Goal: Task Accomplishment & Management: Manage account settings

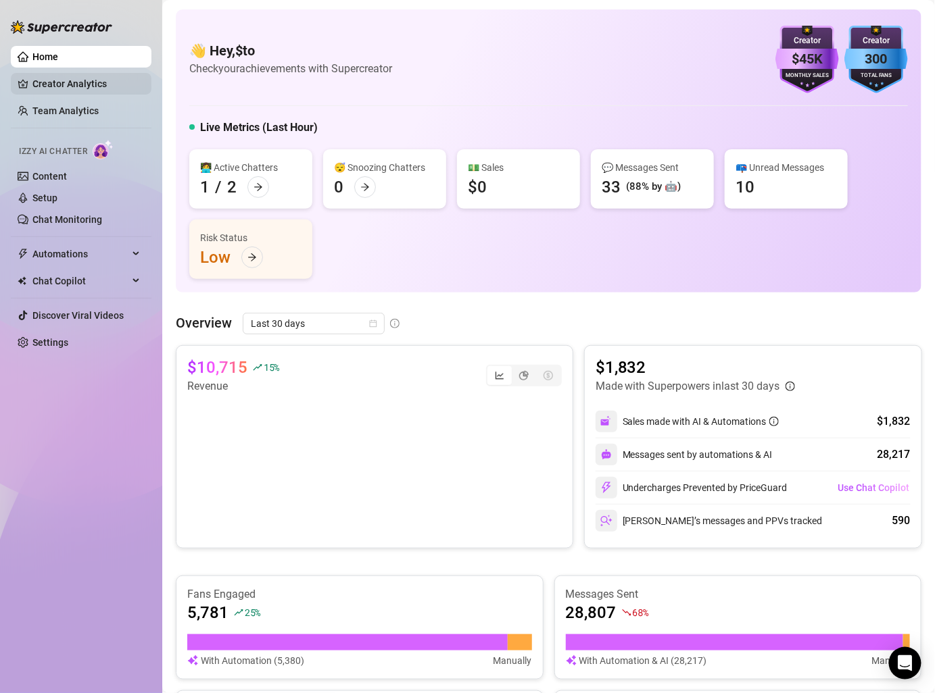
click at [55, 82] on link "Creator Analytics" at bounding box center [86, 84] width 108 height 22
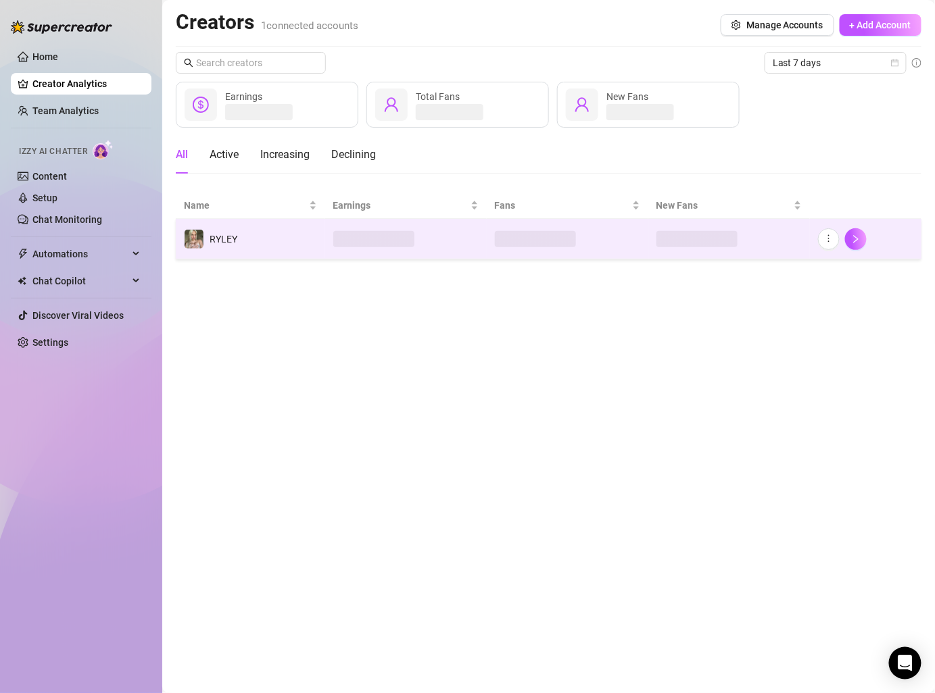
click at [283, 233] on td "RYLEY" at bounding box center [250, 239] width 149 height 41
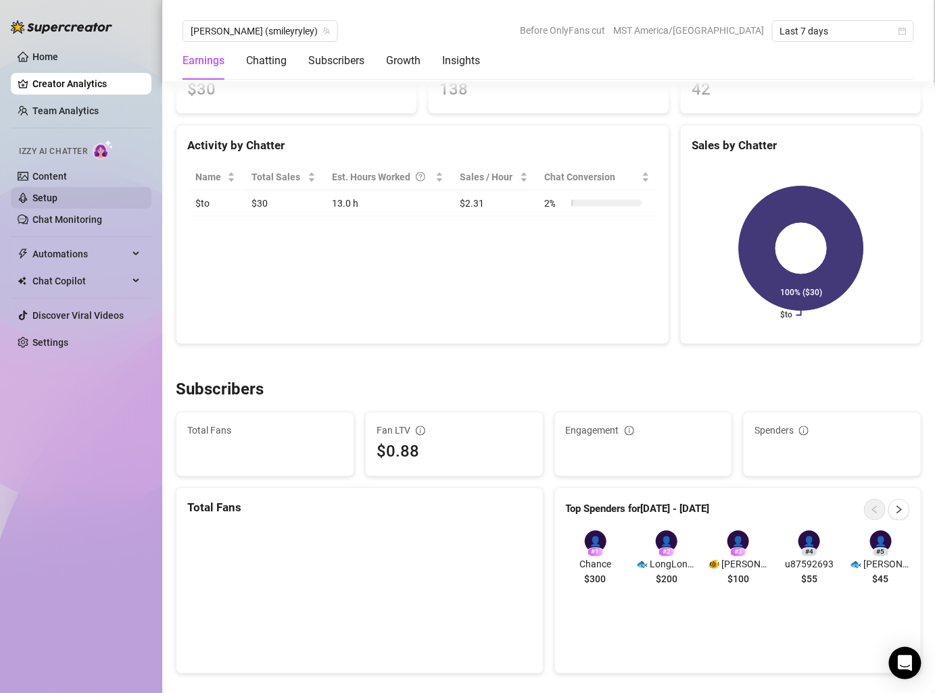
scroll to position [518, 0]
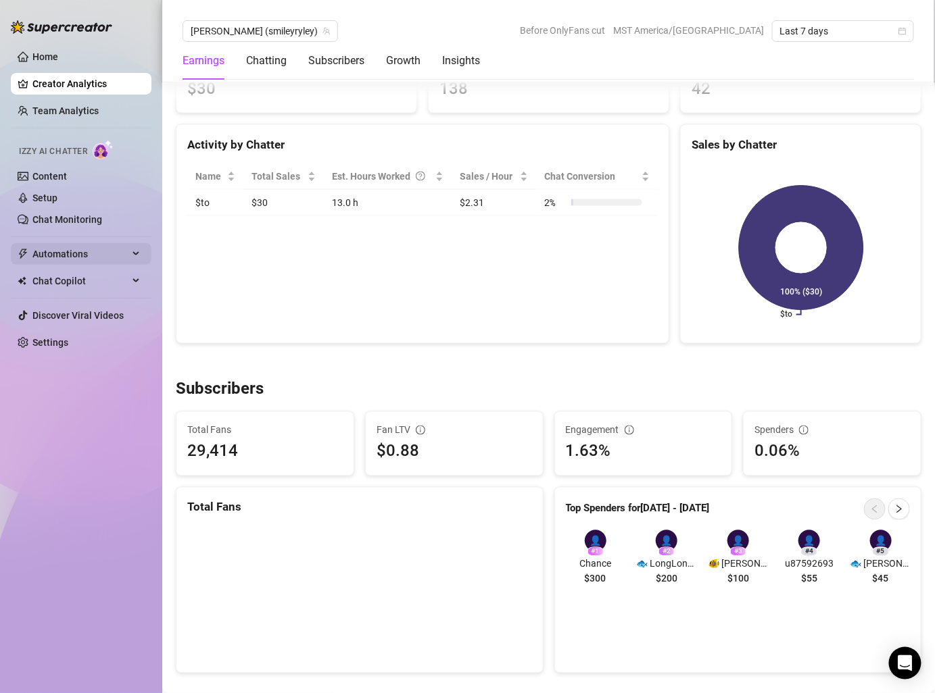
click at [89, 254] on span "Automations" at bounding box center [80, 254] width 96 height 22
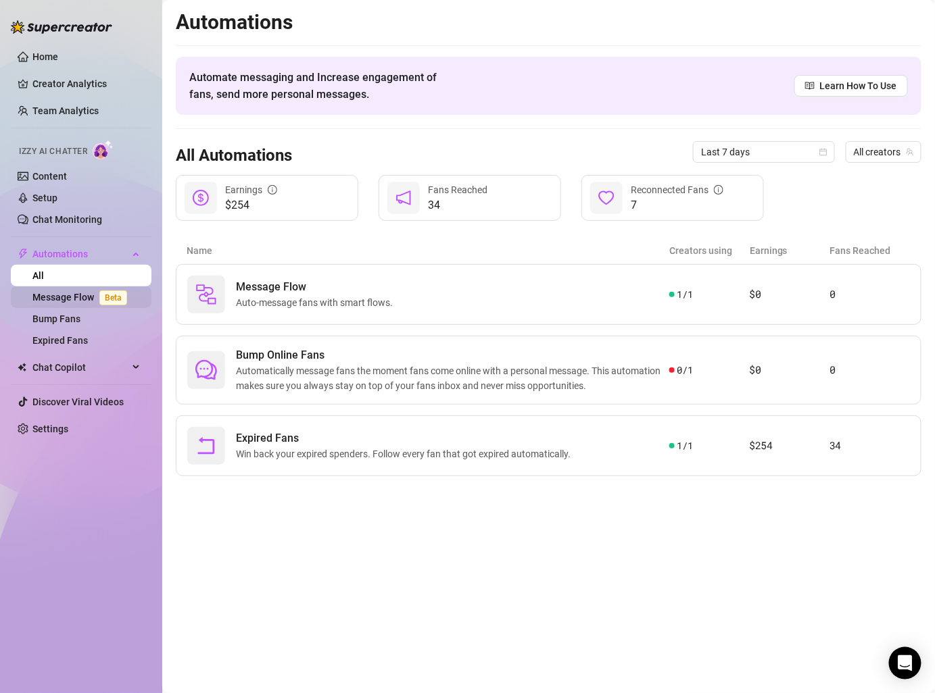
click at [86, 299] on link "Message Flow Beta" at bounding box center [82, 297] width 100 height 11
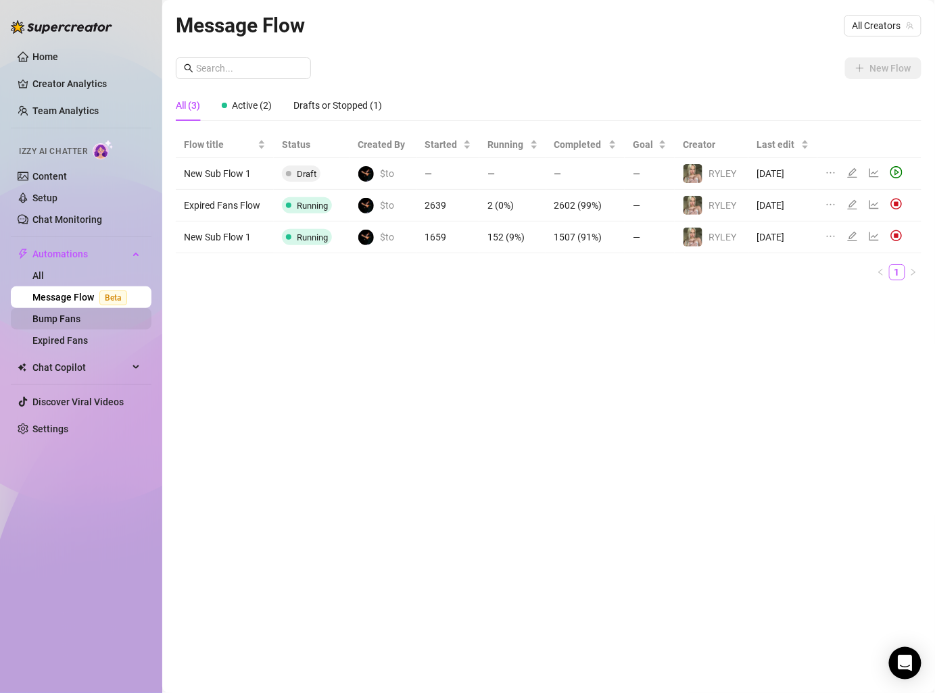
click at [80, 324] on link "Bump Fans" at bounding box center [56, 319] width 48 height 11
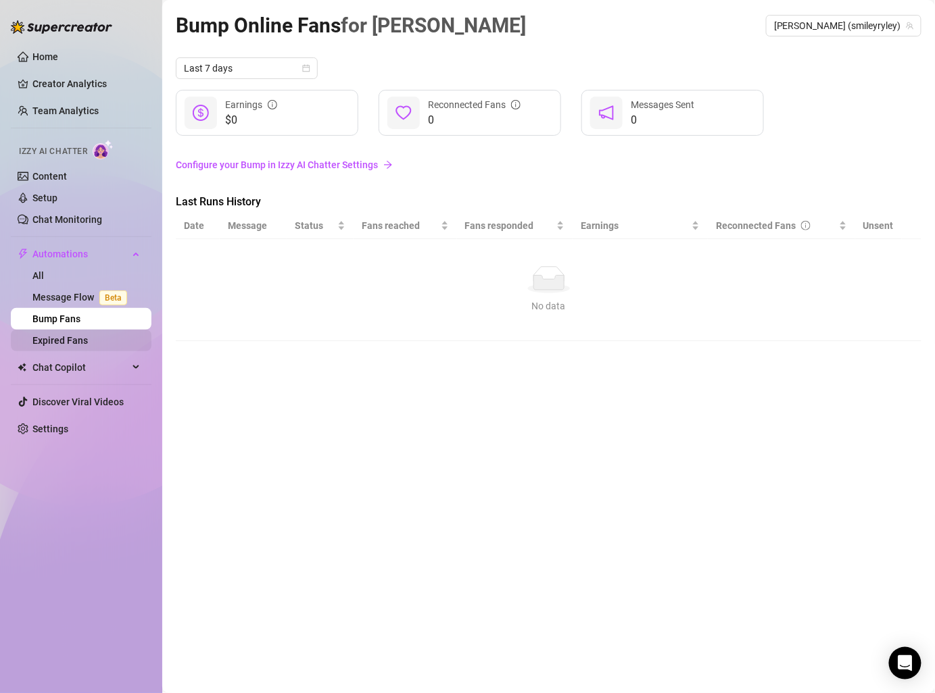
click at [88, 342] on link "Expired Fans" at bounding box center [59, 340] width 55 height 11
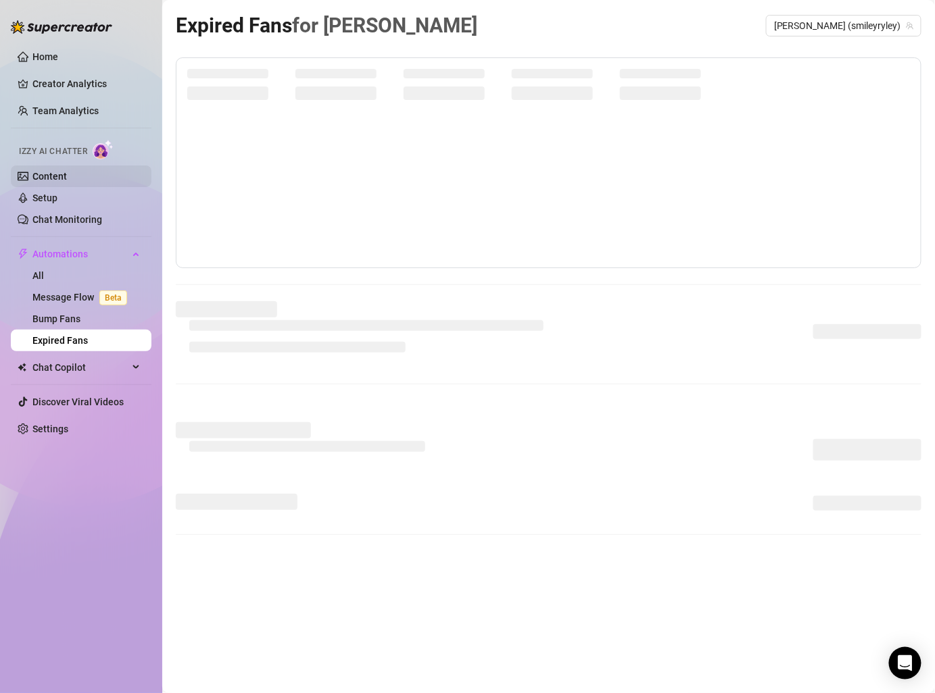
click at [67, 182] on link "Content" at bounding box center [49, 176] width 34 height 11
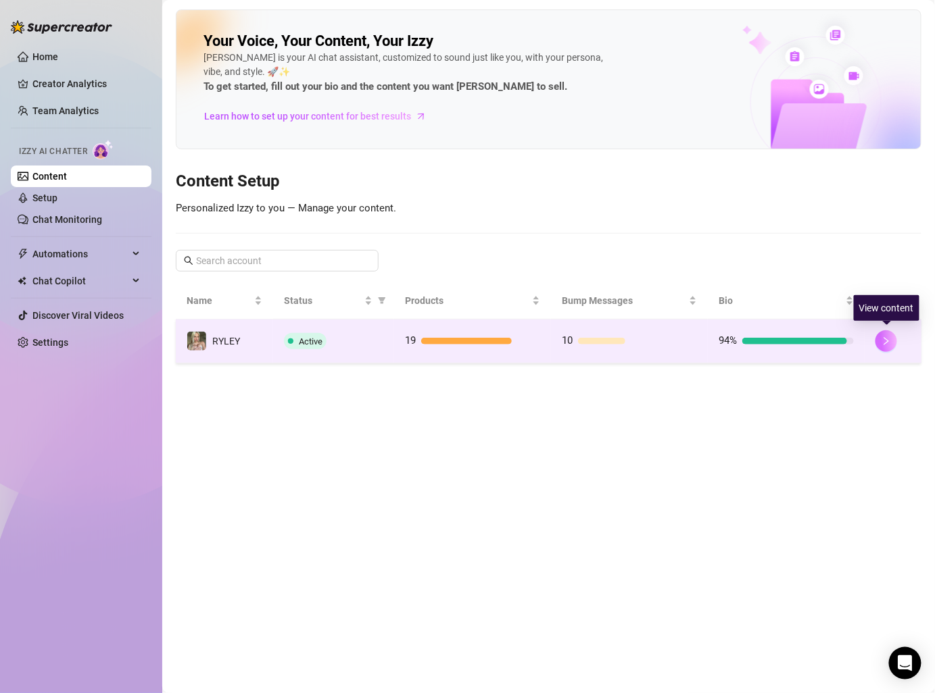
click at [885, 343] on icon "right" at bounding box center [885, 341] width 9 height 9
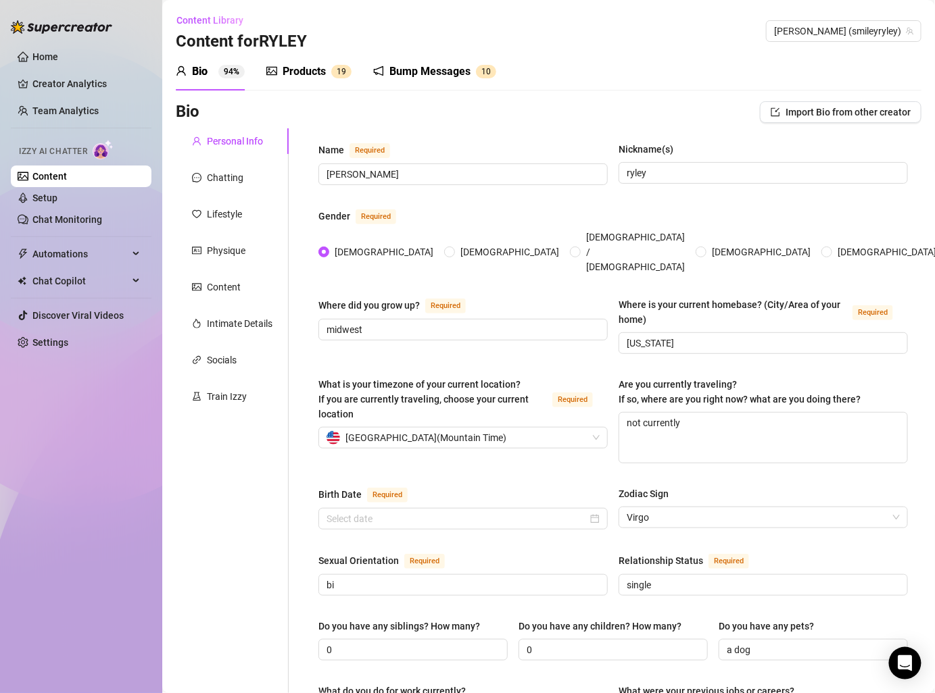
type input "[DATE]"
click at [236, 252] on div "Physique" at bounding box center [226, 250] width 39 height 15
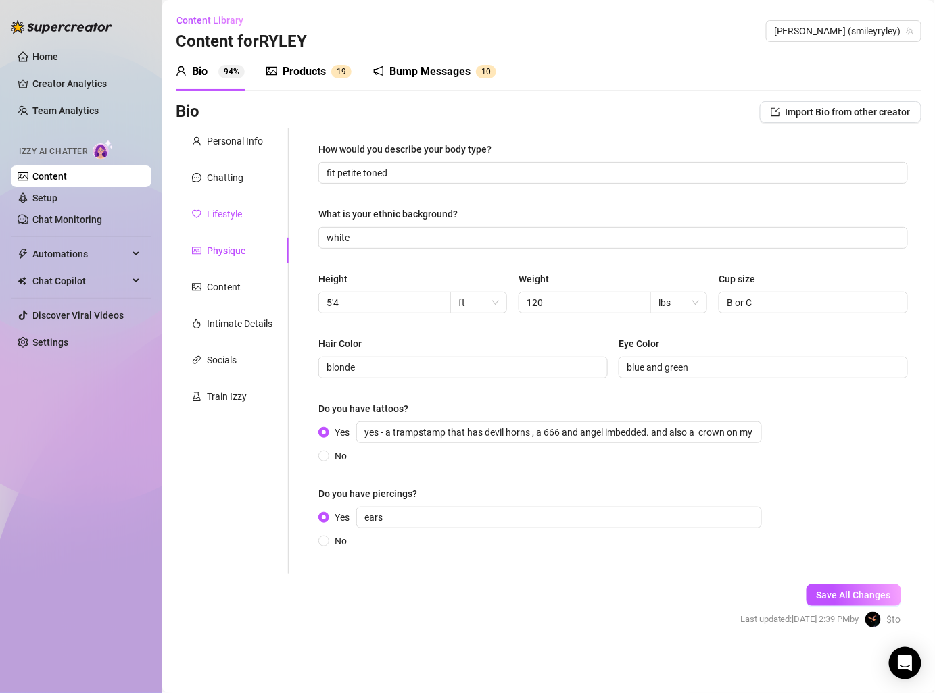
click at [230, 214] on div "Lifestyle" at bounding box center [224, 214] width 35 height 15
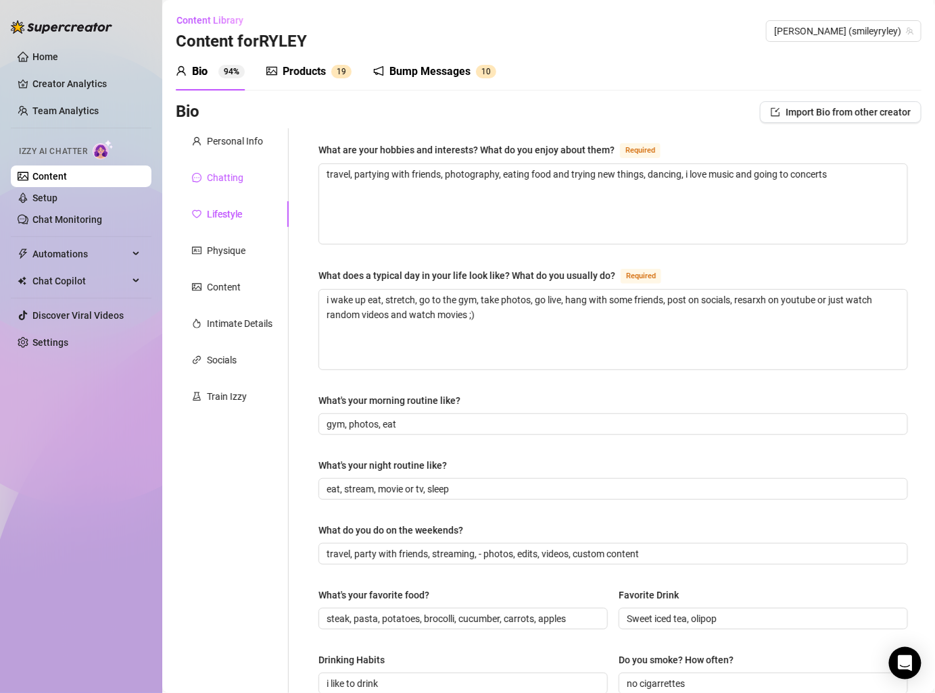
click at [221, 176] on div "Chatting" at bounding box center [225, 177] width 36 height 15
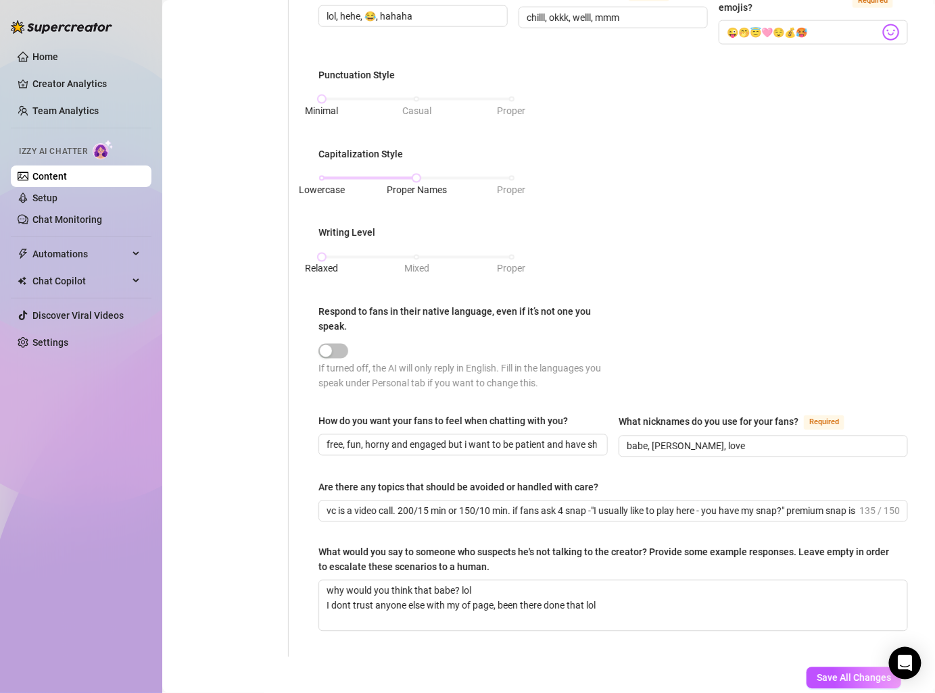
scroll to position [615, 0]
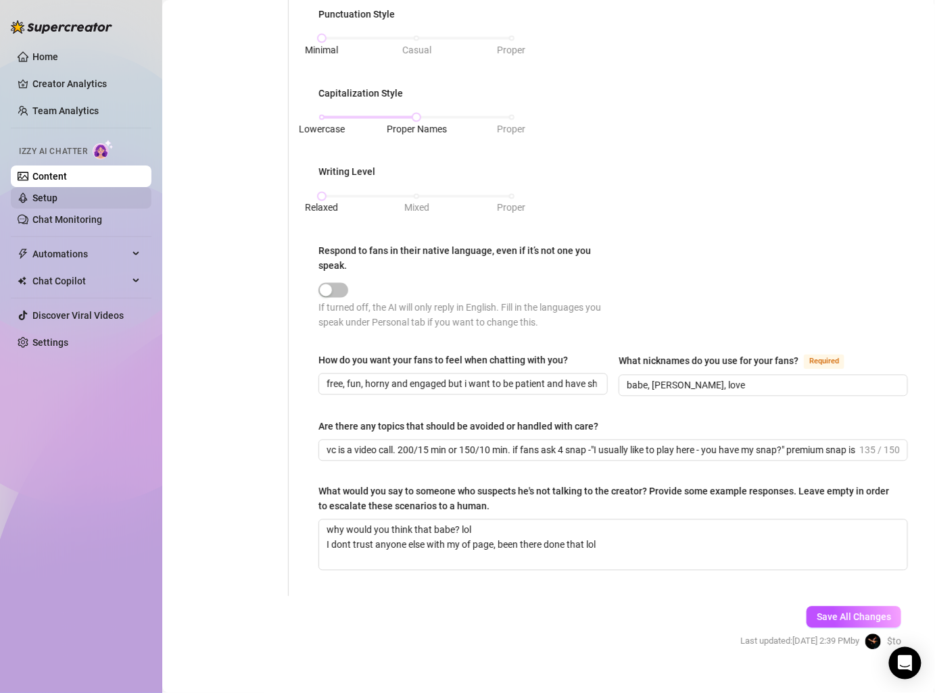
click at [57, 194] on link "Setup" at bounding box center [44, 198] width 25 height 11
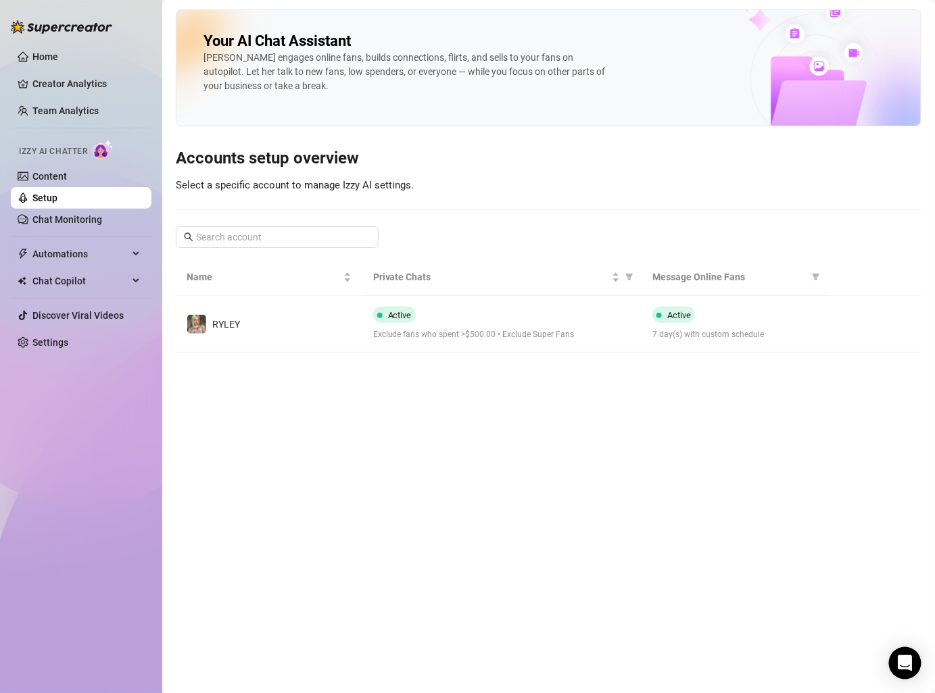
click at [57, 203] on link "Setup" at bounding box center [44, 198] width 25 height 11
click at [87, 216] on link "Chat Monitoring" at bounding box center [67, 219] width 70 height 11
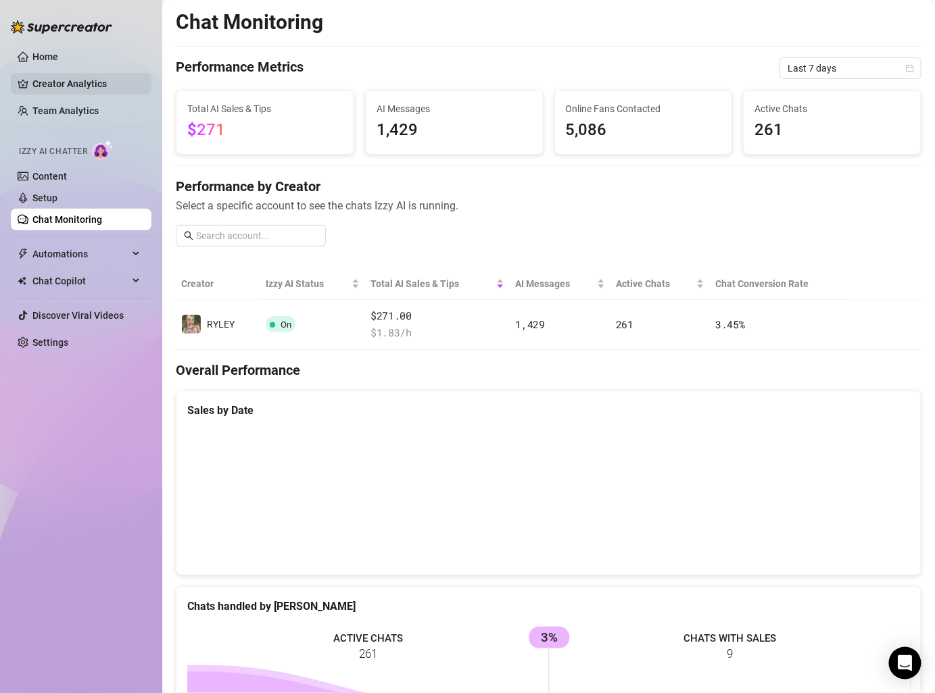
click at [107, 91] on link "Creator Analytics" at bounding box center [86, 84] width 108 height 22
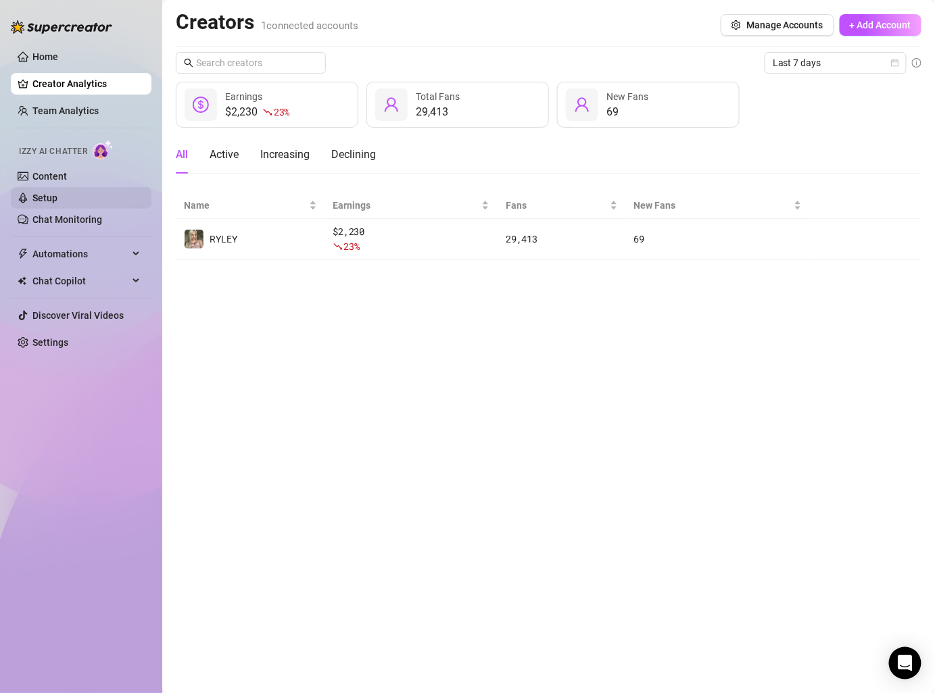
click at [57, 193] on link "Setup" at bounding box center [44, 198] width 25 height 11
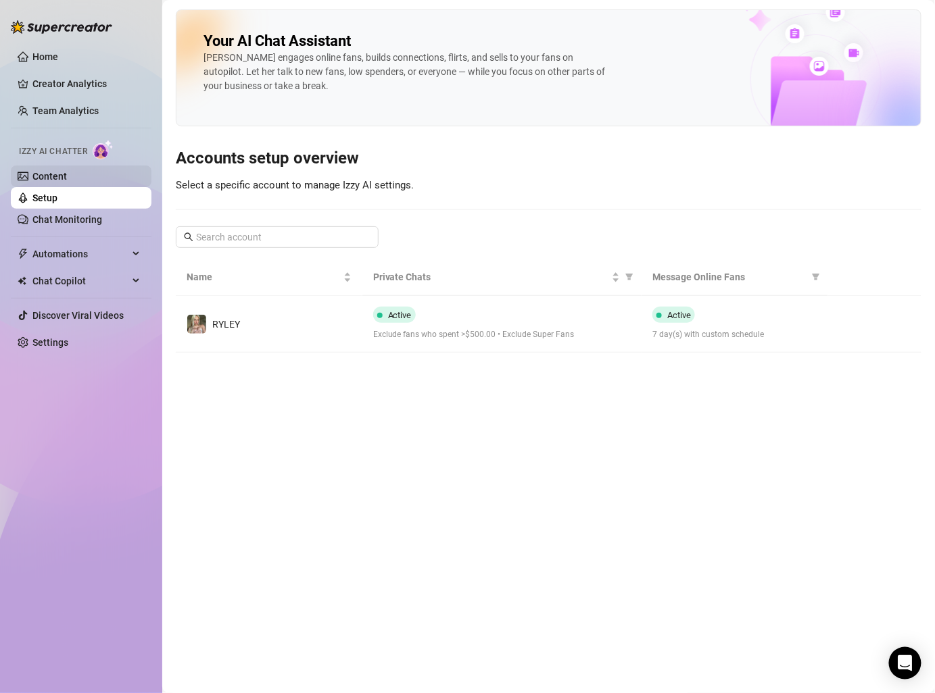
click at [67, 174] on link "Content" at bounding box center [49, 176] width 34 height 11
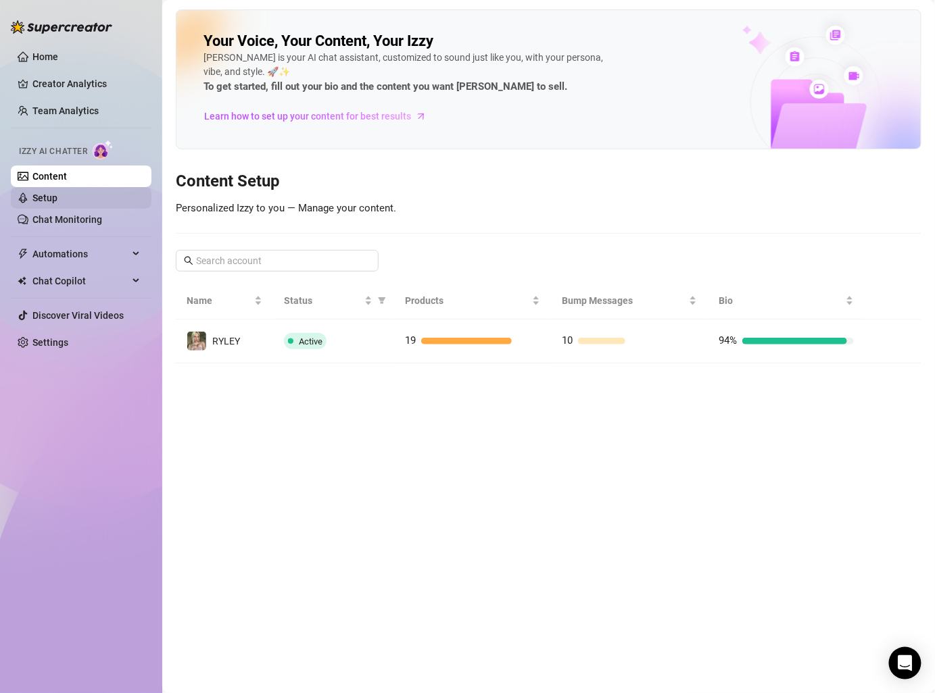
click at [57, 203] on link "Setup" at bounding box center [44, 198] width 25 height 11
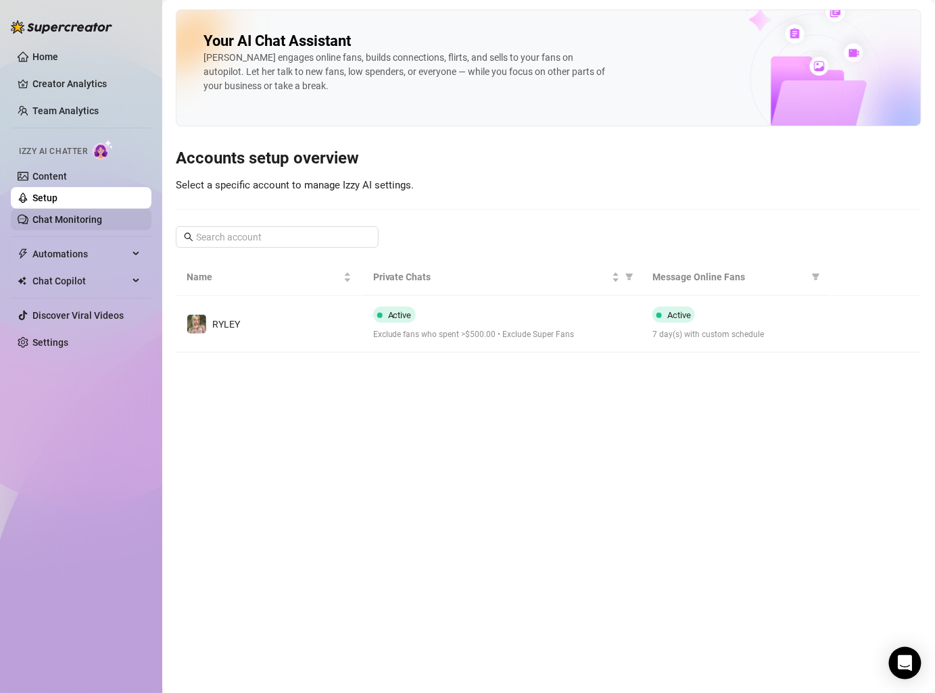
click at [99, 222] on link "Chat Monitoring" at bounding box center [67, 219] width 70 height 11
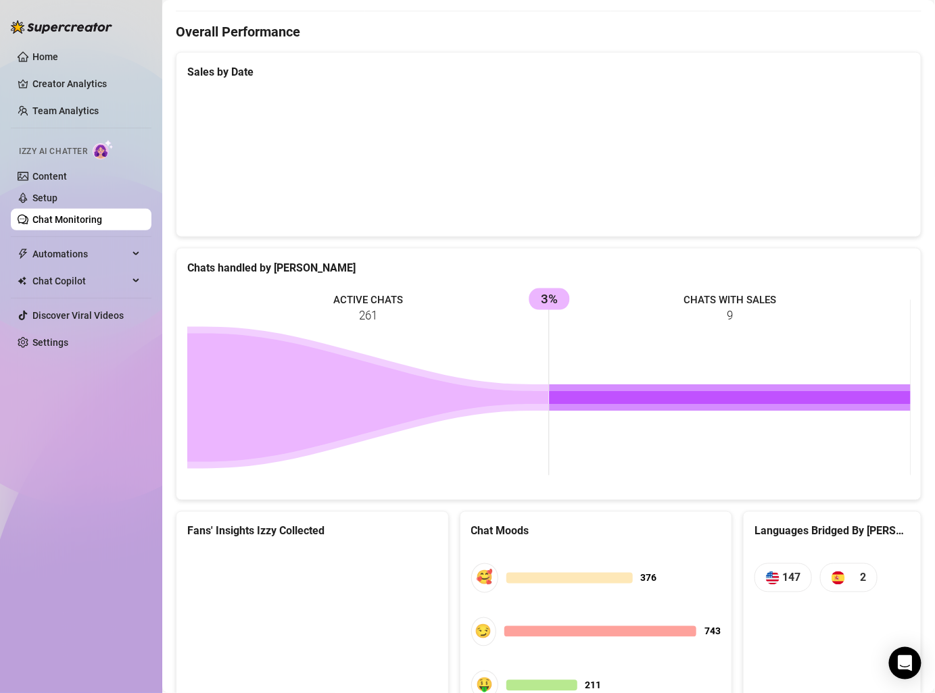
scroll to position [458, 0]
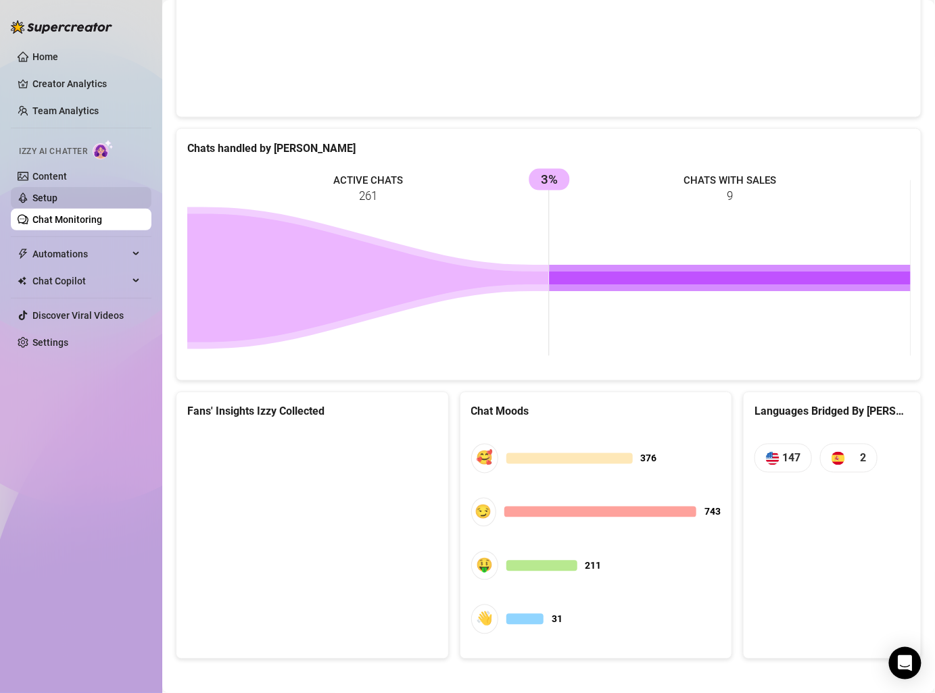
click at [57, 199] on link "Setup" at bounding box center [44, 198] width 25 height 11
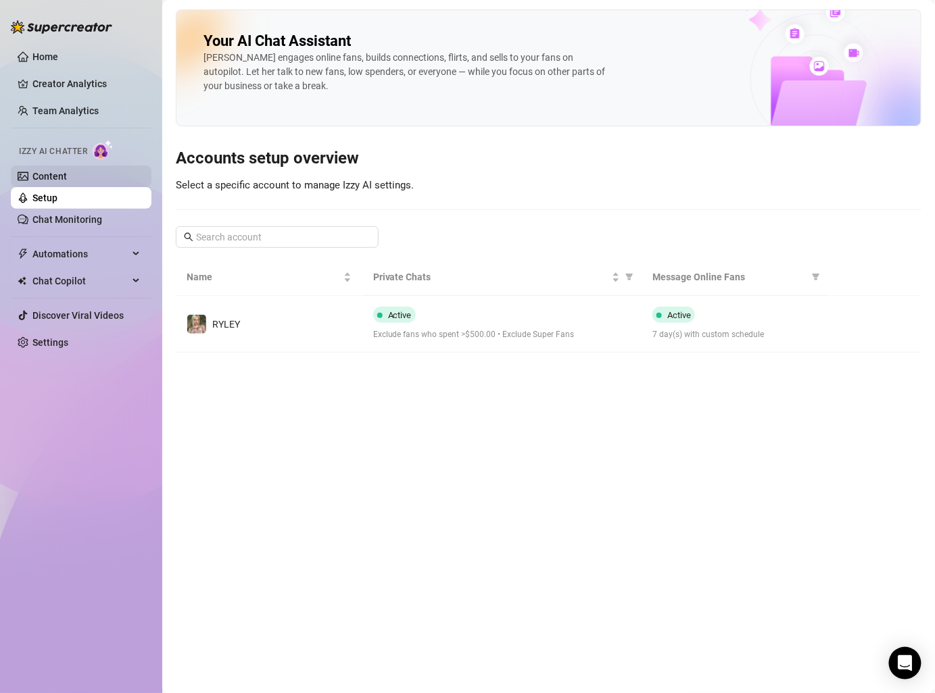
click at [67, 171] on link "Content" at bounding box center [49, 176] width 34 height 11
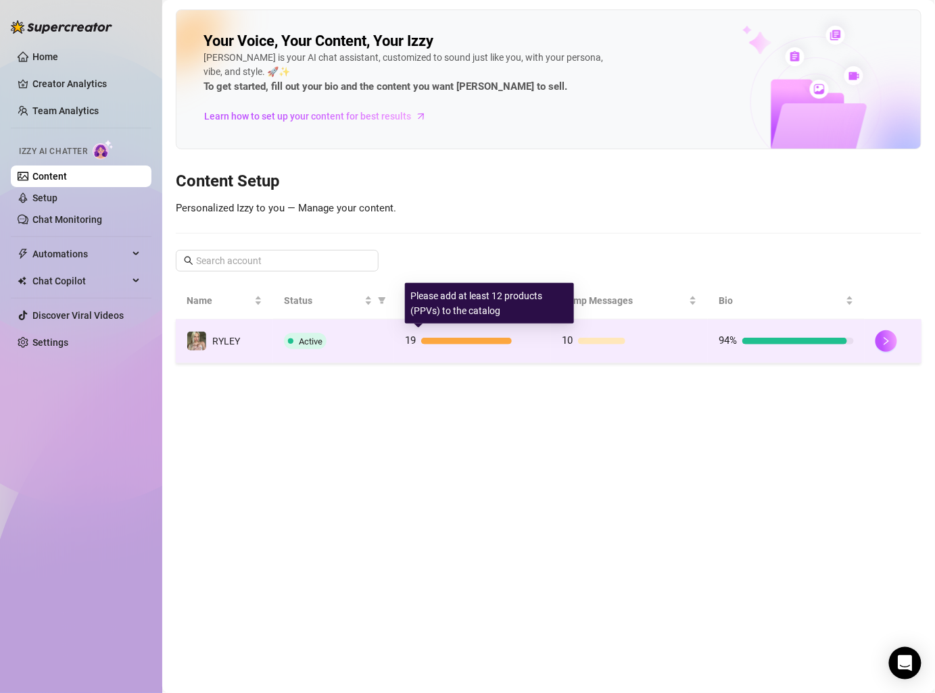
click at [541, 341] on td "19" at bounding box center [472, 342] width 157 height 44
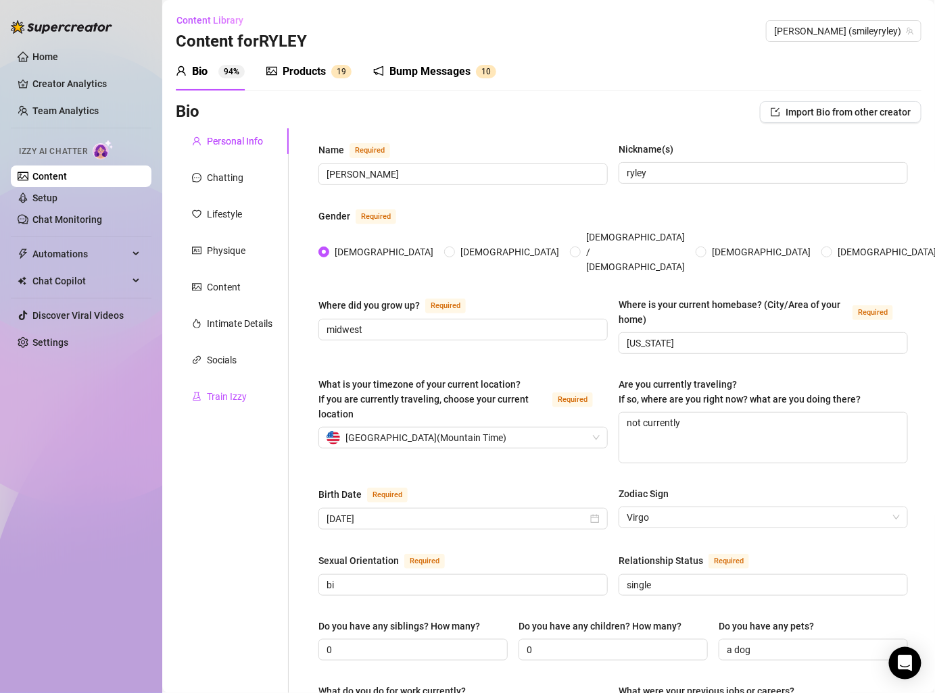
click at [243, 394] on div "Train Izzy" at bounding box center [227, 396] width 40 height 15
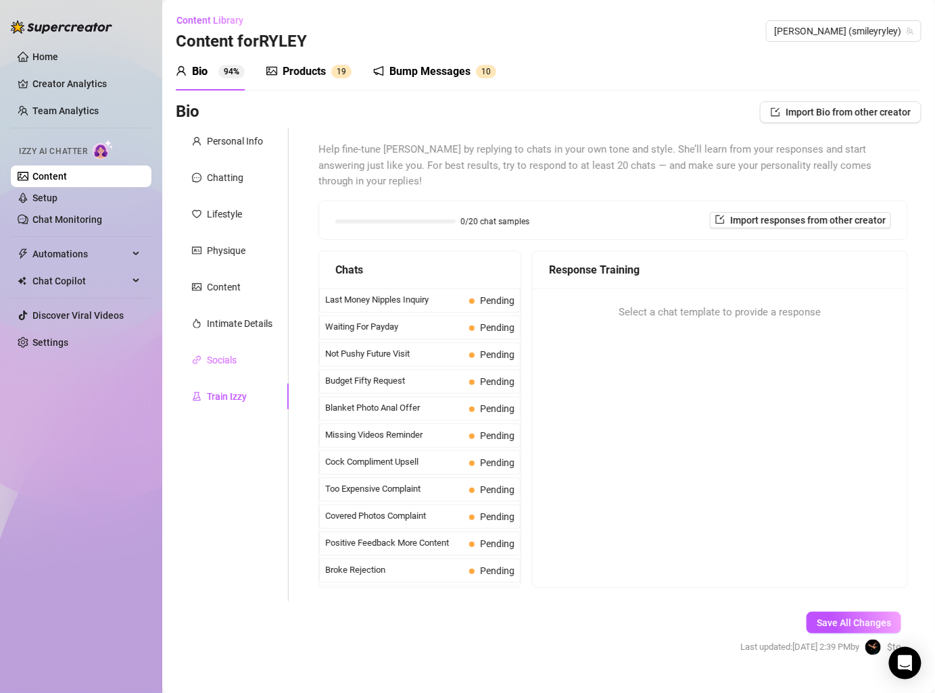
click at [239, 361] on div "Socials" at bounding box center [232, 360] width 113 height 26
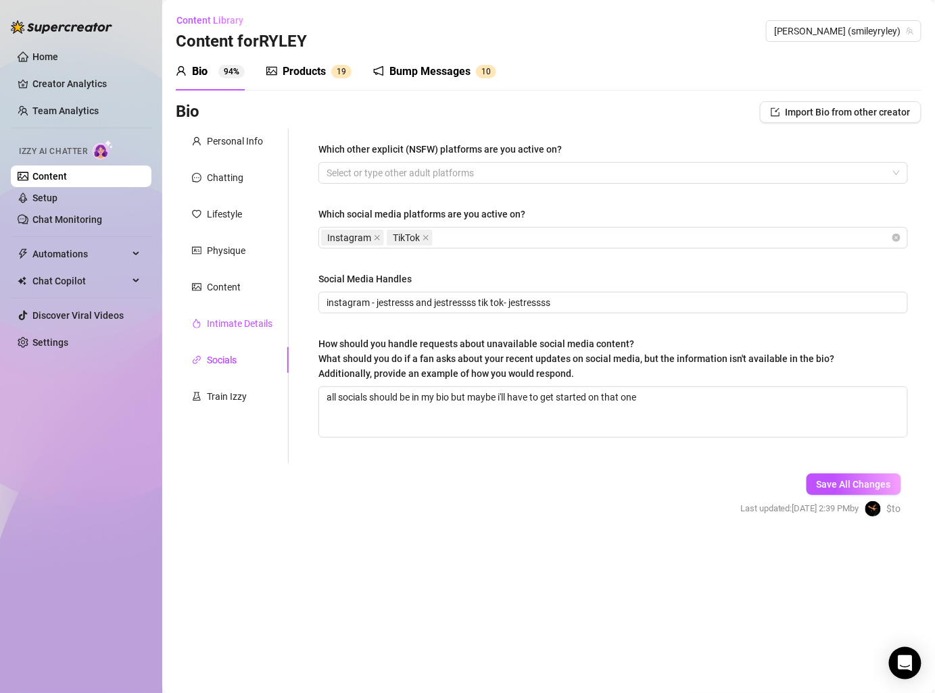
click at [236, 324] on div "Intimate Details" at bounding box center [240, 323] width 66 height 15
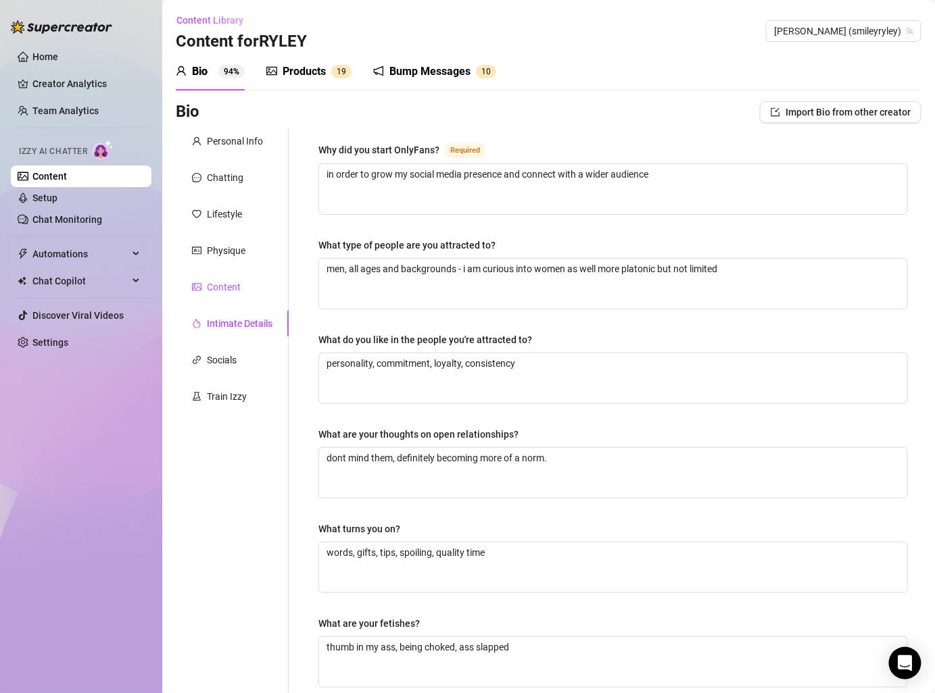
click at [227, 287] on div "Content" at bounding box center [224, 287] width 34 height 15
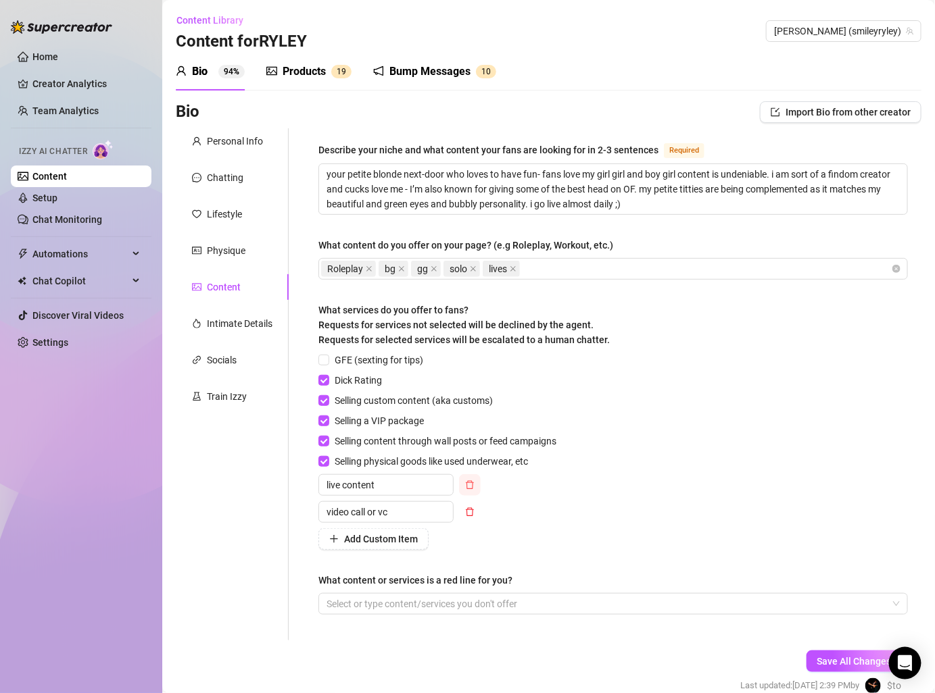
click at [468, 480] on icon "delete" at bounding box center [469, 484] width 9 height 9
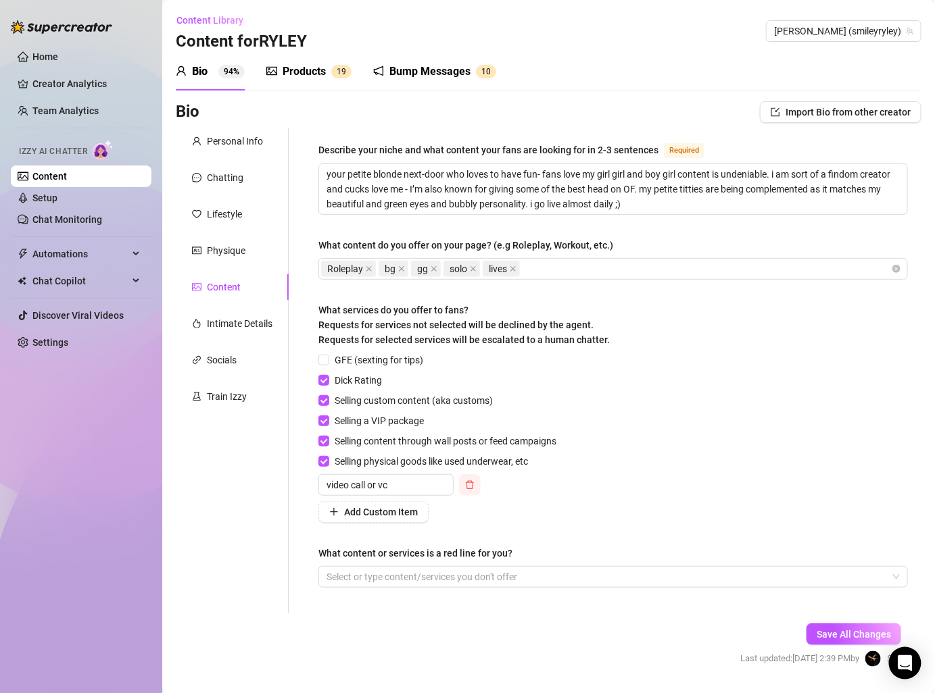
click at [466, 486] on icon "delete" at bounding box center [469, 484] width 9 height 9
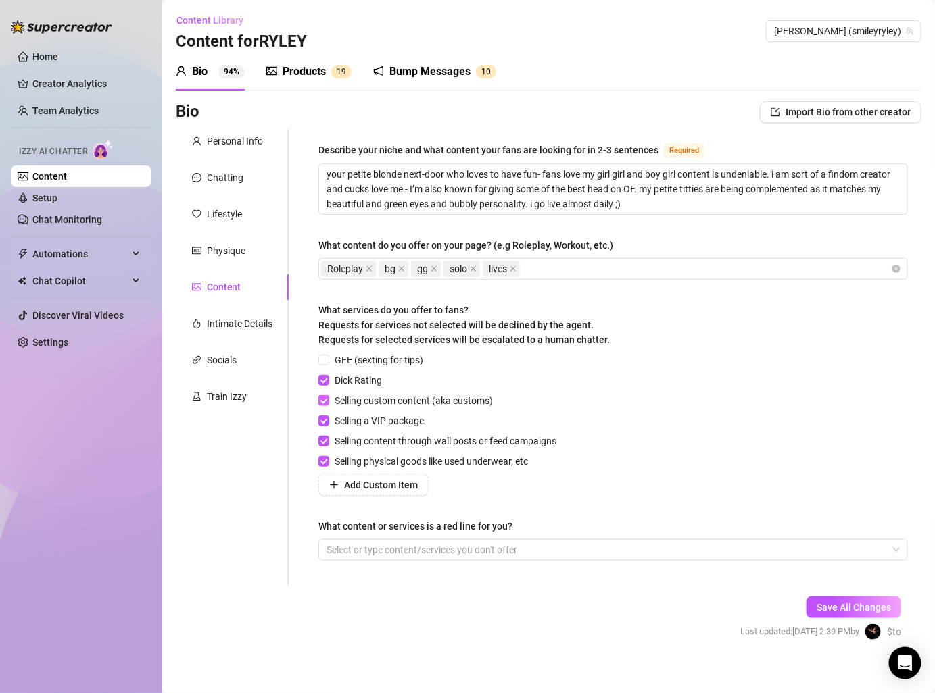
click at [328, 399] on span at bounding box center [323, 400] width 11 height 11
click at [328, 399] on input "Selling custom content (aka customs)" at bounding box center [322, 399] width 9 height 9
checkbox input "false"
drag, startPoint x: 829, startPoint y: 604, endPoint x: 664, endPoint y: 435, distance: 236.5
click at [664, 435] on form "Personal Info Chatting Lifestyle Physique Content Intimate Details Socials Trai…" at bounding box center [548, 396] width 745 height 536
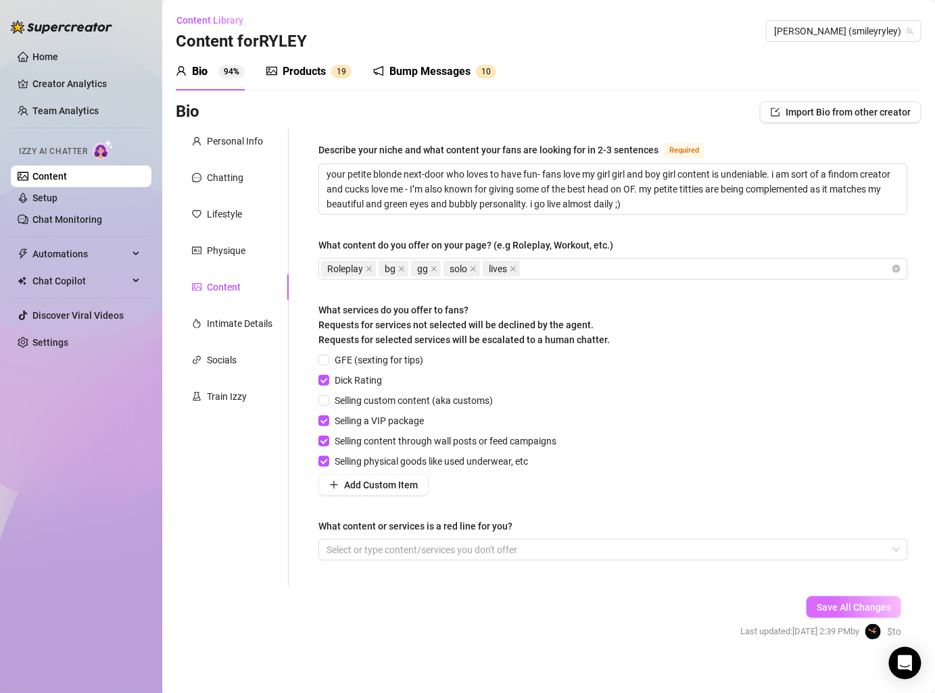
drag, startPoint x: 845, startPoint y: 605, endPoint x: 832, endPoint y: 599, distance: 14.5
click at [832, 599] on button "Save All Changes" at bounding box center [853, 608] width 95 height 22
click at [826, 616] on button "Save All Changes" at bounding box center [853, 608] width 95 height 22
click at [831, 602] on span "Save All Changes" at bounding box center [853, 607] width 74 height 11
click at [240, 326] on div "Intimate Details" at bounding box center [240, 323] width 66 height 15
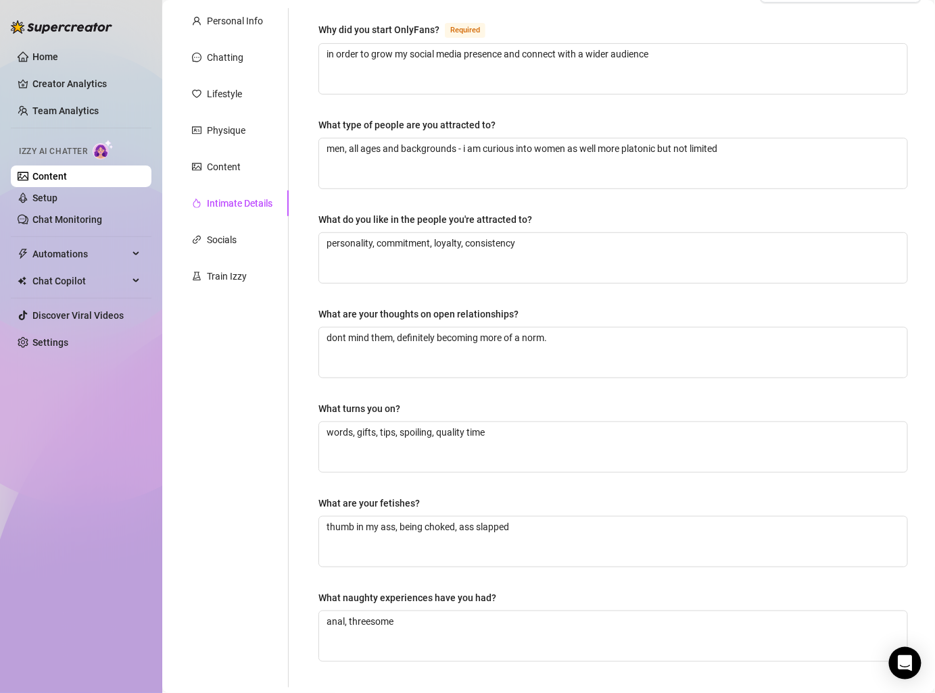
scroll to position [147, 0]
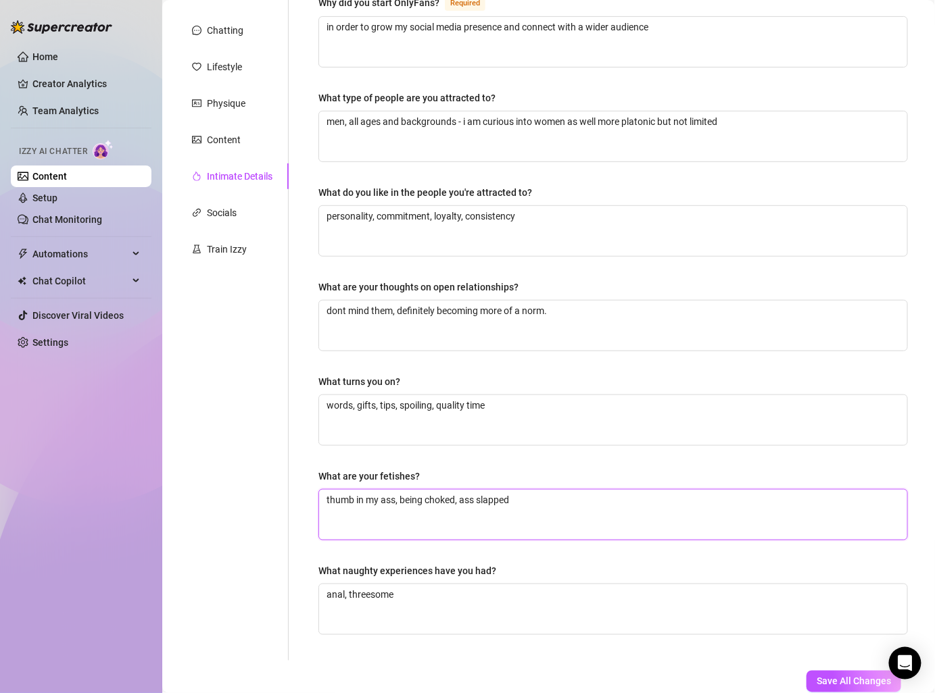
drag, startPoint x: 457, startPoint y: 493, endPoint x: 401, endPoint y: 493, distance: 56.1
click at [401, 493] on textarea "thumb in my ass, being choked, ass slapped" at bounding box center [613, 515] width 588 height 50
type textarea "thumb in my ass, ass slapped"
click at [851, 671] on button "Save All Changes" at bounding box center [853, 682] width 95 height 22
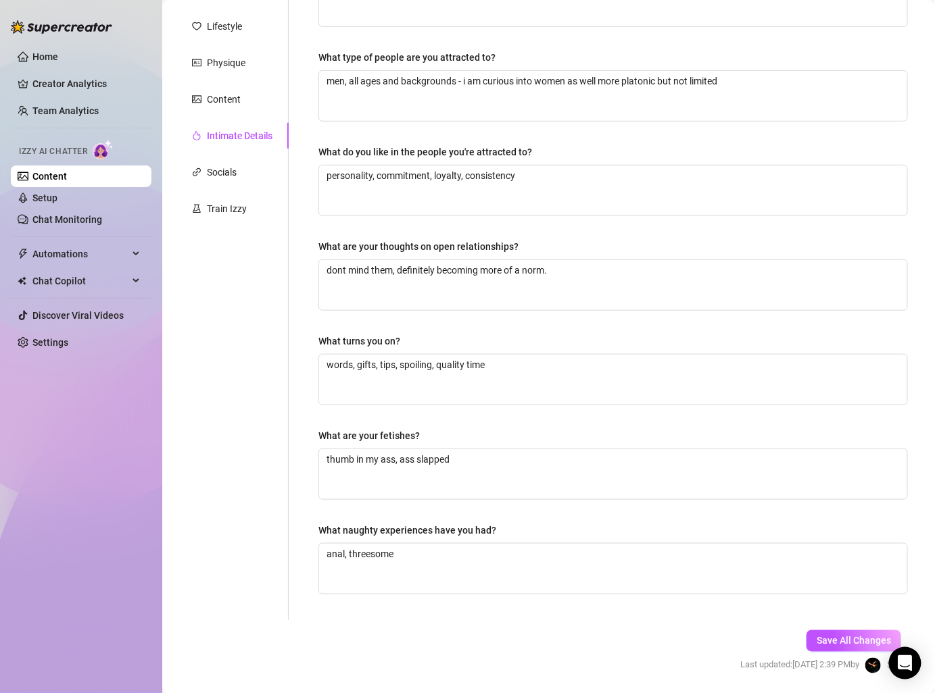
scroll to position [228, 0]
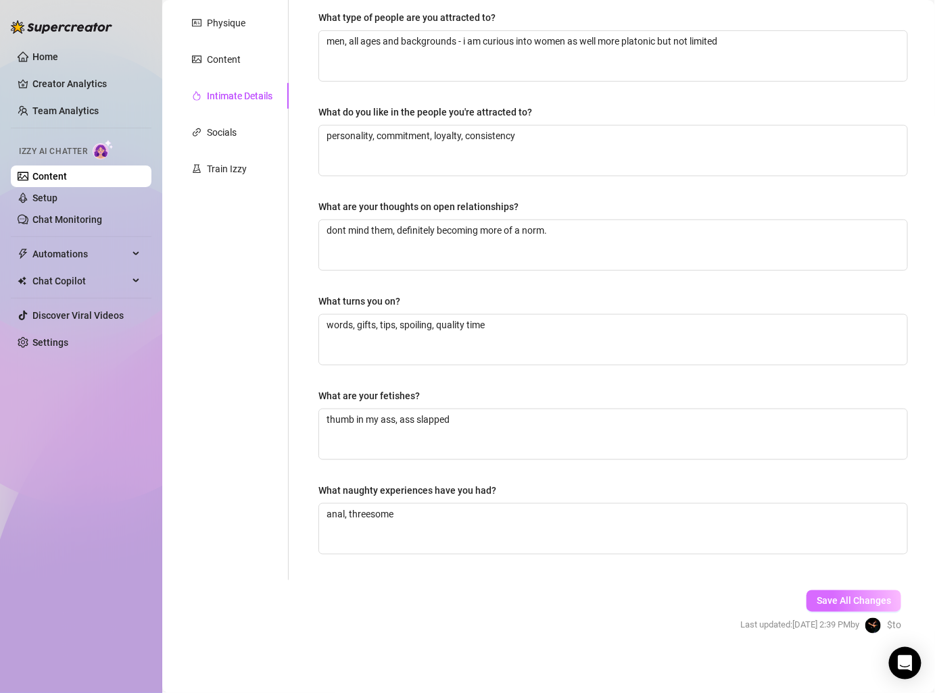
click at [841, 597] on span "Save All Changes" at bounding box center [853, 601] width 74 height 11
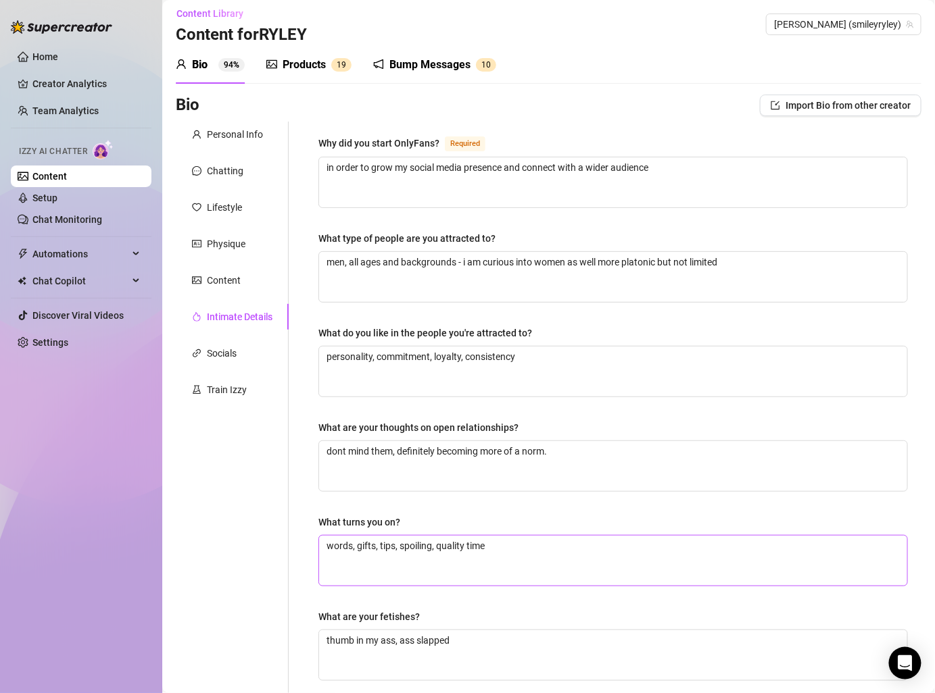
scroll to position [1, 0]
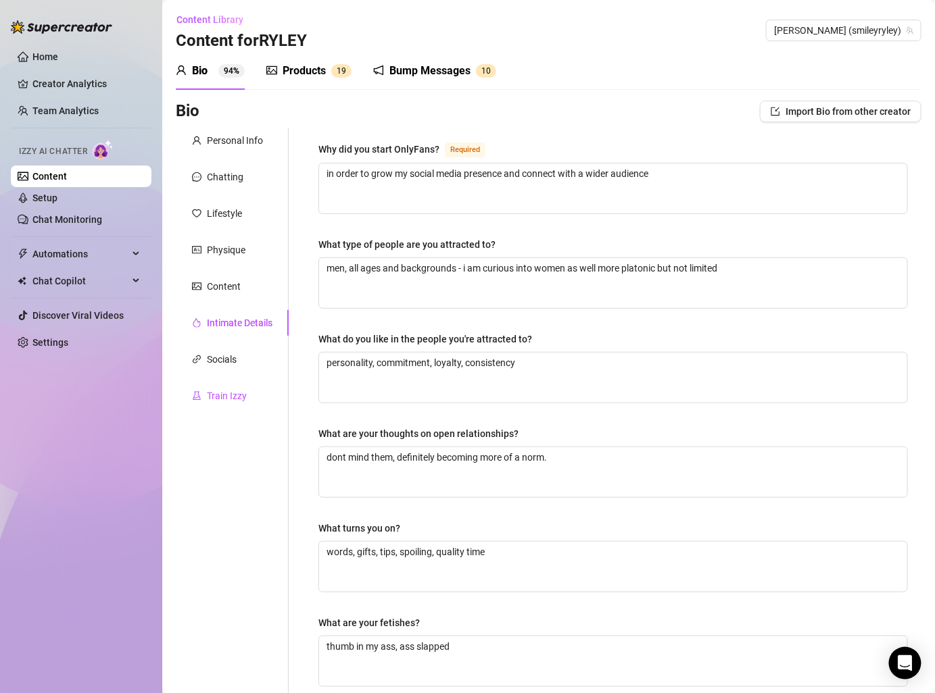
click at [238, 391] on div "Train Izzy" at bounding box center [227, 396] width 40 height 15
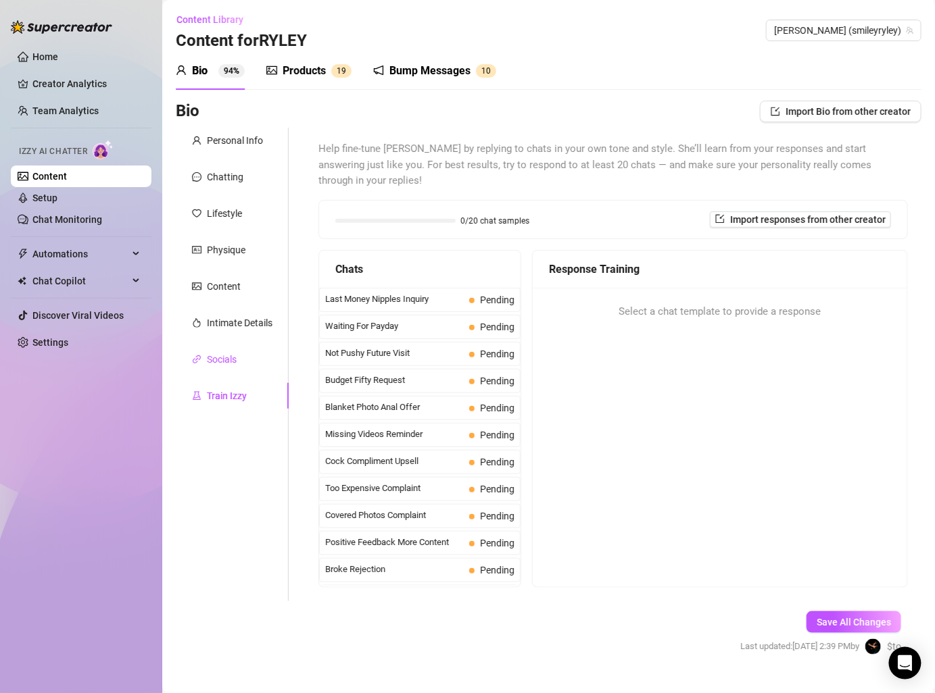
click at [226, 364] on div "Socials" at bounding box center [222, 359] width 30 height 15
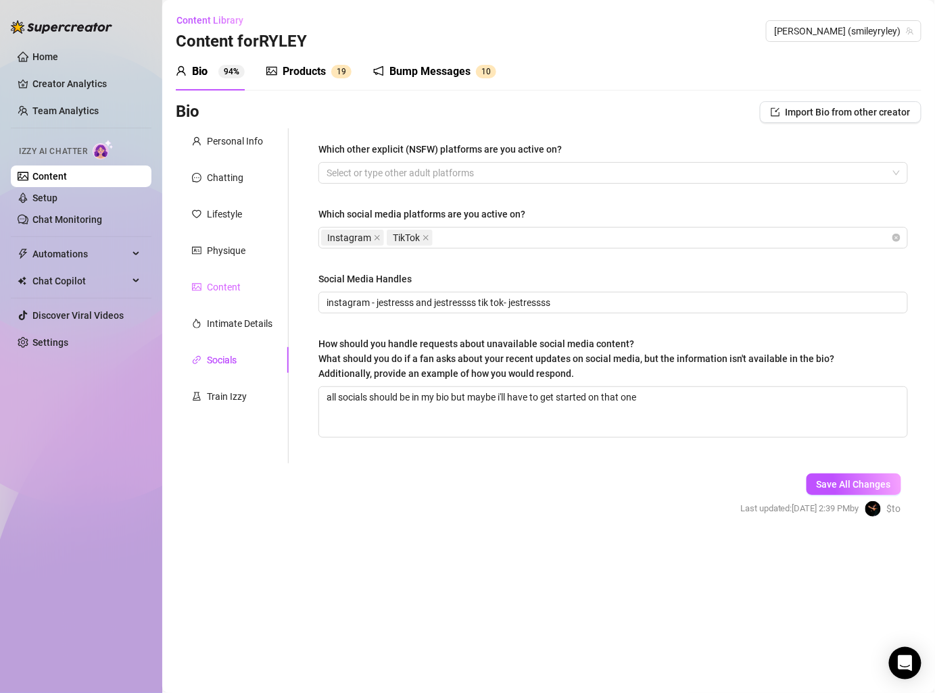
click at [242, 291] on div "Content" at bounding box center [232, 287] width 113 height 26
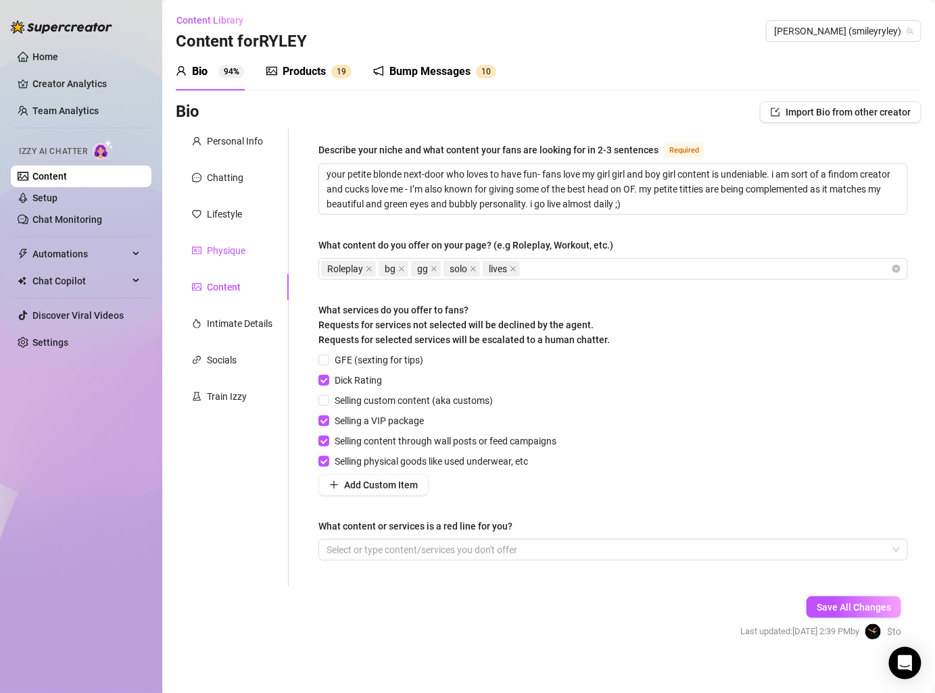
click at [234, 250] on div "Physique" at bounding box center [226, 250] width 39 height 15
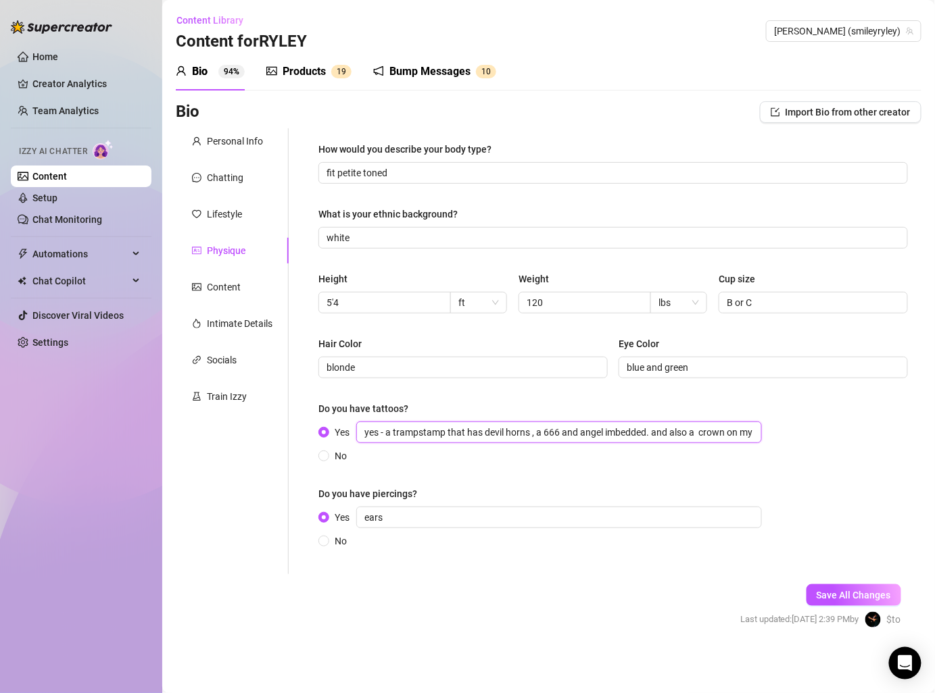
scroll to position [0, 57]
drag, startPoint x: 520, startPoint y: 432, endPoint x: 772, endPoint y: 453, distance: 252.9
click at [772, 453] on div "Yes yes - a trampstamp that has devil horns , a 666 and angel imbedded. and als…" at bounding box center [612, 443] width 589 height 42
click at [730, 454] on div "No" at bounding box center [542, 456] width 449 height 15
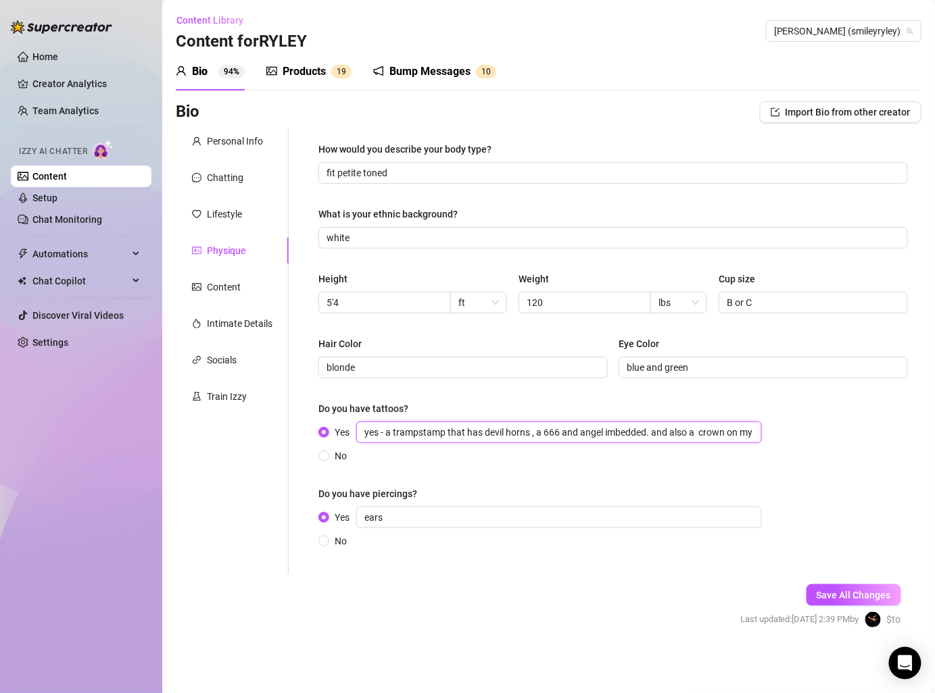
click at [704, 432] on input "yes - a trampstamp that has devil horns , a 666 and angel imbedded. and also a …" at bounding box center [558, 433] width 405 height 22
click at [701, 432] on input "yes - a trampstamp that has devil horns , a 666 and angel imbedded. and also a …" at bounding box center [558, 433] width 405 height 22
type input "yes - a trampstamp that has devil horns , a 666 and angel imbedded. and also a …"
click at [229, 214] on div "Lifestyle" at bounding box center [224, 214] width 35 height 15
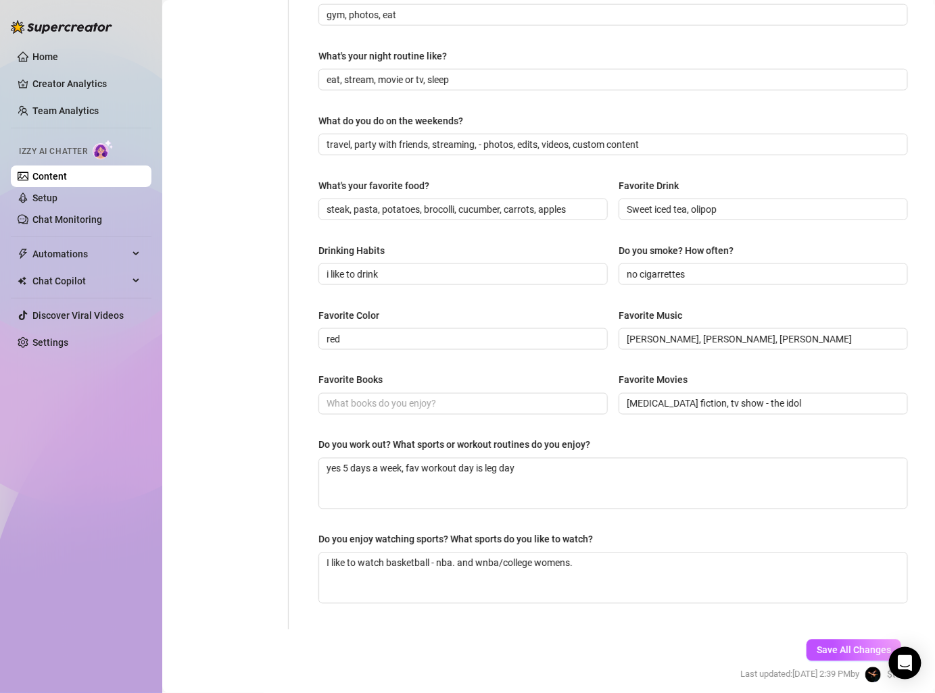
scroll to position [431, 0]
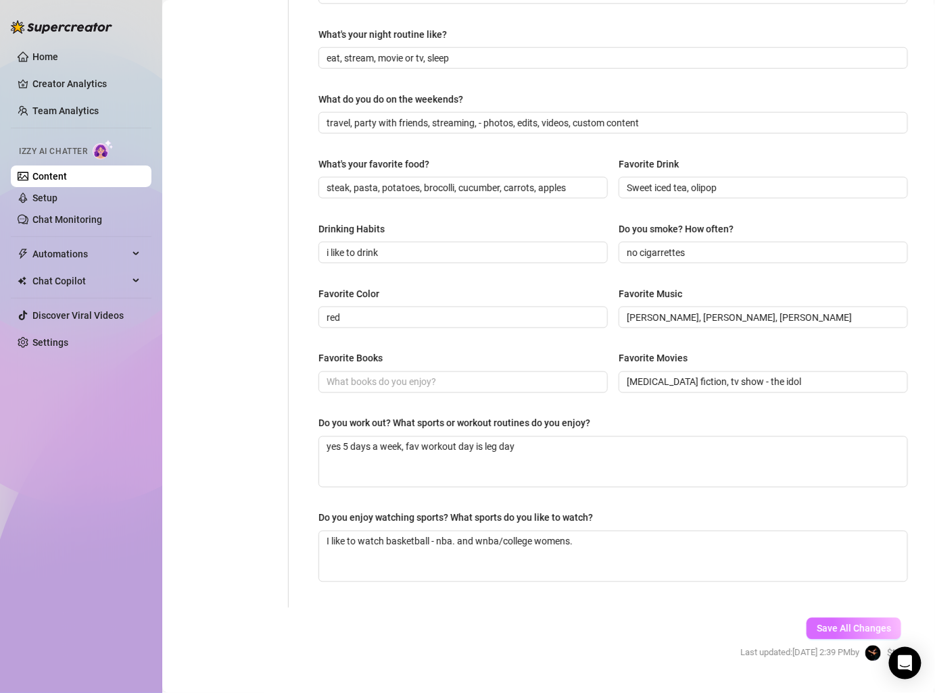
click at [831, 631] on button "Save All Changes" at bounding box center [853, 629] width 95 height 22
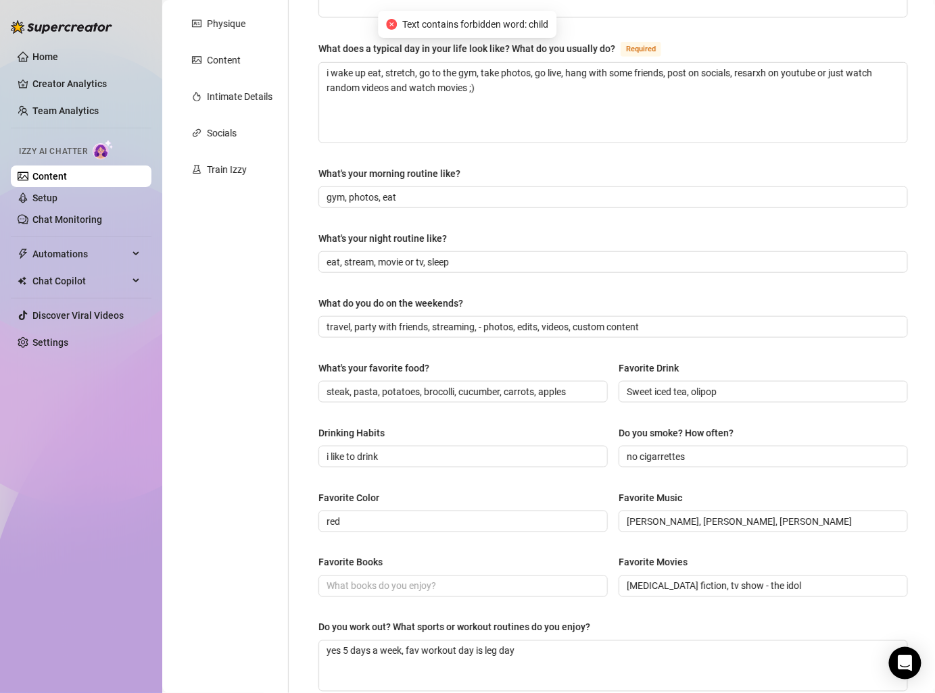
scroll to position [0, 0]
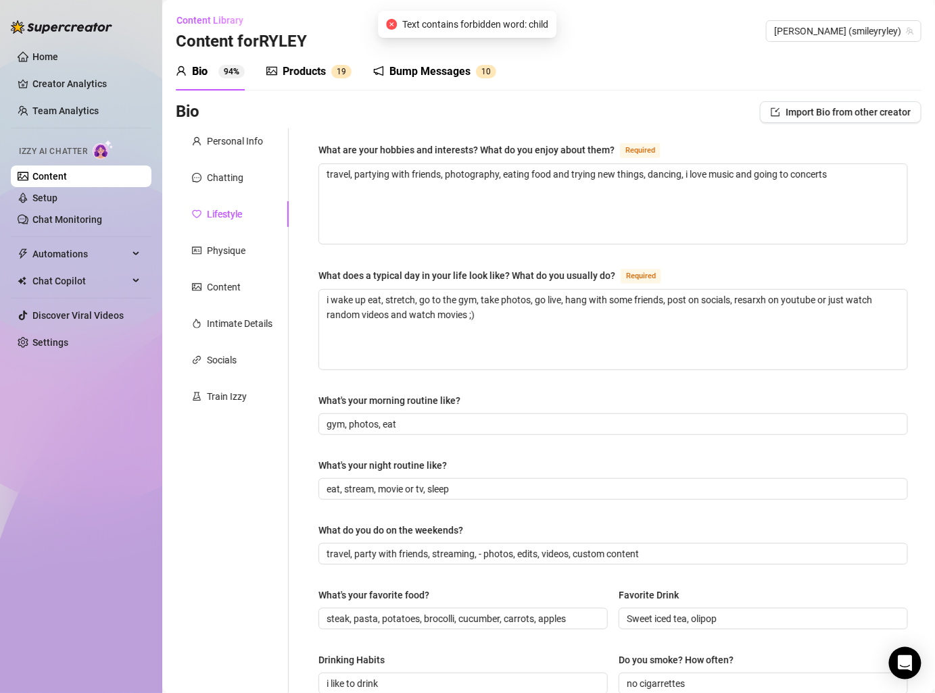
click at [303, 80] on div "Products 1 9" at bounding box center [308, 72] width 85 height 38
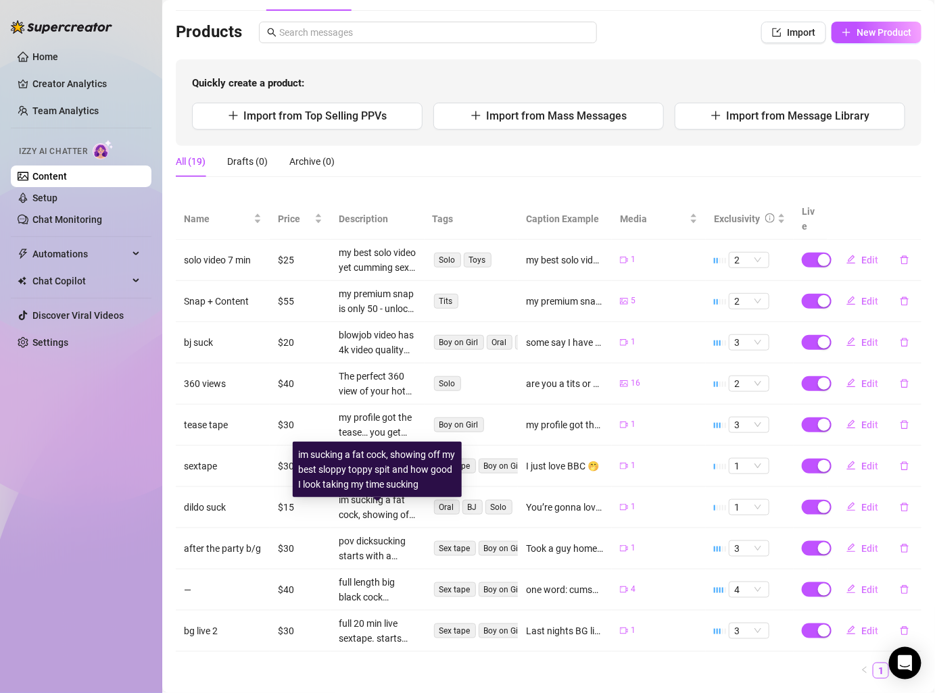
scroll to position [98, 0]
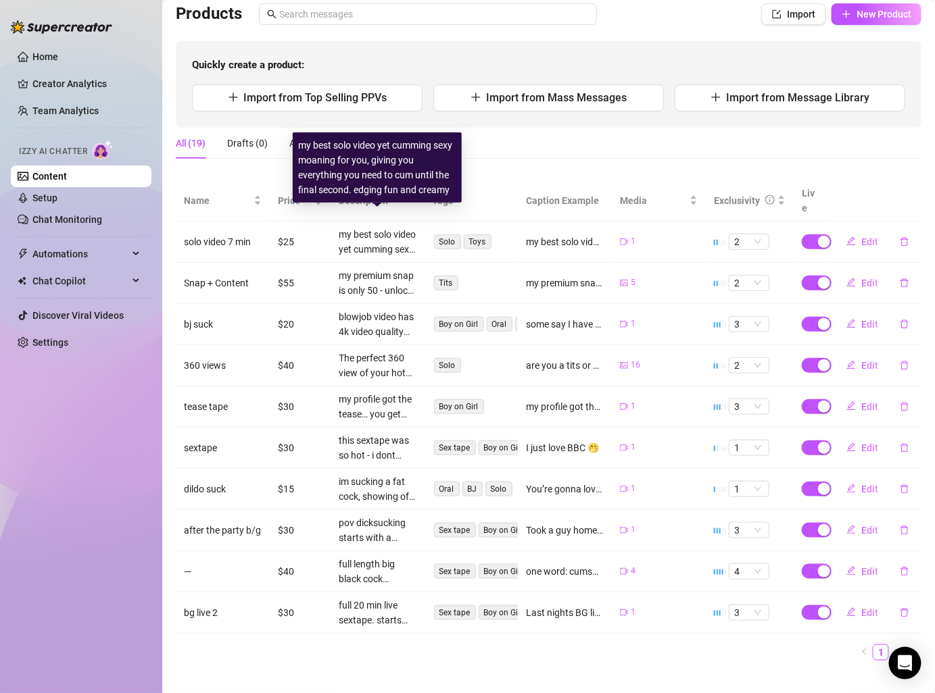
click at [368, 227] on div "my best solo video yet cumming sexy moaning for you, giving you everything you …" at bounding box center [378, 242] width 78 height 30
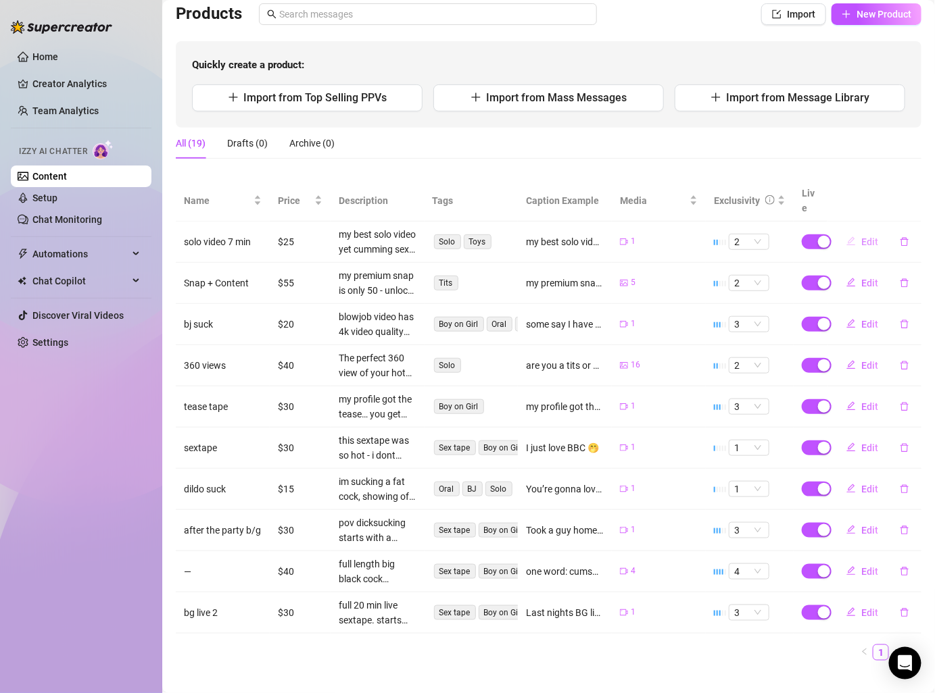
click at [859, 231] on button "Edit" at bounding box center [861, 242] width 53 height 22
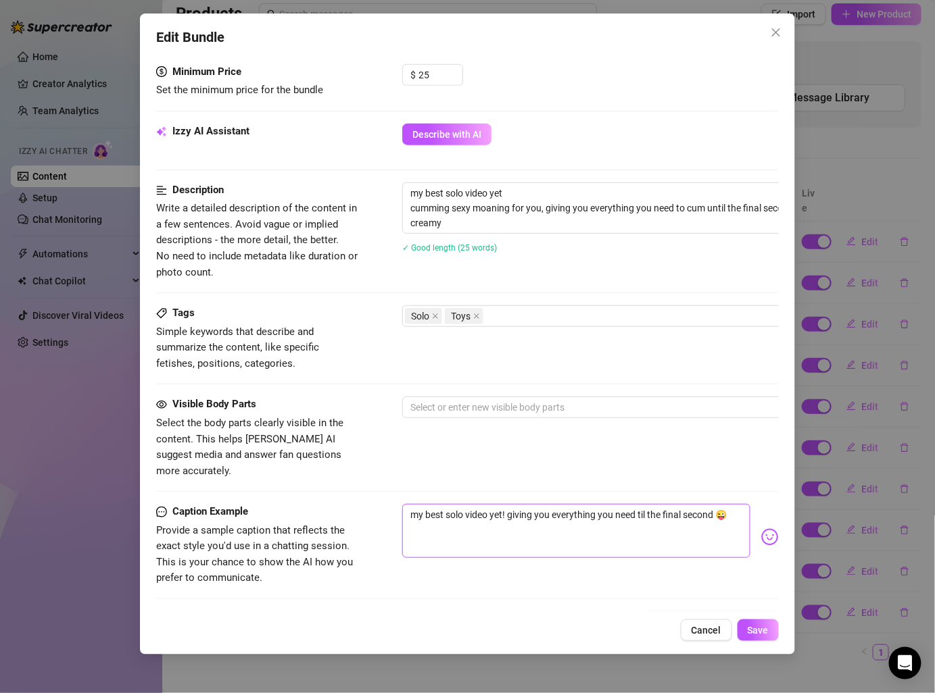
scroll to position [428, 0]
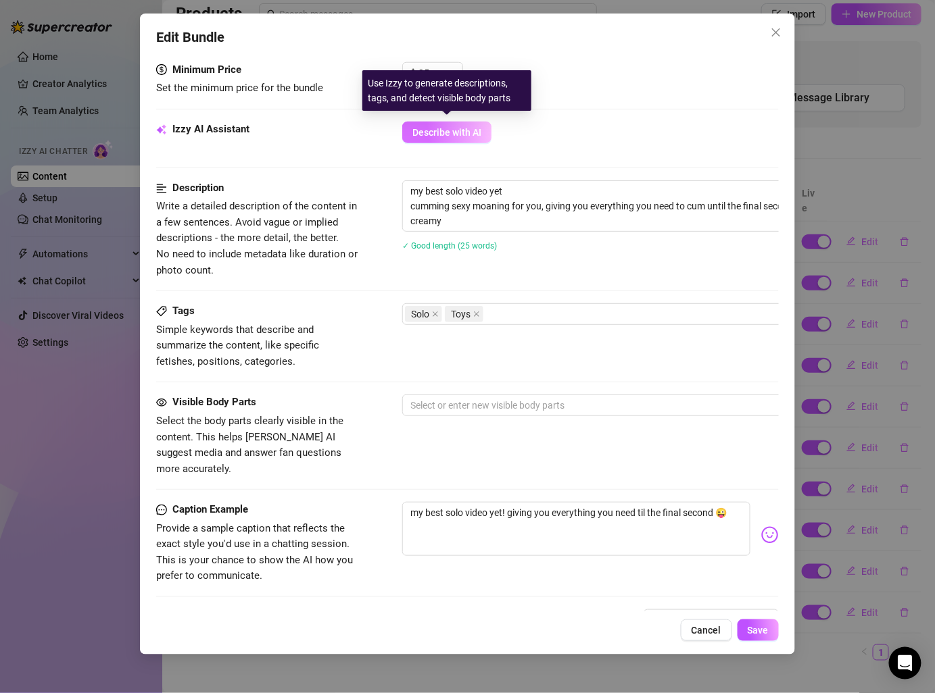
click at [451, 130] on span "Describe with AI" at bounding box center [446, 132] width 69 height 11
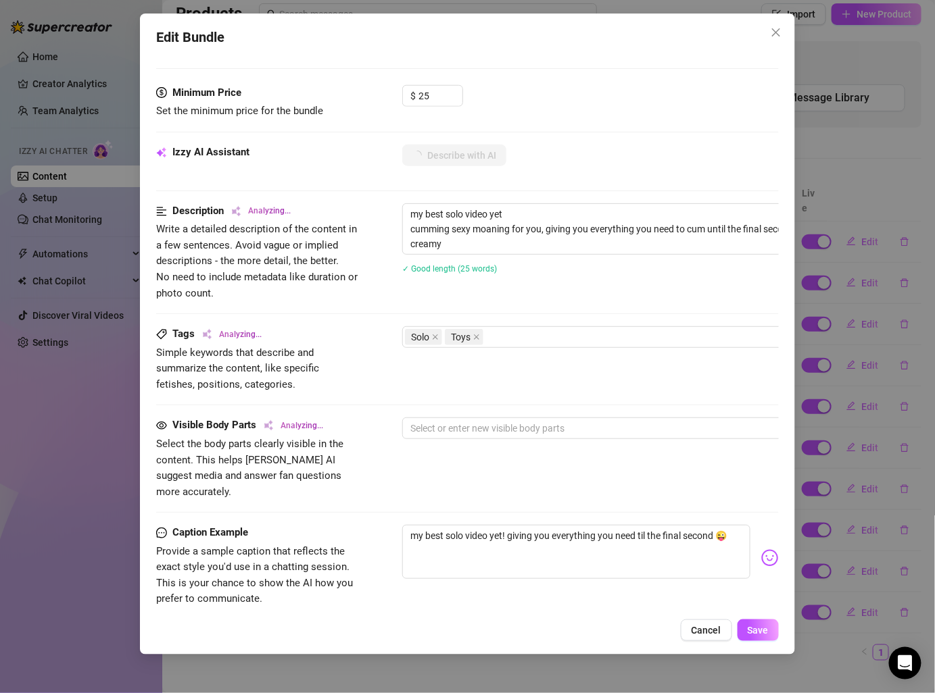
scroll to position [367, 0]
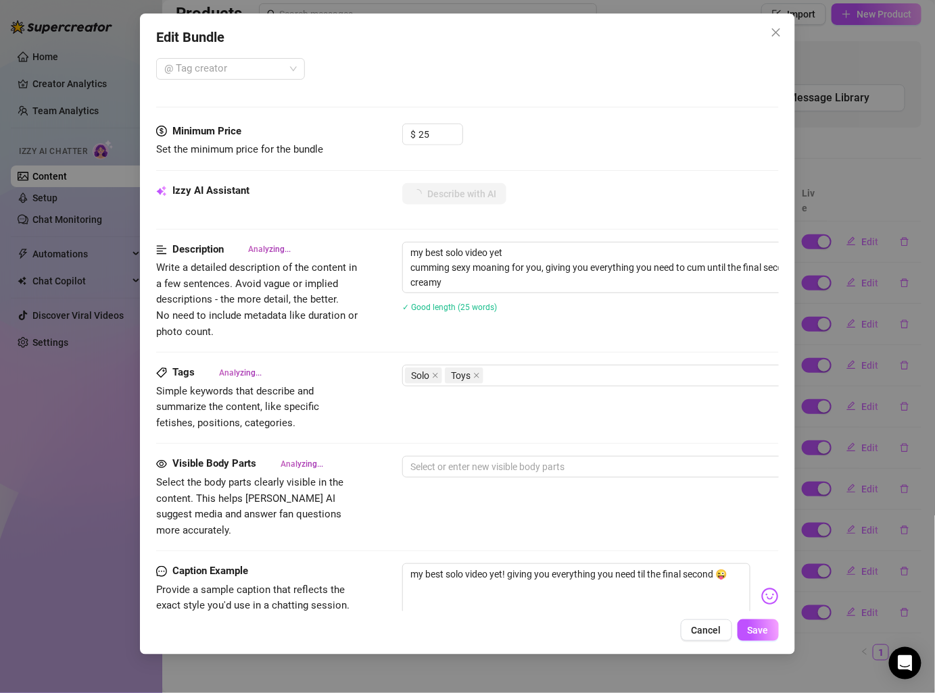
type textarea "Fully"
type textarea "Fully naked"
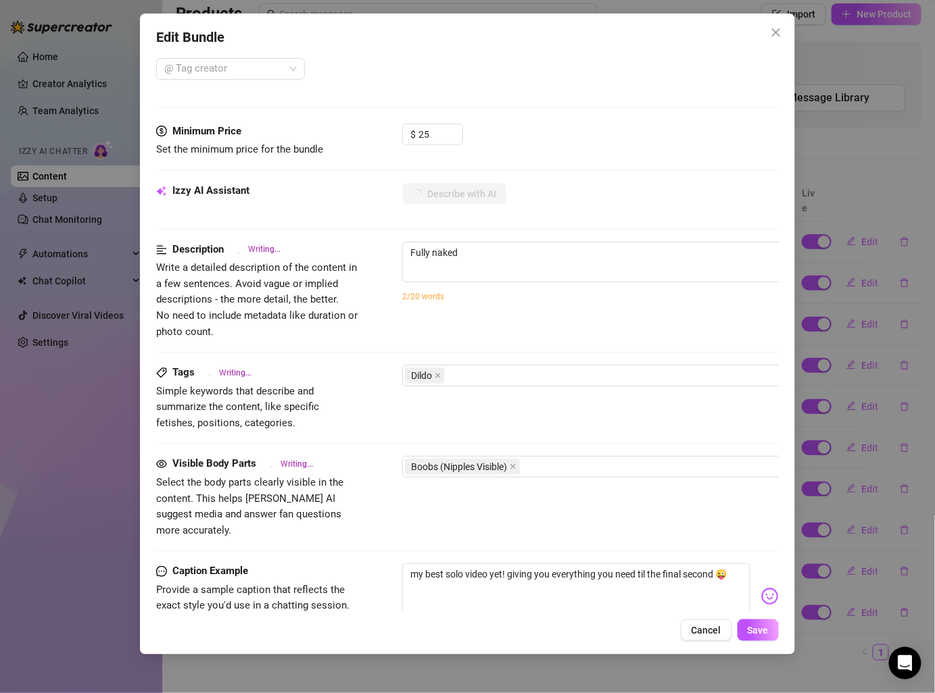
type textarea "Fully naked on"
type textarea "Fully naked on the"
type textarea "Fully naked on the floor,"
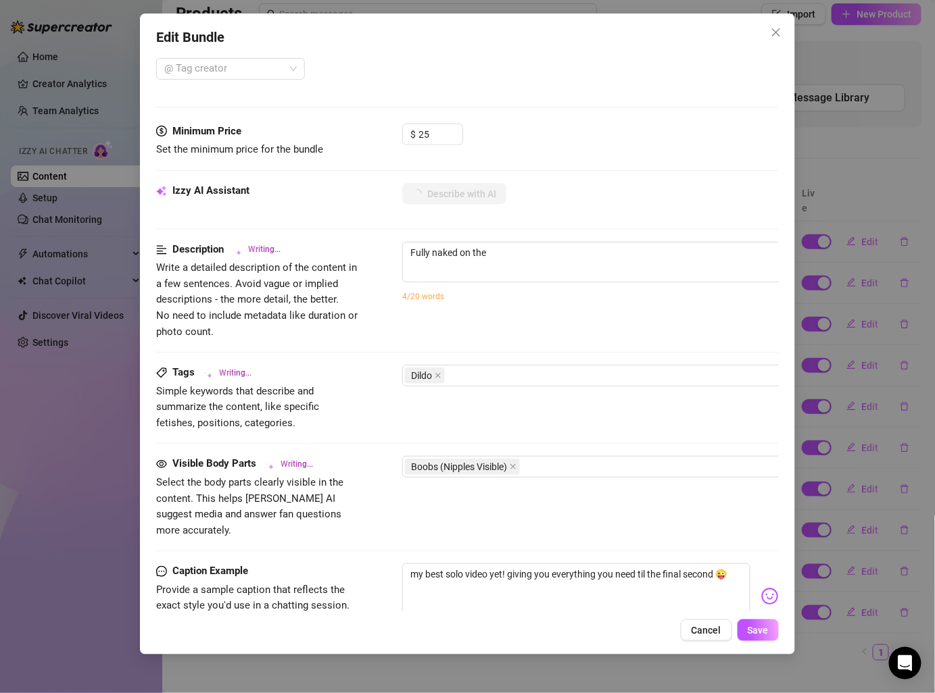
type textarea "Fully naked on the floor,"
type textarea "Fully naked on the floor, she"
type textarea "Fully naked on the floor, she spreads"
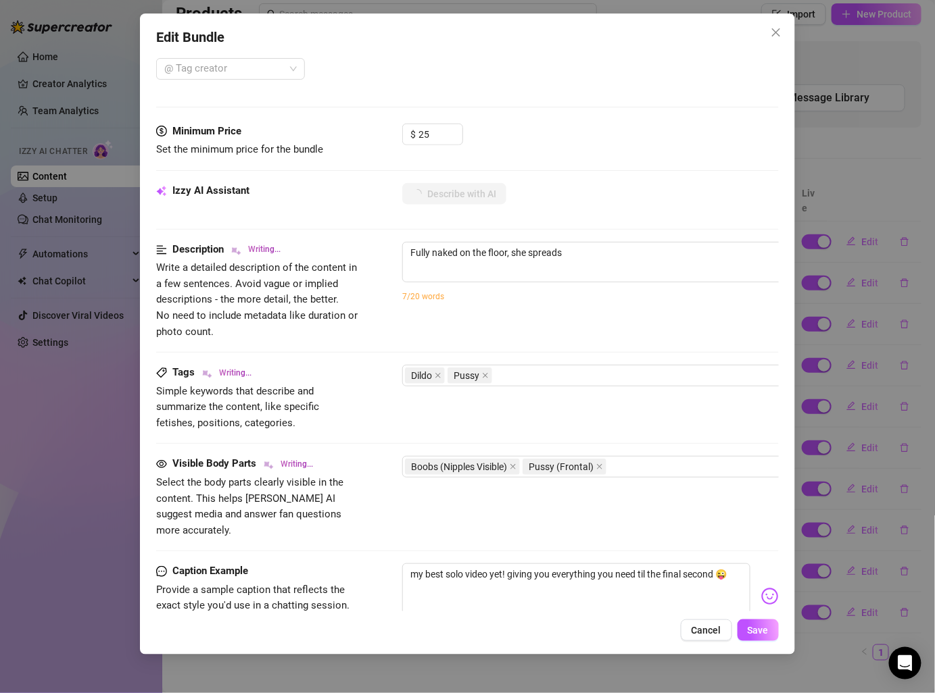
type textarea "Fully naked on the floor, she spreads her"
type textarea "Fully naked on the floor, she spreads her legs"
type textarea "Fully naked on the floor, she spreads her legs wide"
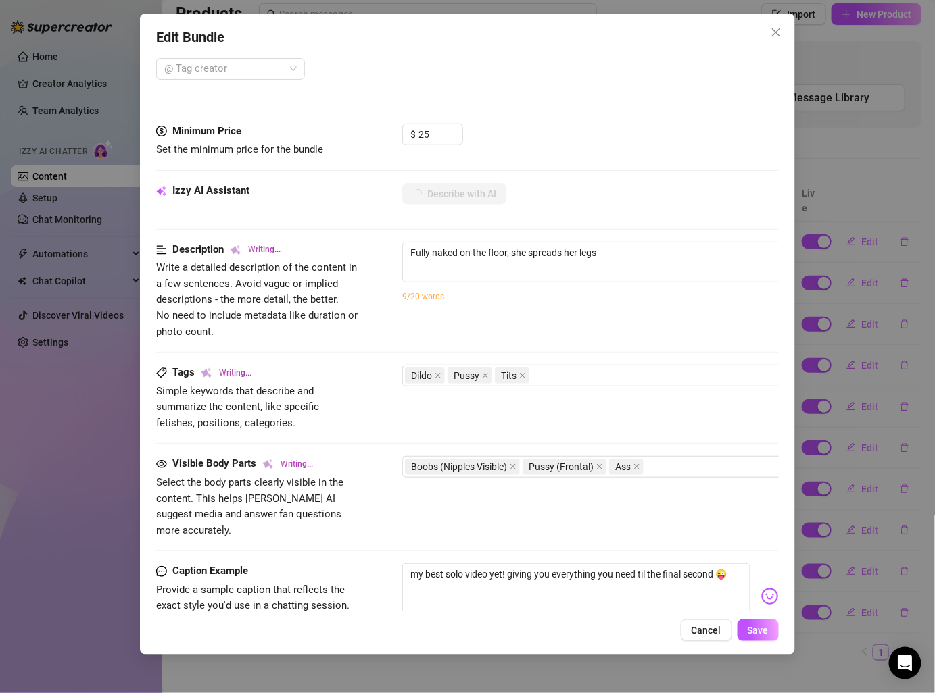
type textarea "Fully naked on the floor, she spreads her legs wide"
type textarea "Fully naked on the floor, she spreads her legs wide and"
type textarea "Fully naked on the floor, she spreads her legs wide and strokes"
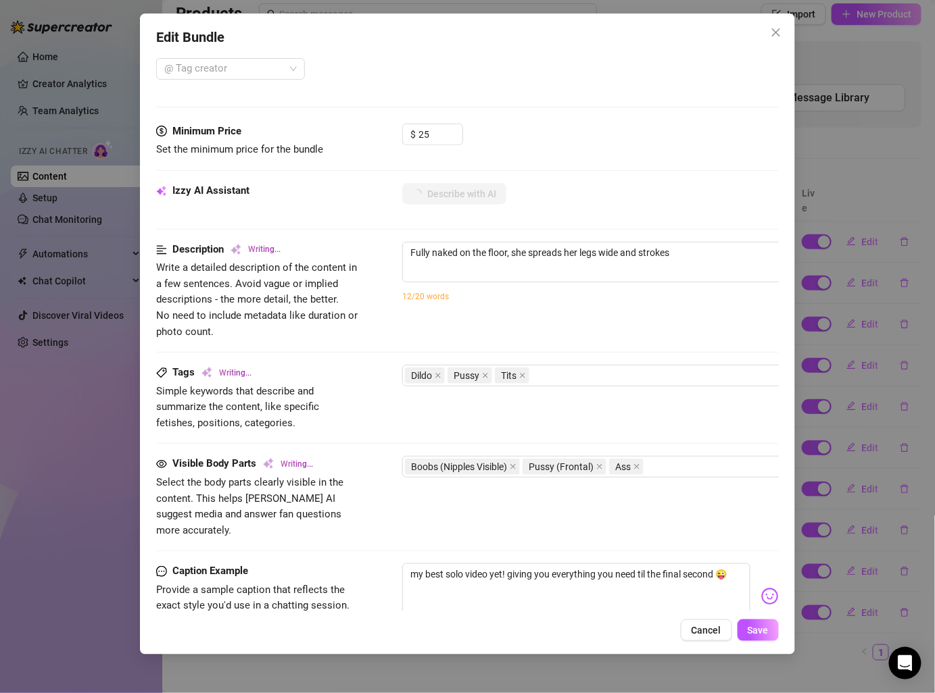
type textarea "Fully naked on the floor, she spreads her legs wide and strokes a"
type textarea "Fully naked on the floor, she spreads her legs wide and strokes a large"
type textarea "Fully naked on the floor, she spreads her legs wide and strokes a large dildo"
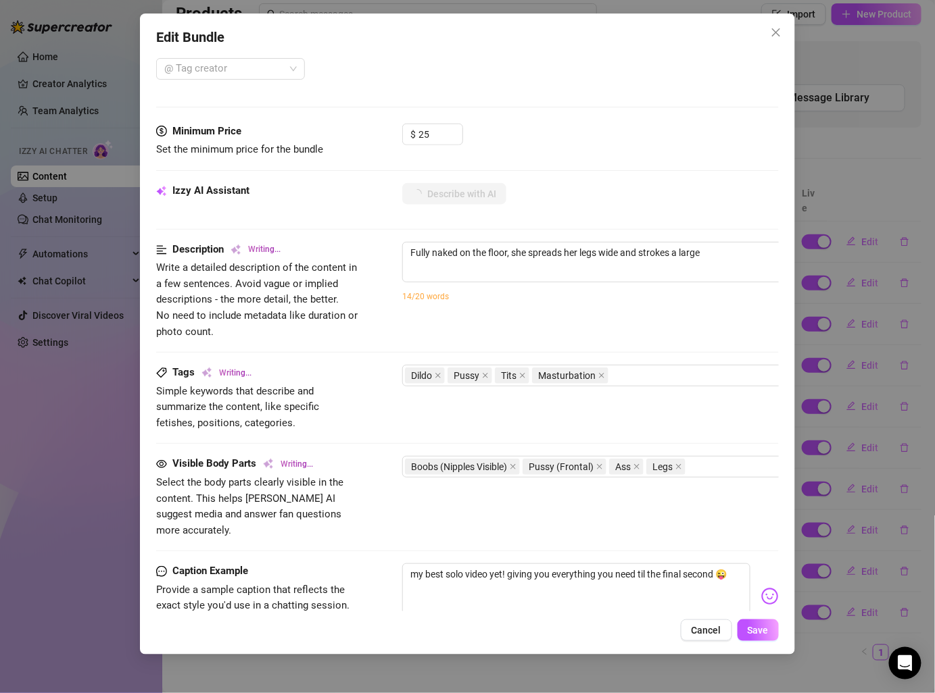
type textarea "Fully naked on the floor, she spreads her legs wide and strokes a large dildo"
type textarea "Fully naked on the floor, she spreads her legs wide and strokes a large dildo b…"
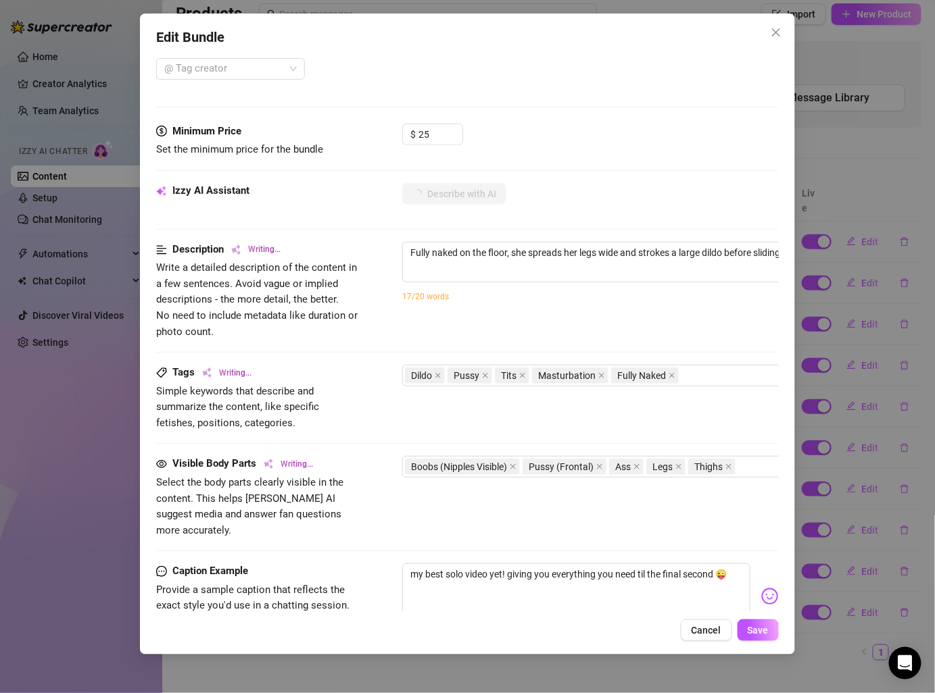
type textarea "Fully naked on the floor, she spreads her legs wide and strokes a large dildo b…"
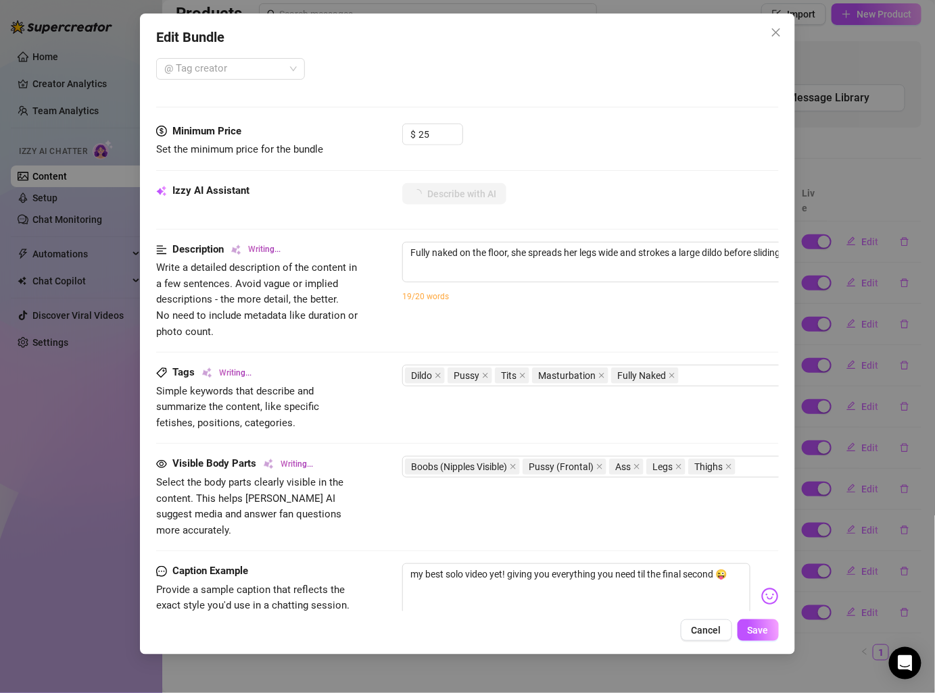
type textarea "Fully naked on the floor, she spreads her legs wide and strokes a large dildo b…"
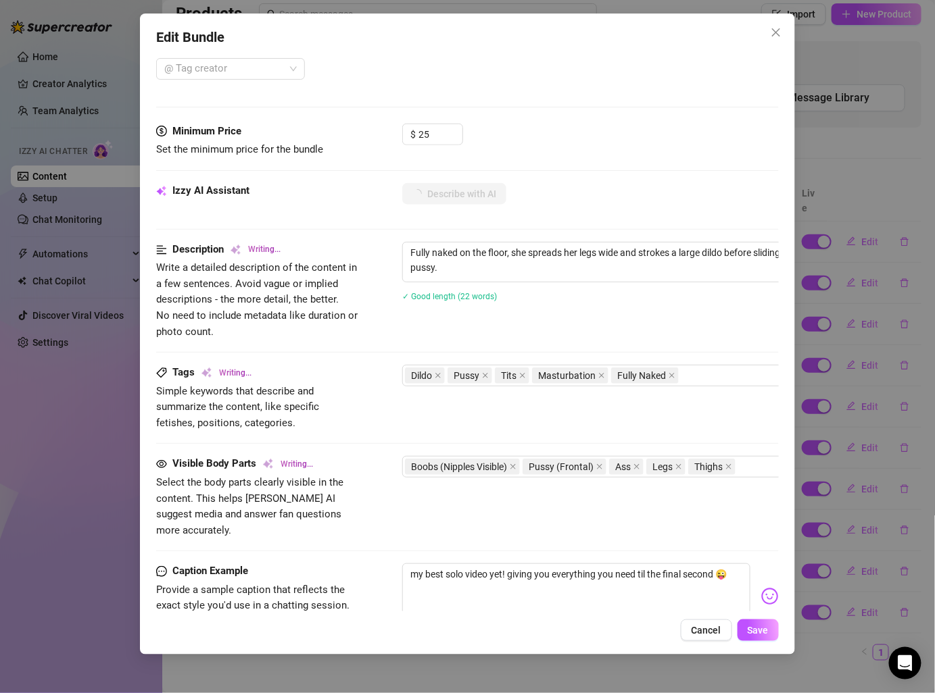
type textarea "Fully naked on the floor, she spreads her legs wide and strokes a large dildo b…"
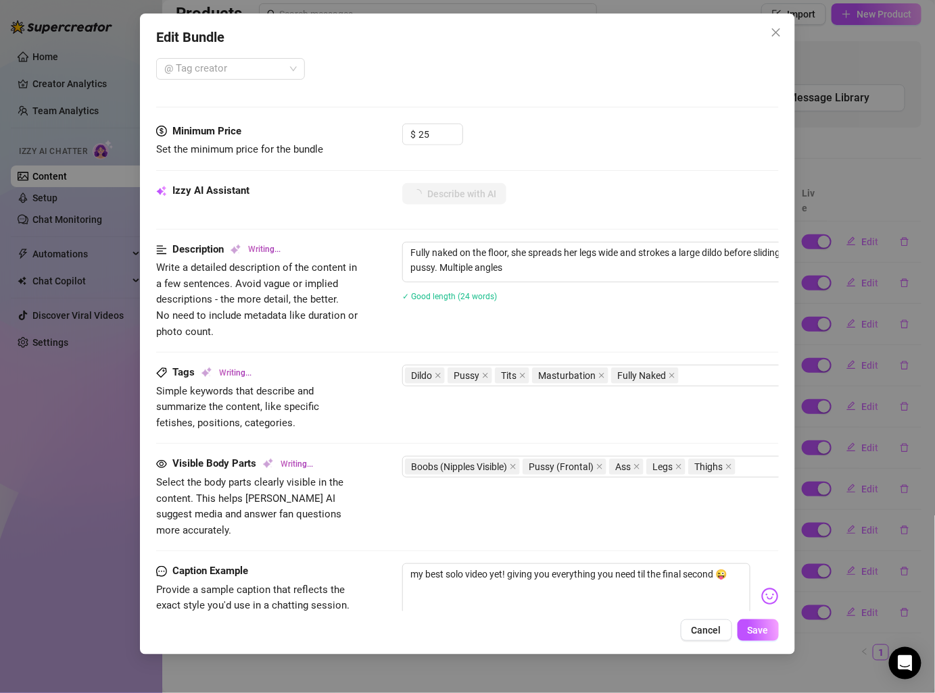
type textarea "Fully naked on the floor, she spreads her legs wide and strokes a large dildo b…"
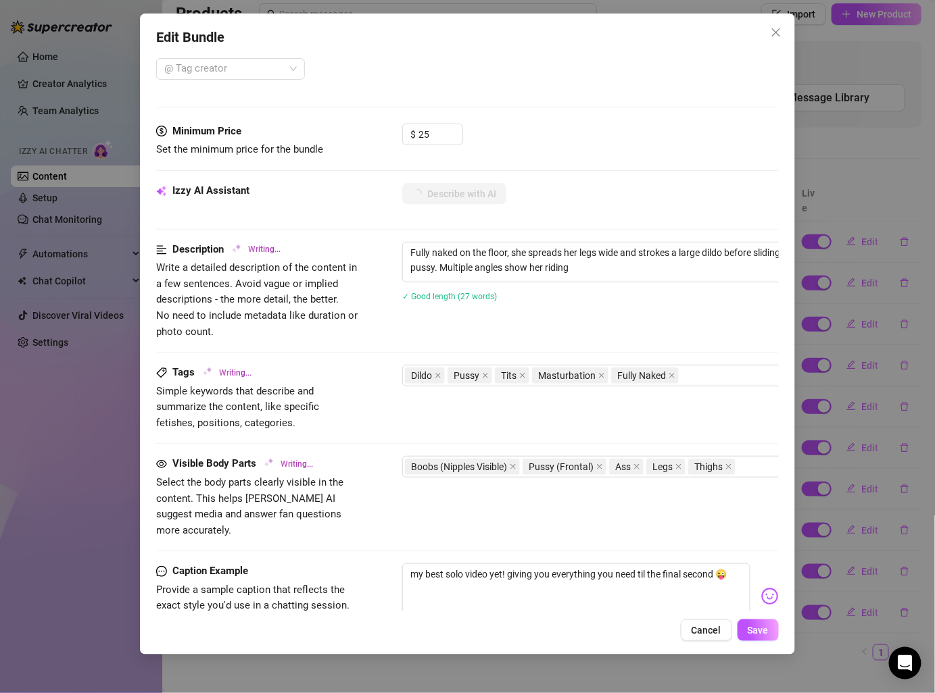
type textarea "Fully naked on the floor, she spreads her legs wide and strokes a large dildo b…"
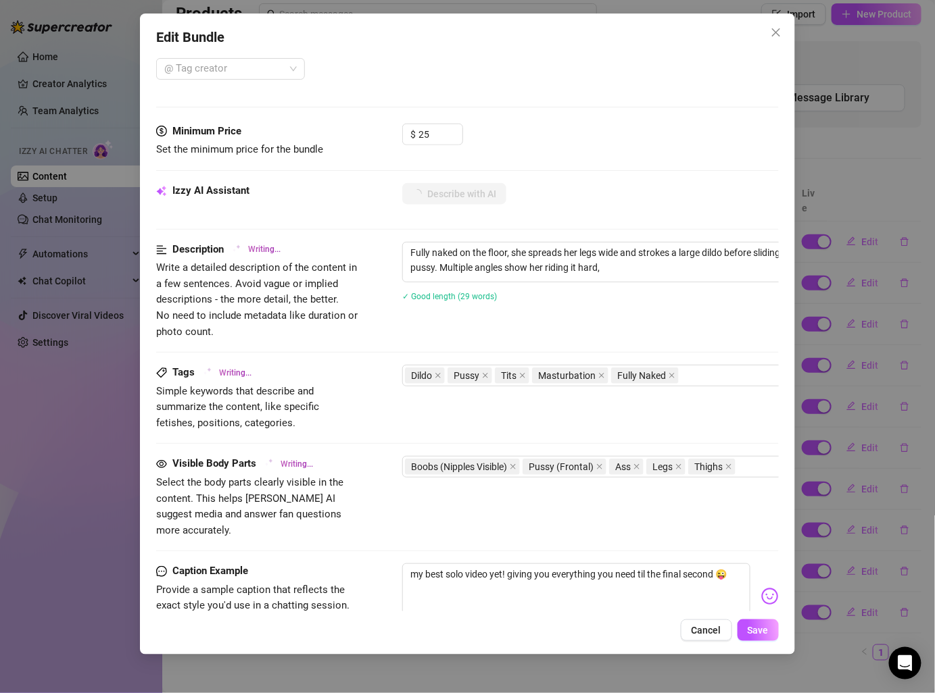
type textarea "Fully naked on the floor, she spreads her legs wide and strokes a large dildo b…"
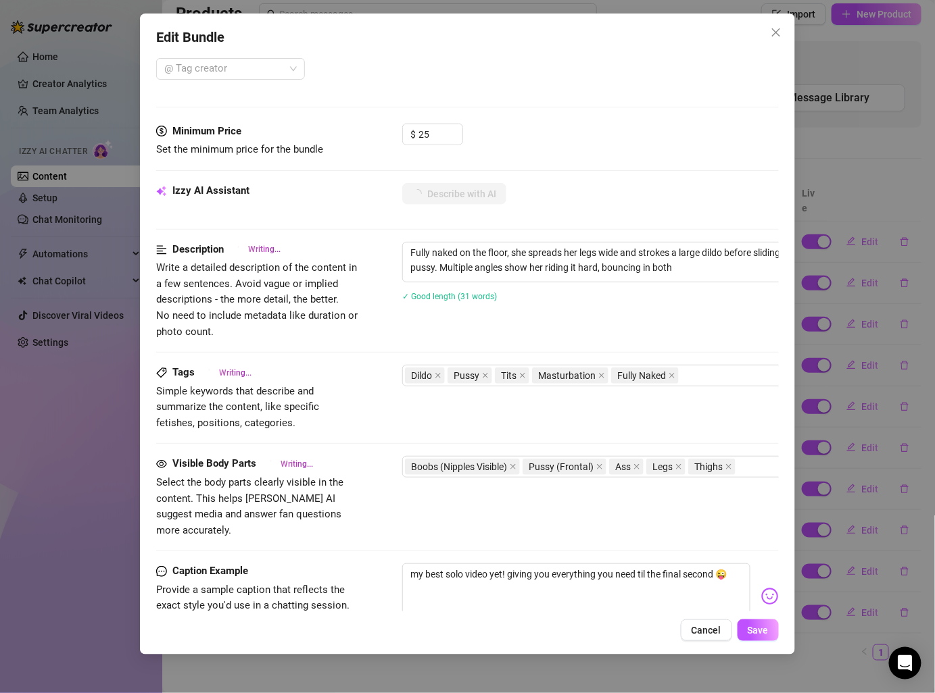
type textarea "Fully naked on the floor, she spreads her legs wide and strokes a large dildo b…"
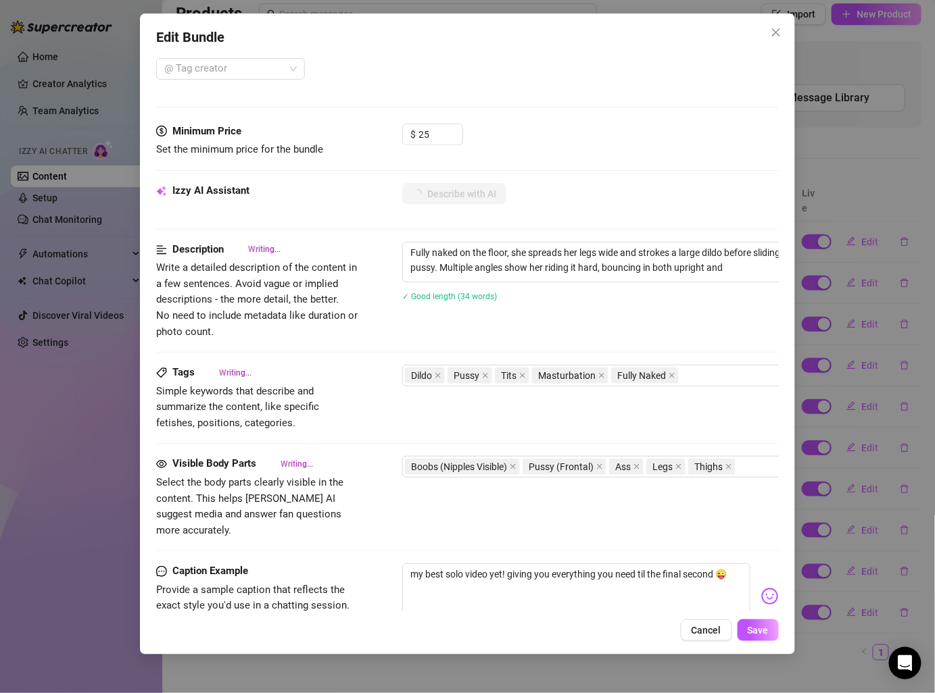
type textarea "Fully naked on the floor, she spreads her legs wide and strokes a large dildo b…"
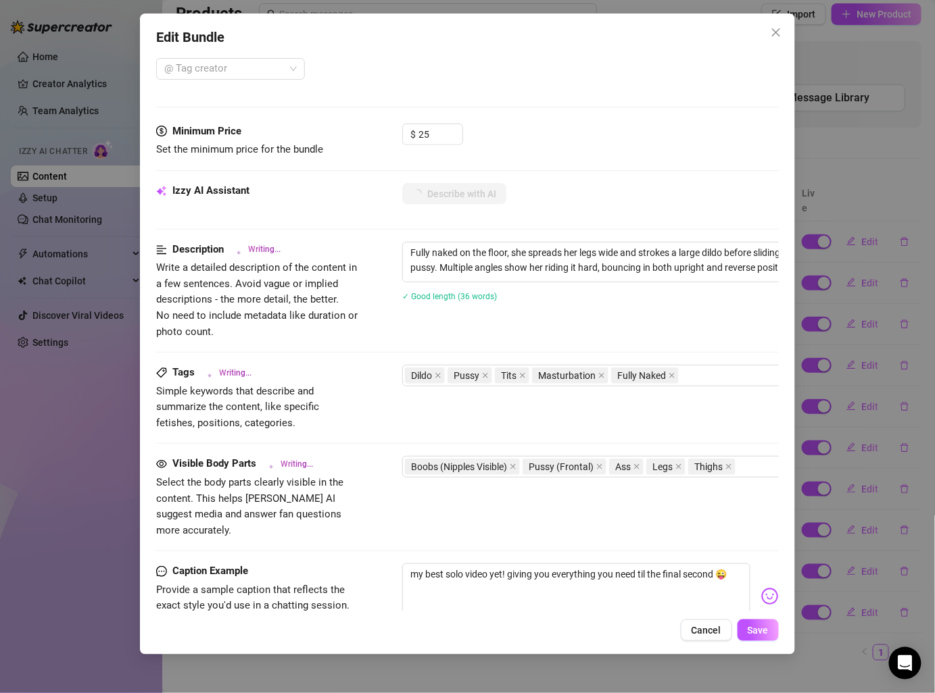
type textarea "Fully naked on the floor, she spreads her legs wide and strokes a large dildo b…"
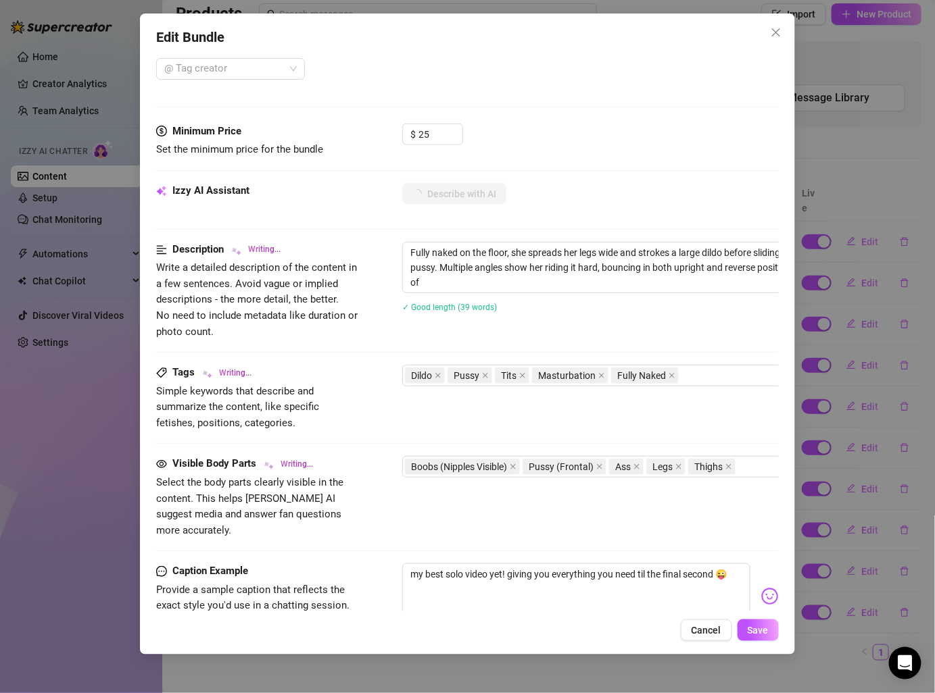
type textarea "Fully naked on the floor, she spreads her legs wide and strokes a large dildo b…"
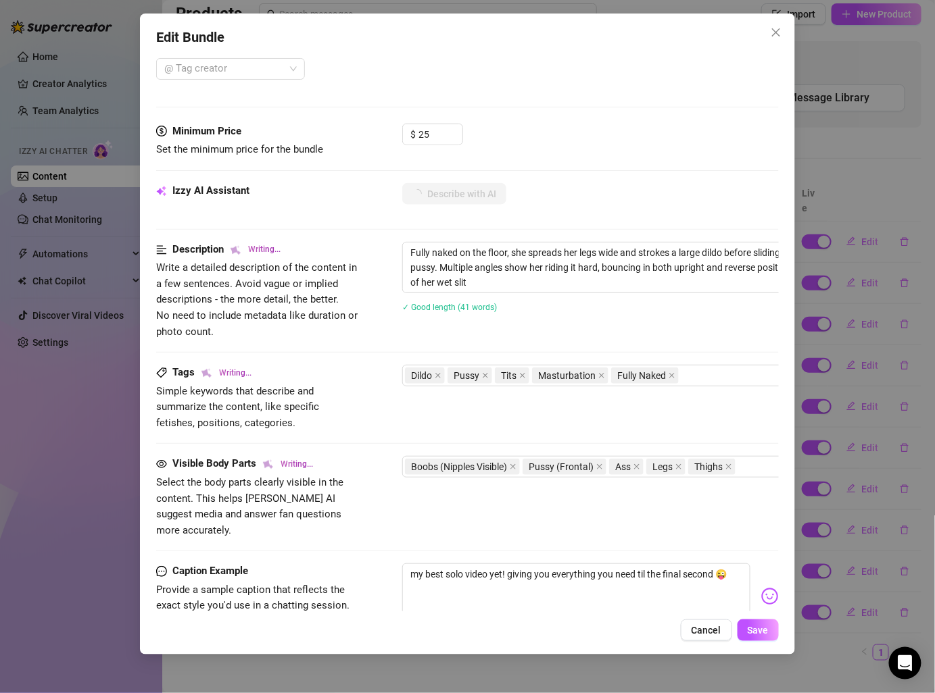
type textarea "Fully naked on the floor, she spreads her legs wide and strokes a large dildo b…"
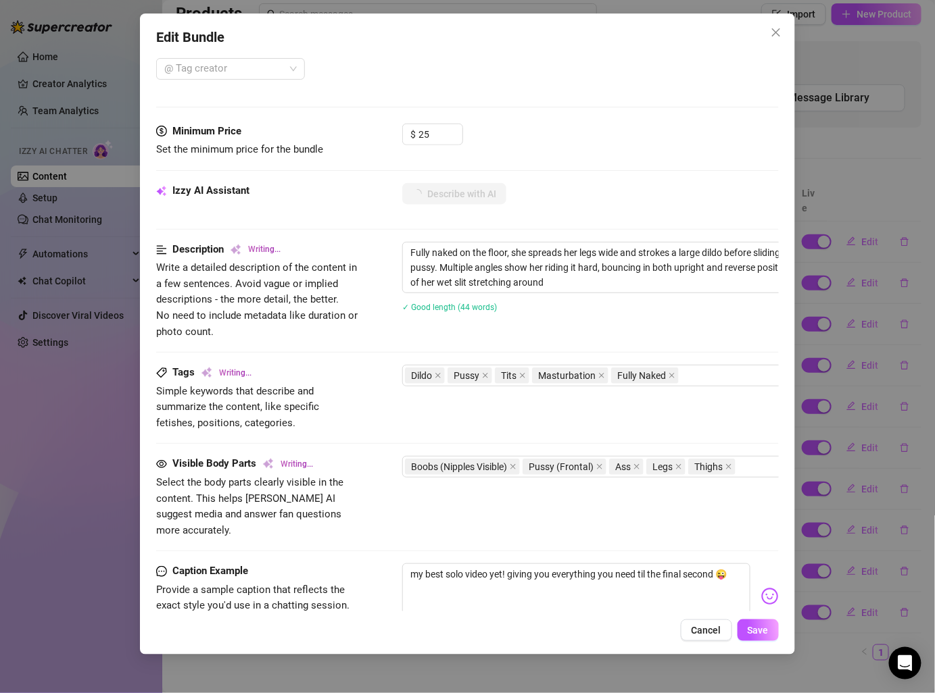
type textarea "Fully naked on the floor, she spreads her legs wide and strokes a large dildo b…"
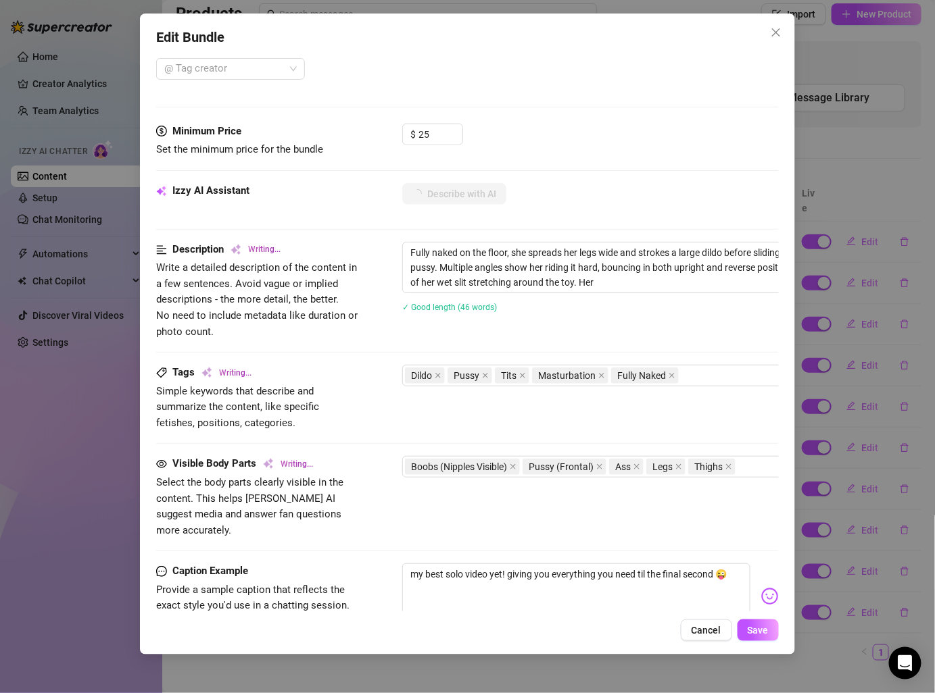
type textarea "Fully naked on the floor, she spreads her legs wide and strokes a large dildo b…"
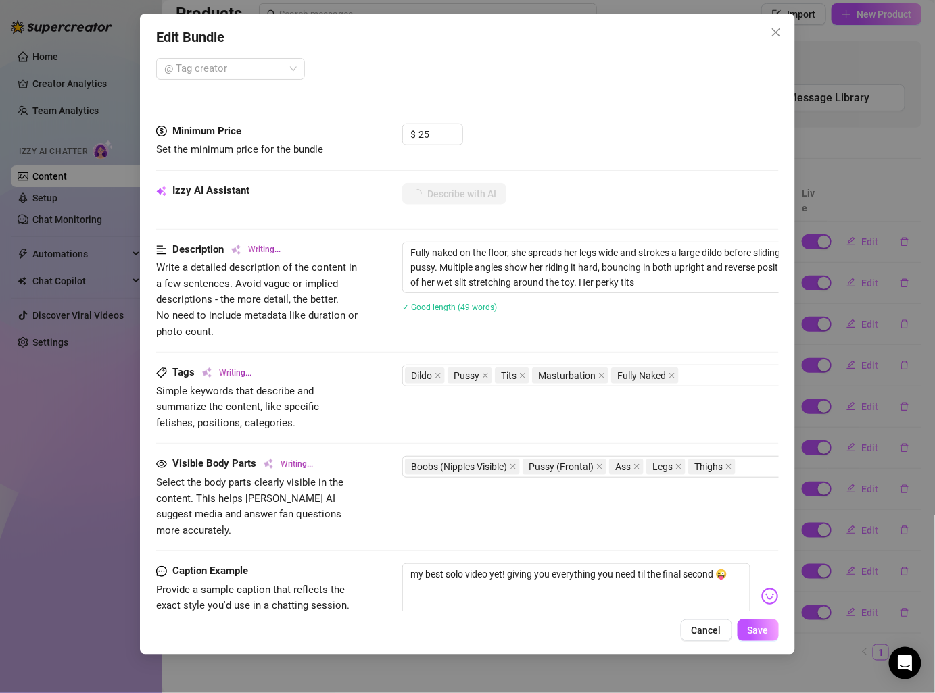
type textarea "Fully naked on the floor, she spreads her legs wide and strokes a large dildo b…"
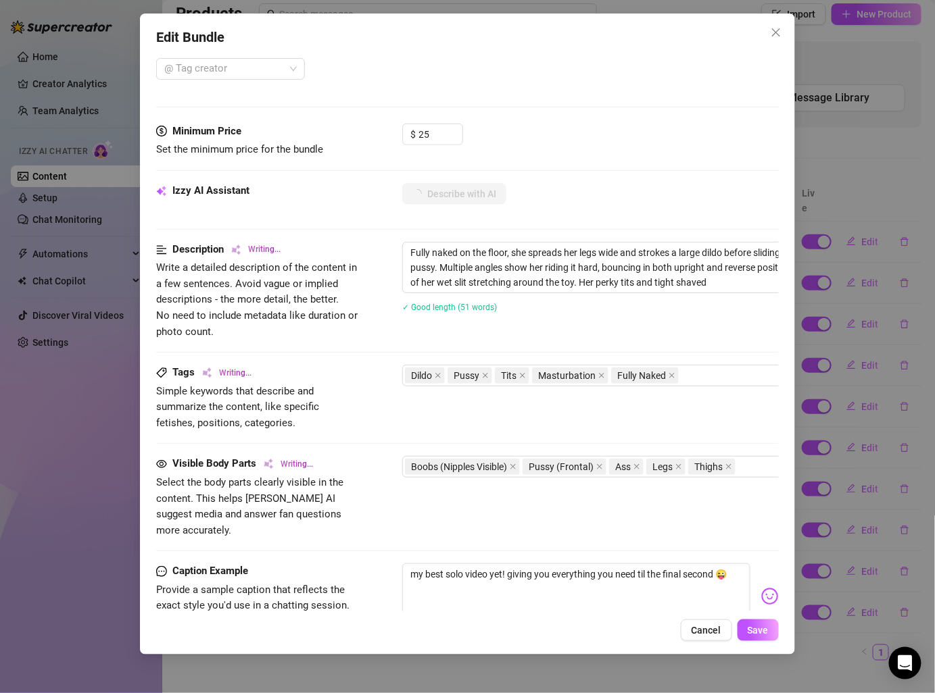
type textarea "Fully naked on the floor, she spreads her legs wide and strokes a large dildo b…"
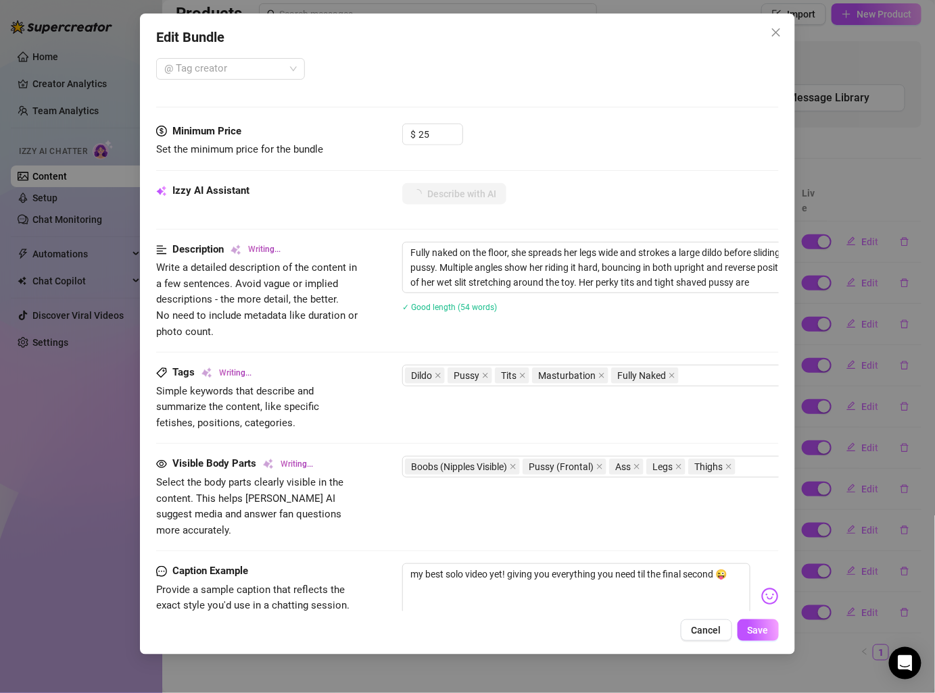
type textarea "Fully naked on the floor, she spreads her legs wide and strokes a large dildo b…"
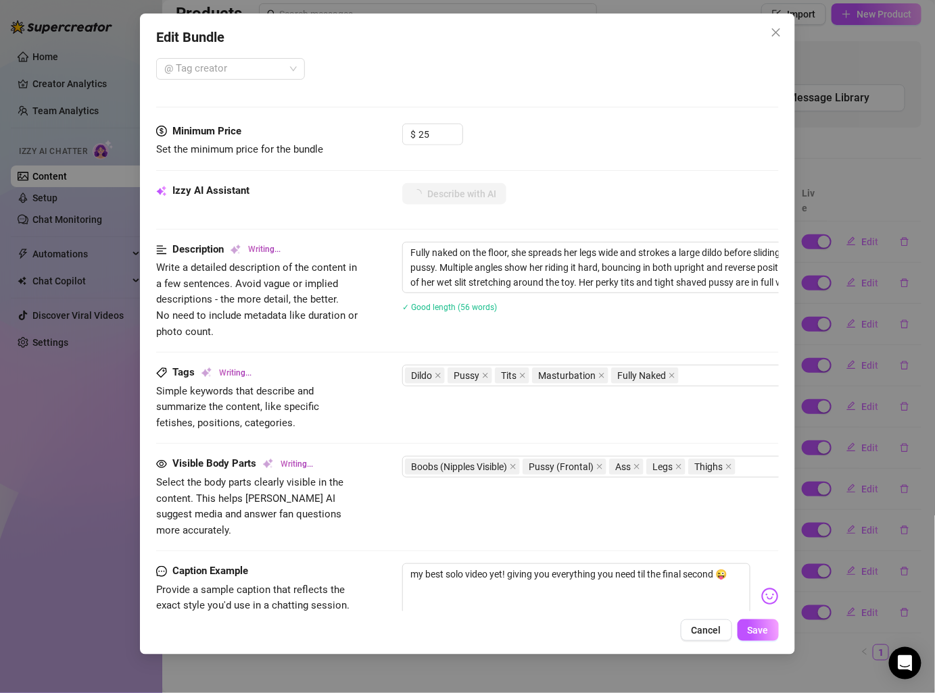
type textarea "Fully naked on the floor, she spreads her legs wide and strokes a large dildo b…"
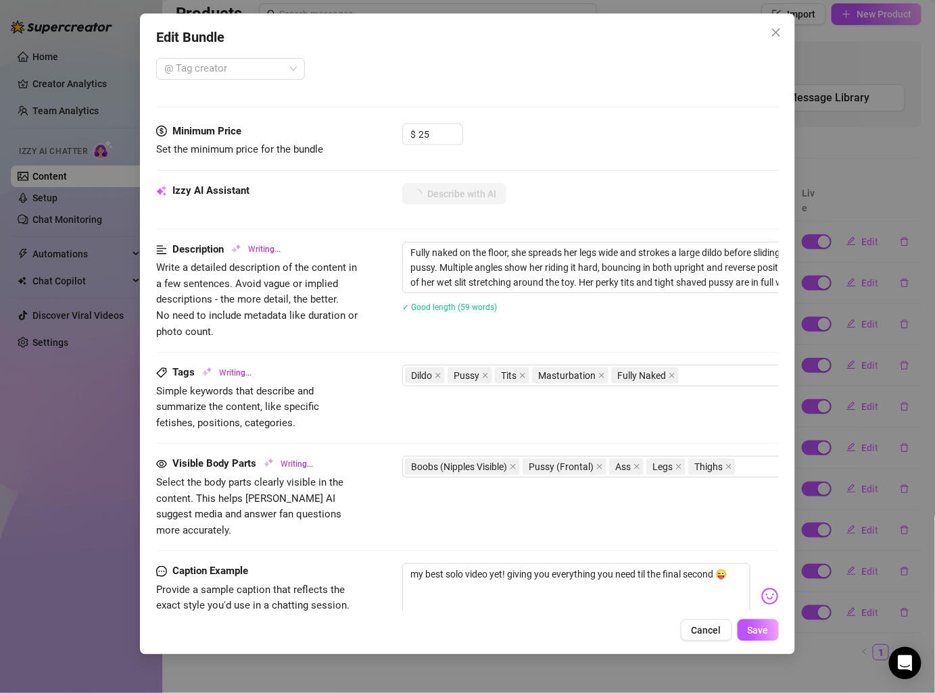
type textarea "Fully naked on the floor, she spreads her legs wide and strokes a large dildo b…"
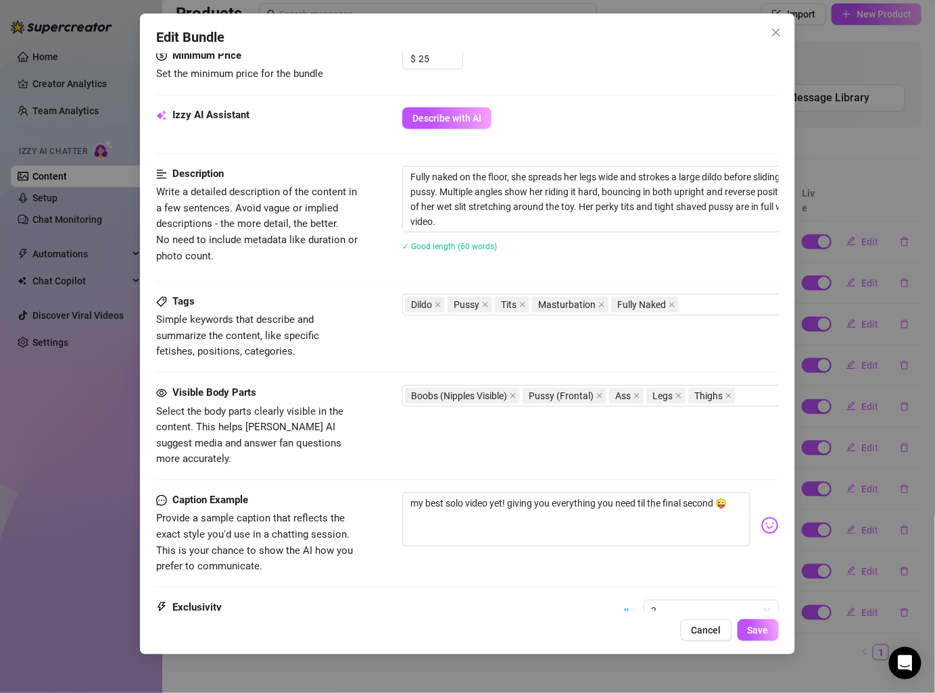
scroll to position [476, 0]
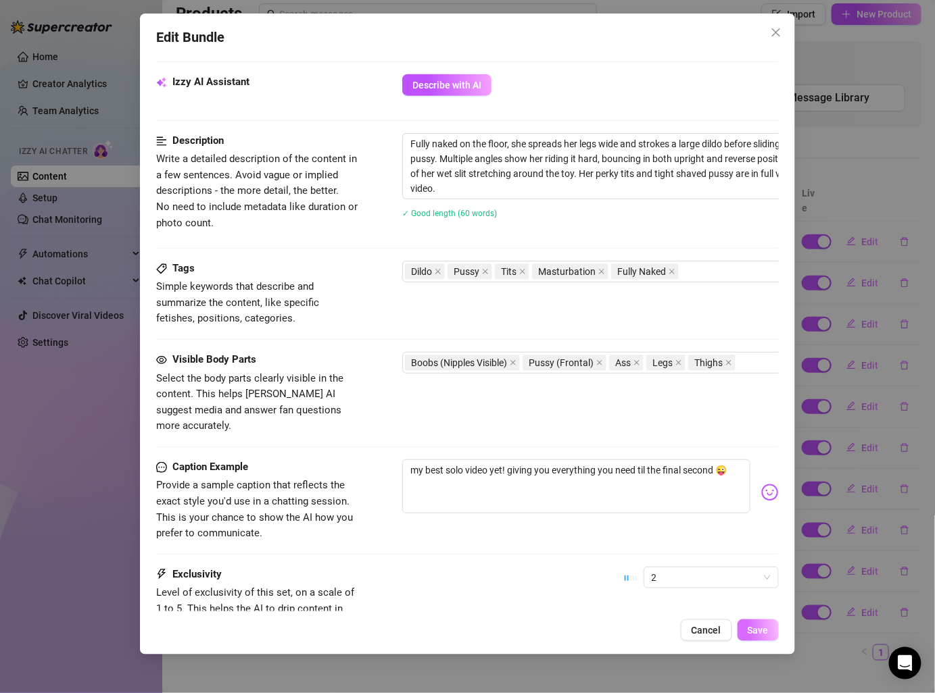
click at [758, 630] on span "Save" at bounding box center [757, 630] width 21 height 11
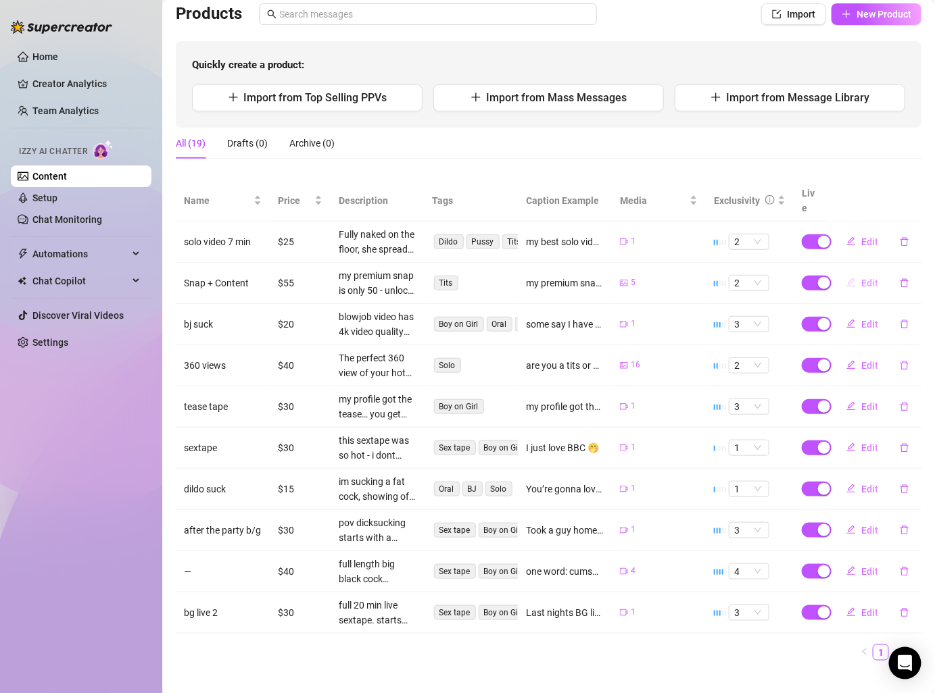
click at [878, 272] on button "Edit" at bounding box center [861, 283] width 53 height 22
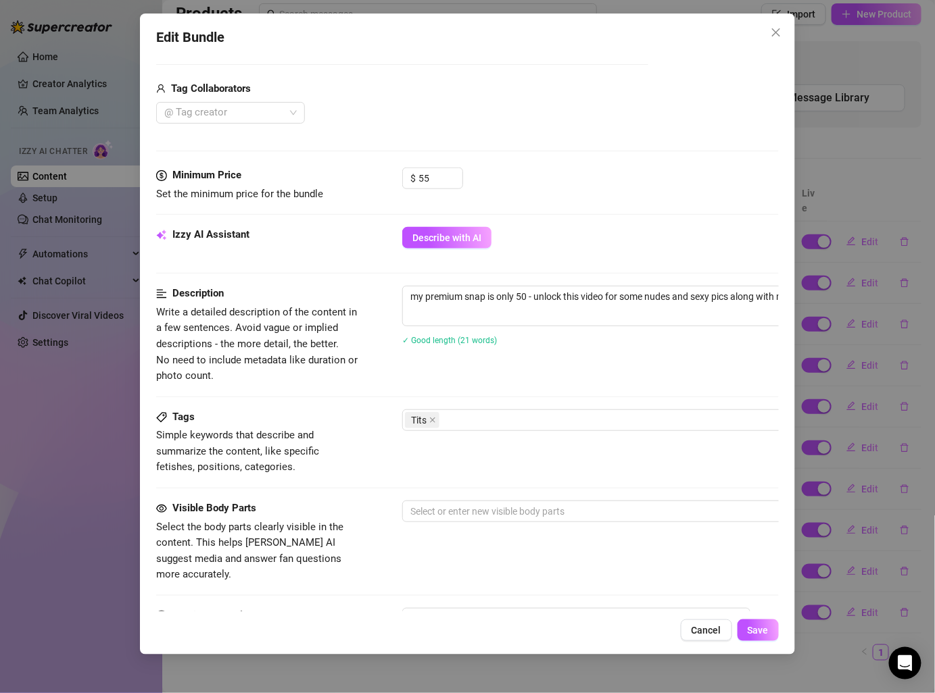
scroll to position [426, 0]
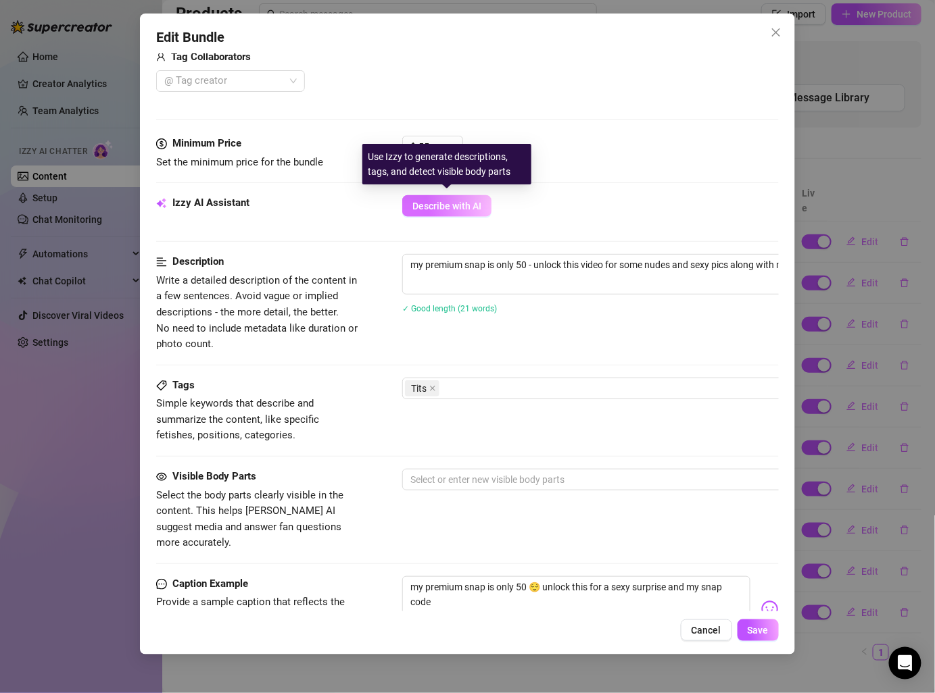
click at [439, 205] on span "Describe with AI" at bounding box center [446, 206] width 69 height 11
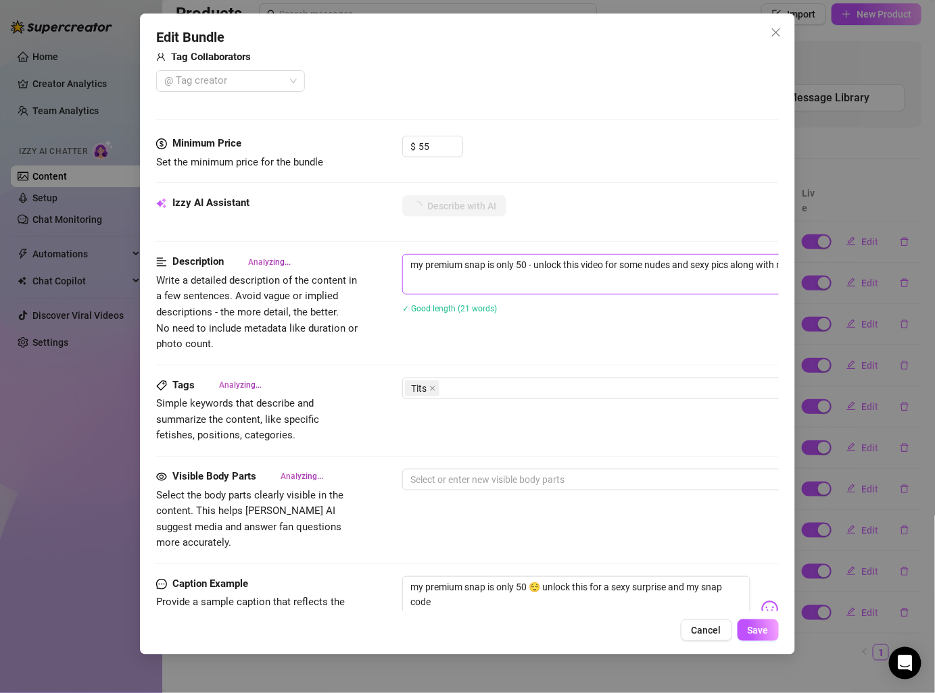
type textarea "Topless"
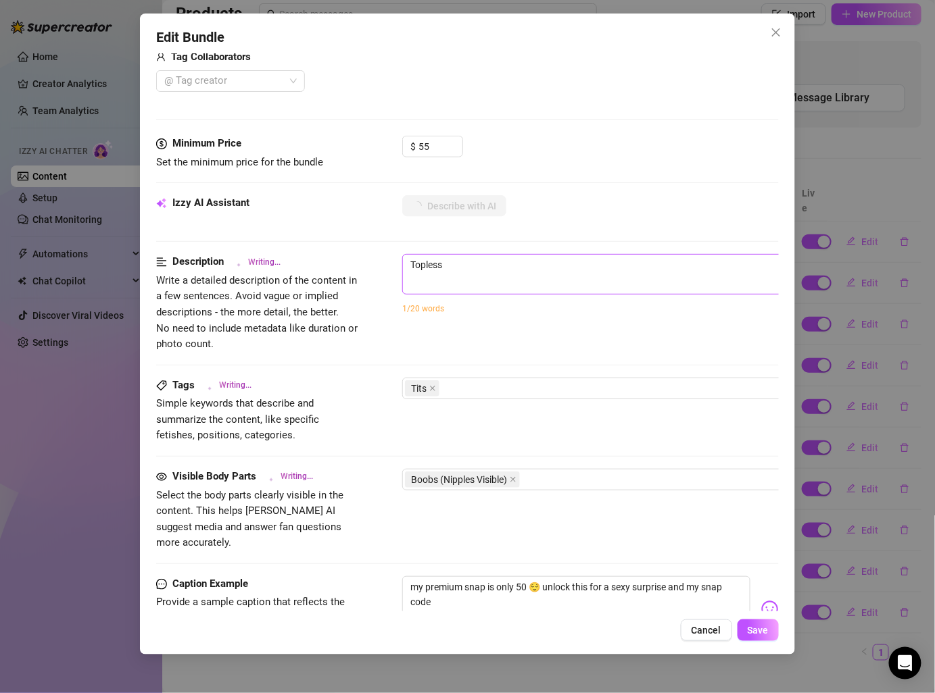
type textarea "Topless selfies"
type textarea "Topless selfies showing"
type textarea "Topless selfies showing off"
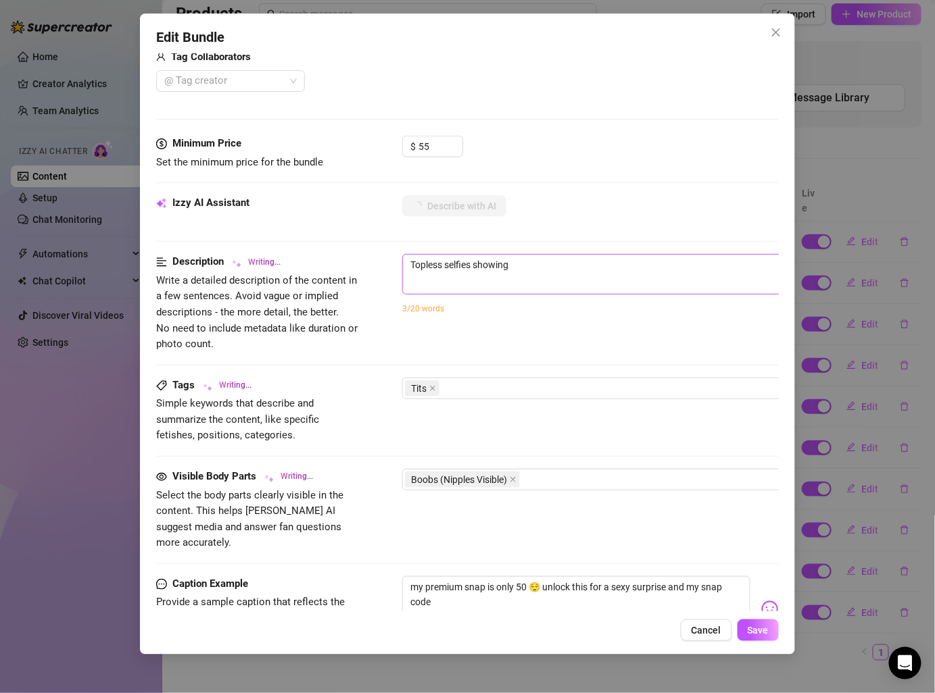
type textarea "Topless selfies showing off"
type textarea "Topless selfies showing off her"
type textarea "Topless selfies showing off her perky"
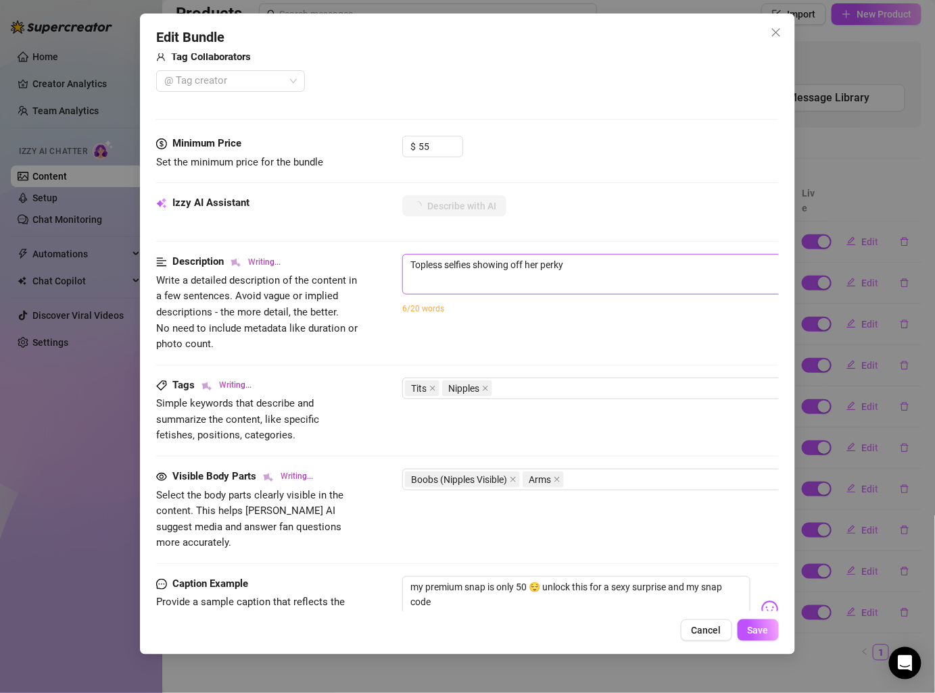
type textarea "Topless selfies showing off her perky natural"
type textarea "Topless selfies showing off her perky natural tits"
type textarea "Topless selfies showing off her perky natural tits with"
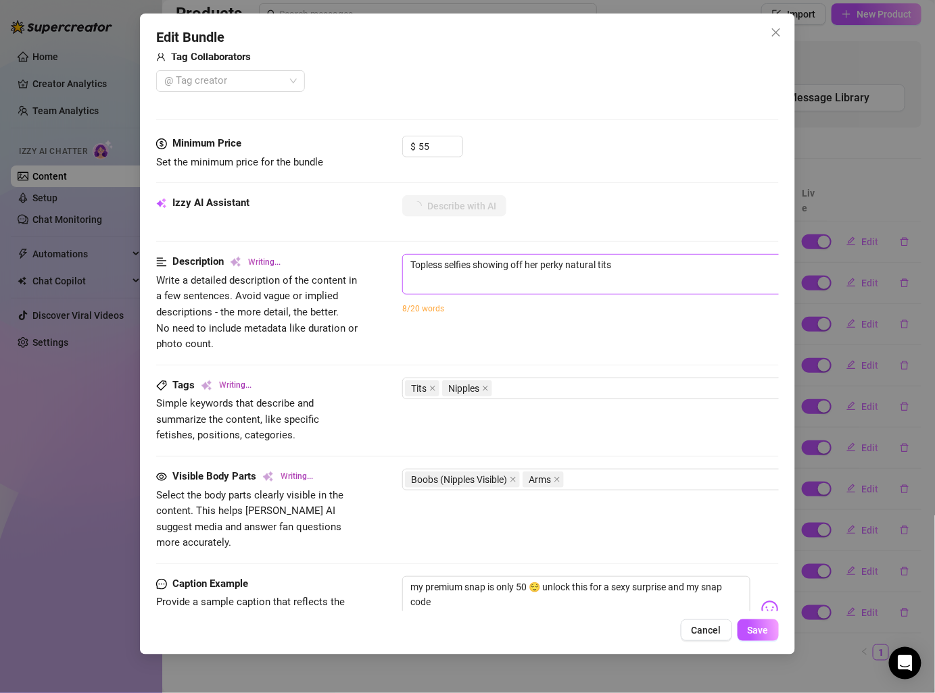
type textarea "Topless selfies showing off her perky natural tits with"
type textarea "Topless selfies showing off her perky natural tits with nipples"
type textarea "Topless selfies showing off her perky natural tits with nipples fully"
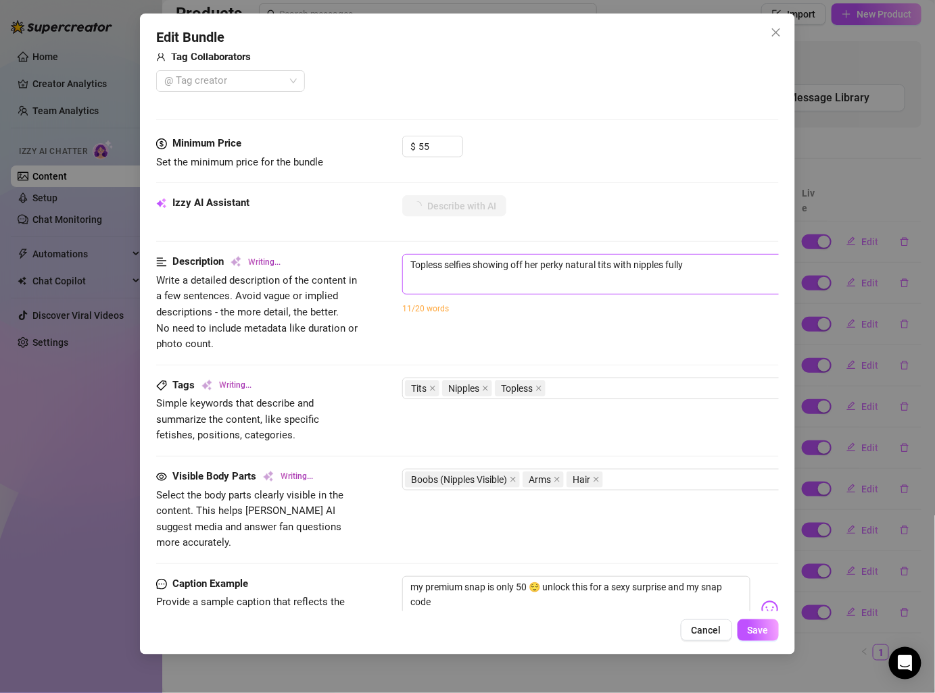
type textarea "Topless selfies showing off her perky natural tits with nipples fully visible."
type textarea "Topless selfies showing off her perky natural tits with nipples fully visible. …"
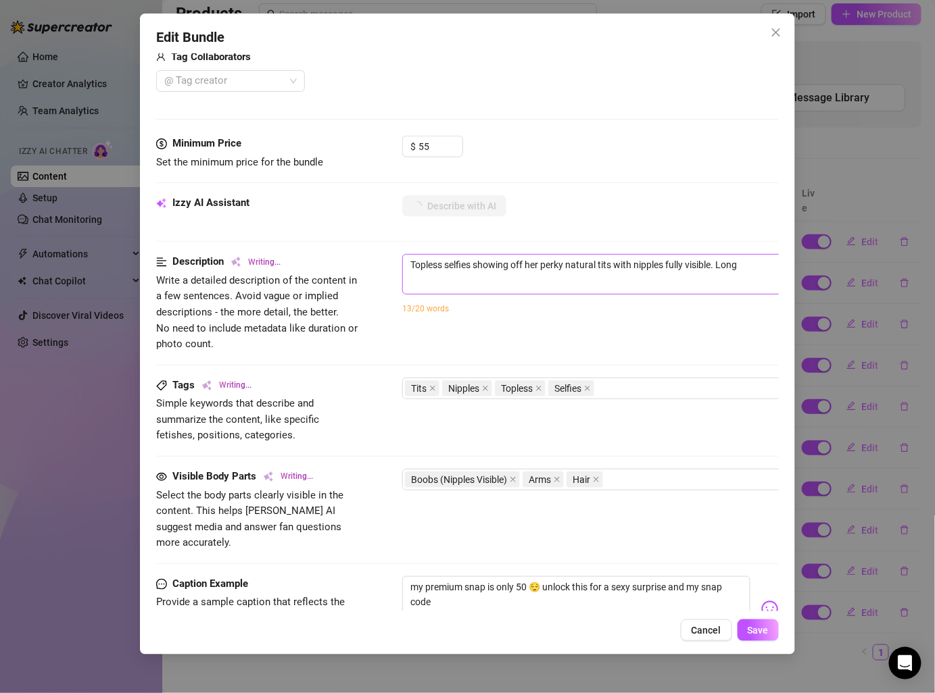
type textarea "Topless selfies showing off her perky natural tits with nipples fully visible. …"
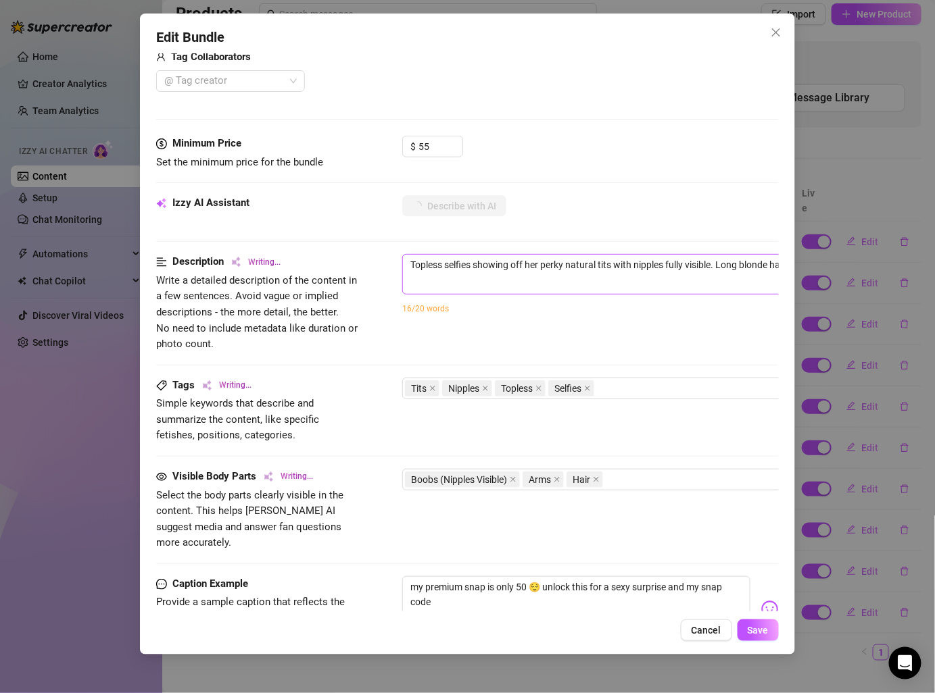
type textarea "Topless selfies showing off her perky natural tits with nipples fully visible. …"
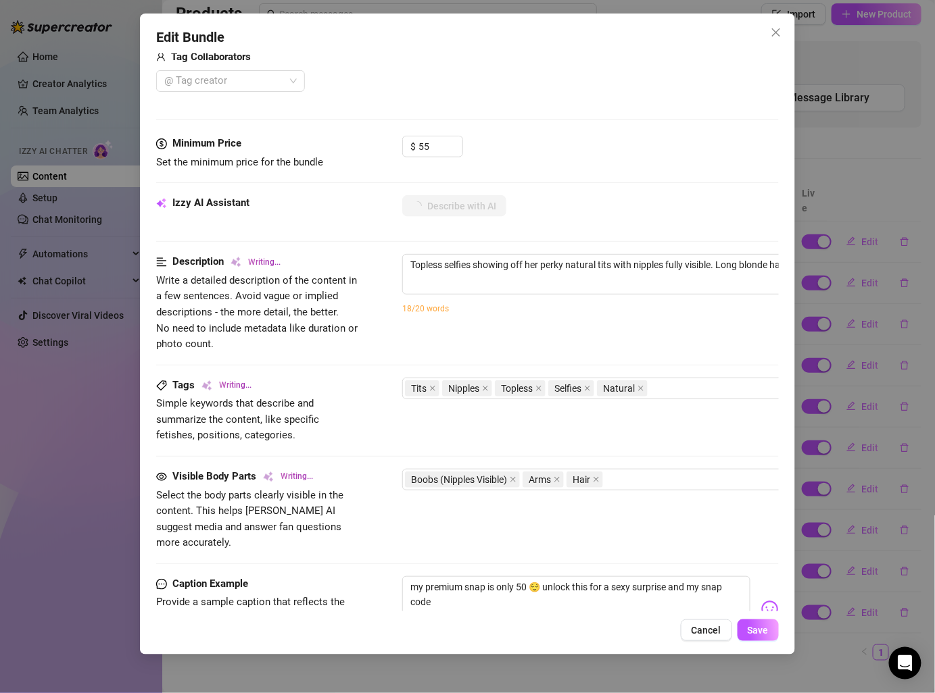
type textarea "Topless selfies showing off her perky natural tits with nipples fully visible. …"
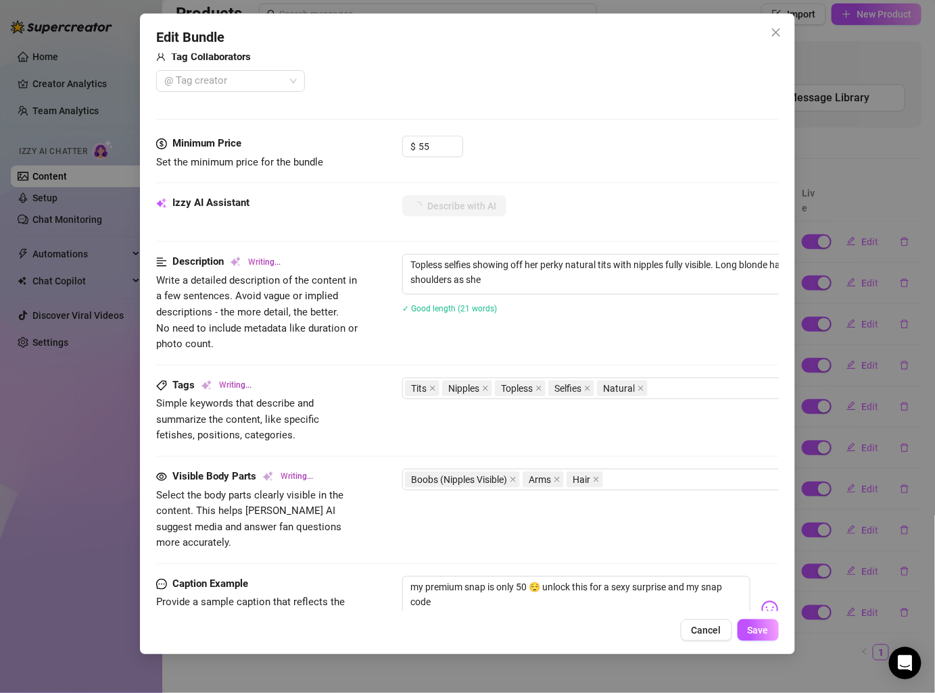
type textarea "Topless selfies showing off her perky natural tits with nipples fully visible. …"
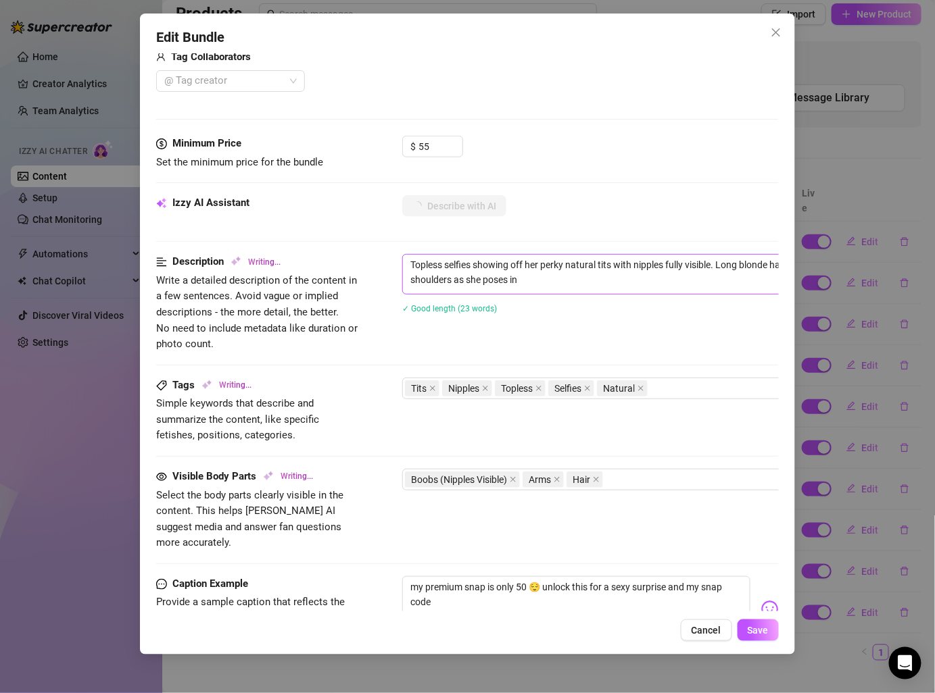
type textarea "Topless selfies showing off her perky natural tits with nipples fully visible. …"
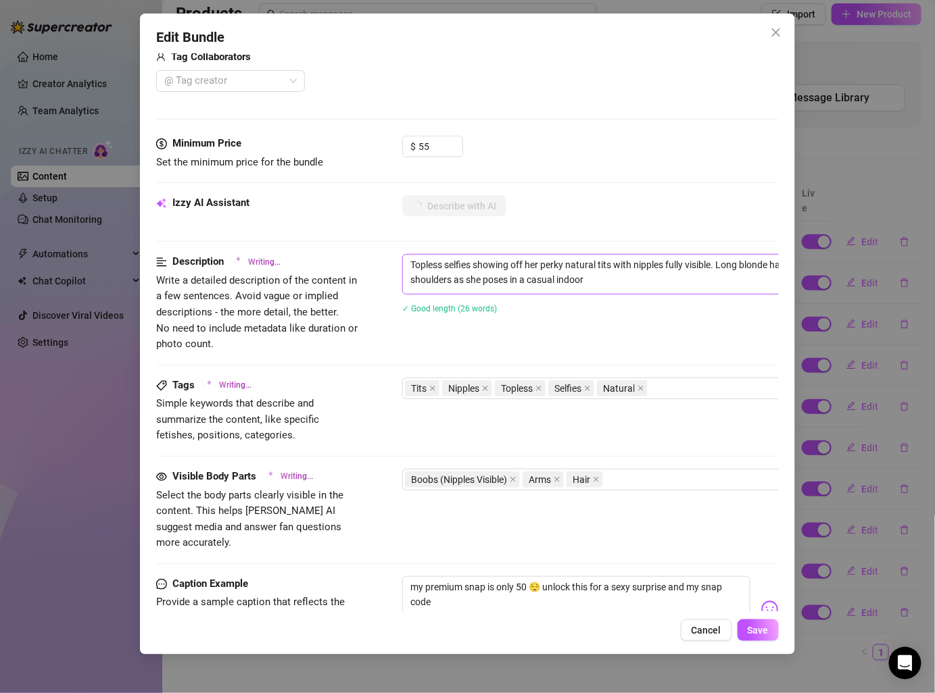
type textarea "Topless selfies showing off her perky natural tits with nipples fully visible. …"
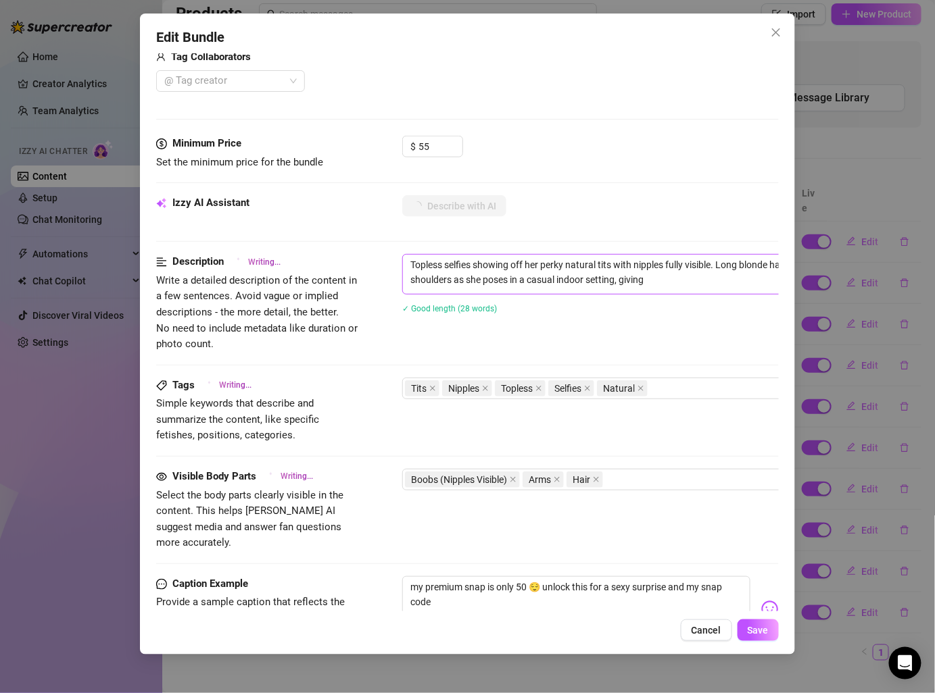
type textarea "Topless selfies showing off her perky natural tits with nipples fully visible. …"
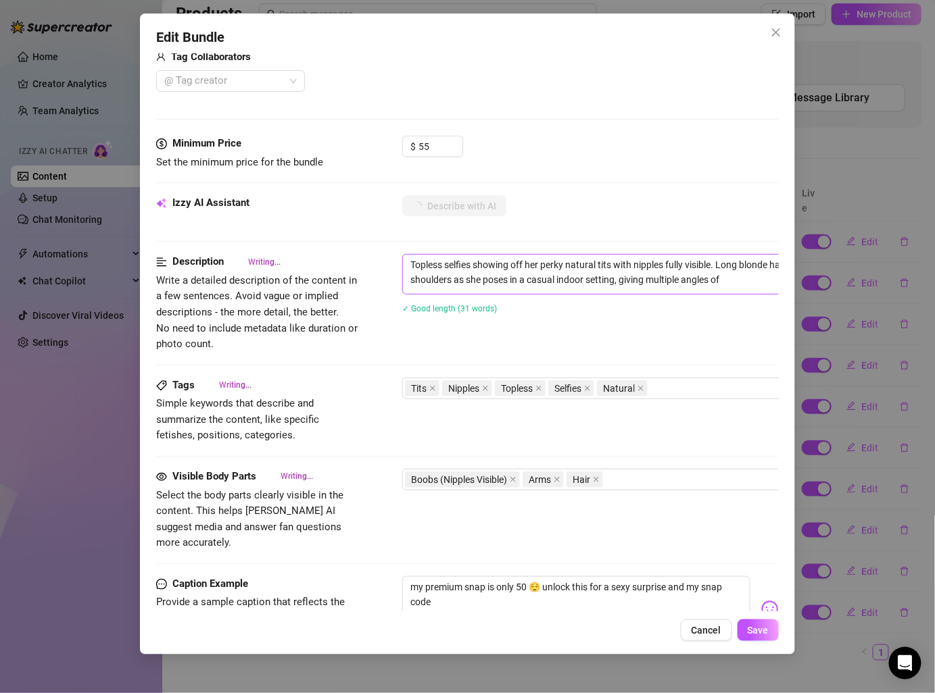
type textarea "Topless selfies showing off her perky natural tits with nipples fully visible. …"
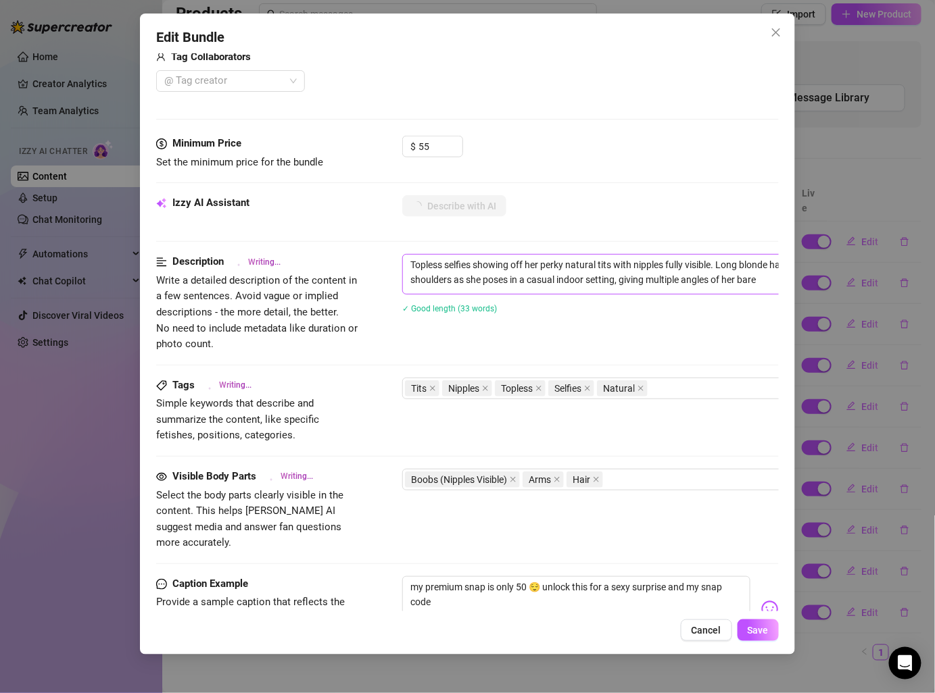
type textarea "Topless selfies showing off her perky natural tits with nipples fully visible. …"
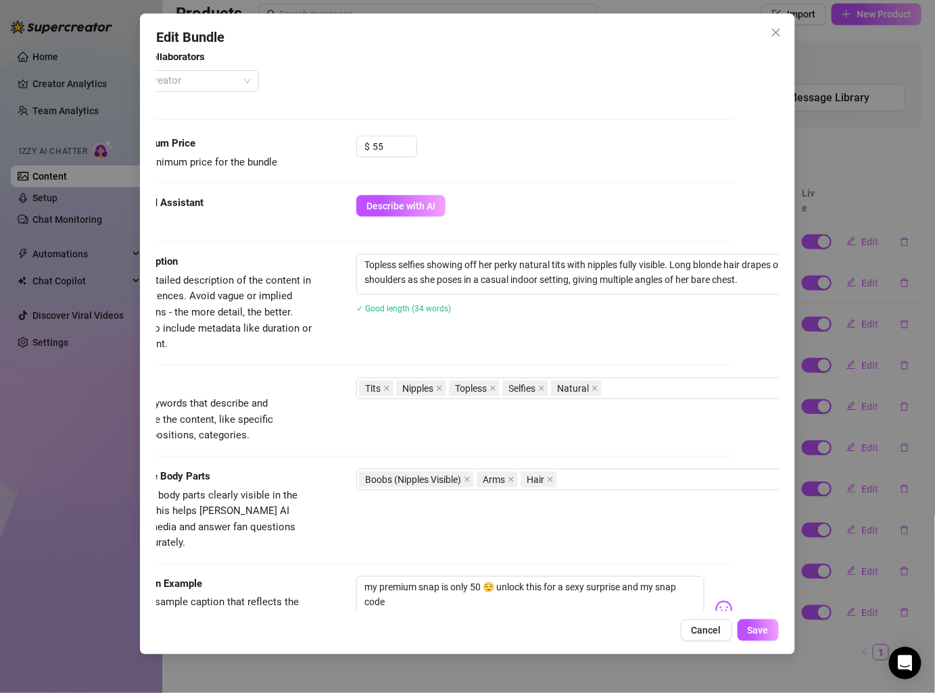
scroll to position [426, 97]
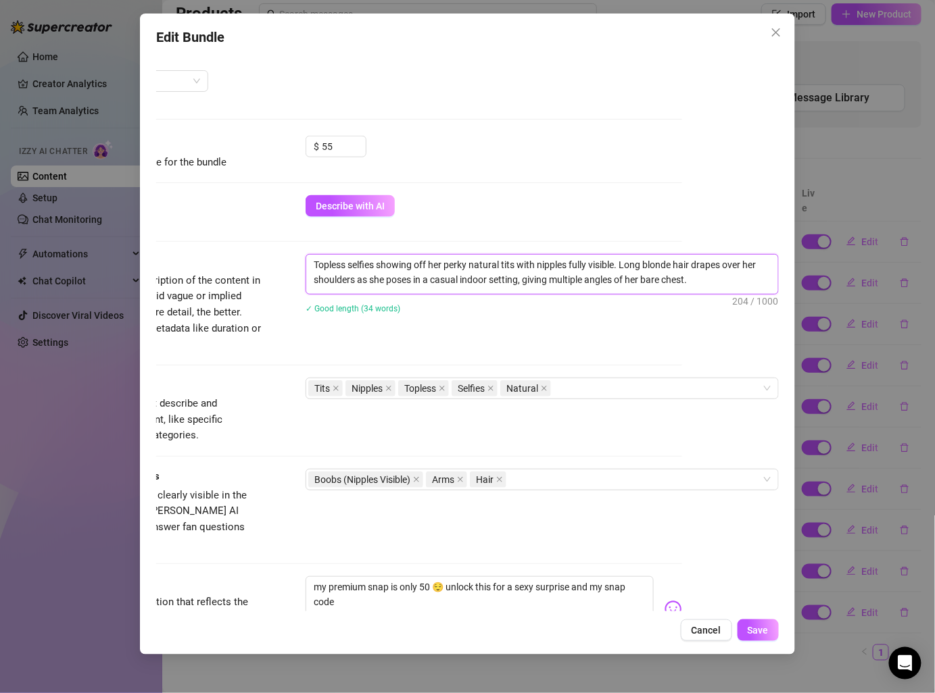
click at [699, 280] on textarea "Topless selfies showing off her perky natural tits with nipples fully visible. …" at bounding box center [542, 272] width 472 height 35
type textarea "Topless selfies showing off her perky natural tits with nipples fully visible. …"
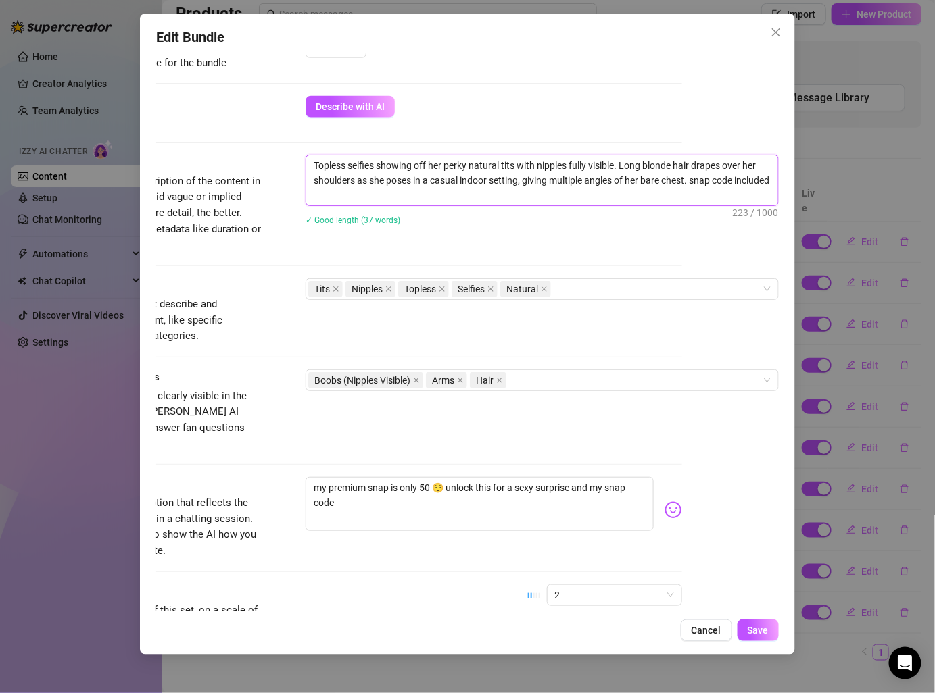
scroll to position [514, 97]
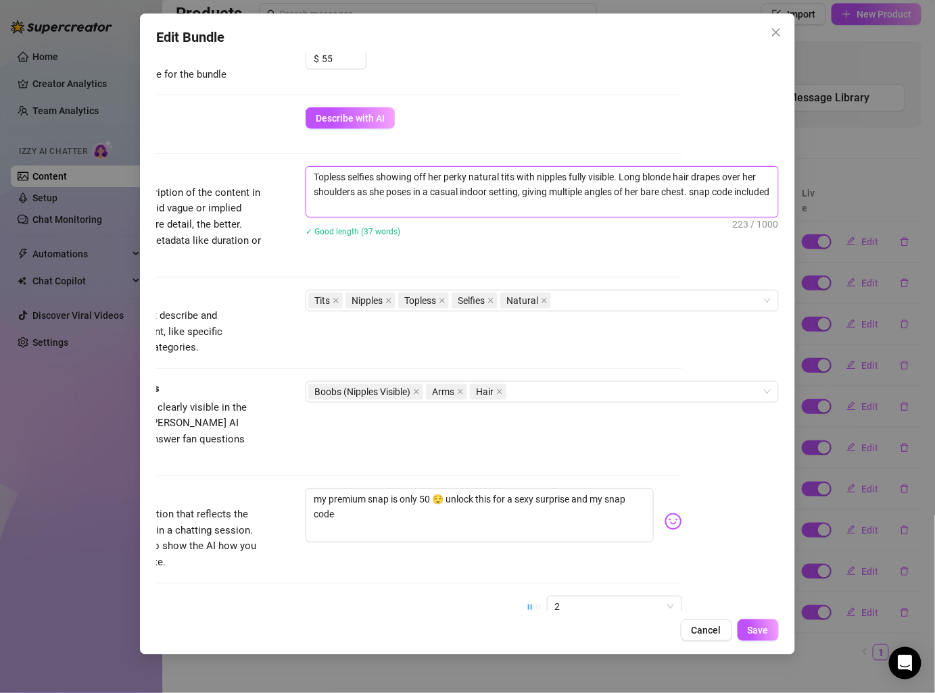
click at [695, 186] on textarea "Topless selfies showing off her perky natural tits with nipples fully visible. …" at bounding box center [542, 192] width 472 height 50
drag, startPoint x: 693, startPoint y: 189, endPoint x: 696, endPoint y: 203, distance: 14.6
click at [696, 203] on textarea "Topless selfies showing off her perky natural tits with nipples fully visible. …" at bounding box center [542, 192] width 472 height 50
click at [755, 635] on span "Save" at bounding box center [757, 630] width 21 height 11
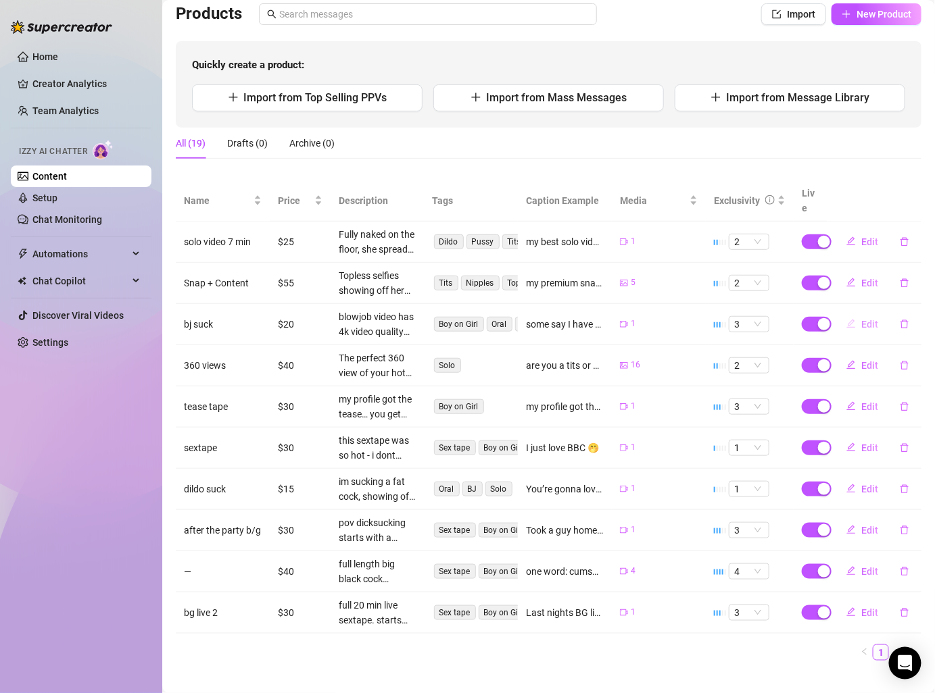
click at [857, 314] on button "Edit" at bounding box center [861, 325] width 53 height 22
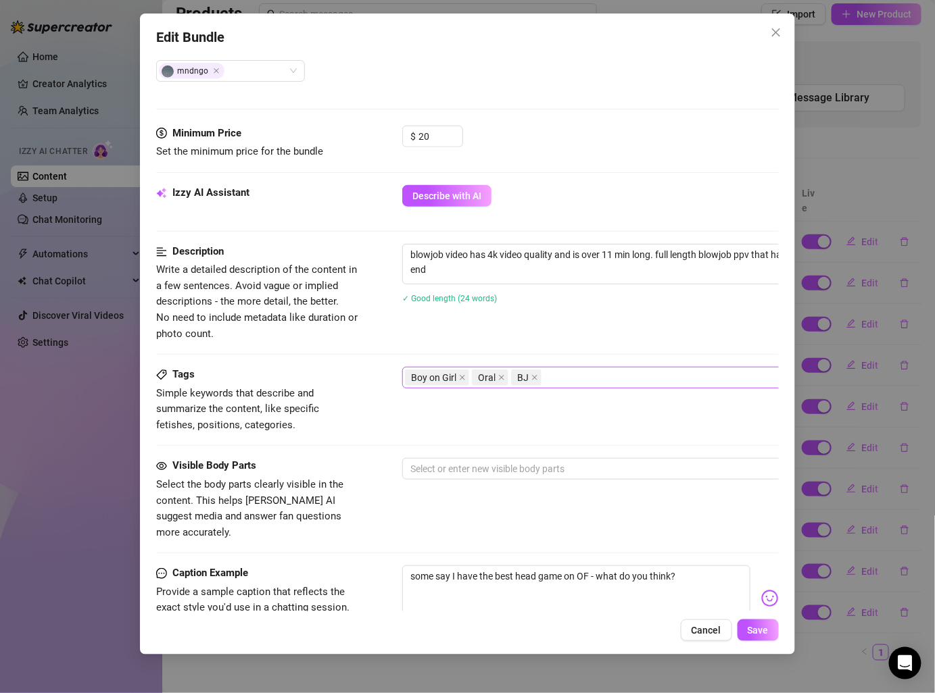
scroll to position [308, 0]
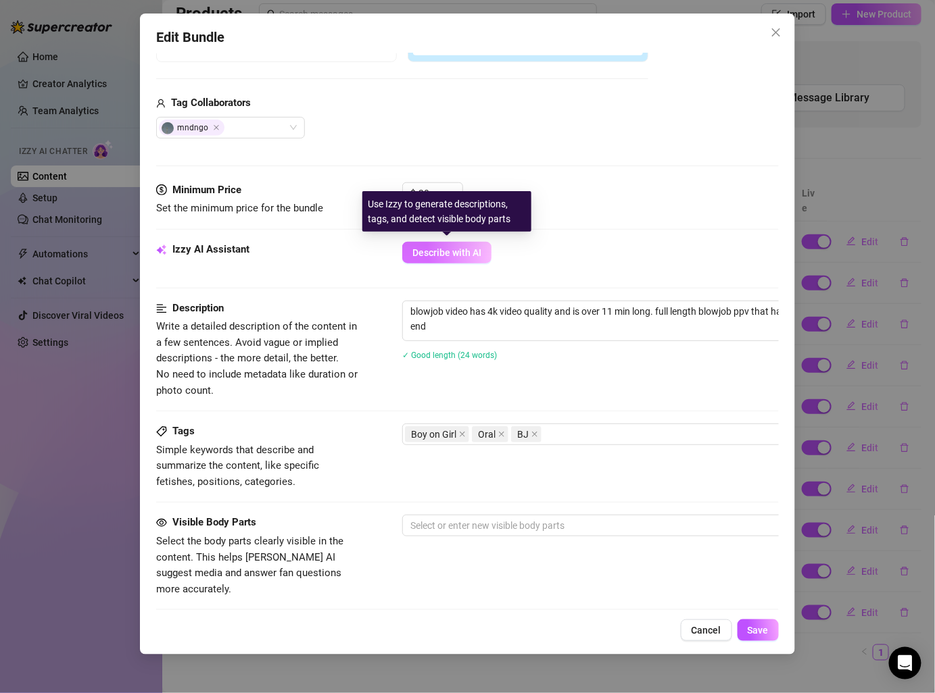
click at [472, 244] on button "Describe with AI" at bounding box center [446, 253] width 89 height 22
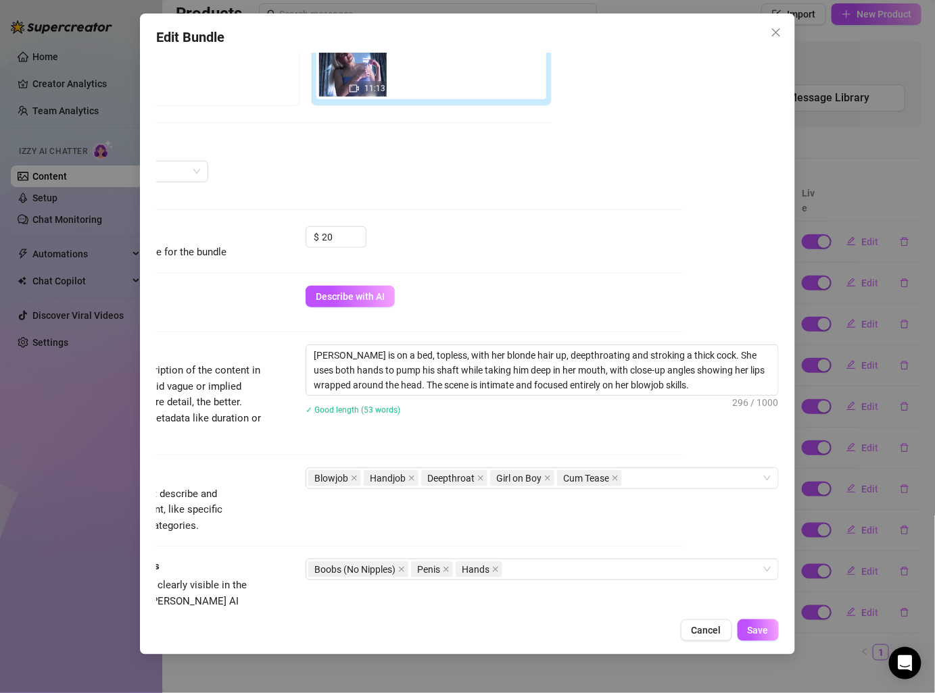
scroll to position [247, 97]
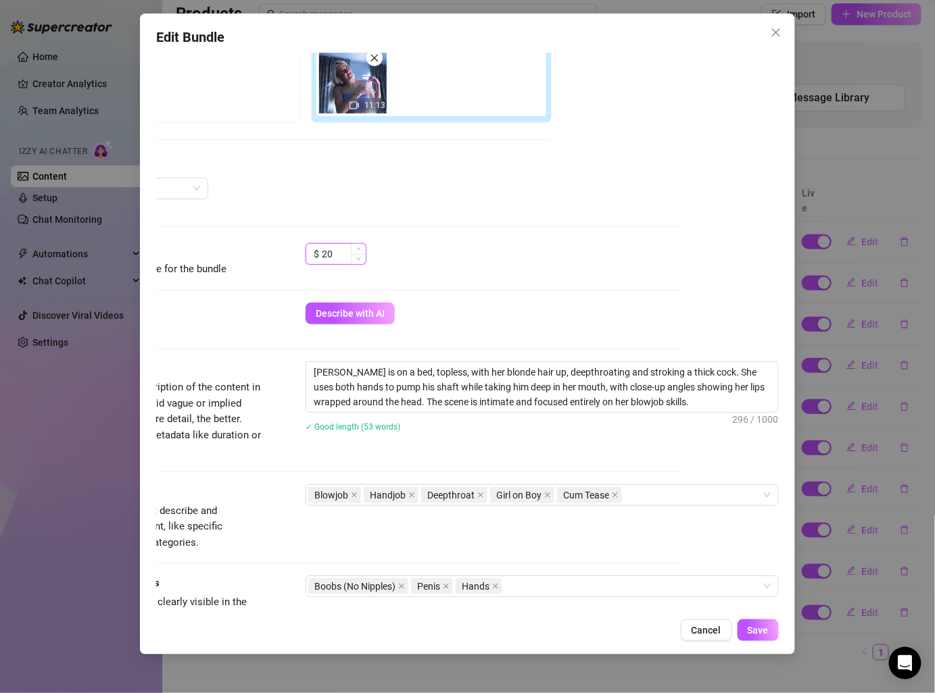
click at [341, 259] on input "20" at bounding box center [344, 254] width 44 height 20
click at [750, 626] on span "Save" at bounding box center [757, 630] width 21 height 11
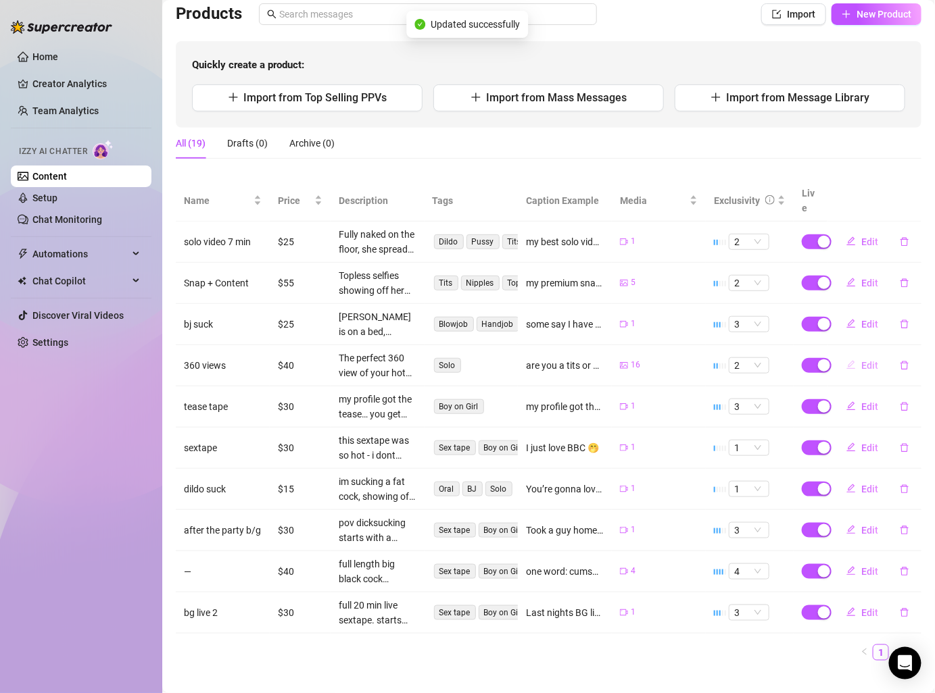
click at [868, 360] on span "Edit" at bounding box center [869, 365] width 17 height 11
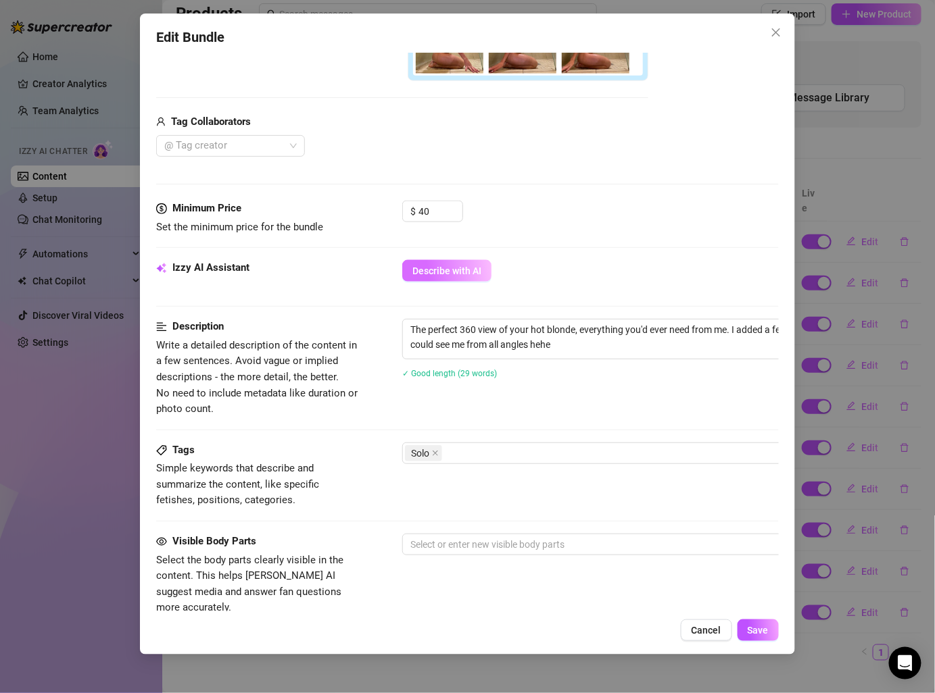
scroll to position [475, 0]
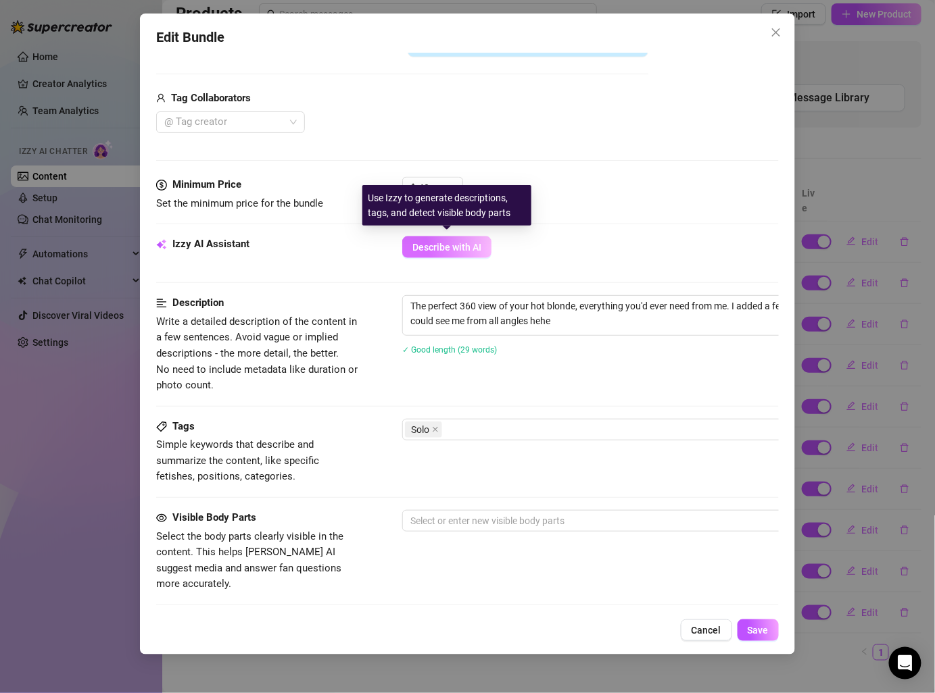
click at [474, 246] on span "Describe with AI" at bounding box center [446, 247] width 69 height 11
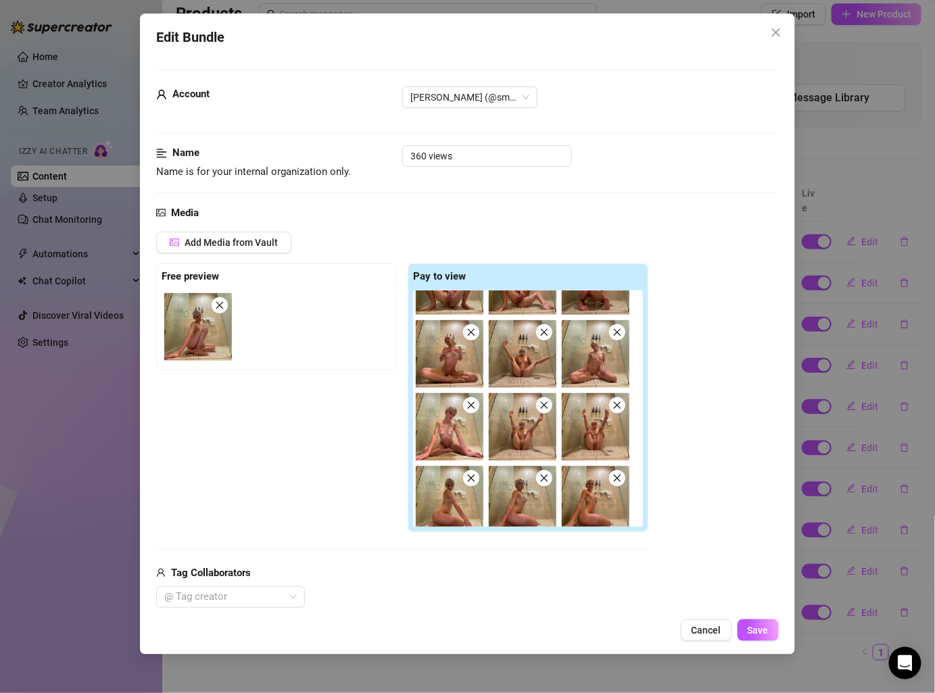
scroll to position [128, 0]
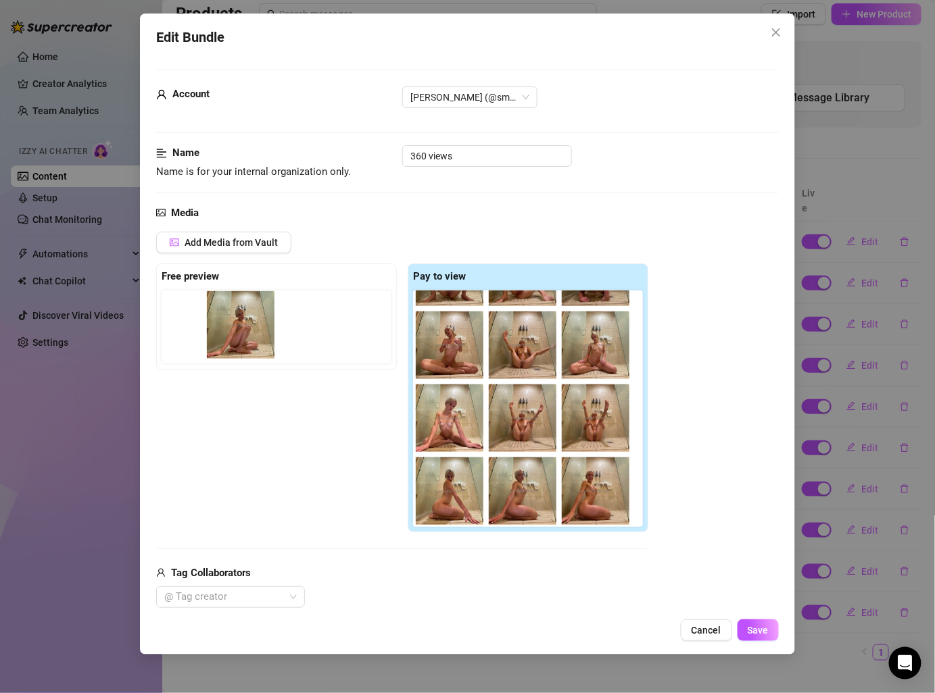
drag, startPoint x: 211, startPoint y: 345, endPoint x: 233, endPoint y: 339, distance: 22.3
click at [233, 339] on div at bounding box center [278, 327] width 235 height 73
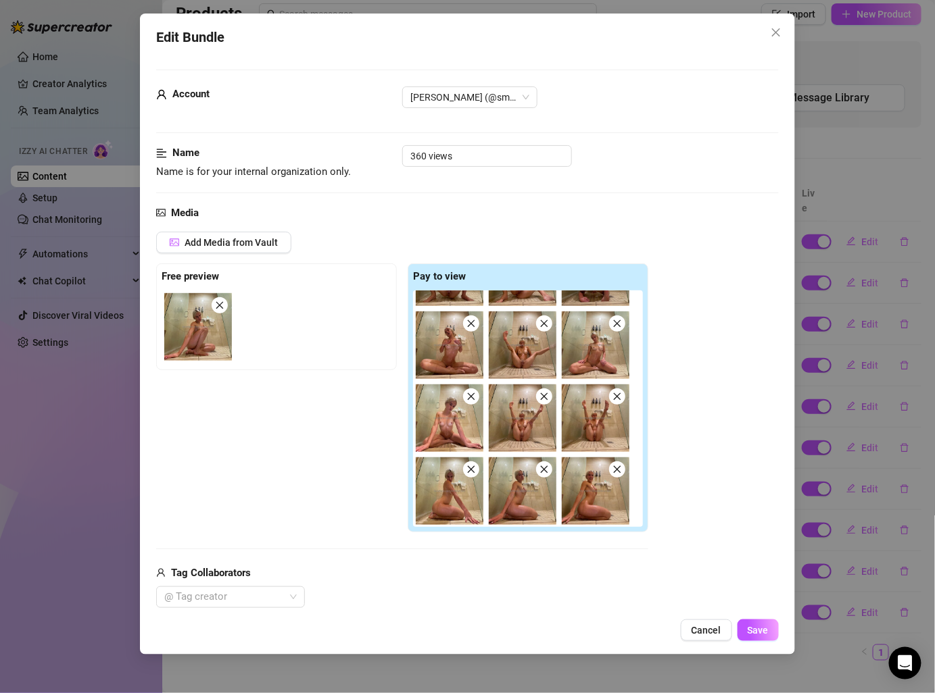
click at [202, 335] on img at bounding box center [198, 327] width 68 height 68
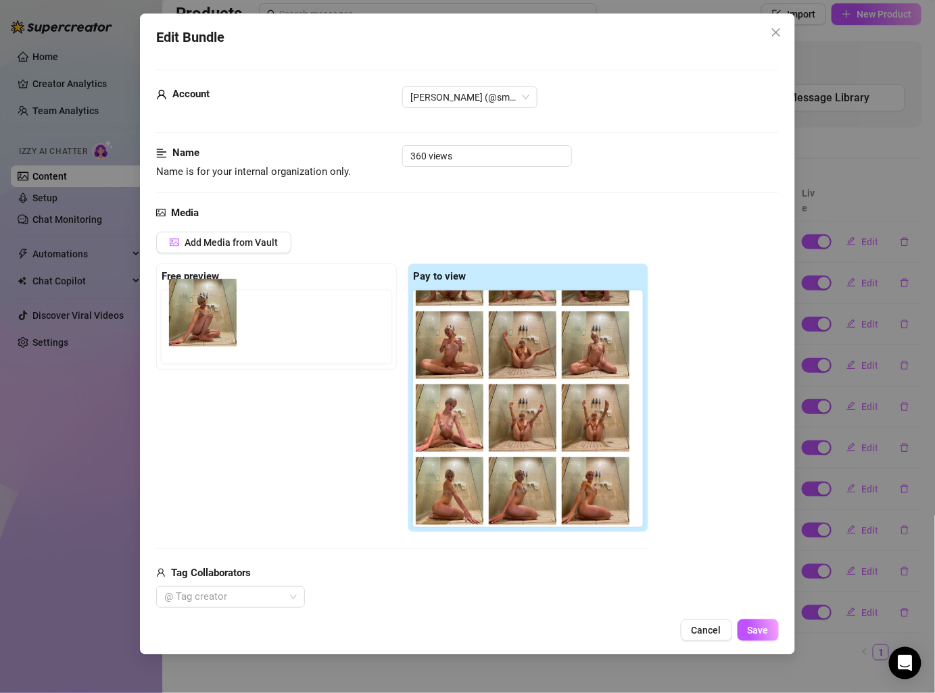
drag, startPoint x: 199, startPoint y: 350, endPoint x: 208, endPoint y: 337, distance: 16.1
click at [208, 337] on div at bounding box center [278, 327] width 235 height 73
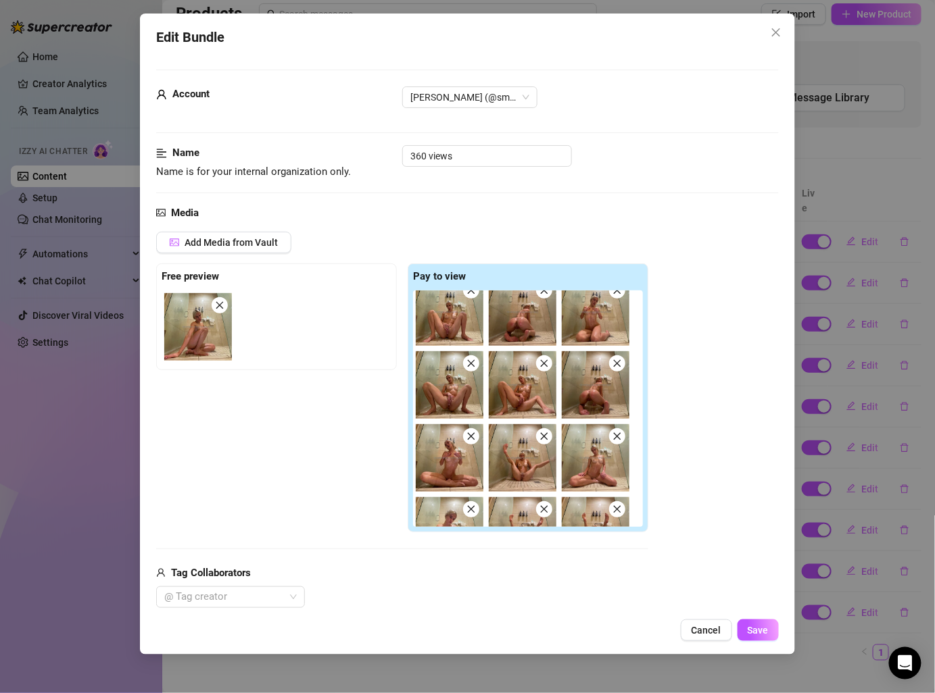
scroll to position [0, 0]
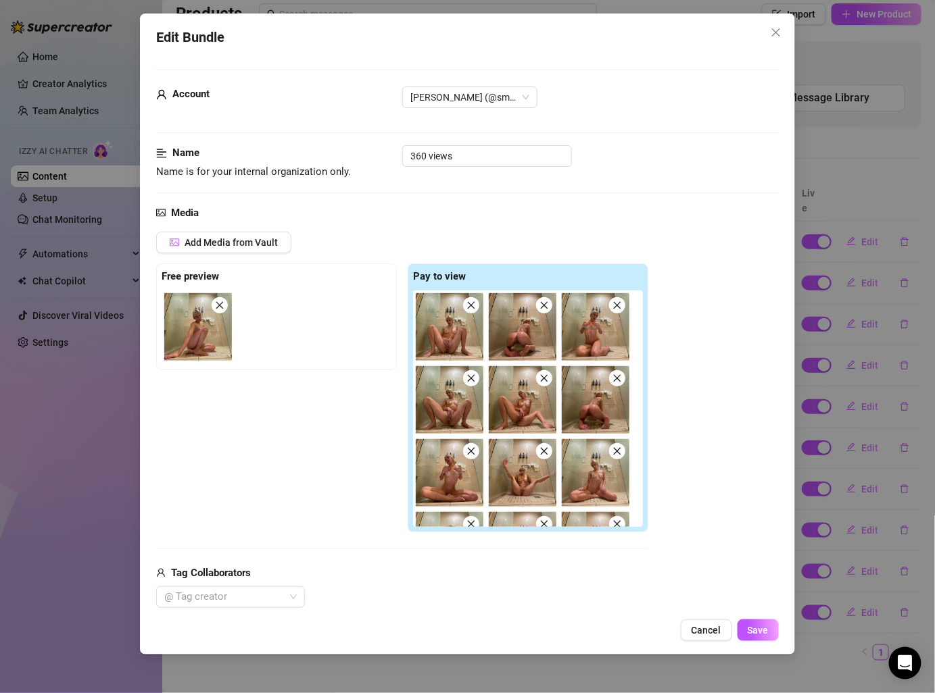
click at [215, 337] on img at bounding box center [198, 327] width 68 height 68
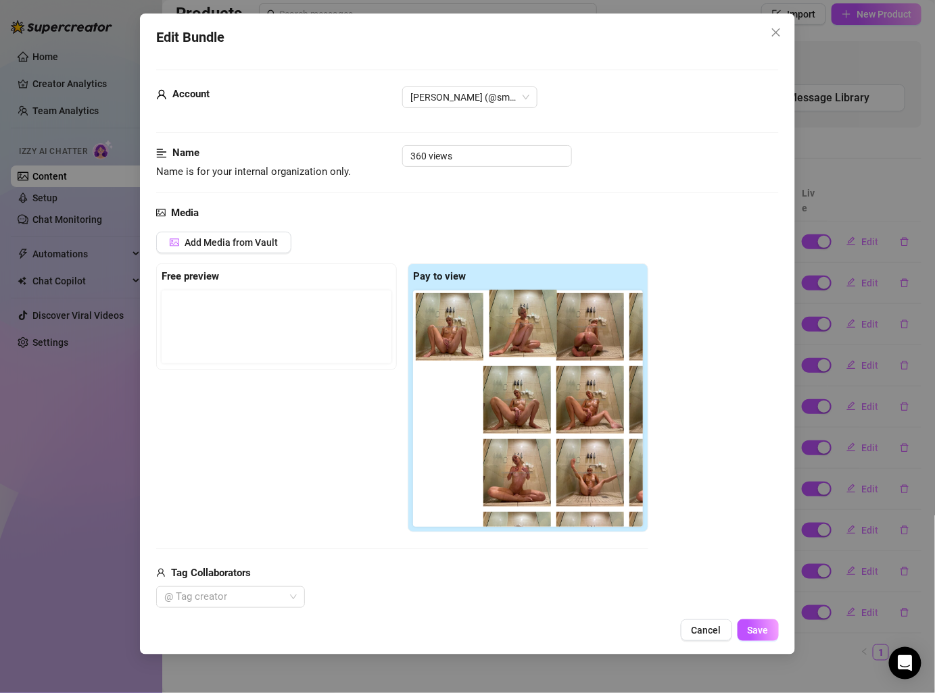
drag, startPoint x: 216, startPoint y: 338, endPoint x: 545, endPoint y: 336, distance: 329.1
click at [545, 336] on div "Free preview Pay to view" at bounding box center [402, 398] width 492 height 269
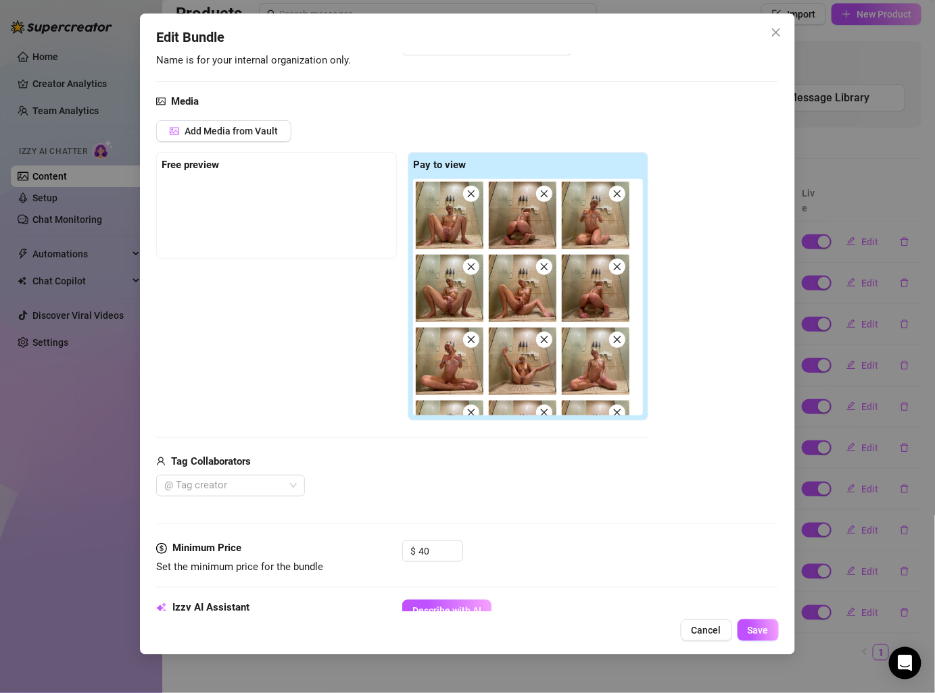
scroll to position [201, 0]
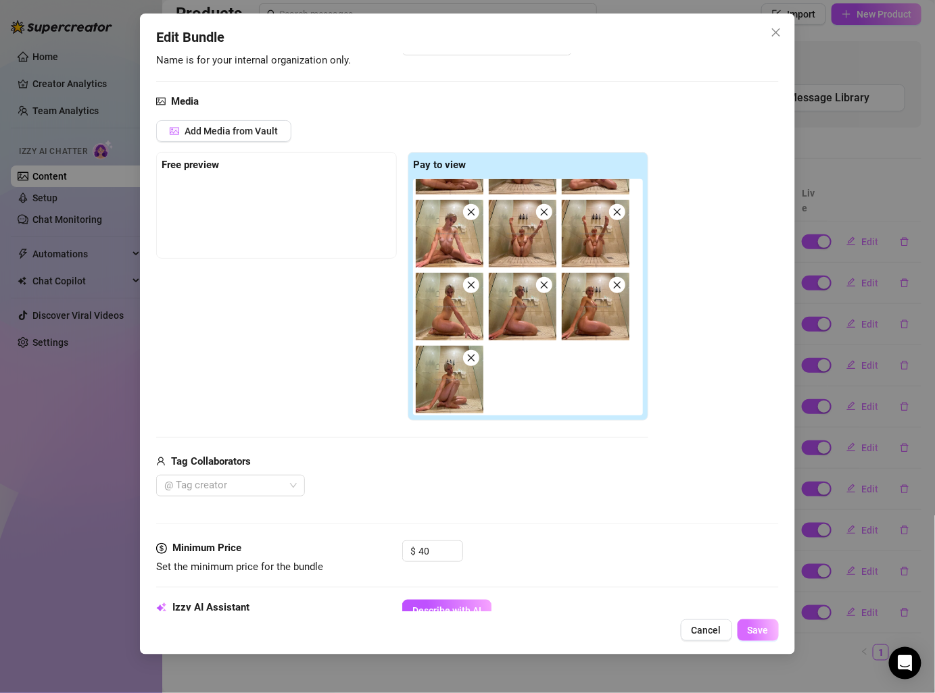
click at [754, 634] on span "Save" at bounding box center [757, 630] width 21 height 11
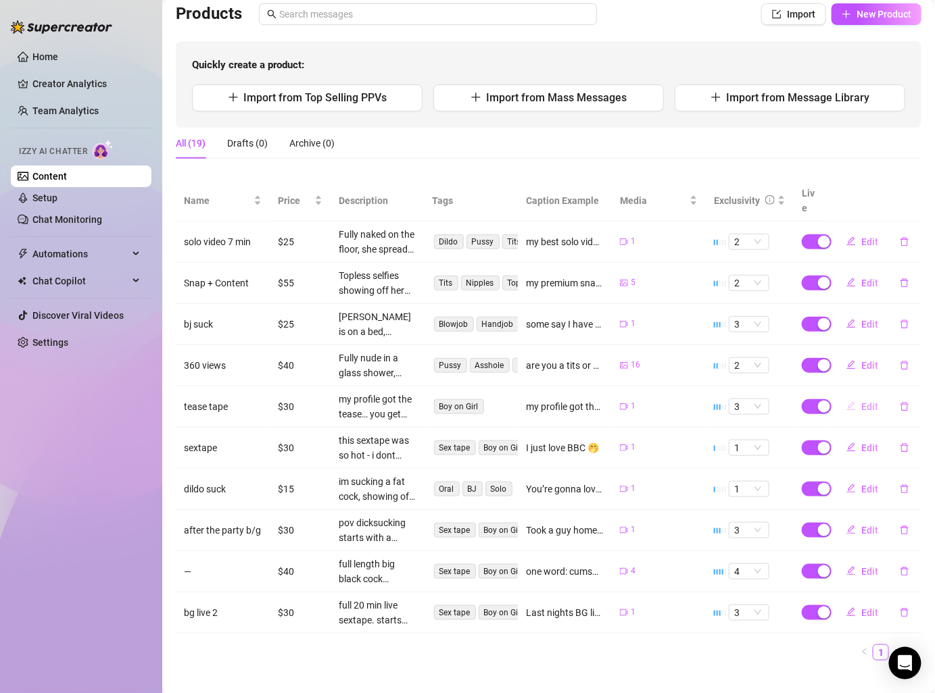
click at [861, 401] on span "Edit" at bounding box center [869, 406] width 17 height 11
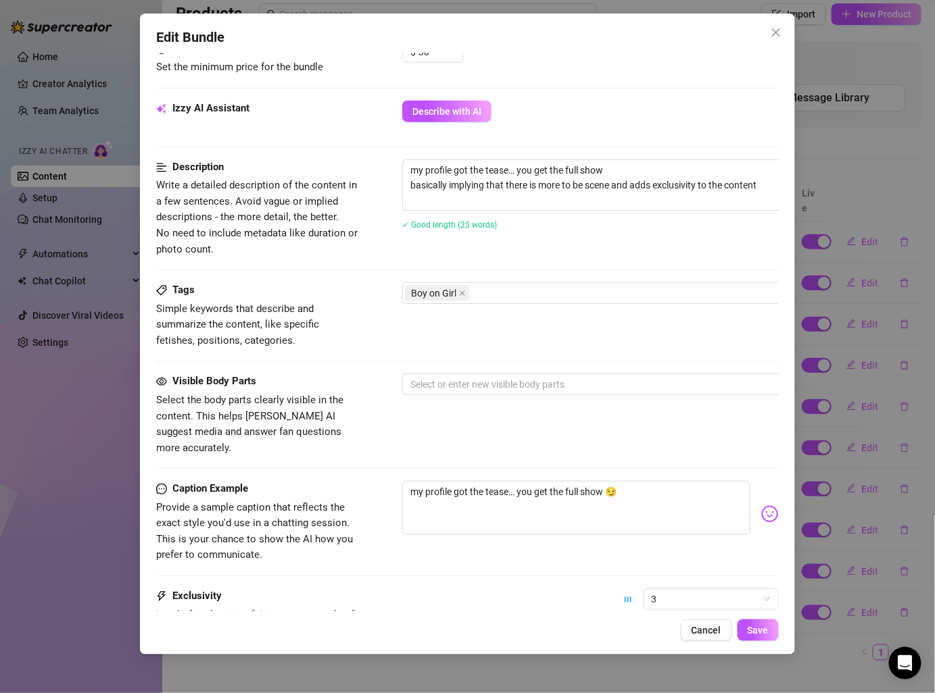
scroll to position [335, 0]
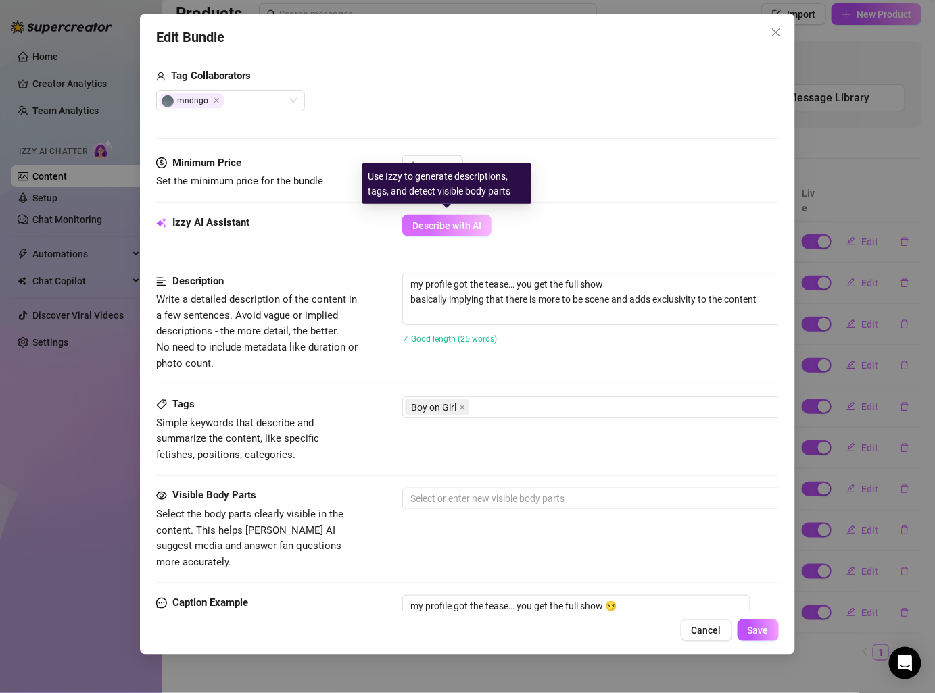
click at [453, 222] on span "Describe with AI" at bounding box center [446, 225] width 69 height 11
click at [466, 223] on span "Describe with AI" at bounding box center [446, 225] width 69 height 11
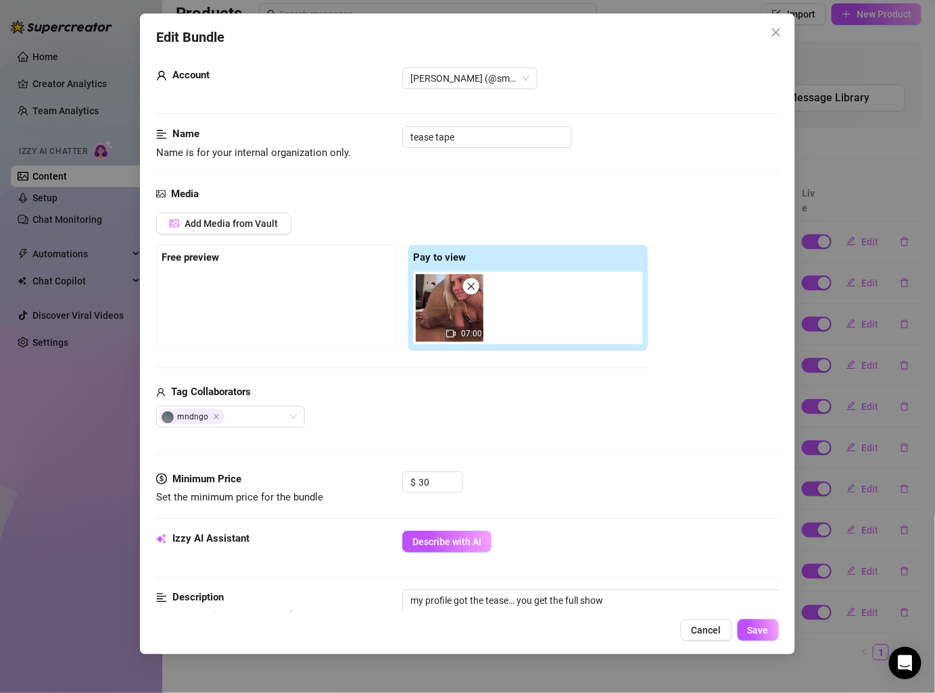
scroll to position [0, 0]
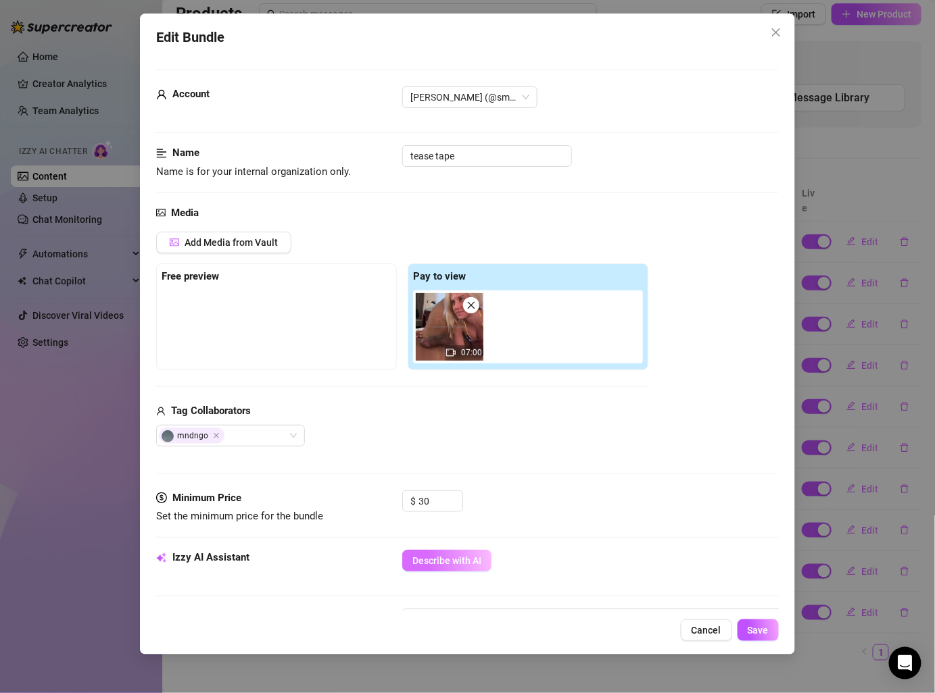
click at [458, 550] on button "Describe with AI" at bounding box center [446, 561] width 89 height 22
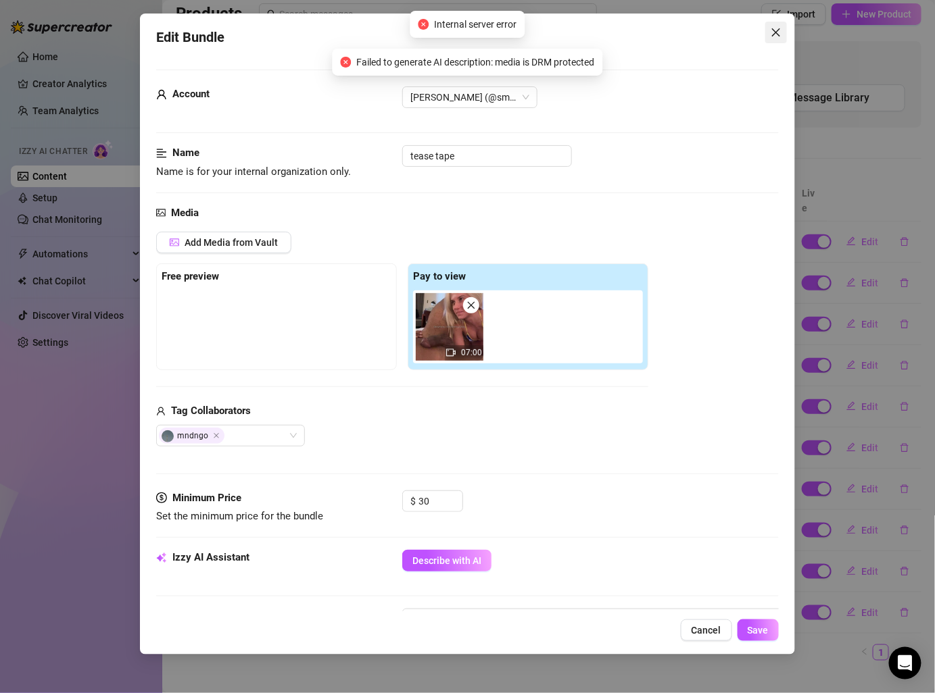
click at [778, 30] on icon "close" at bounding box center [775, 32] width 8 height 8
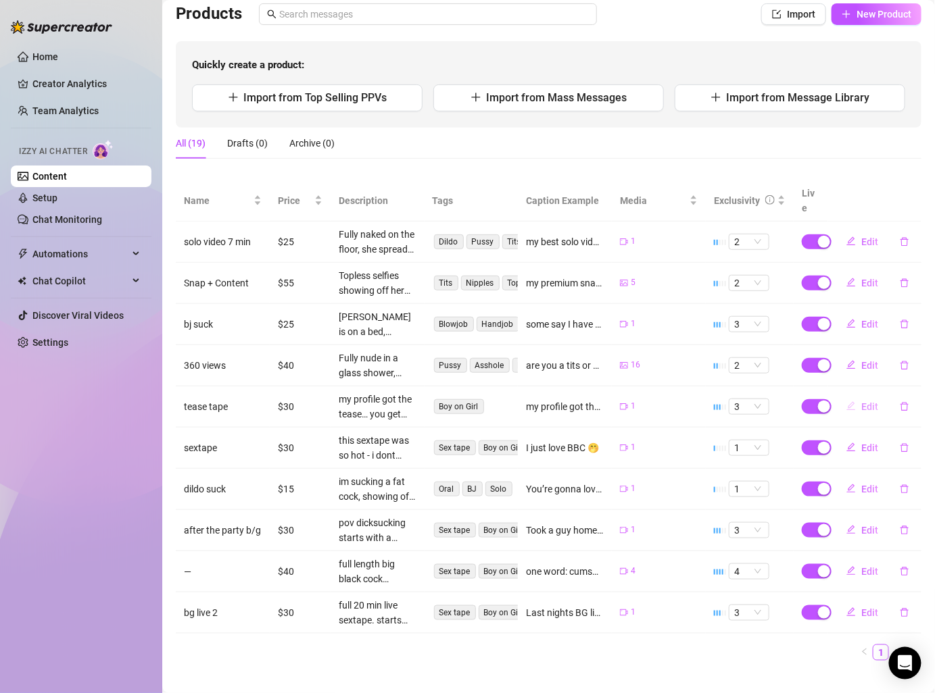
click at [860, 396] on button "Edit" at bounding box center [861, 407] width 53 height 22
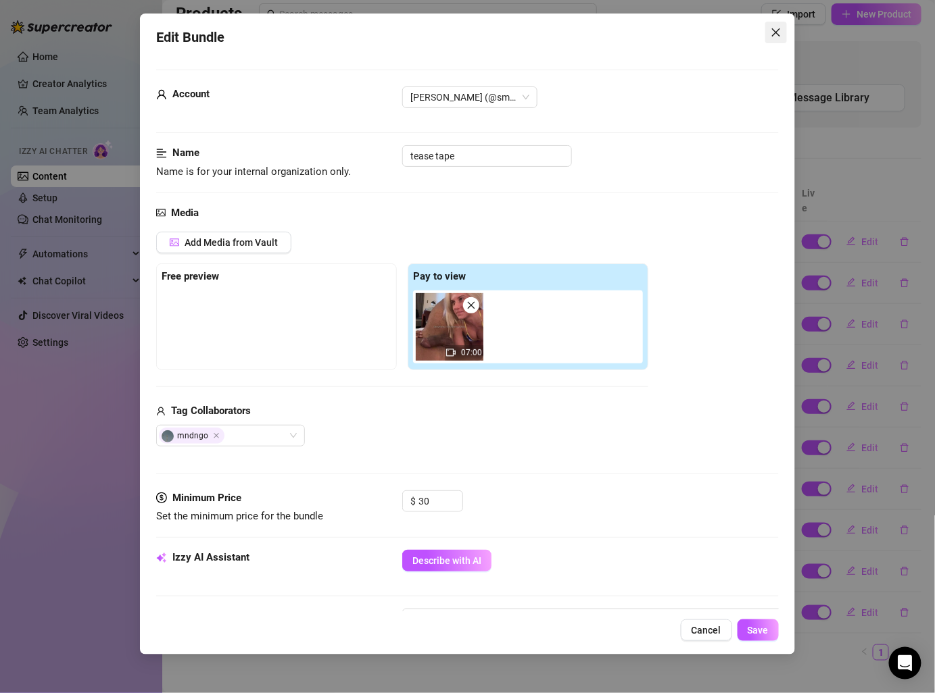
click at [773, 33] on icon "close" at bounding box center [775, 32] width 11 height 11
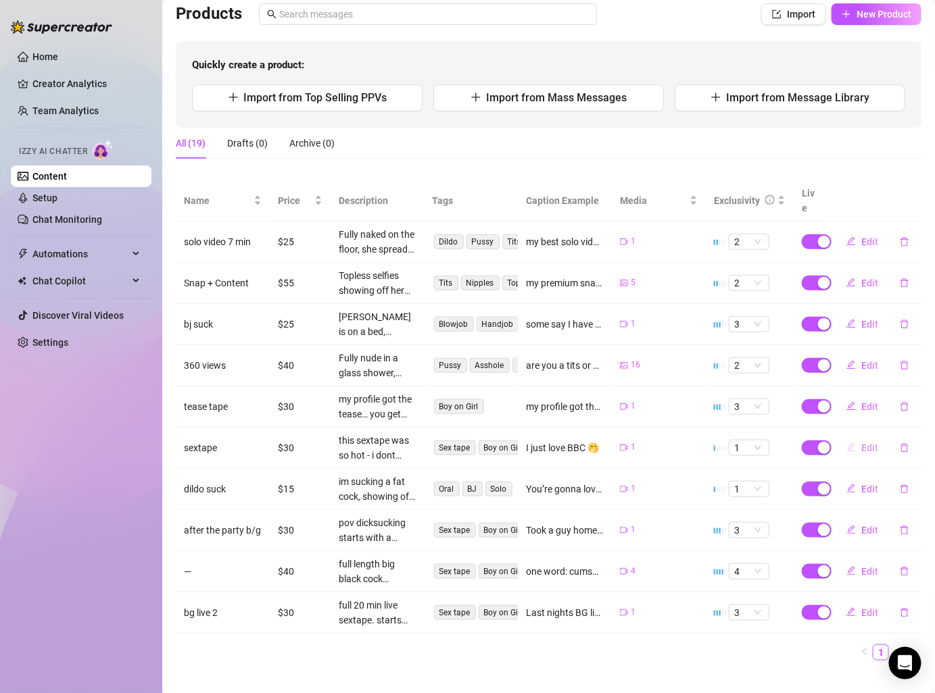
click at [853, 443] on icon "edit" at bounding box center [851, 447] width 9 height 9
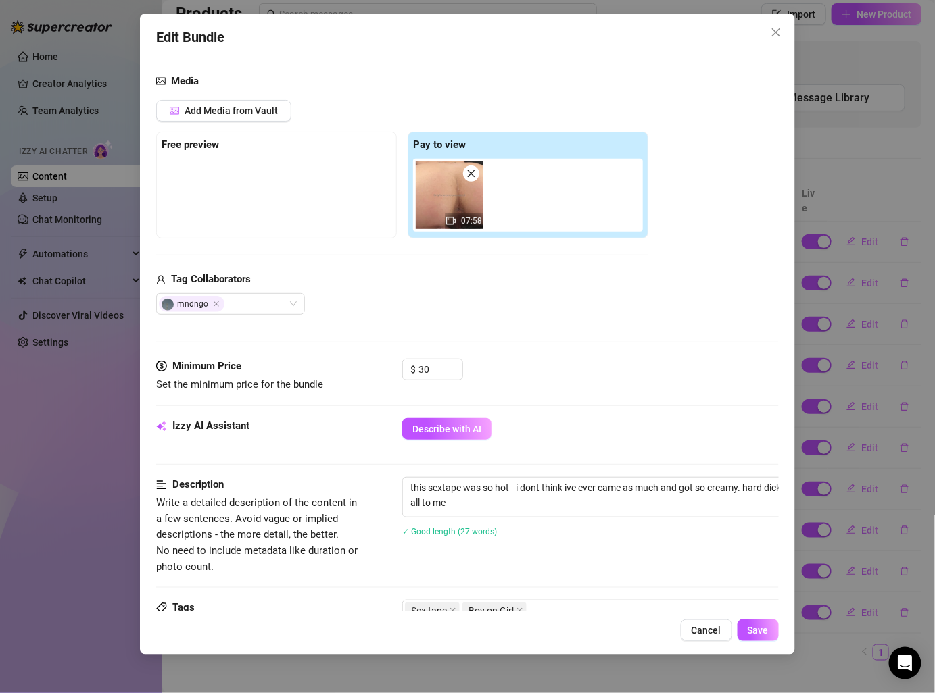
scroll to position [123, 0]
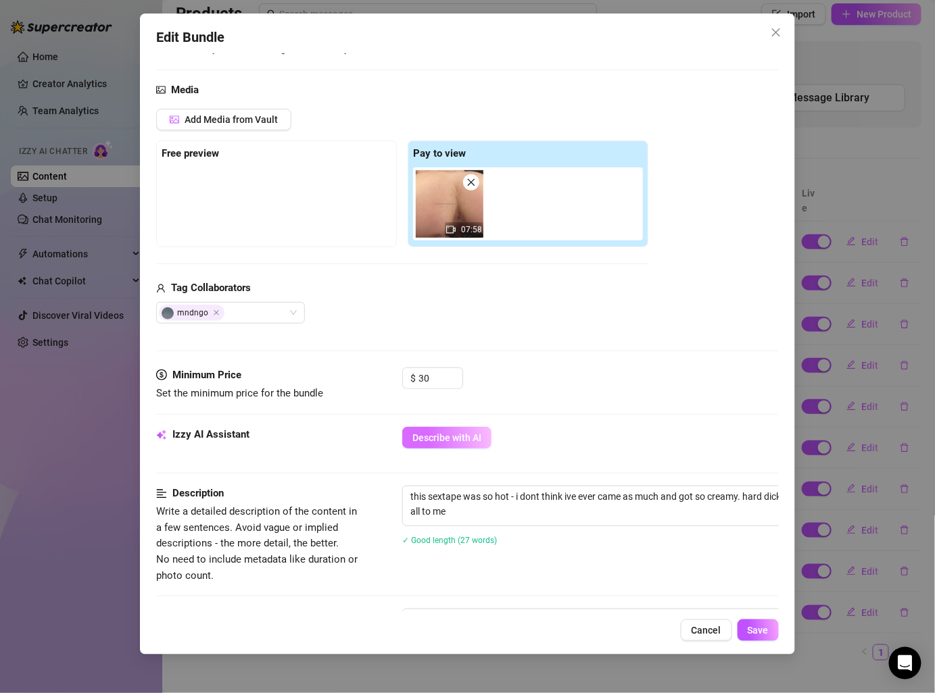
click at [461, 437] on span "Describe with AI" at bounding box center [446, 437] width 69 height 11
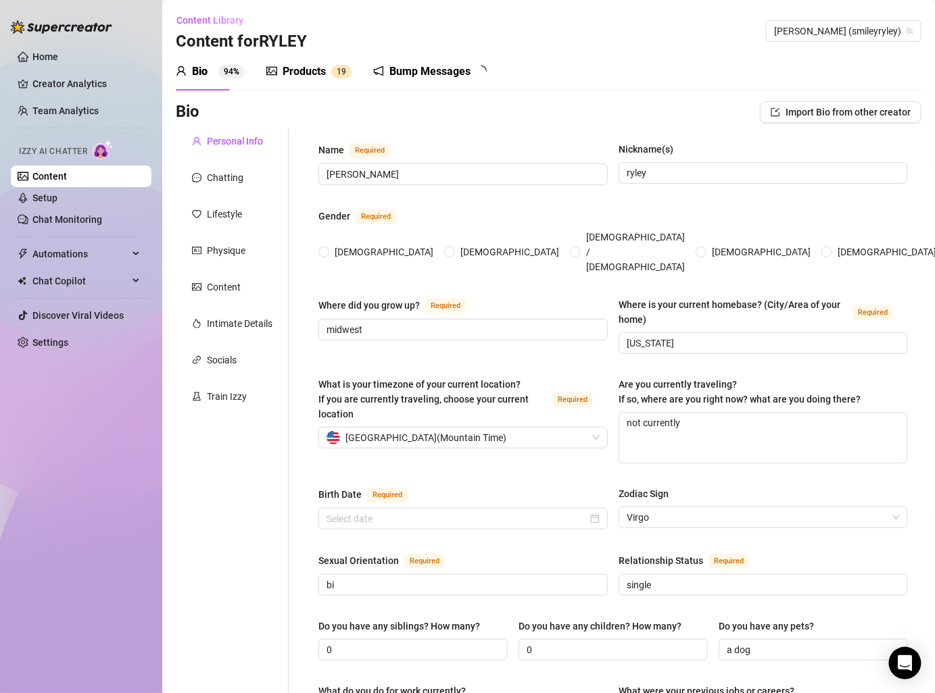
radio input "true"
type input "[DATE]"
click at [334, 65] on sup "1 9" at bounding box center [341, 72] width 20 height 14
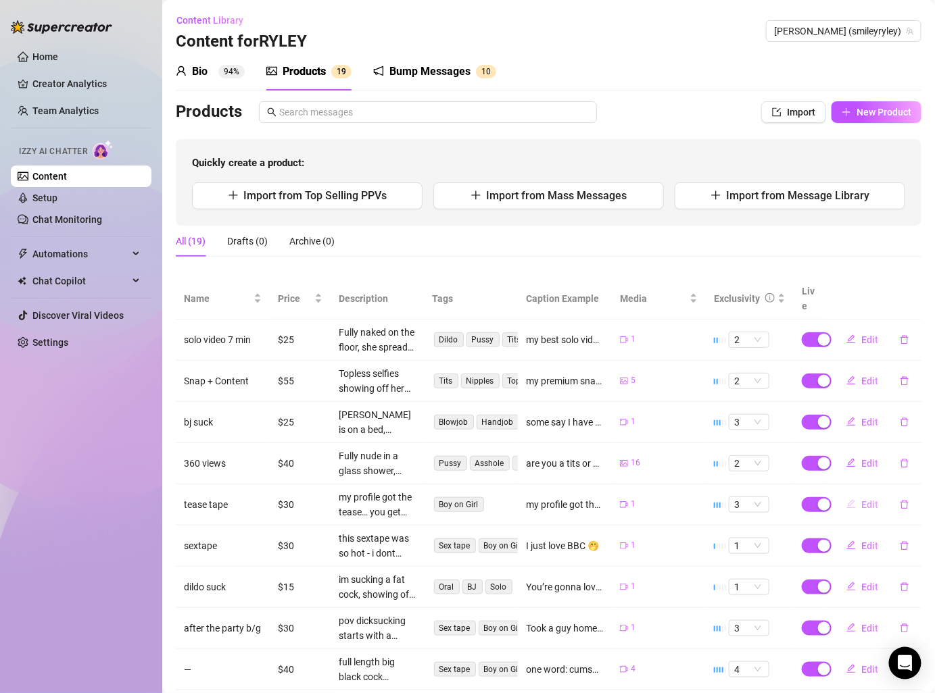
click at [860, 494] on button "Edit" at bounding box center [861, 505] width 53 height 22
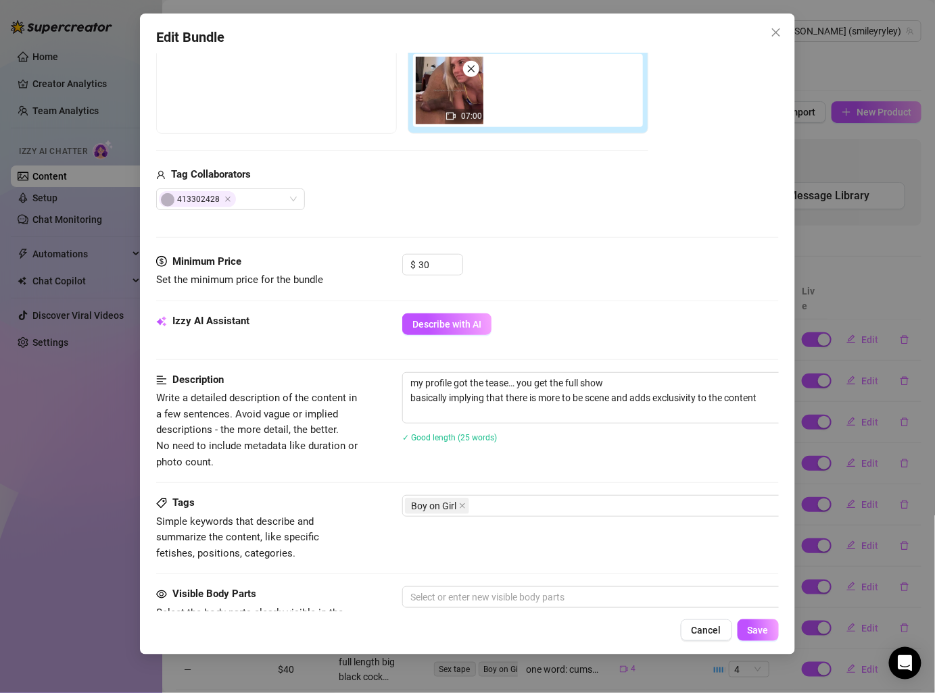
scroll to position [268, 0]
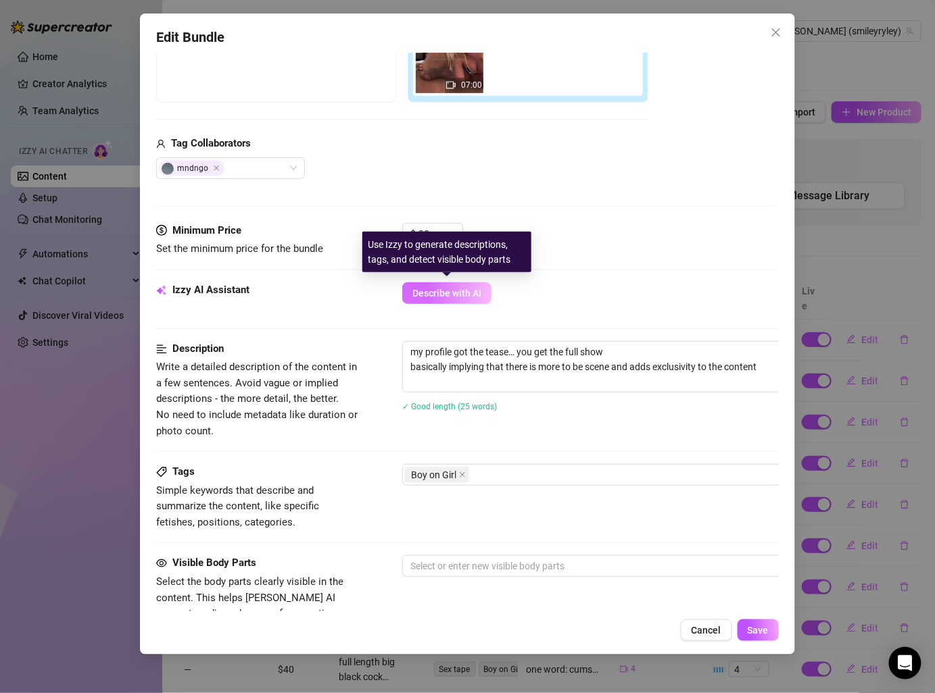
click at [462, 283] on button "Describe with AI" at bounding box center [446, 293] width 89 height 22
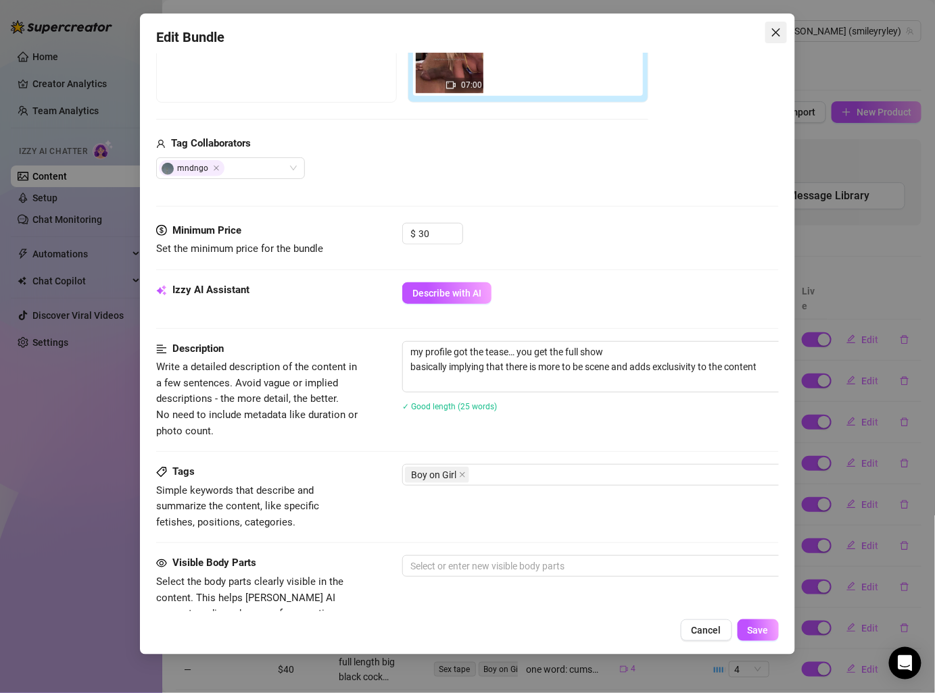
click at [771, 38] on button "Close" at bounding box center [776, 33] width 22 height 22
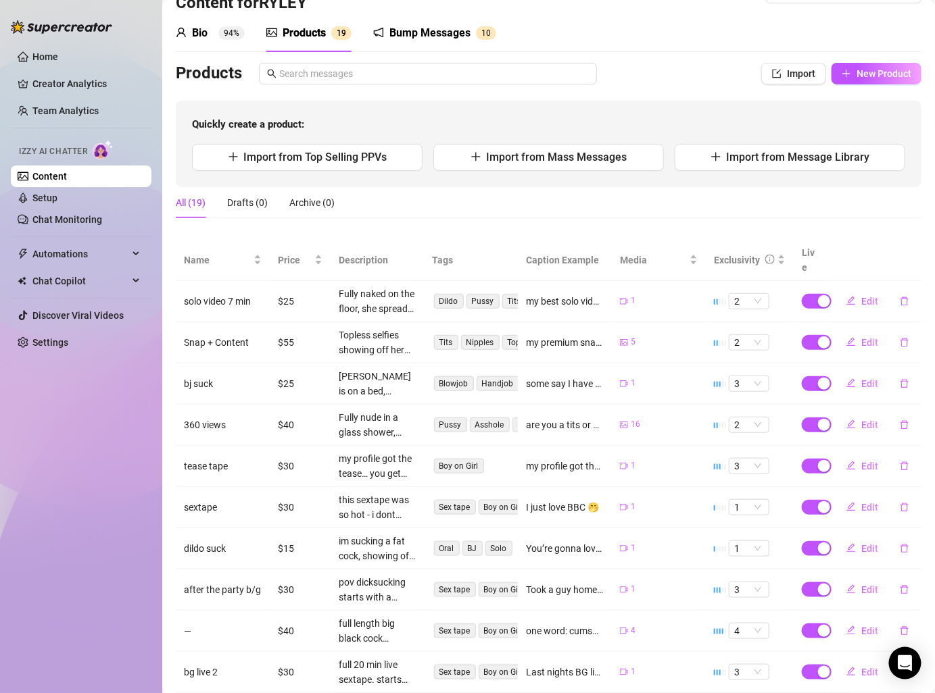
scroll to position [43, 0]
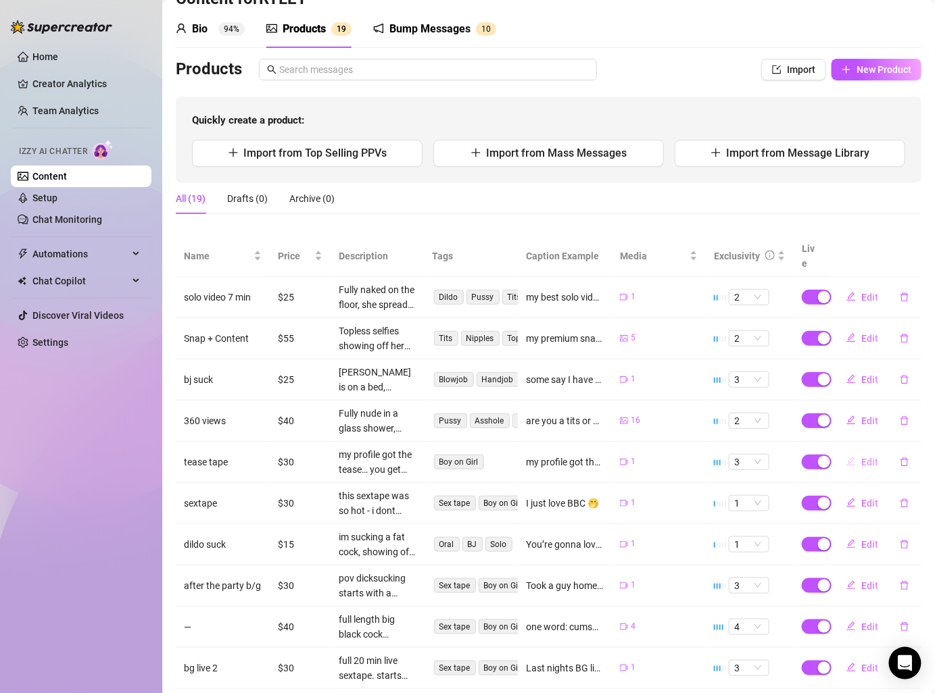
click at [861, 457] on span "Edit" at bounding box center [869, 462] width 17 height 11
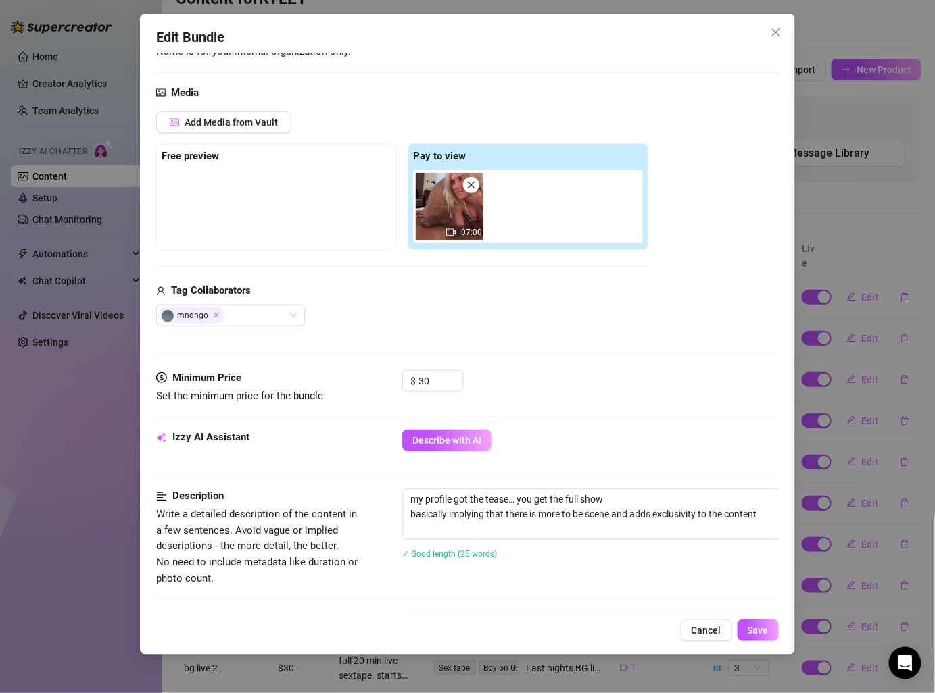
scroll to position [124, 0]
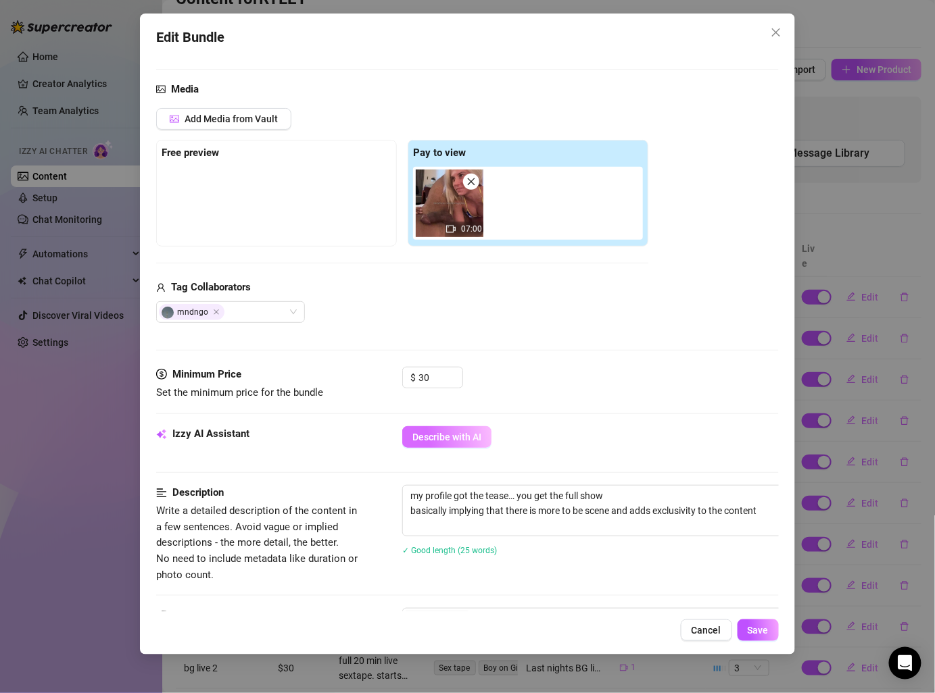
click at [475, 432] on span "Describe with AI" at bounding box center [446, 437] width 69 height 11
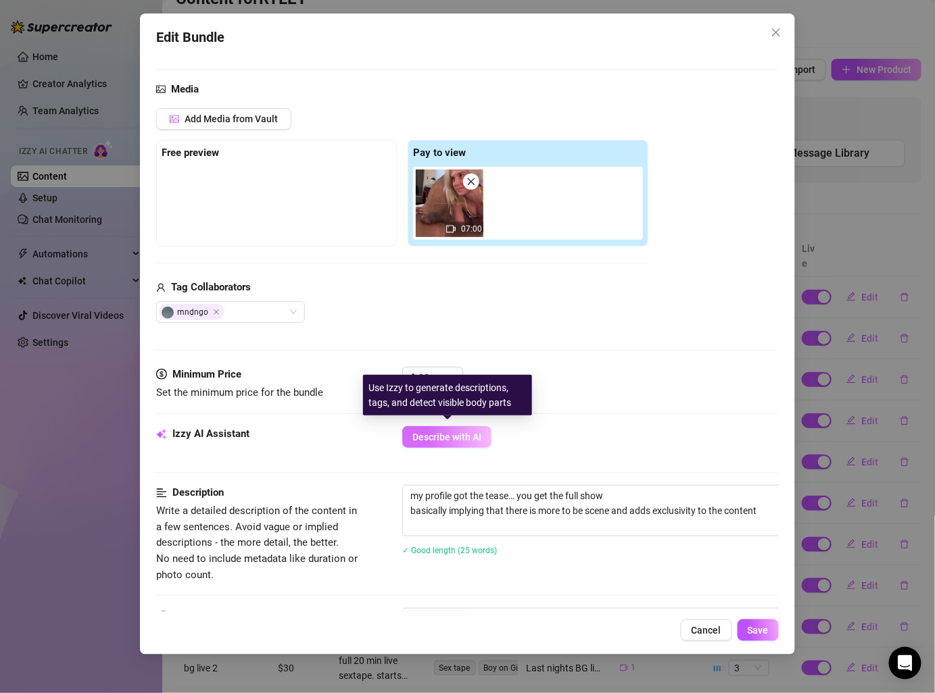
click at [475, 432] on span "Describe with AI" at bounding box center [446, 437] width 69 height 11
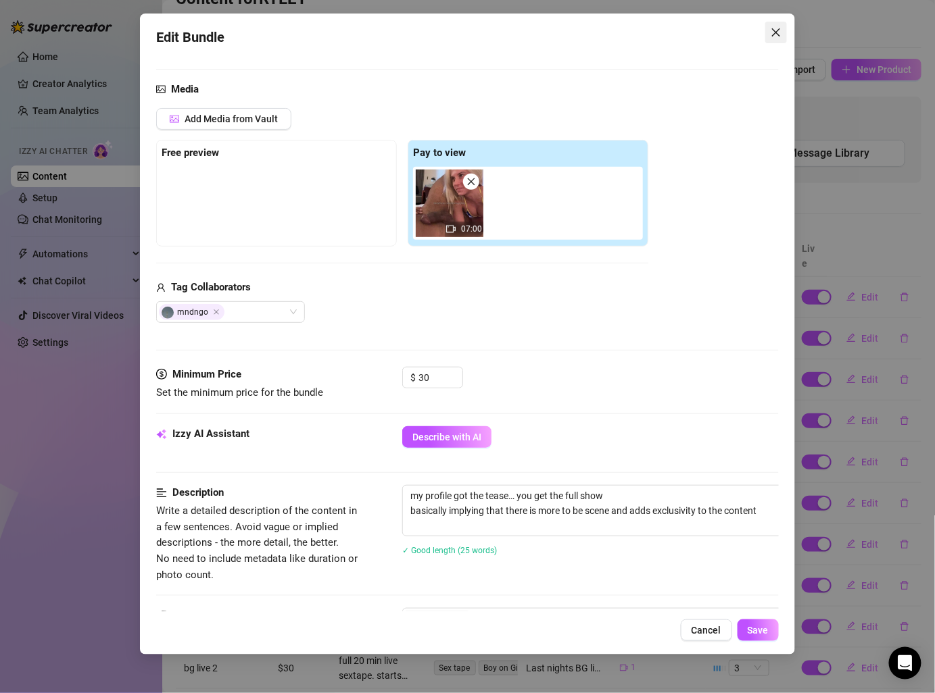
click at [772, 32] on icon "close" at bounding box center [775, 32] width 11 height 11
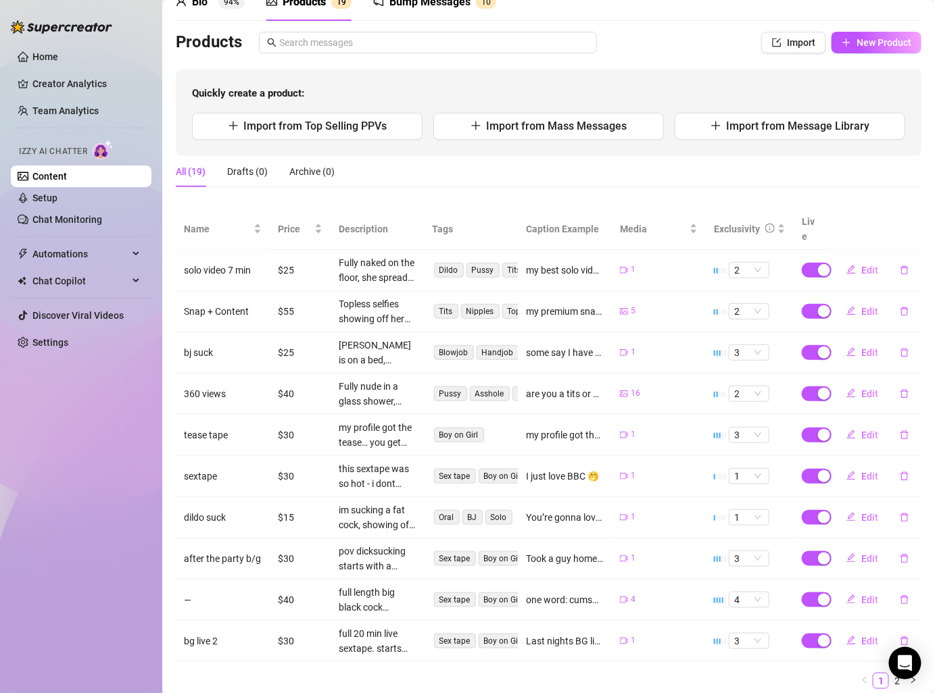
scroll to position [78, 0]
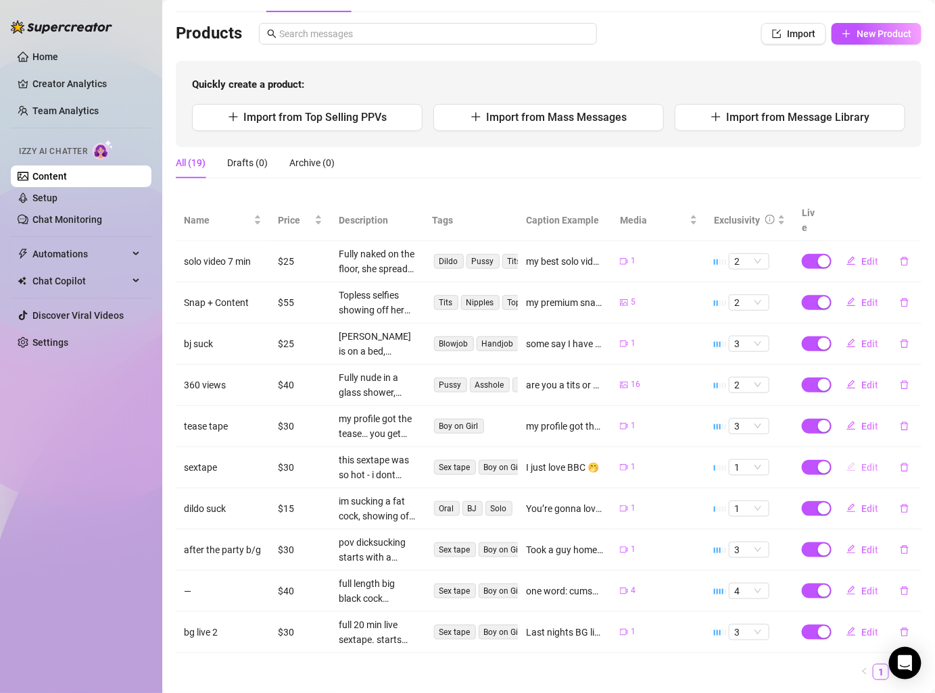
click at [857, 457] on button "Edit" at bounding box center [861, 468] width 53 height 22
type textarea "I just love BBC 🤭"
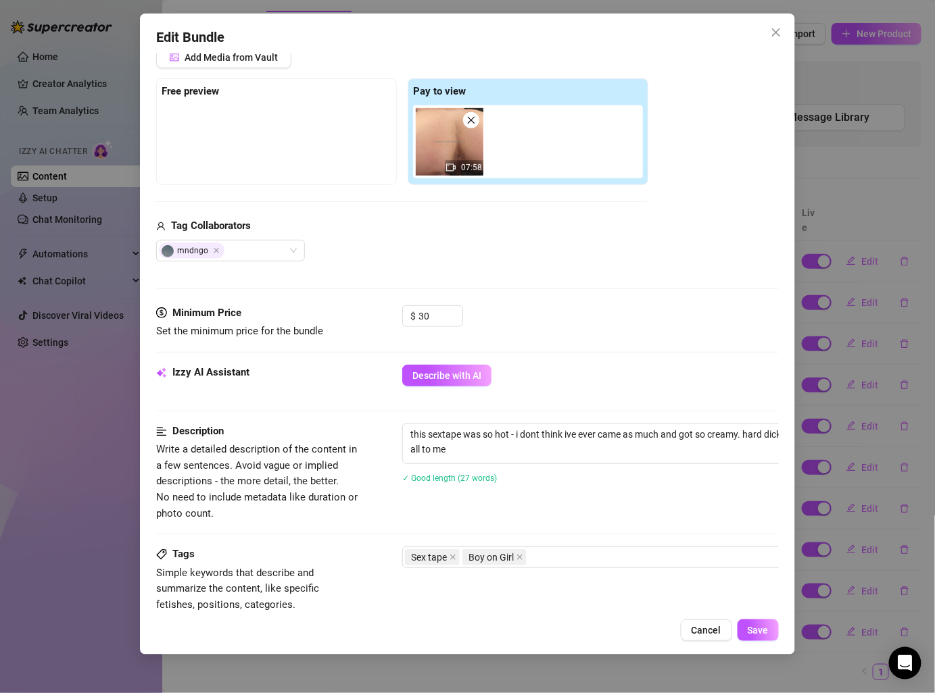
scroll to position [191, 0]
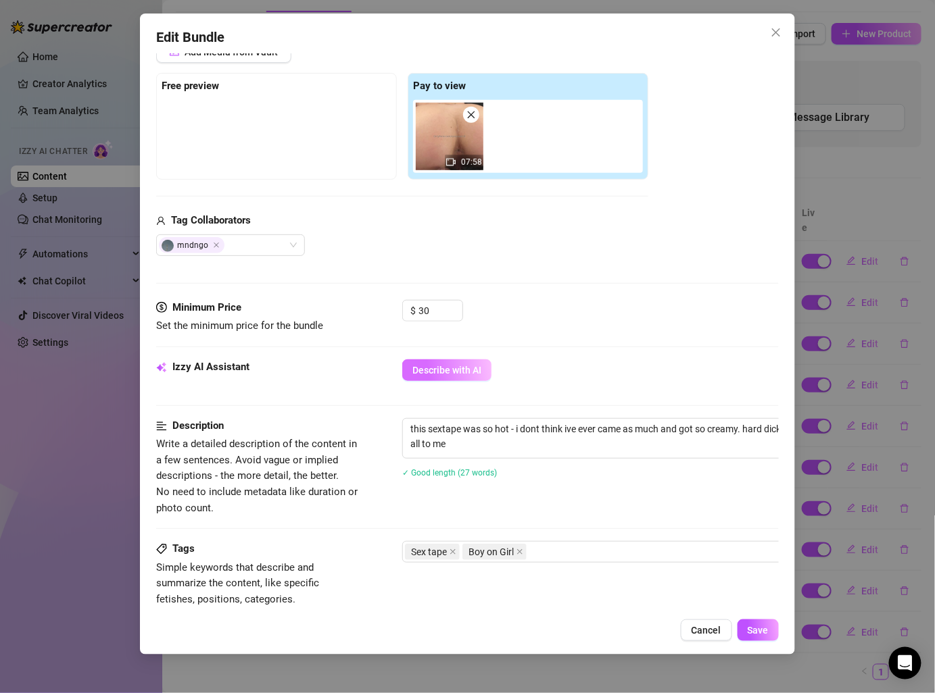
click at [474, 374] on button "Describe with AI" at bounding box center [446, 370] width 89 height 22
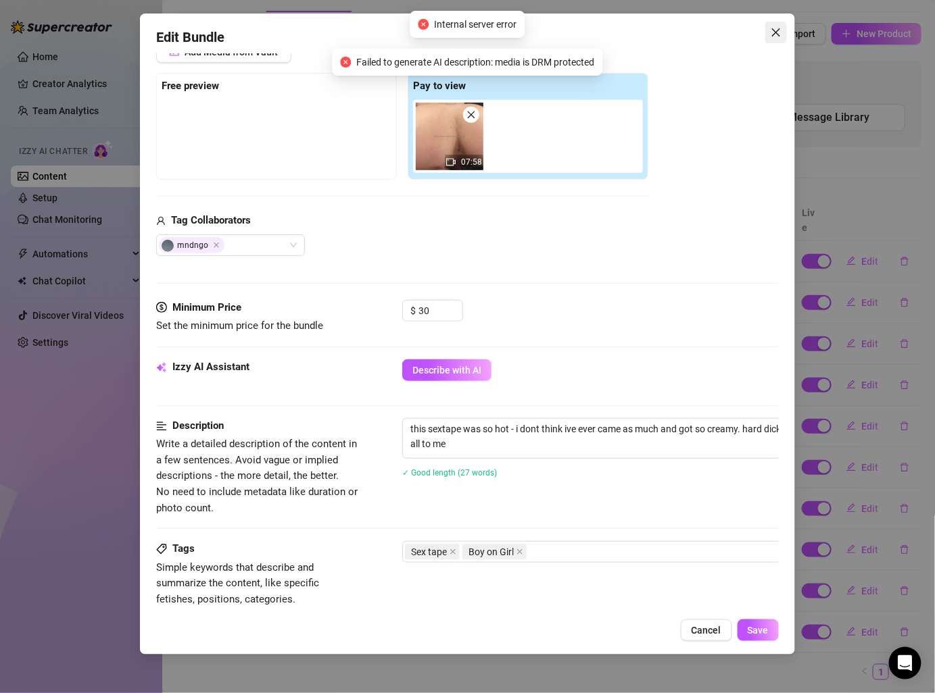
click at [777, 33] on icon "close" at bounding box center [775, 32] width 8 height 8
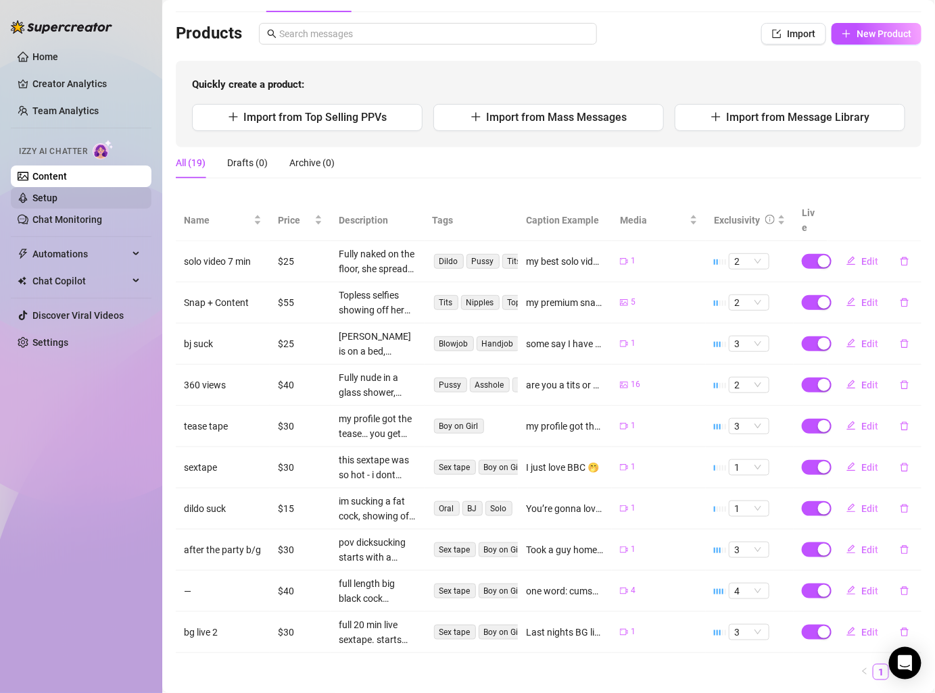
click at [57, 197] on link "Setup" at bounding box center [44, 198] width 25 height 11
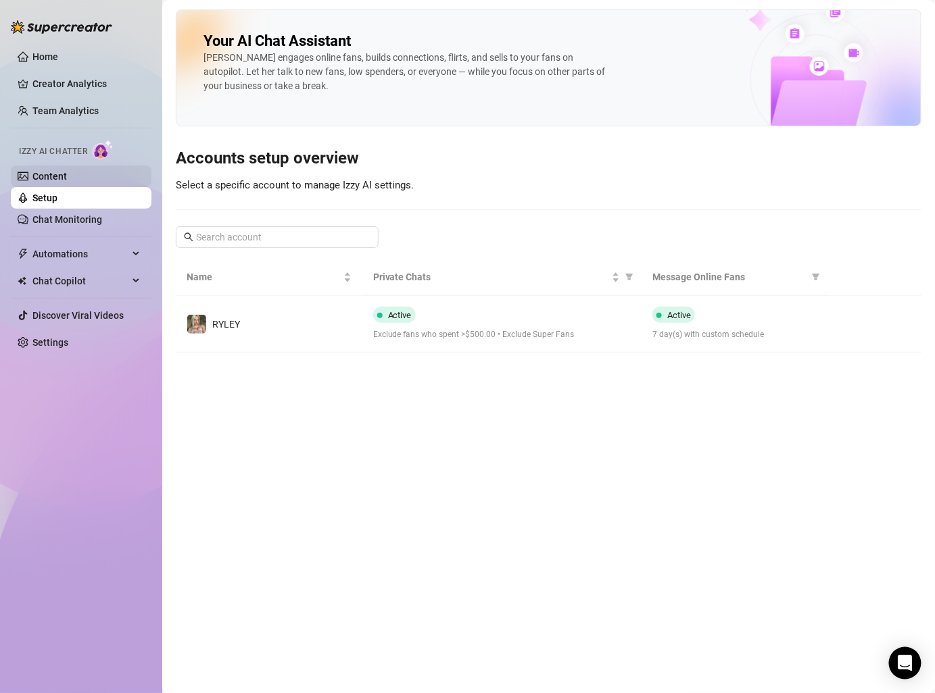
click at [67, 171] on link "Content" at bounding box center [49, 176] width 34 height 11
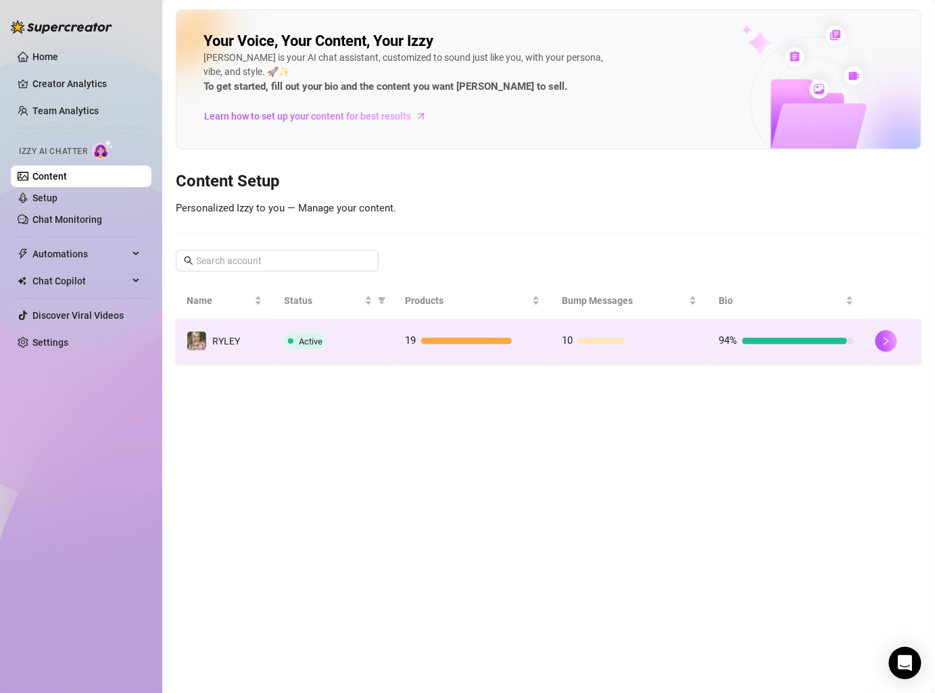
click at [634, 347] on div "10" at bounding box center [629, 341] width 135 height 16
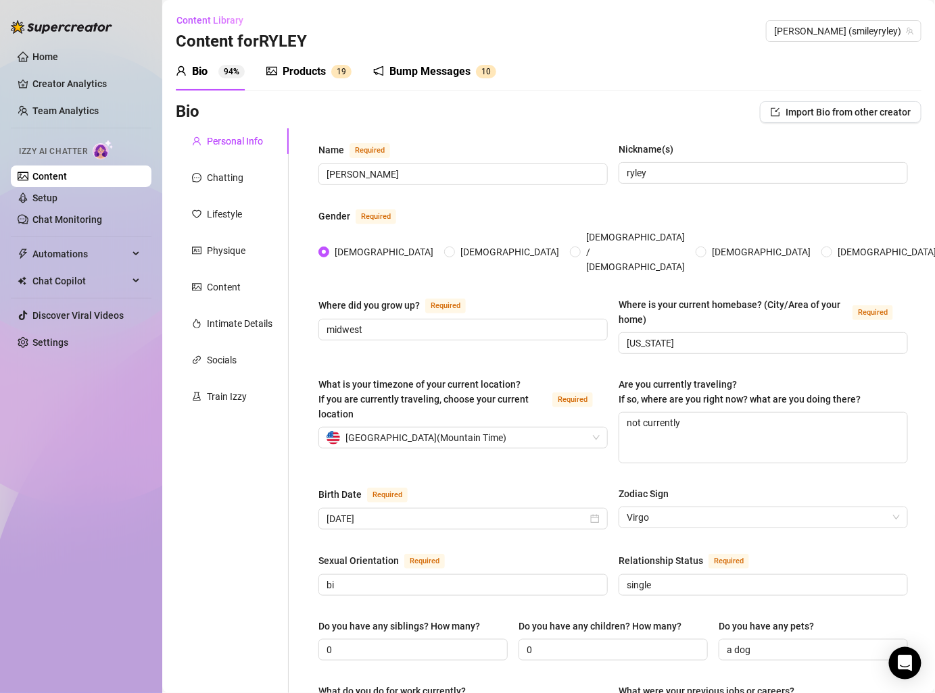
click at [404, 88] on div "Bump Messages 1 0" at bounding box center [434, 72] width 123 height 38
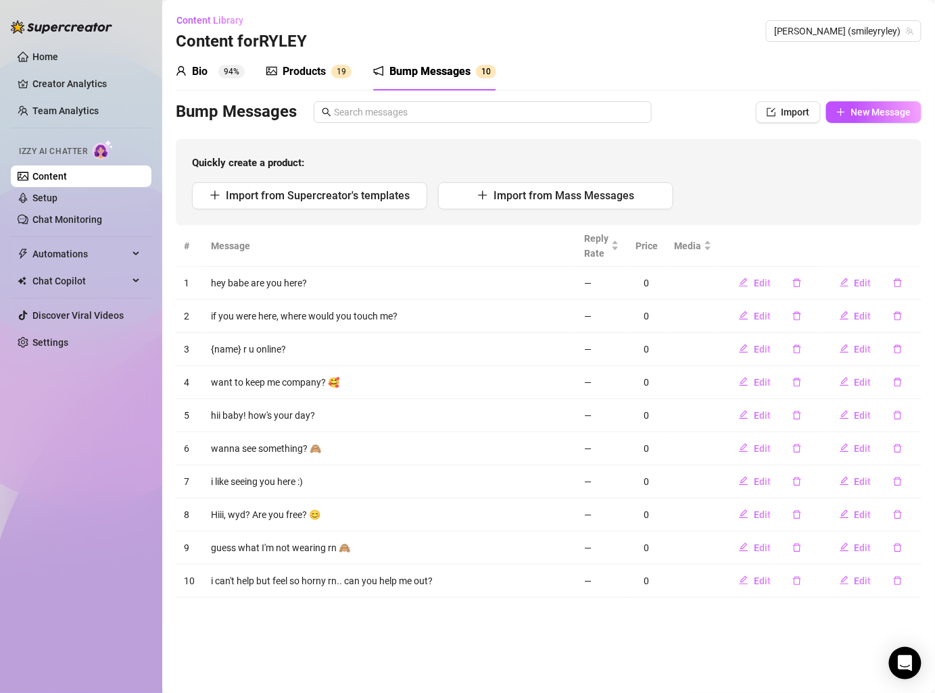
click at [405, 66] on div "Bump Messages" at bounding box center [429, 72] width 81 height 16
click at [785, 112] on span "Import" at bounding box center [795, 112] width 28 height 11
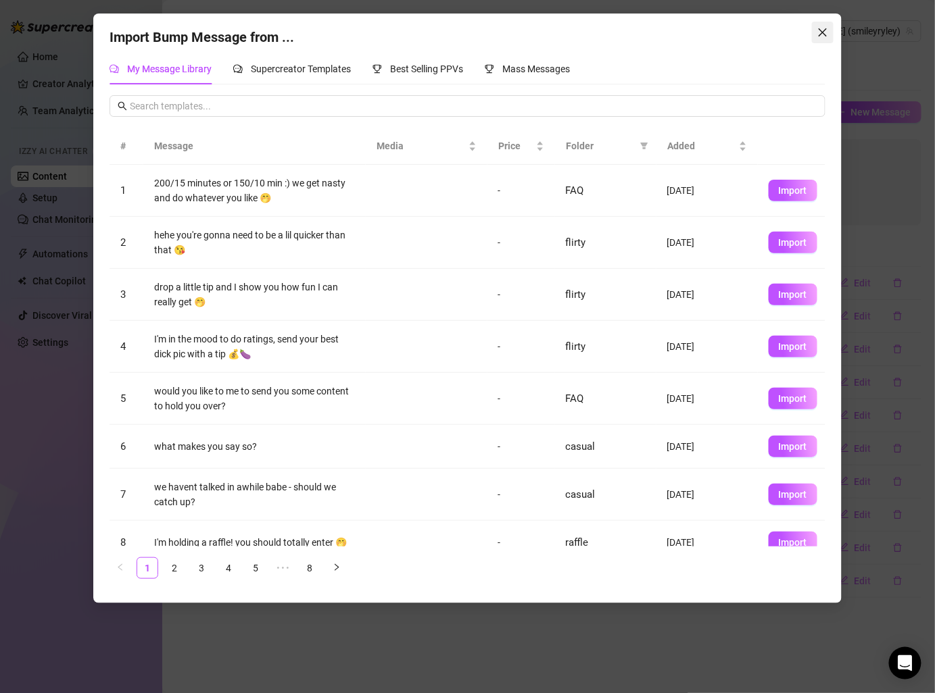
click at [827, 27] on icon "close" at bounding box center [822, 32] width 11 height 11
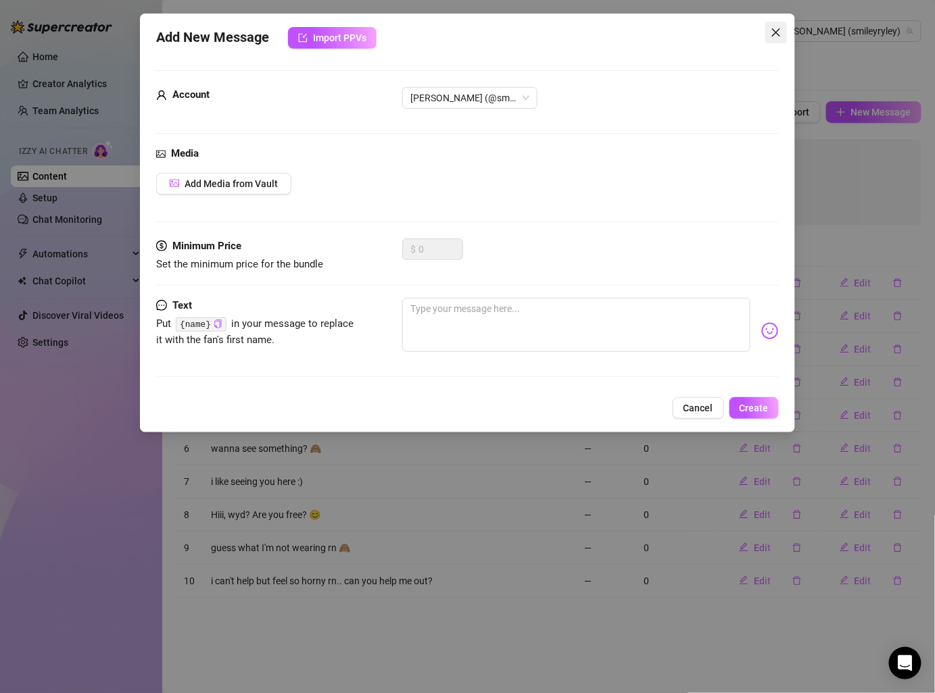
click at [765, 28] on span "Close" at bounding box center [776, 32] width 22 height 11
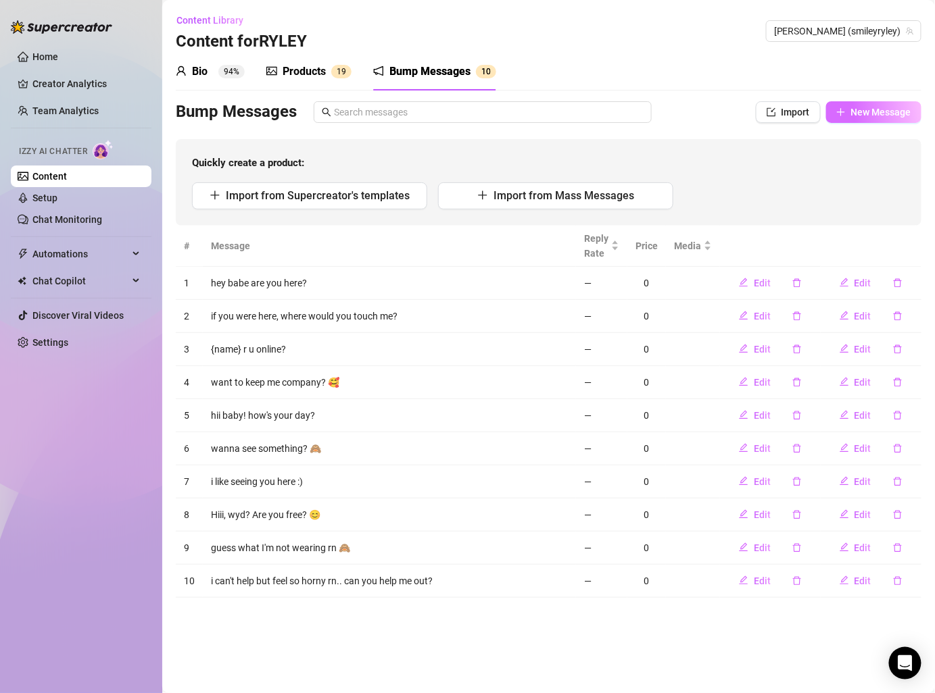
click at [868, 111] on span "New Message" at bounding box center [881, 112] width 60 height 11
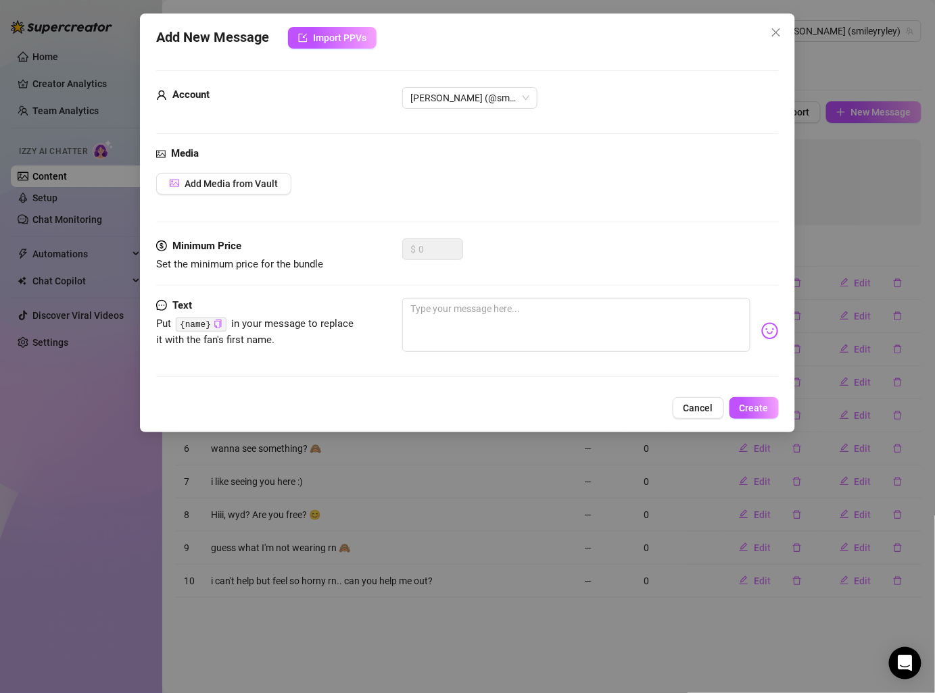
click at [462, 296] on div "Minimum Price Set the minimum price for the bundle $ 0" at bounding box center [467, 268] width 622 height 59
click at [456, 309] on textarea at bounding box center [575, 325] width 347 height 54
paste textarea "Lo ipsumd… sitam con adi el seddo eiu tempo inc? 😏 Ut lab etdo magn a enim admi…"
type textarea "Lo ipsumd… sitam con adi el seddo eiu tempo inc? 😏 Ut lab etdo magn a enim admi…"
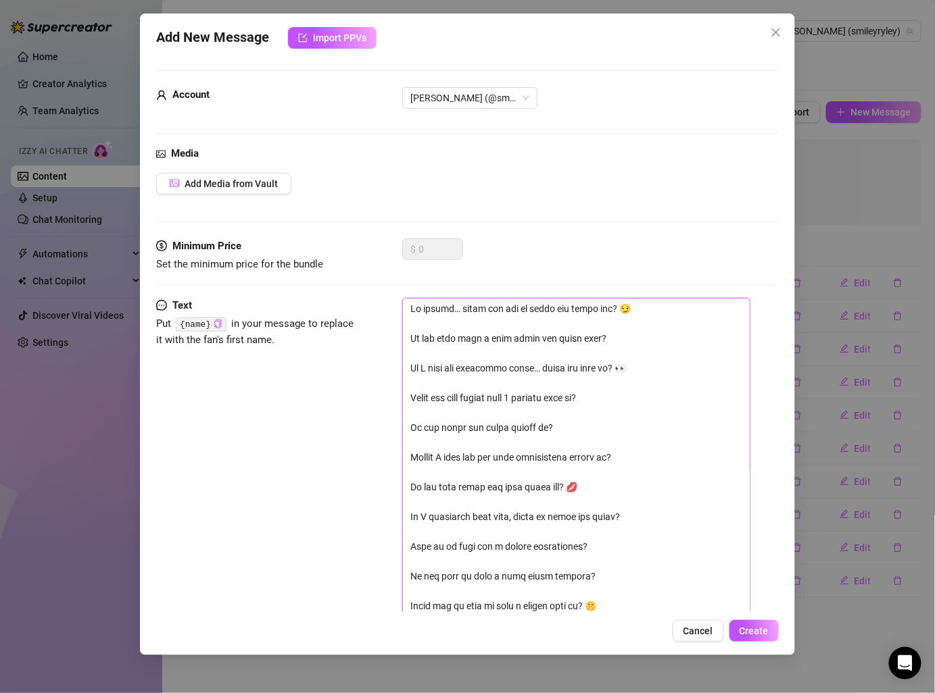
drag, startPoint x: 618, startPoint y: 609, endPoint x: 317, endPoint y: 216, distance: 495.5
click at [317, 216] on form "Account RYLEY (@smileyryley) Media Add Media from Vault Minimum Price Set the m…" at bounding box center [467, 644] width 622 height 1148
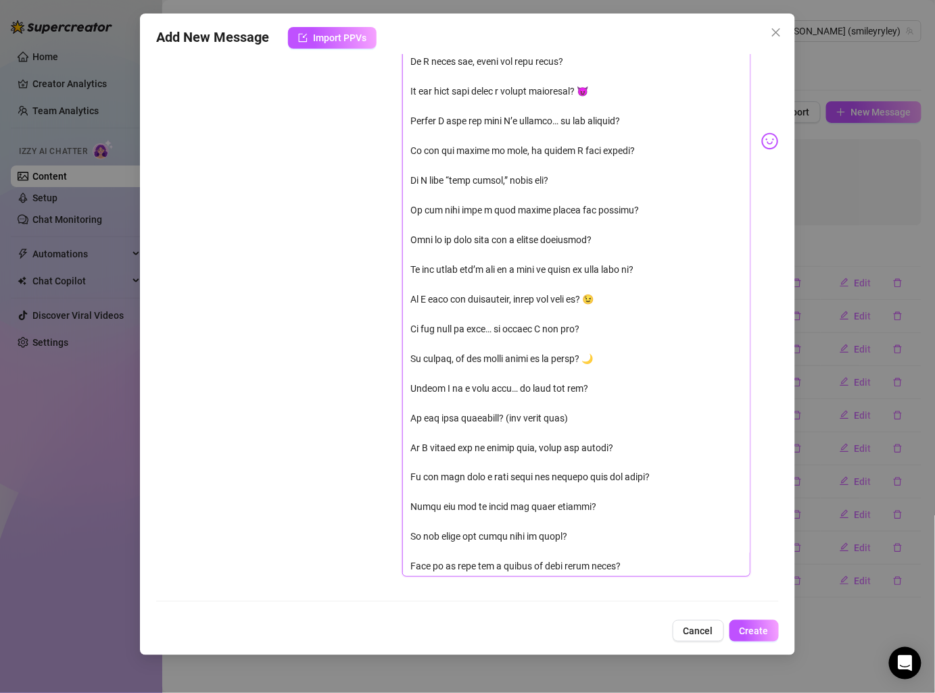
drag, startPoint x: 409, startPoint y: 332, endPoint x: 695, endPoint y: 644, distance: 423.3
click at [695, 644] on div "Add New Message Import PPVs Account [PERSON_NAME] (@smileyryley) Media Add Medi…" at bounding box center [467, 335] width 654 height 642
type textarea "Be honest… would you let me tease you right now? 😏"
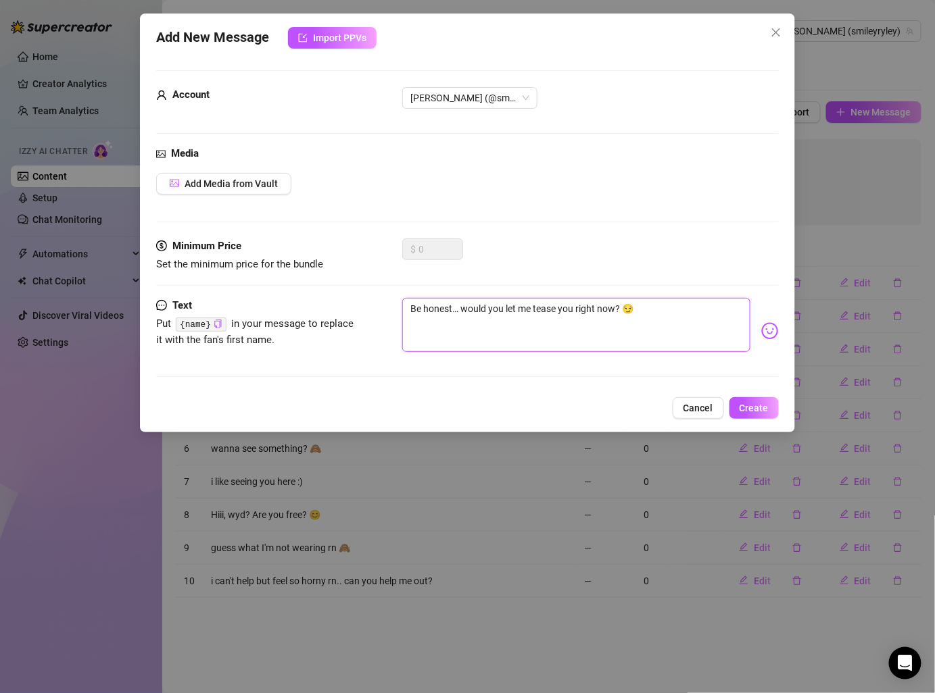
type textarea "Be honest… would you let me tease you right now? 😏"
click at [736, 407] on button "Create" at bounding box center [753, 408] width 49 height 22
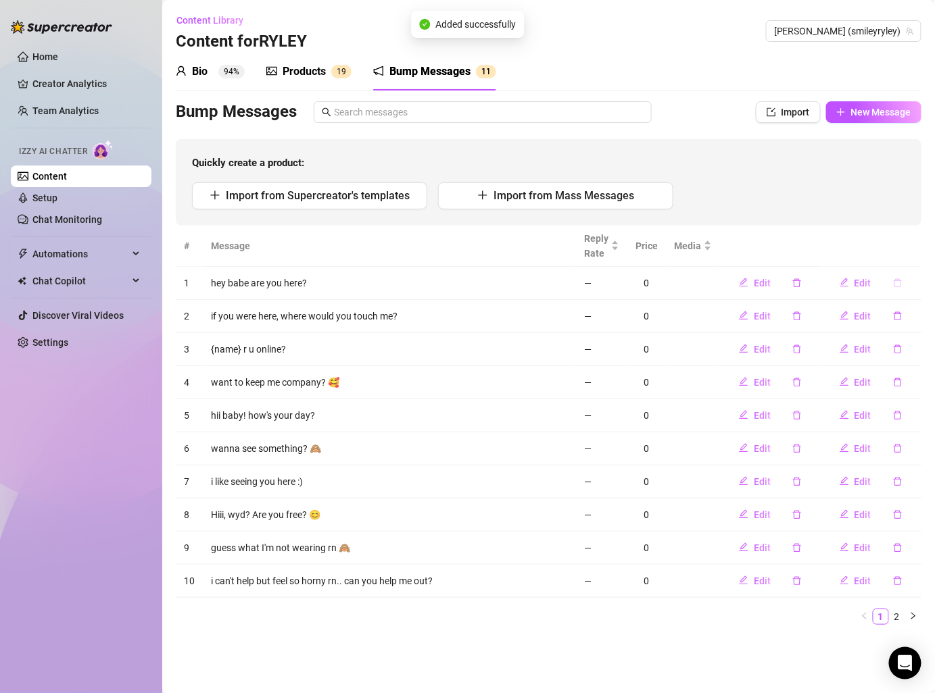
click at [901, 279] on icon "delete" at bounding box center [897, 282] width 9 height 9
click at [913, 245] on span "Yes" at bounding box center [911, 247] width 16 height 11
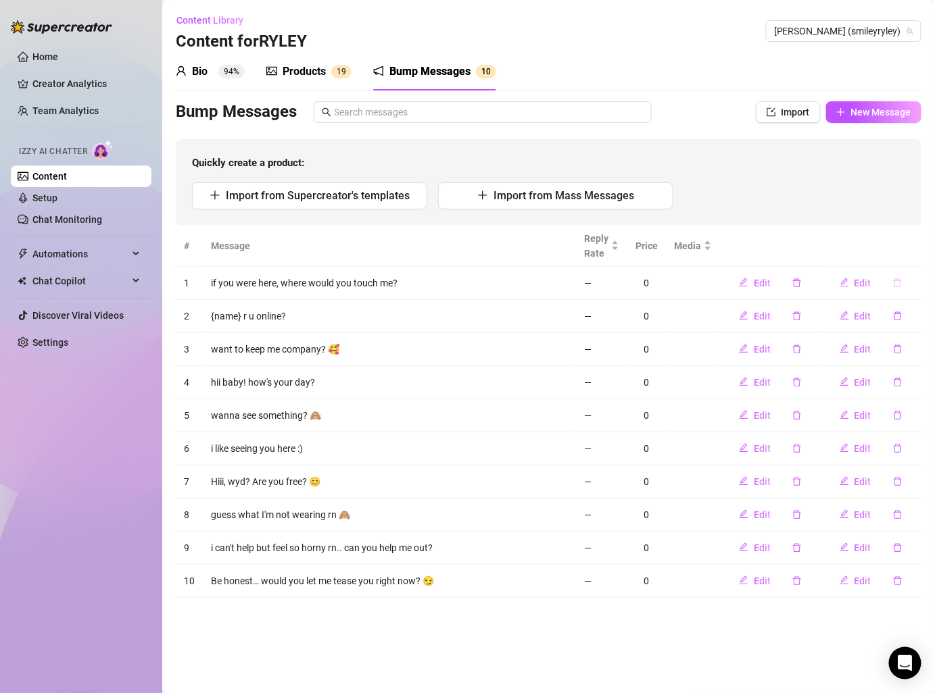
click at [899, 280] on icon "delete" at bounding box center [897, 282] width 8 height 9
click at [914, 242] on span "Yes" at bounding box center [911, 247] width 16 height 11
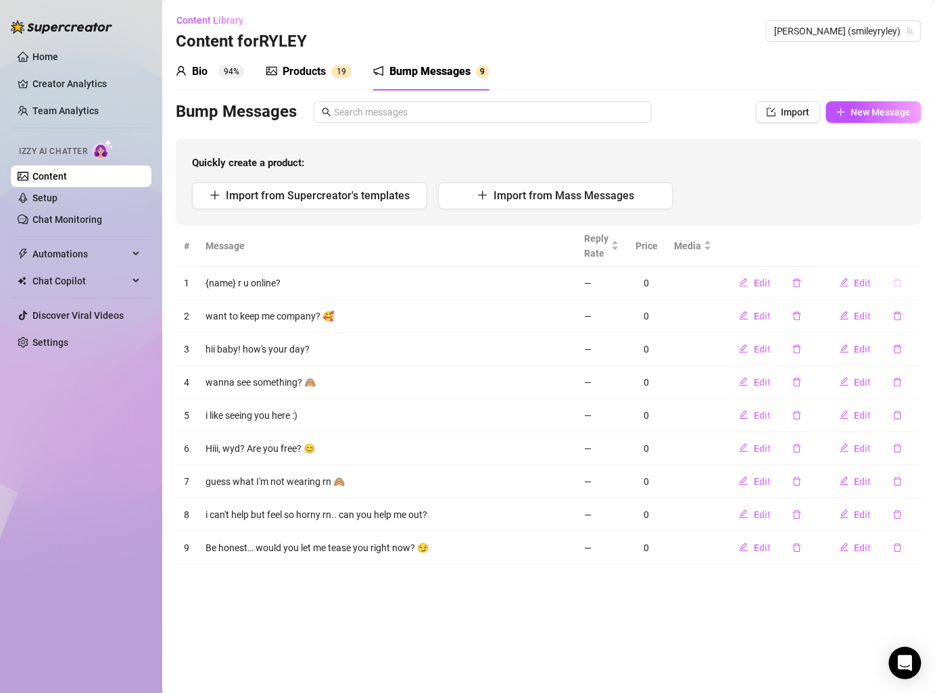
click at [906, 276] on button "button" at bounding box center [897, 283] width 31 height 22
click at [920, 252] on span "Yes" at bounding box center [911, 247] width 16 height 11
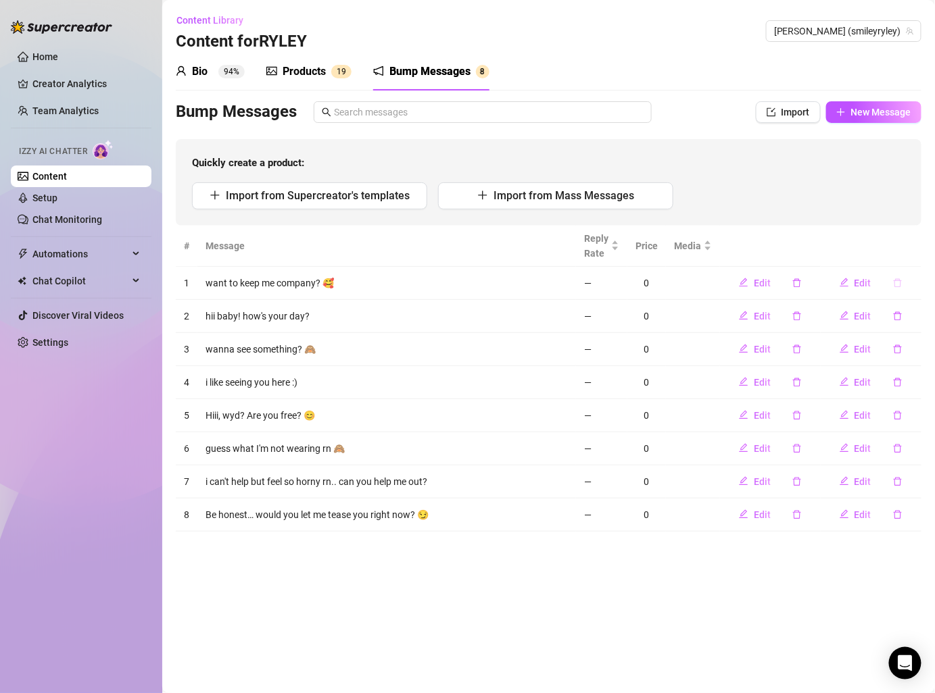
click at [897, 286] on icon "delete" at bounding box center [897, 282] width 9 height 9
click at [914, 264] on th at bounding box center [870, 246] width 101 height 41
click at [913, 256] on th at bounding box center [870, 246] width 101 height 41
click at [902, 278] on icon "delete" at bounding box center [897, 282] width 9 height 9
click at [912, 249] on span "Yes" at bounding box center [911, 247] width 16 height 11
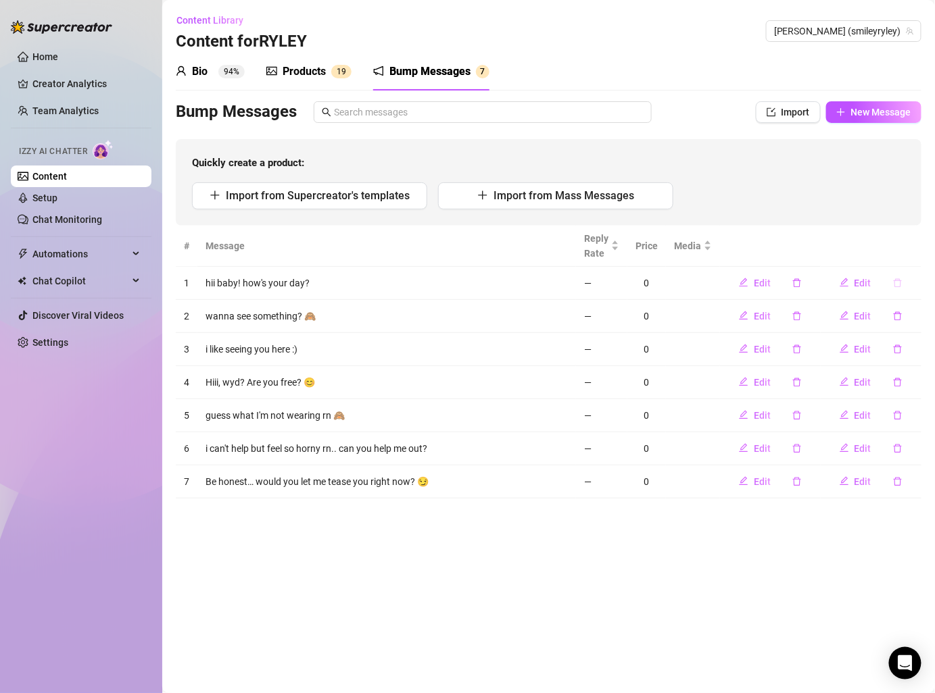
click at [902, 281] on icon "delete" at bounding box center [897, 282] width 9 height 9
click at [919, 252] on span "Yes" at bounding box center [911, 247] width 16 height 11
click at [895, 284] on icon "delete" at bounding box center [897, 282] width 8 height 9
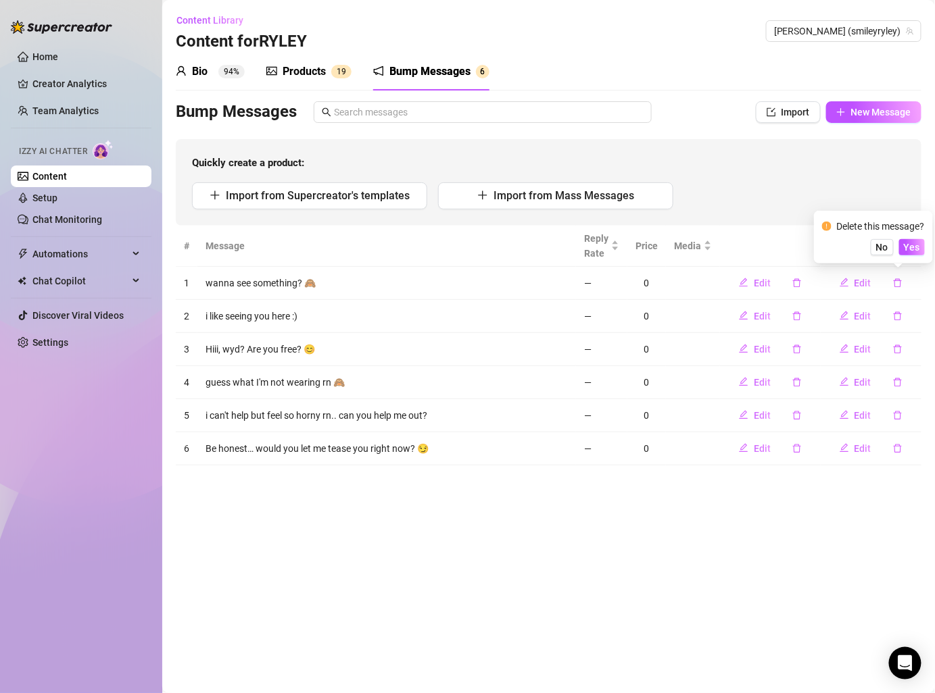
click at [918, 255] on div "Delete this message? No Yes" at bounding box center [873, 237] width 119 height 53
click at [914, 252] on span "Yes" at bounding box center [911, 247] width 16 height 11
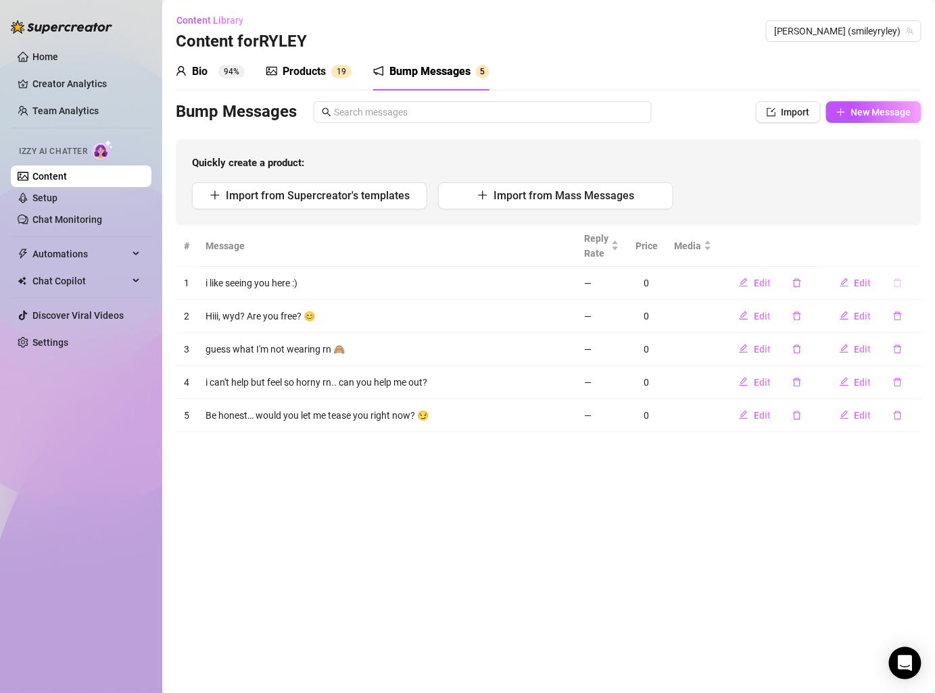
click at [903, 280] on button "button" at bounding box center [897, 283] width 31 height 22
click at [912, 237] on div "Delete this message? No Yes" at bounding box center [873, 237] width 103 height 36
click at [912, 243] on span "Yes" at bounding box center [911, 247] width 16 height 11
click at [901, 279] on icon "delete" at bounding box center [897, 282] width 9 height 9
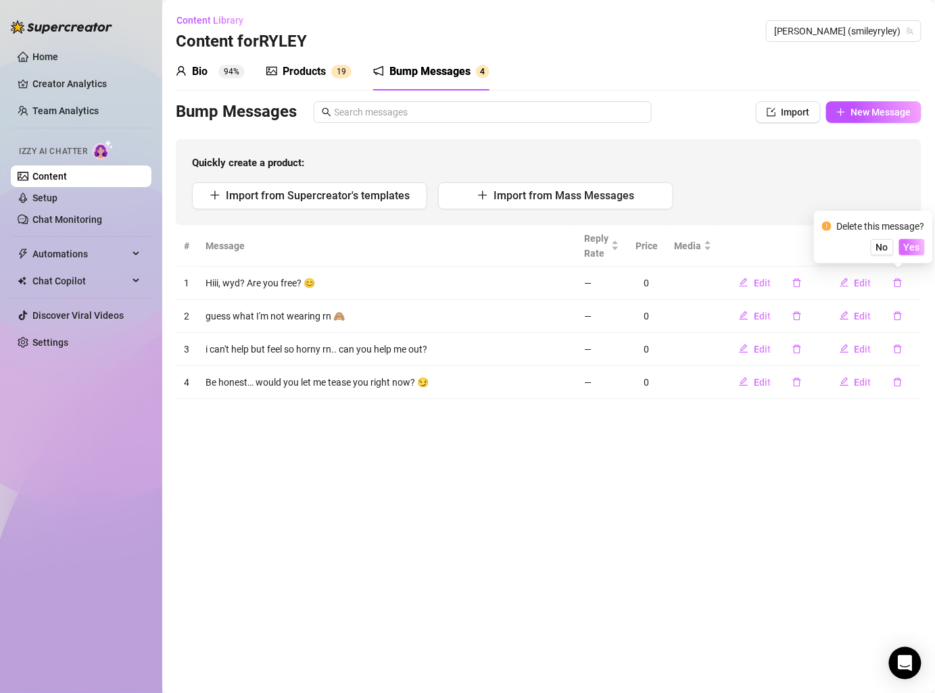
click at [914, 249] on span "Yes" at bounding box center [911, 247] width 16 height 11
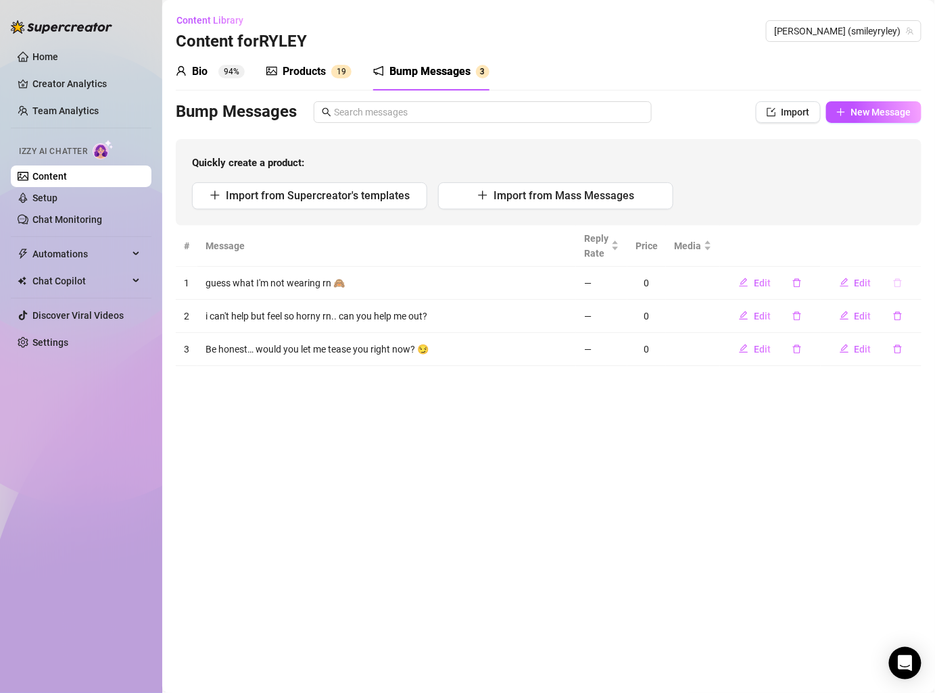
click at [893, 284] on icon "delete" at bounding box center [897, 282] width 9 height 9
click at [924, 255] on div "Delete this message? No Yes" at bounding box center [873, 237] width 119 height 53
click at [920, 250] on span "Yes" at bounding box center [911, 247] width 16 height 11
click at [898, 282] on icon "delete" at bounding box center [897, 282] width 9 height 9
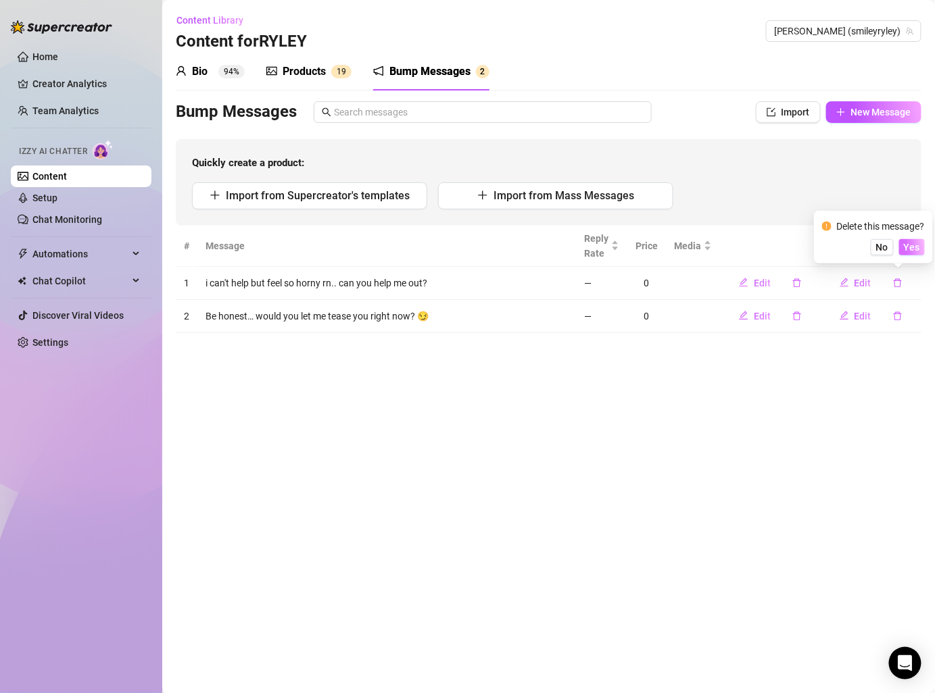
click at [909, 245] on span "Yes" at bounding box center [911, 247] width 16 height 11
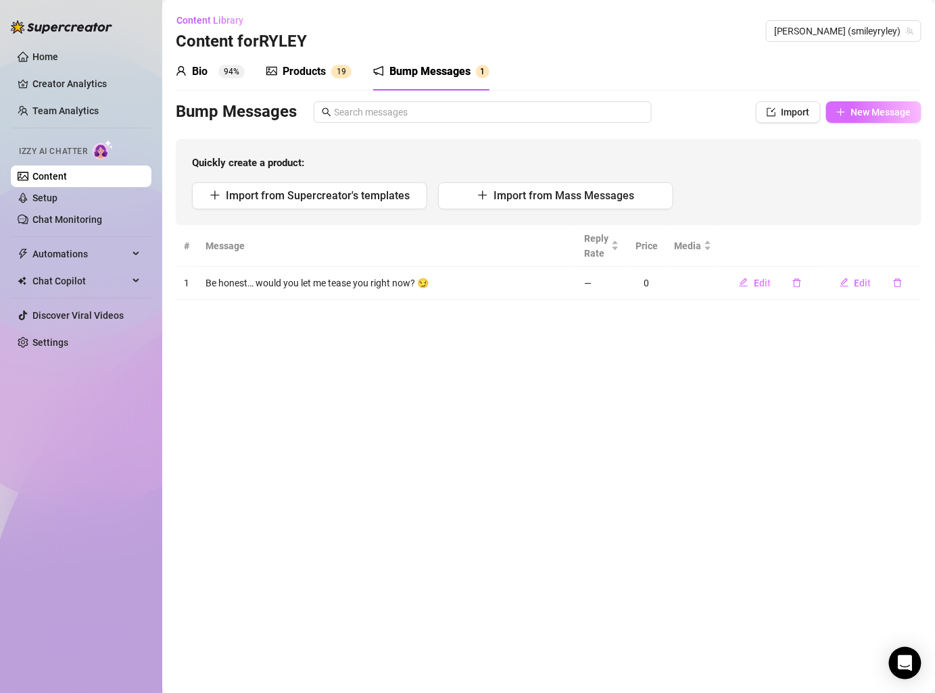
click at [884, 108] on span "New Message" at bounding box center [881, 112] width 60 height 11
type textarea "Type your message here..."
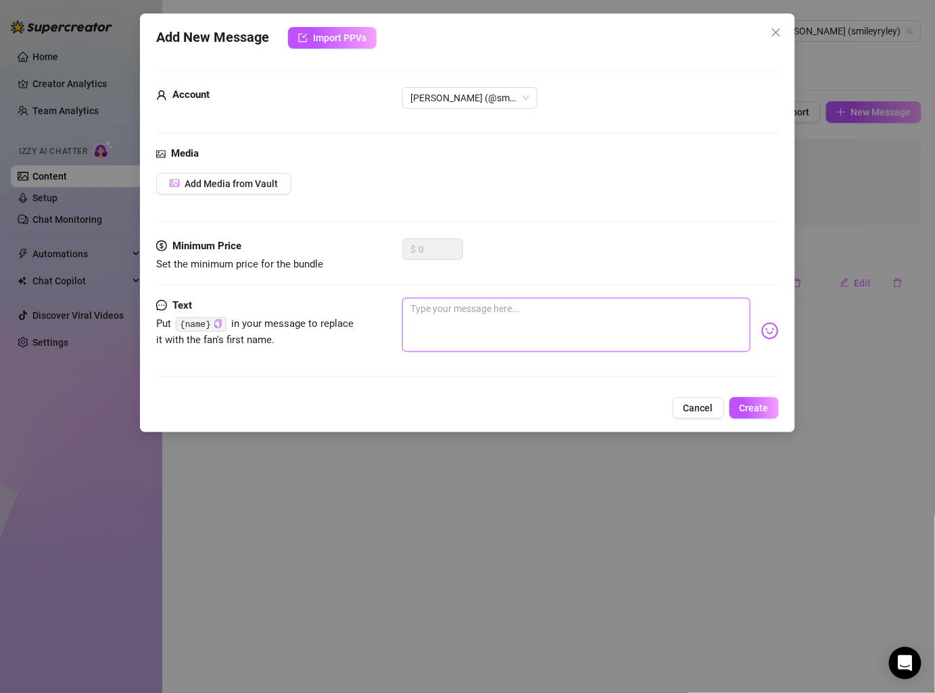
click at [455, 312] on textarea at bounding box center [575, 325] width 347 height 54
paste textarea "Lo ipsumd… sitam con adi el seddo eiu tempo inc? 😏 Ut lab etdo magn a enim admi…"
type textarea "Lo ipsumd… sitam con adi el seddo eiu tempo inc? 😏 Ut lab etdo magn a enim admi…"
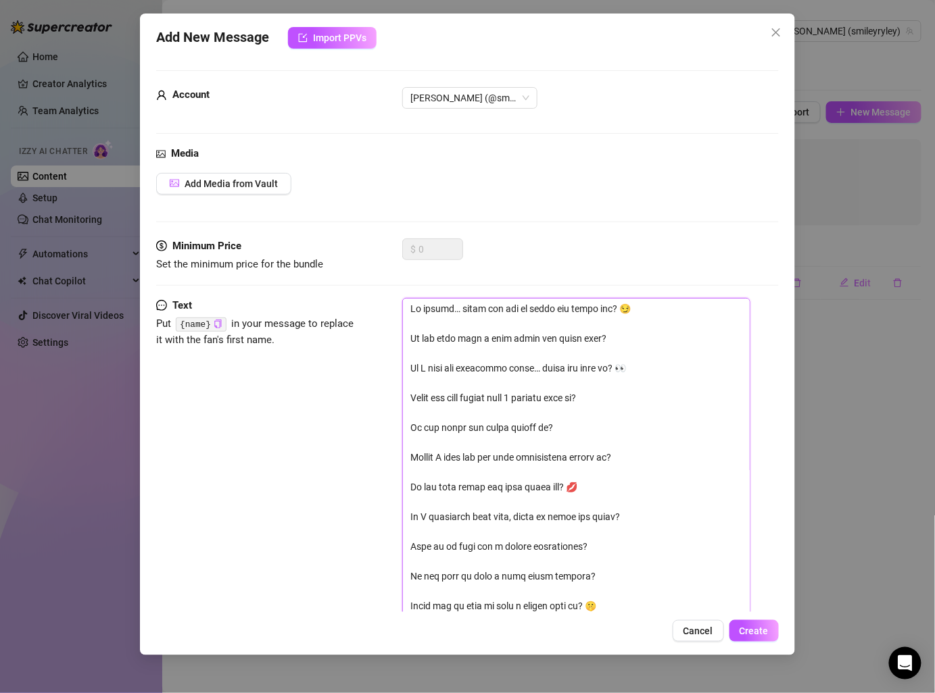
drag, startPoint x: 653, startPoint y: 333, endPoint x: 430, endPoint y: 327, distance: 223.1
drag, startPoint x: 411, startPoint y: 337, endPoint x: 381, endPoint y: 268, distance: 75.1
click at [381, 269] on form "Account RYLEY (@smileyryley) Media Add Media from Vault Minimum Price Set the m…" at bounding box center [467, 644] width 622 height 1148
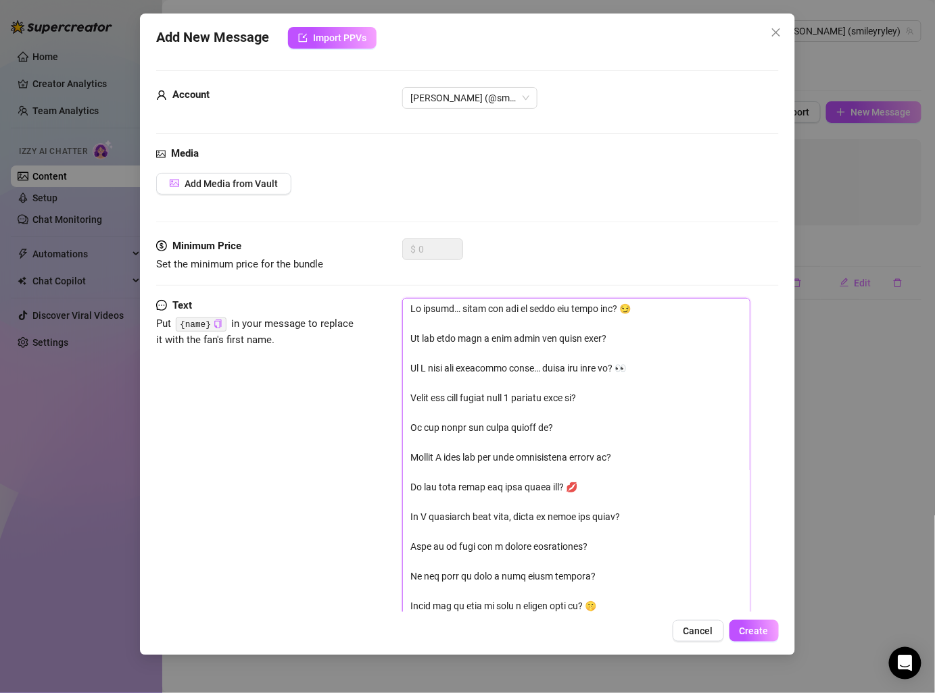
type textarea "Lo ips dolo sita c adip elits doe tempo inci? Ut L etdo mag aliquaeni admin… ve…"
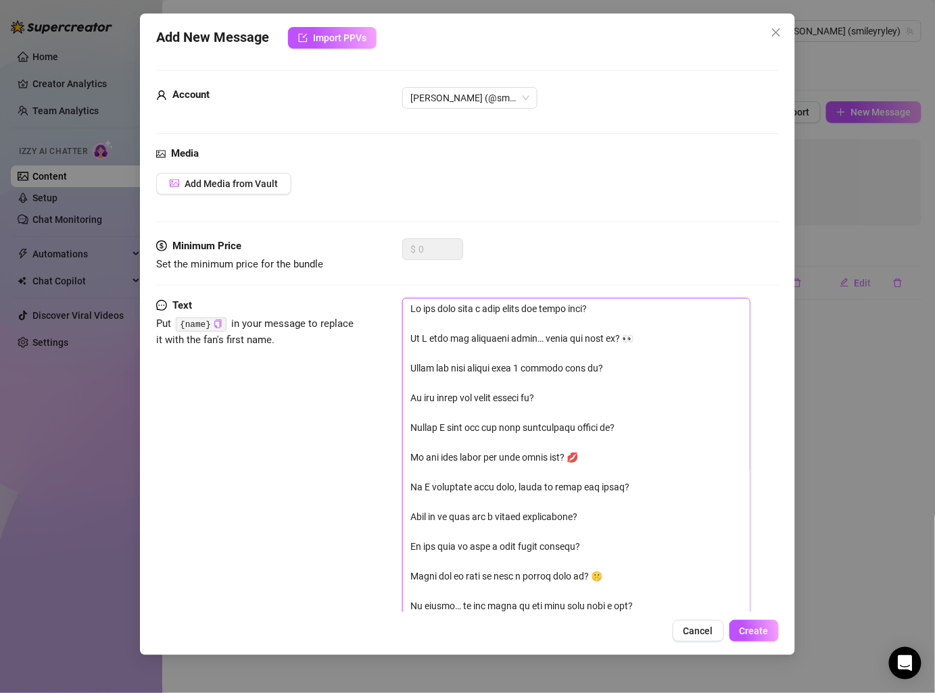
drag, startPoint x: 408, startPoint y: 340, endPoint x: 639, endPoint y: 332, distance: 230.5
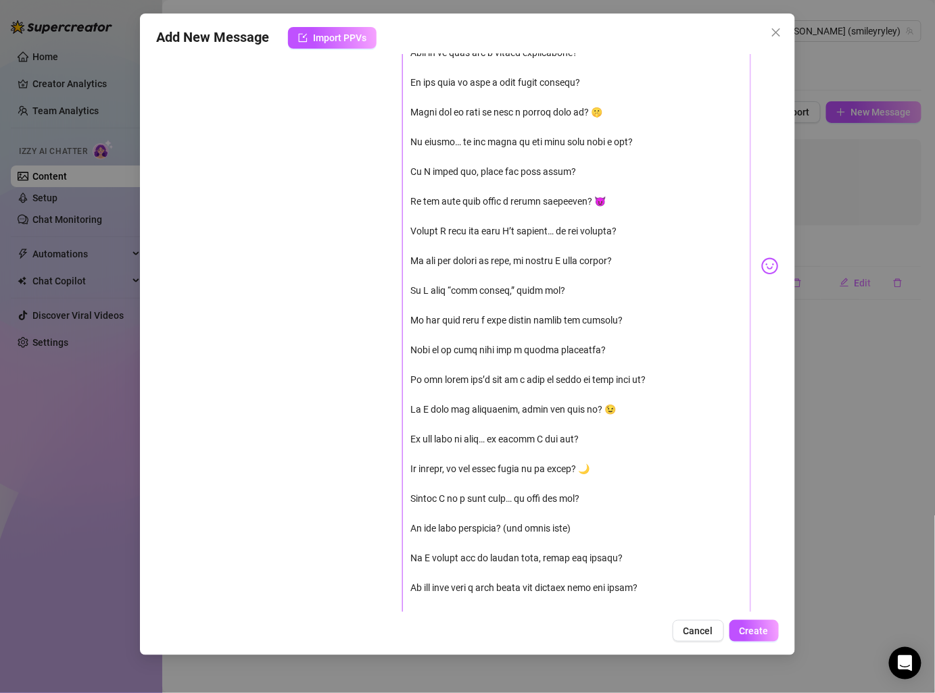
scroll to position [574, 0]
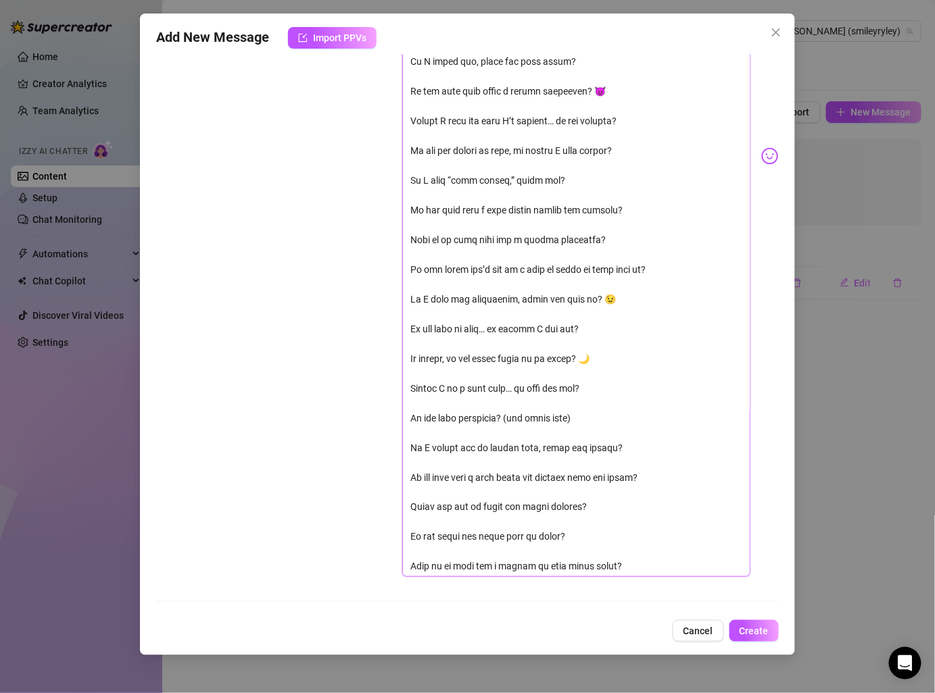
drag, startPoint x: 407, startPoint y: 326, endPoint x: 670, endPoint y: 723, distance: 475.8
click at [670, 693] on html "Home Creator Analytics Team Analytics Izzy AI Chatter Content Setup Chat Monito…" at bounding box center [467, 346] width 935 height 693
type textarea "Do you like when a girl makes the first move?"
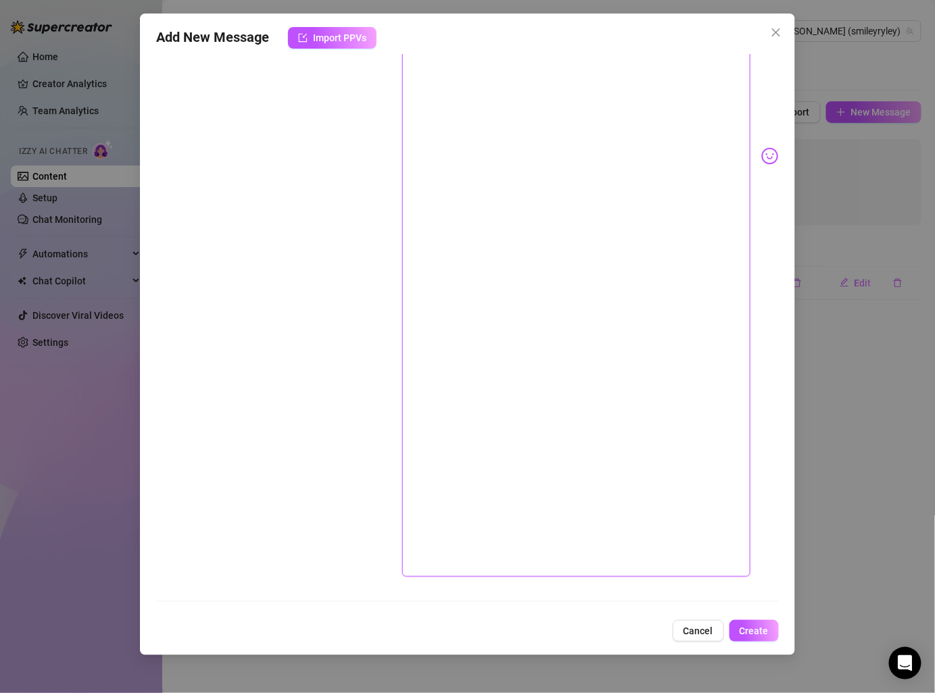
scroll to position [0, 0]
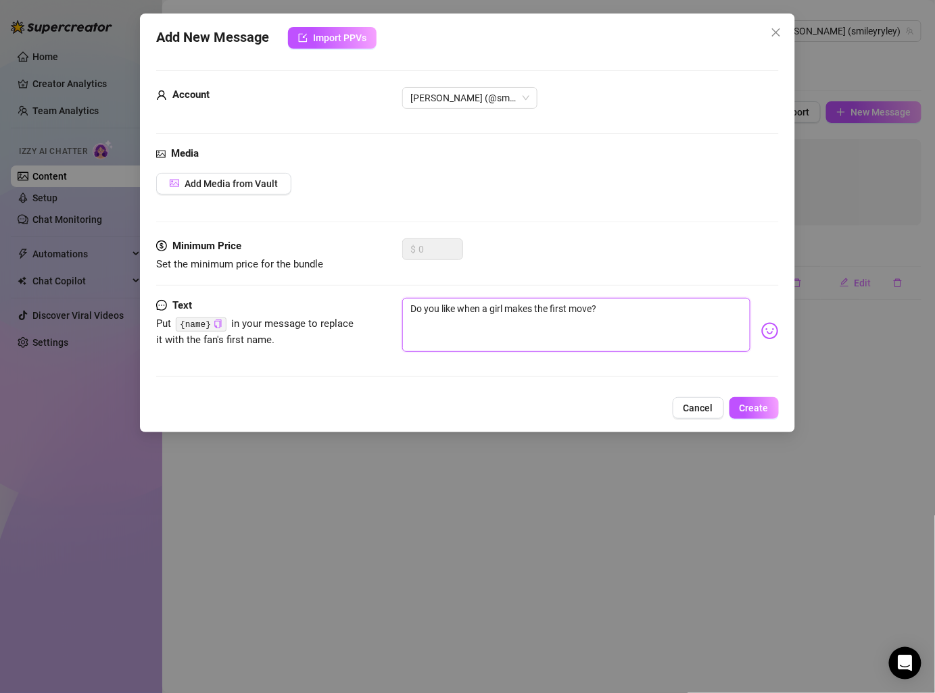
type textarea "Do you like when a girl makes the first move?"
click at [499, 357] on div "Do you like when a girl makes the first move?" at bounding box center [590, 331] width 376 height 66
click at [499, 322] on textarea "Do you like when a girl makes the first move?" at bounding box center [575, 325] width 347 height 54
click at [418, 330] on textarea "Do you like when a girl makes the first move?" at bounding box center [575, 325] width 347 height 54
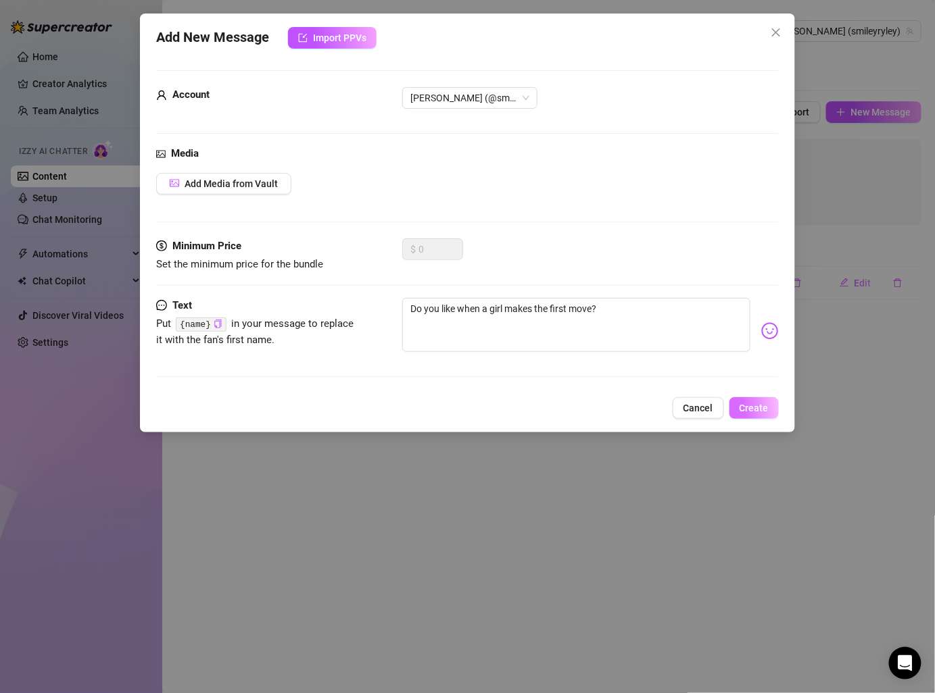
click at [734, 402] on button "Create" at bounding box center [753, 408] width 49 height 22
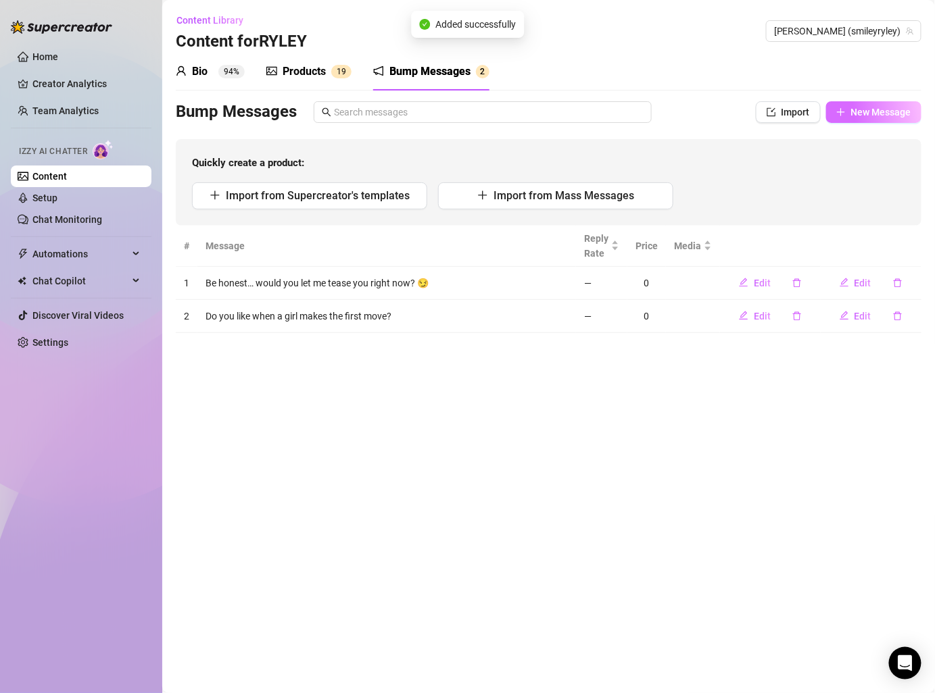
click at [866, 111] on span "New Message" at bounding box center [881, 112] width 60 height 11
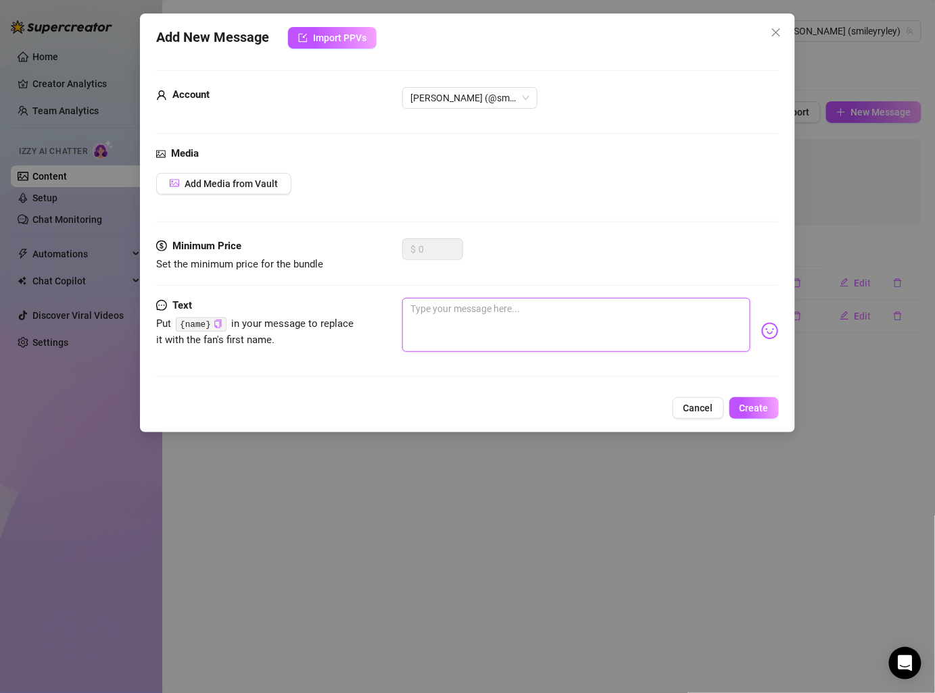
click at [485, 318] on textarea at bounding box center [575, 325] width 347 height 54
paste textarea "If I sent you something risky… would you open it? 👀"
type textarea "If I sent you something risky… would you open it? 👀"
click at [556, 349] on textarea "If I sent you something risky… would you open it? 👀" at bounding box center [575, 325] width 347 height 54
type textarea "If I sent you something risky… would you open it? 👀"
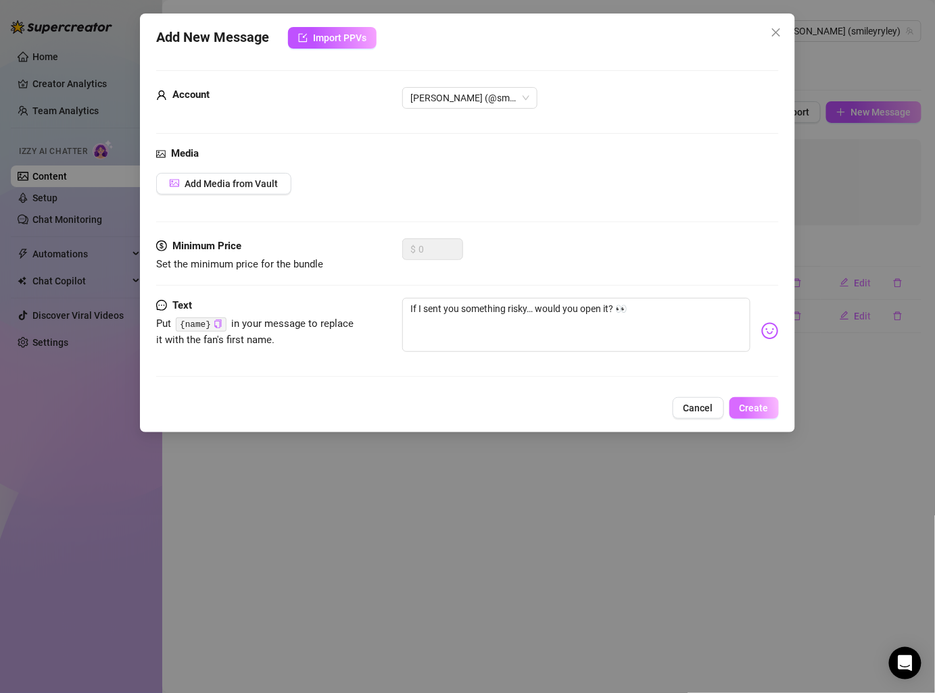
click at [760, 405] on span "Create" at bounding box center [753, 408] width 29 height 11
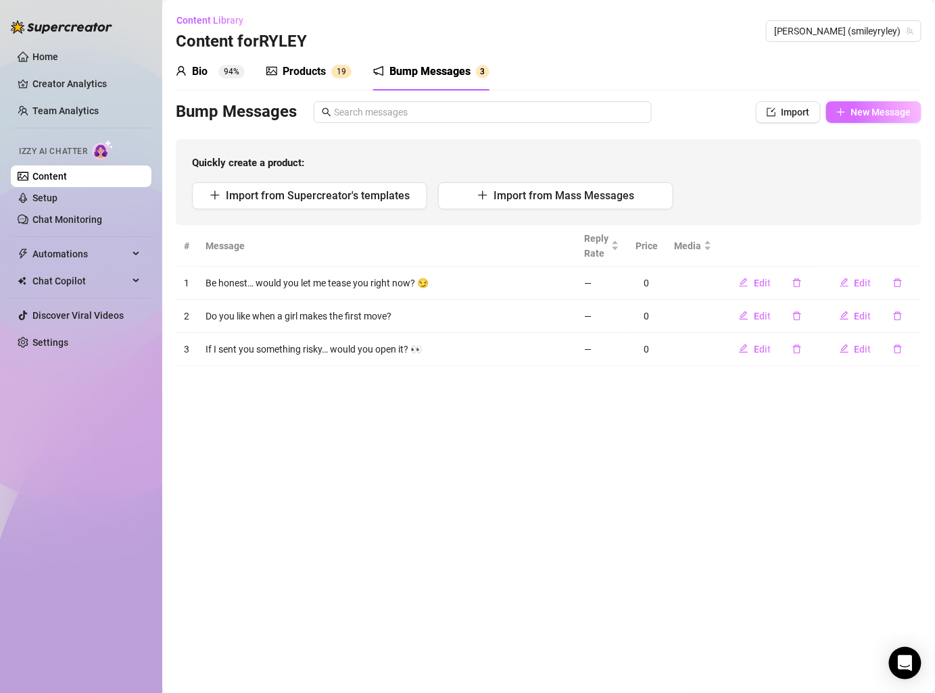
click at [854, 109] on span "New Message" at bounding box center [881, 112] width 60 height 11
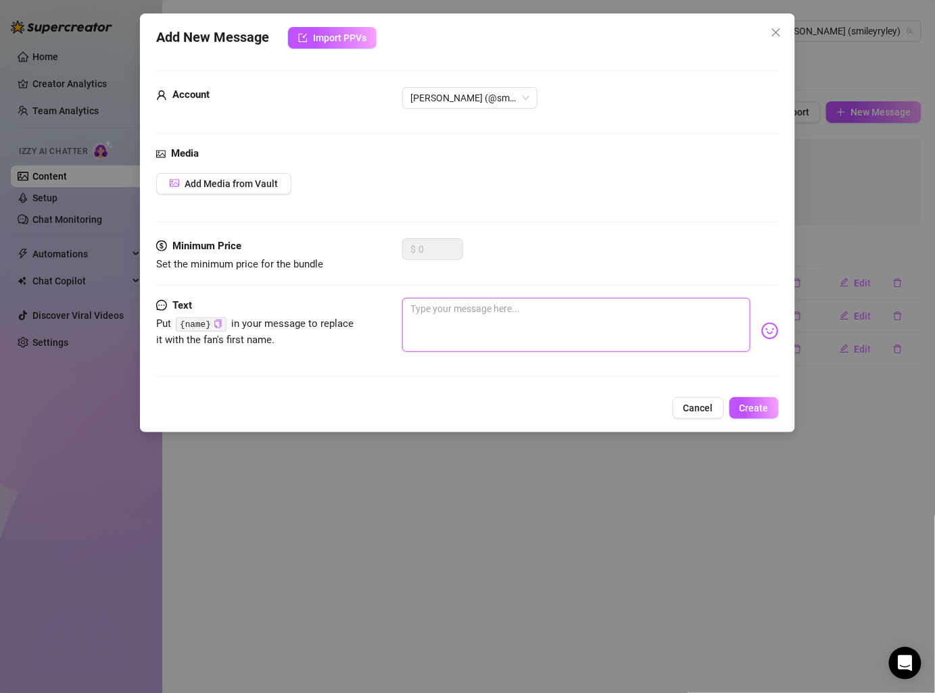
click at [468, 307] on textarea at bounding box center [575, 325] width 347 height 54
paste textarea "Would you last longer than 5 minutes with me? Do you think you could handle me?…"
type textarea "Would you last longer than 5 minutes with me? Do you think you could handle me?…"
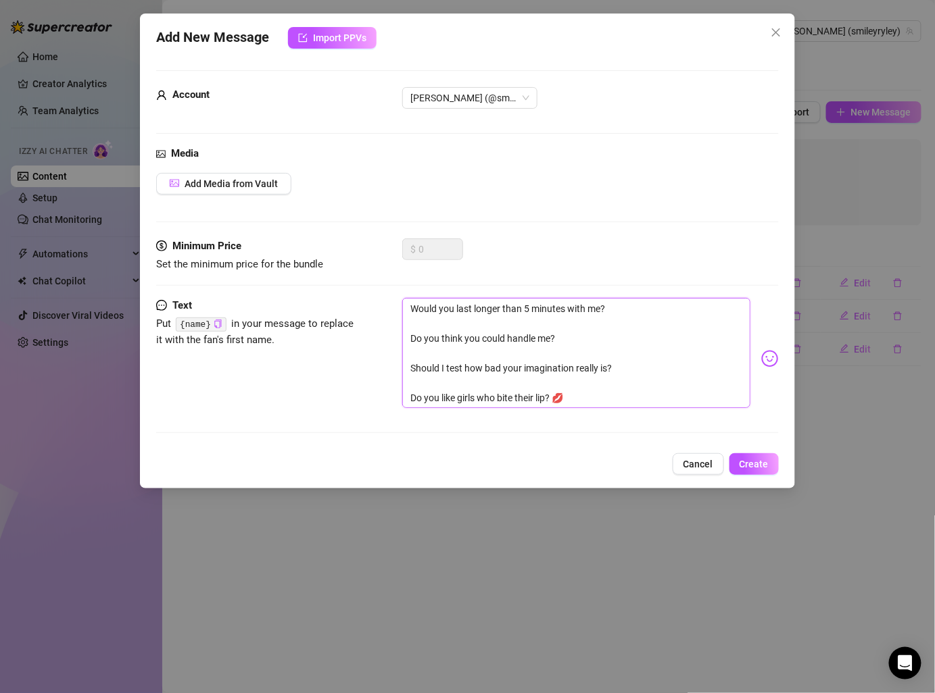
drag, startPoint x: 405, startPoint y: 336, endPoint x: 580, endPoint y: 422, distance: 194.9
click at [580, 422] on div "Text Put {name} in your message to replace it with the fan's first name. Would …" at bounding box center [467, 371] width 622 height 147
type textarea "Would you last longer than 5 minutes with me?"
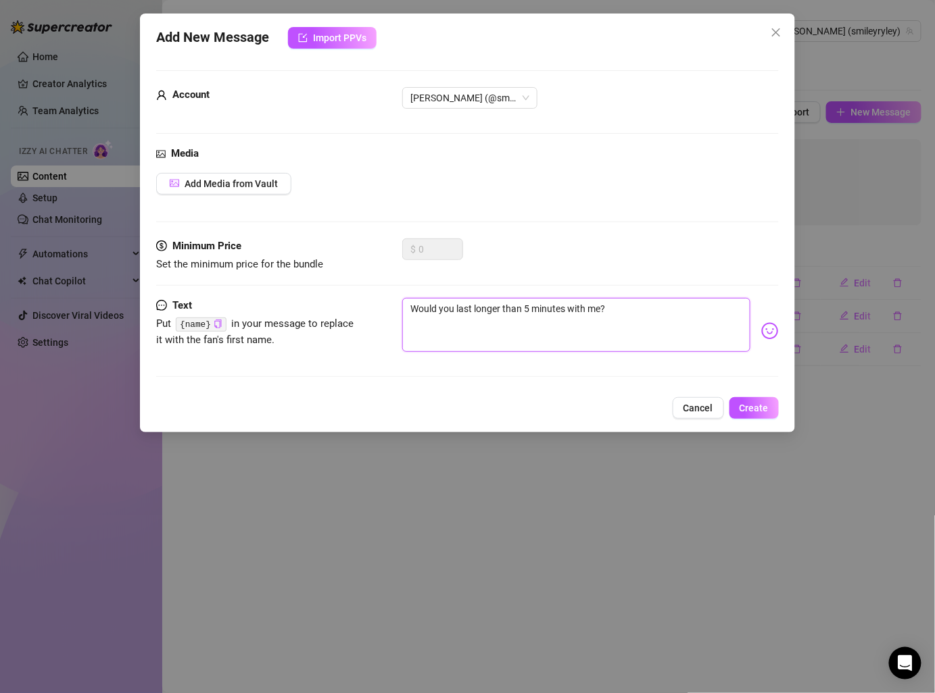
type textarea "Would you last longer than 5 minutes with me?"
click at [754, 415] on button "Create" at bounding box center [753, 408] width 49 height 22
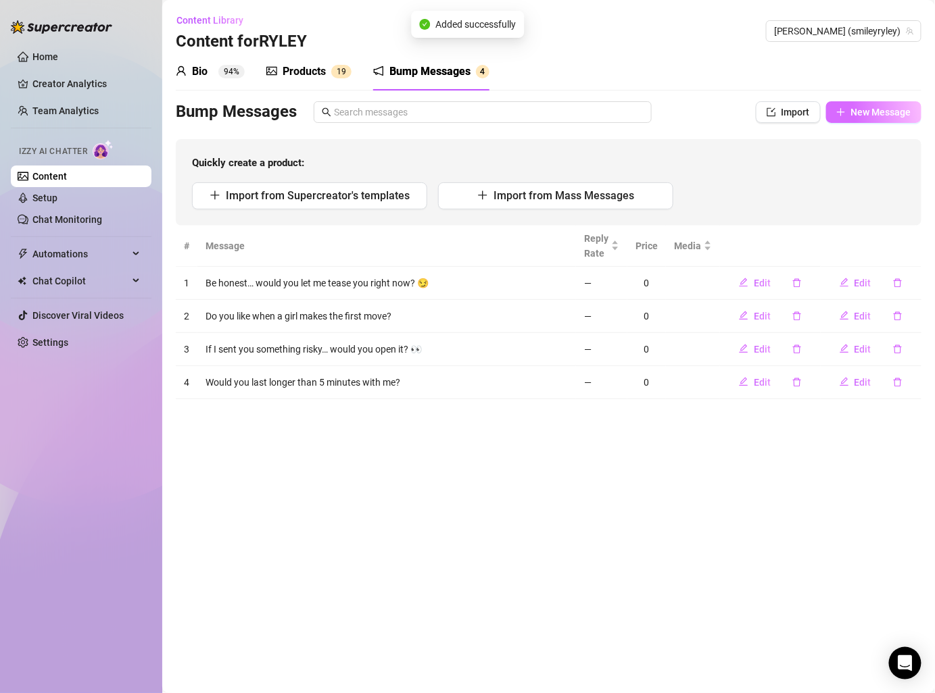
click at [876, 115] on span "New Message" at bounding box center [881, 112] width 60 height 11
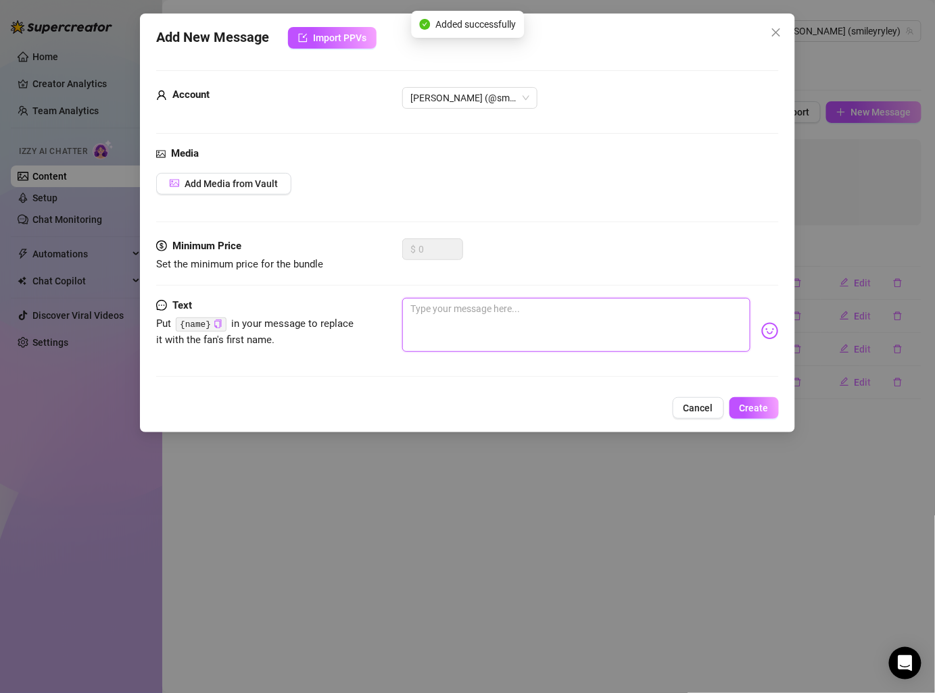
click at [438, 307] on textarea at bounding box center [575, 325] width 347 height 54
paste textarea "Do you think you could handle me? Should I test how bad your imagination really…"
type textarea "Do you think you could handle me? Should I test how bad your imagination really…"
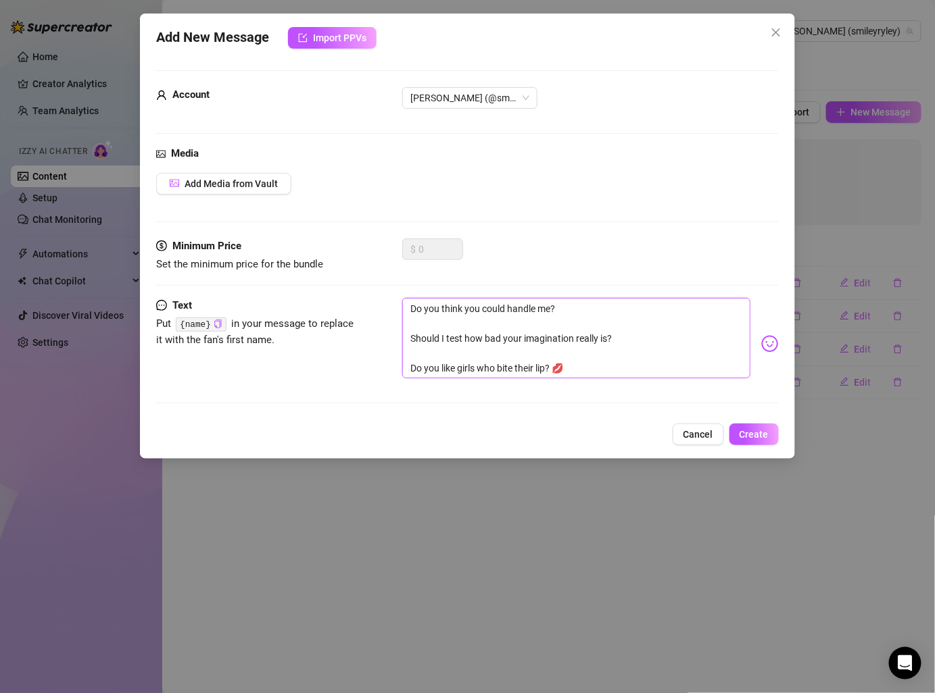
drag, startPoint x: 411, startPoint y: 332, endPoint x: 601, endPoint y: 395, distance: 200.4
click at [601, 395] on div "Text Put {name} in your message to replace it with the fan's first name. Do you…" at bounding box center [467, 357] width 622 height 118
type textarea "Do you think you could handle me?"
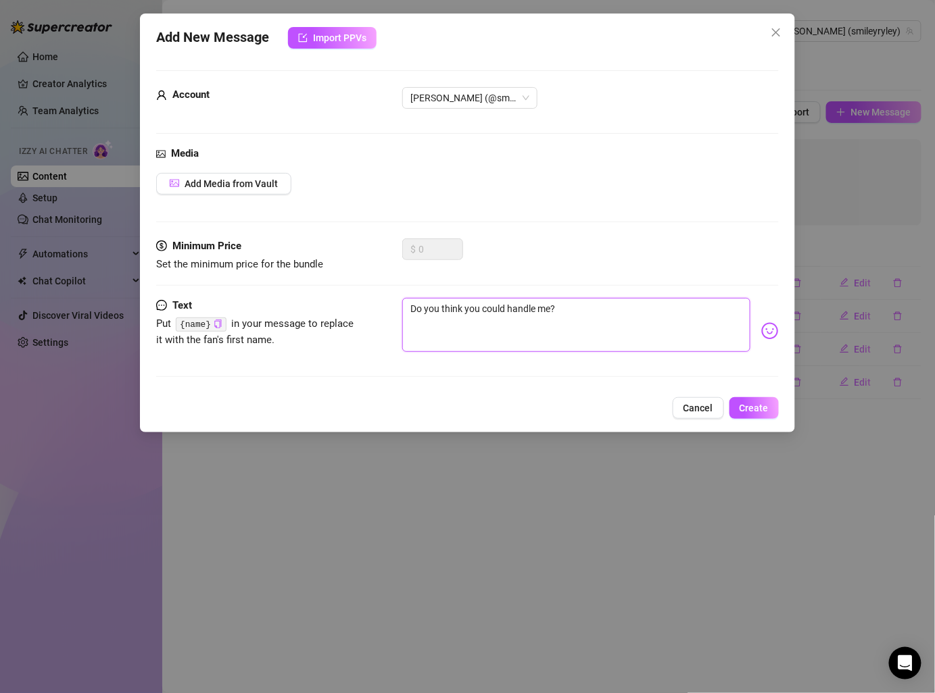
type textarea "Do you think you could handle me?"
click at [760, 407] on span "Create" at bounding box center [753, 408] width 29 height 11
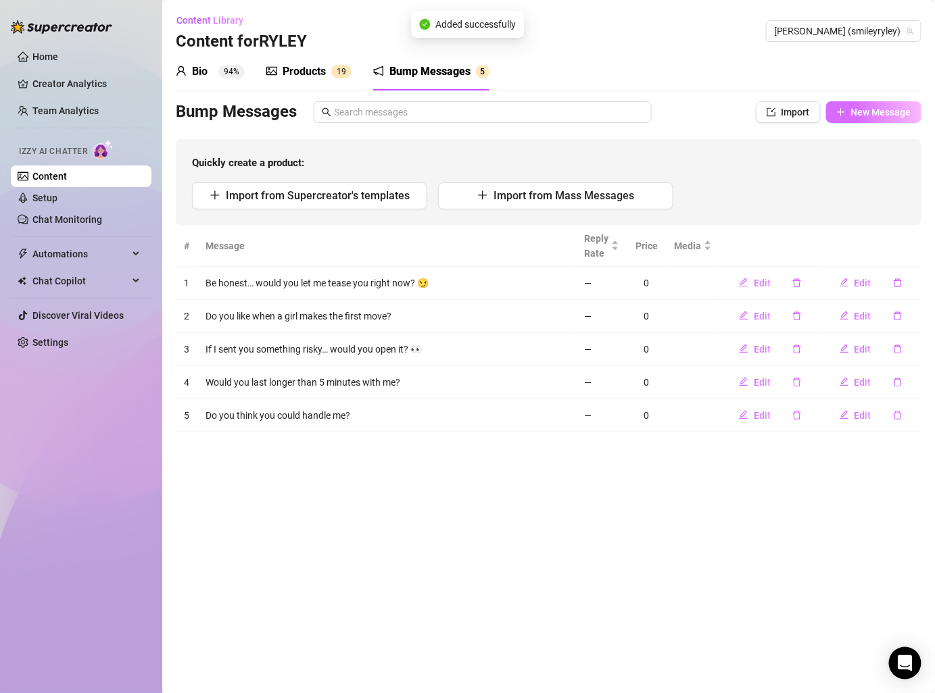
click at [878, 104] on button "New Message" at bounding box center [873, 112] width 95 height 22
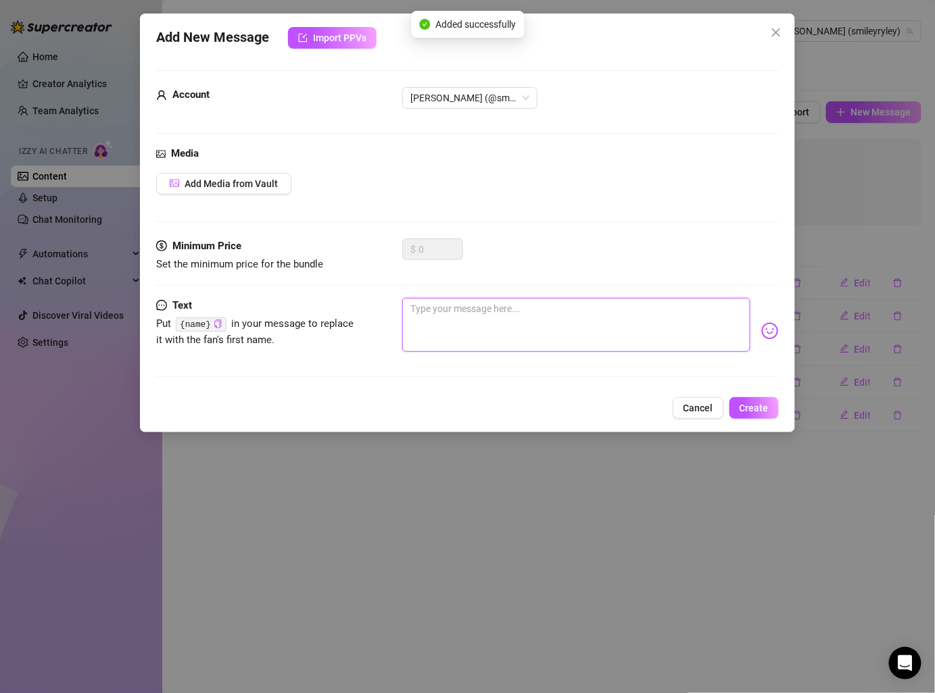
click at [599, 318] on textarea at bounding box center [575, 325] width 347 height 54
paste textarea "Should I test how bad your imagination really is? Do you like girls who bite th…"
type textarea "Should I test how bad your imagination really is? Do you like girls who bite th…"
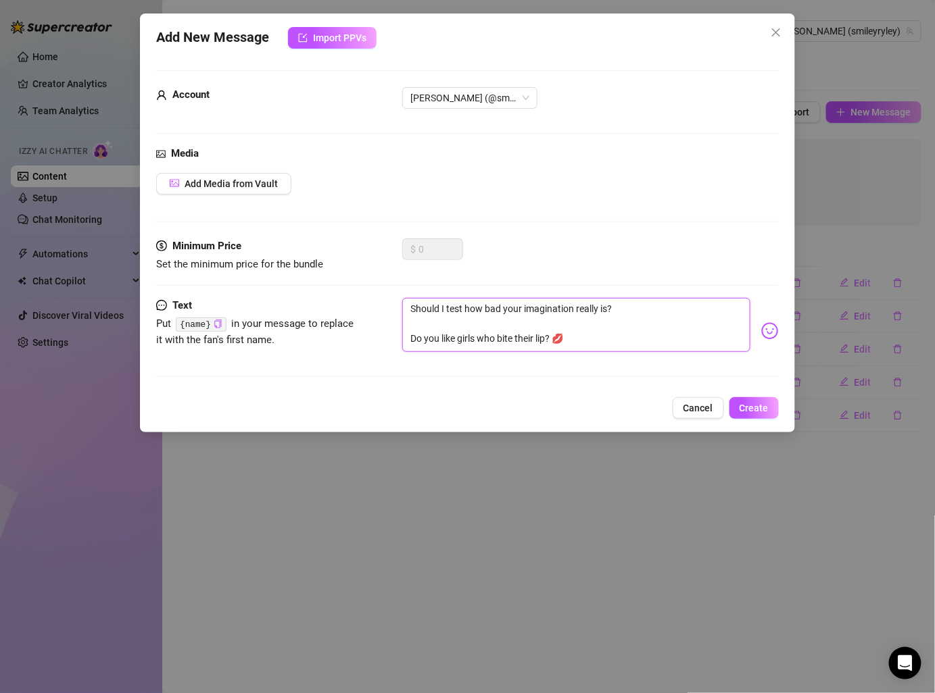
drag, startPoint x: 410, startPoint y: 339, endPoint x: 575, endPoint y: 351, distance: 165.3
click at [575, 351] on div "Should I test how bad your imagination really is? Do you like girls who bite th…" at bounding box center [590, 331] width 376 height 66
type textarea "Should I test how bad your imagination really is?"
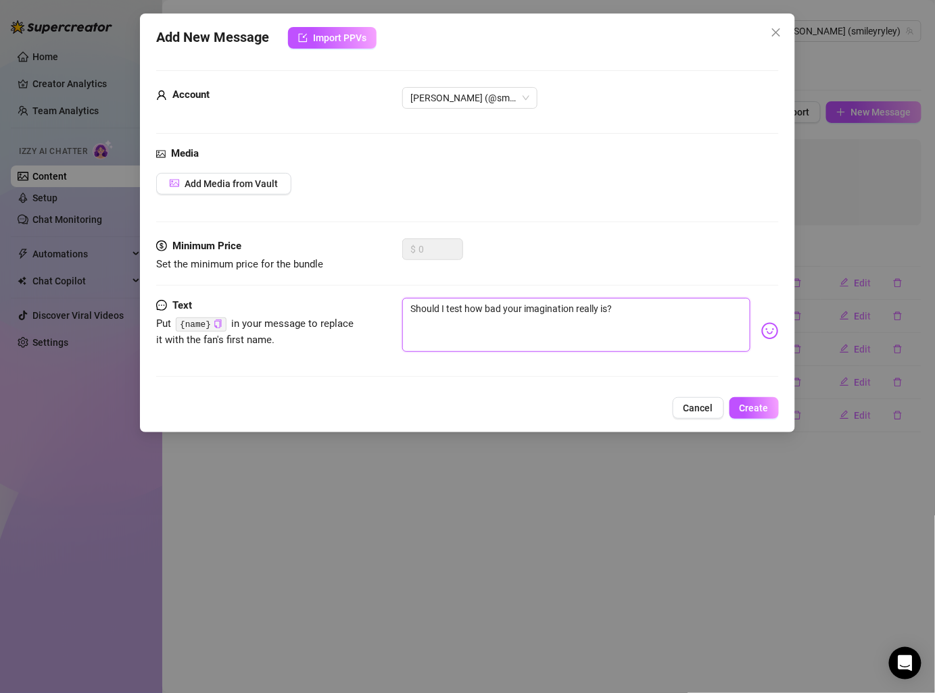
type textarea "Should I test how bad your imagination really is?"
click at [747, 403] on span "Create" at bounding box center [753, 408] width 29 height 11
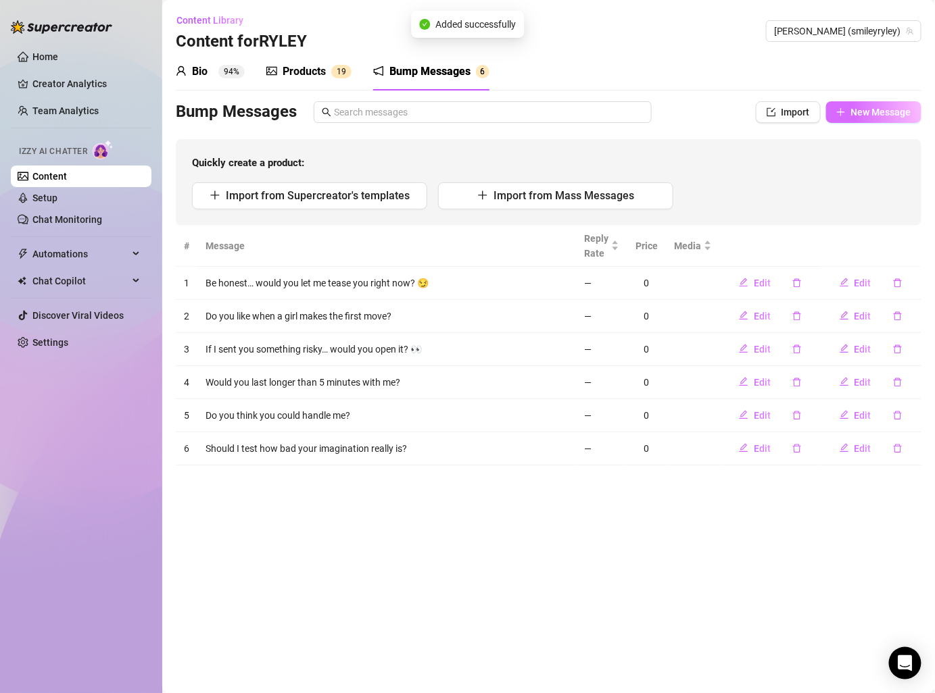
click at [871, 117] on span "New Message" at bounding box center [881, 112] width 60 height 11
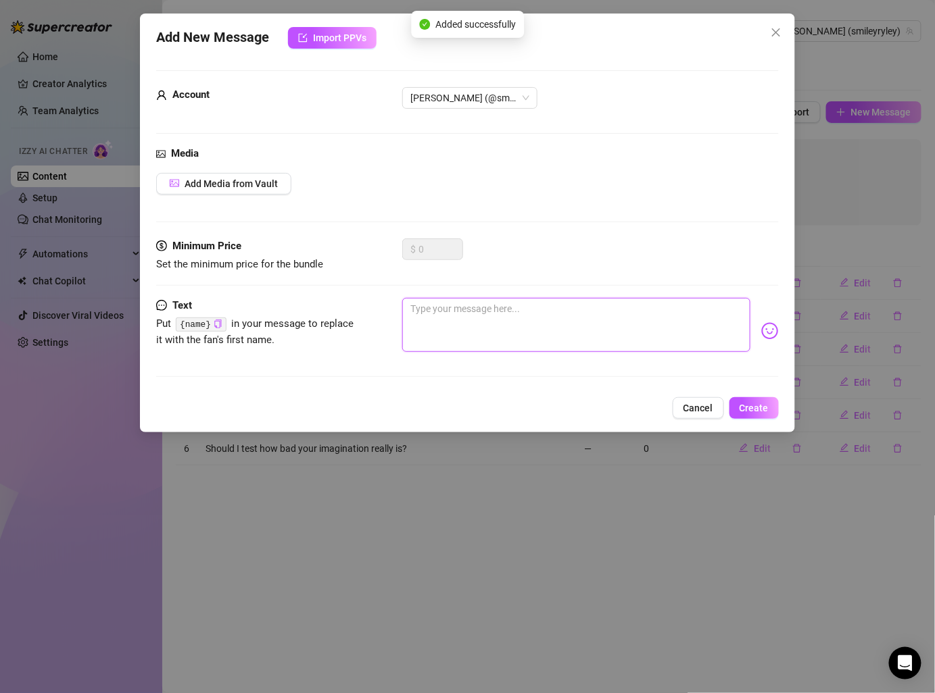
click at [506, 345] on textarea at bounding box center [575, 325] width 347 height 54
paste textarea "Do you like girls who bite their lip? 💋"
type textarea "Do you like girls who bite their lip? 💋"
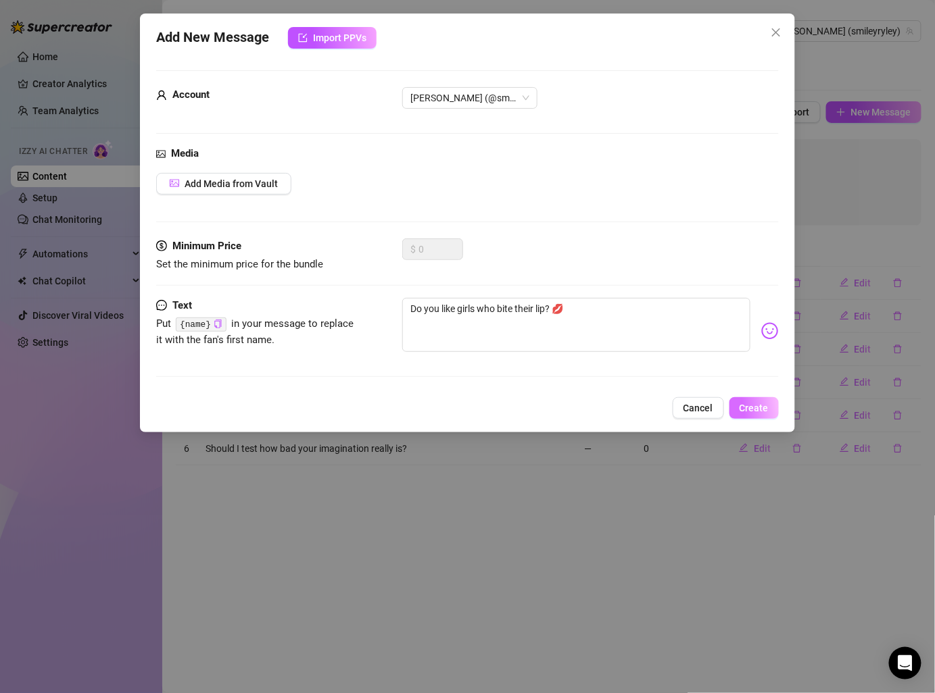
click at [764, 407] on span "Create" at bounding box center [753, 408] width 29 height 11
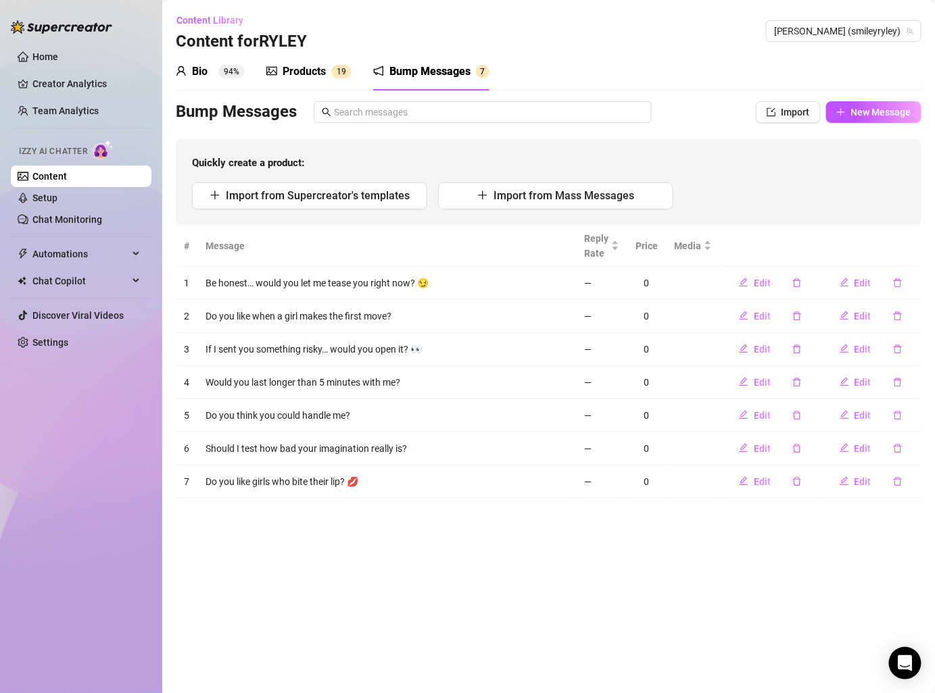
click at [880, 99] on div "Bio 94% Products 1 9 Bump Messages 7 Bio Import Bio from other creator Personal…" at bounding box center [548, 276] width 745 height 446
click at [845, 120] on button "New Message" at bounding box center [873, 112] width 95 height 22
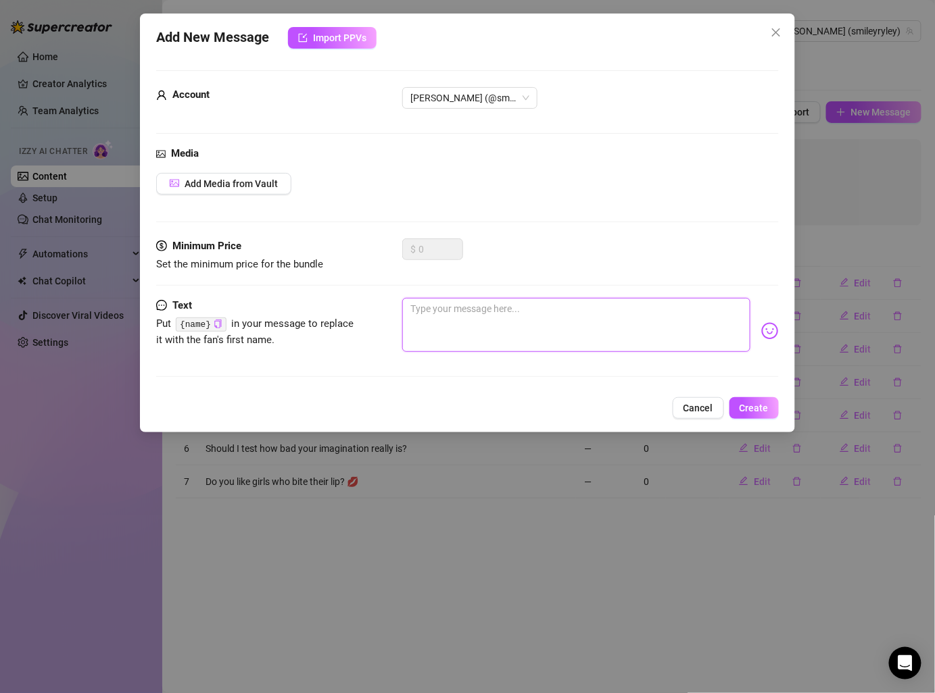
click at [455, 325] on textarea at bounding box center [575, 325] width 347 height 54
paste textarea "If I whispered your name, would it drive you crazy? Want me to send you a littl…"
type textarea "If I whispered your name, would it drive you crazy? Want me to send you a littl…"
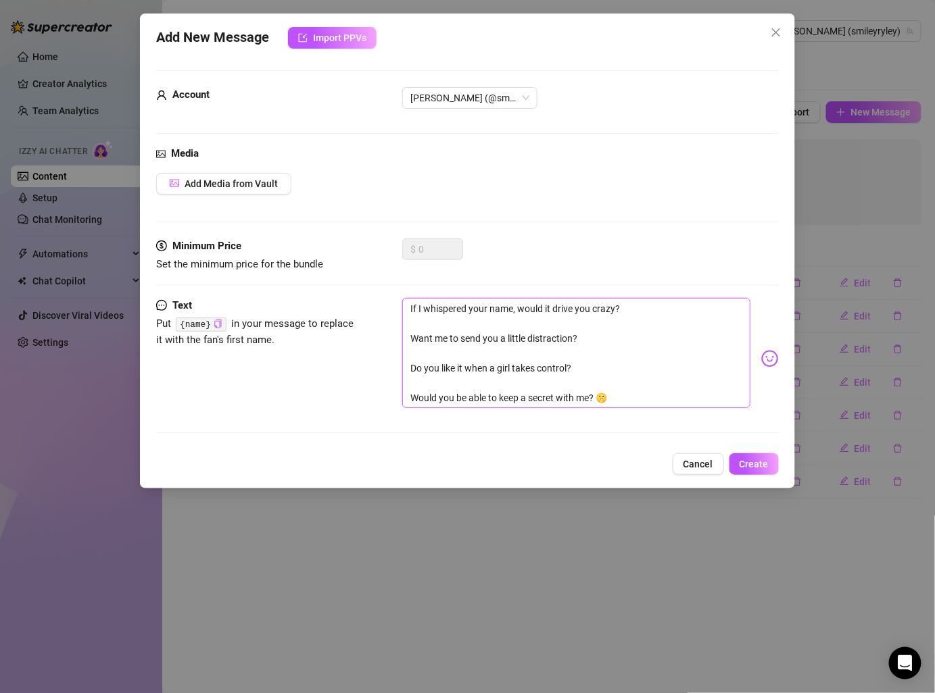
drag, startPoint x: 408, startPoint y: 332, endPoint x: 595, endPoint y: 439, distance: 215.8
click at [595, 439] on div "Text Put {name} in your message to replace it with the fan's first name. If I w…" at bounding box center [467, 371] width 622 height 147
type textarea "If I whispered your name, would it drive you crazy?"
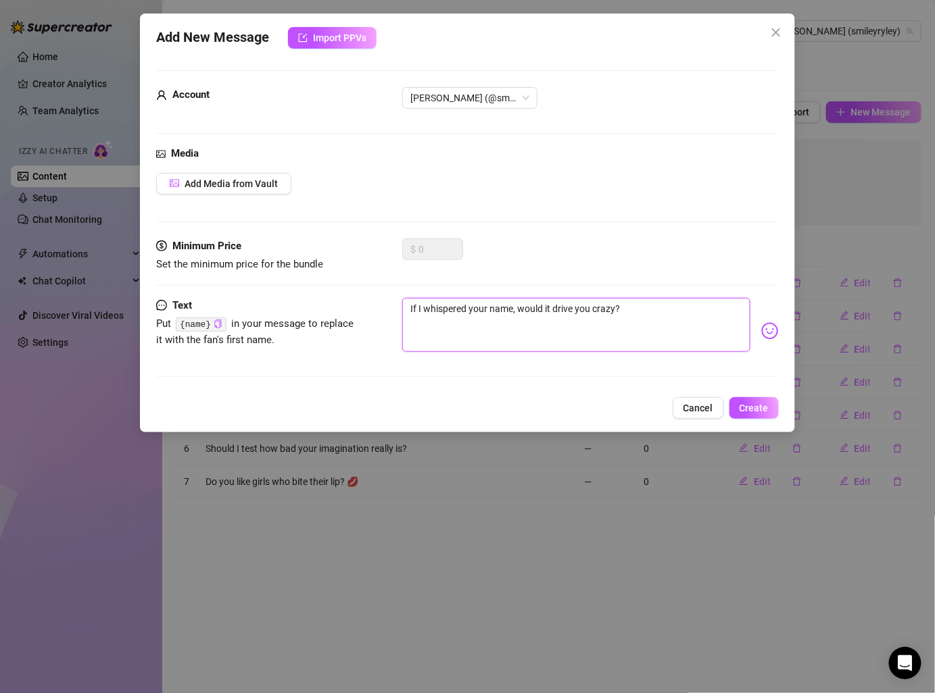
type textarea "If I whispered your name, would it drive you crazy?"
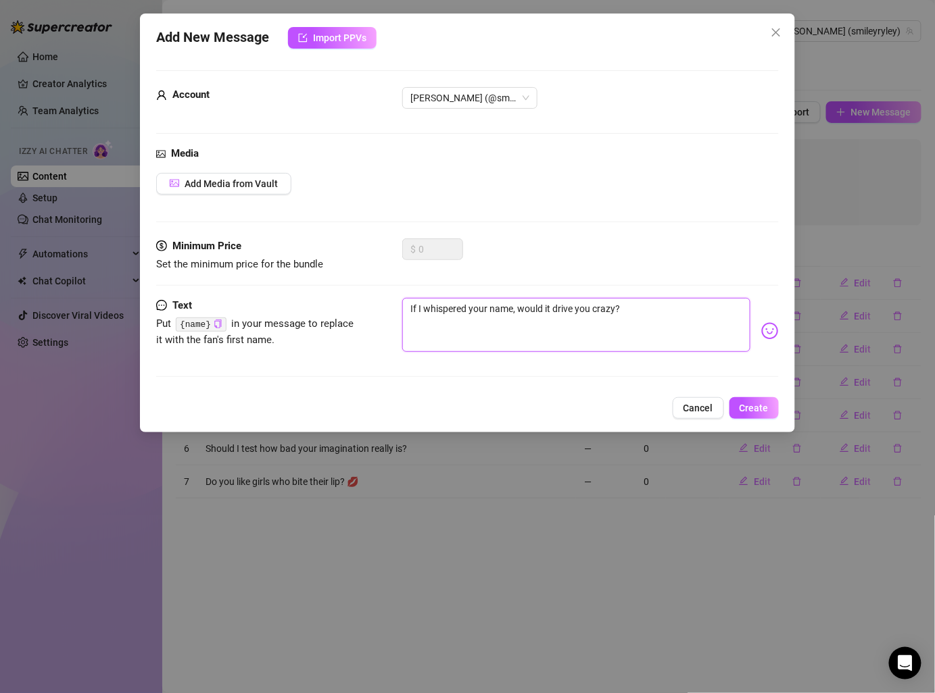
type textarea "If I whispered your name, would it drive you crazy?"
click at [766, 403] on span "Create" at bounding box center [753, 408] width 29 height 11
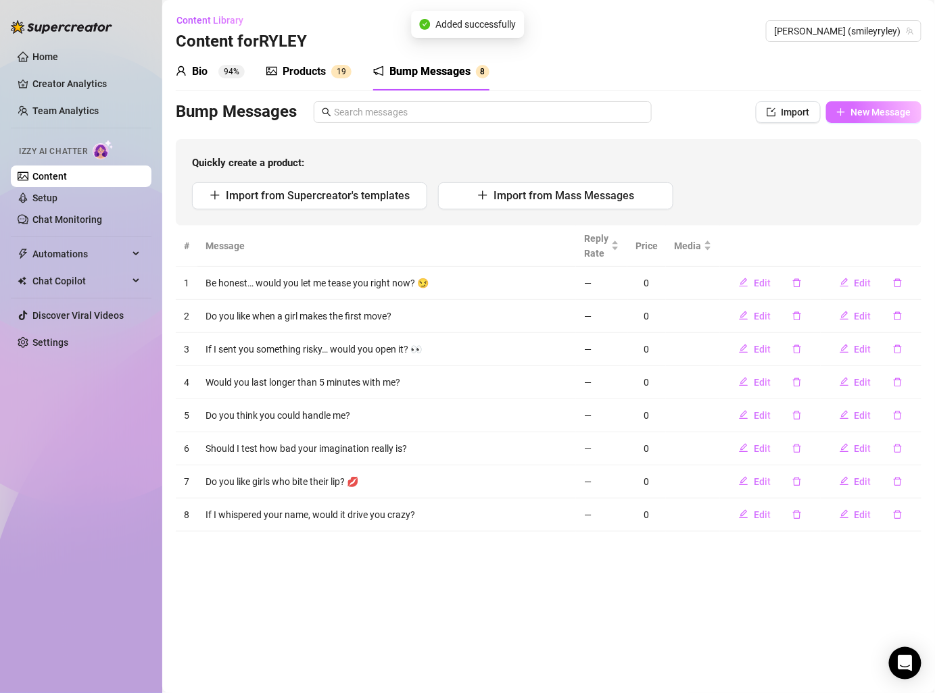
click at [865, 116] on span "New Message" at bounding box center [881, 112] width 60 height 11
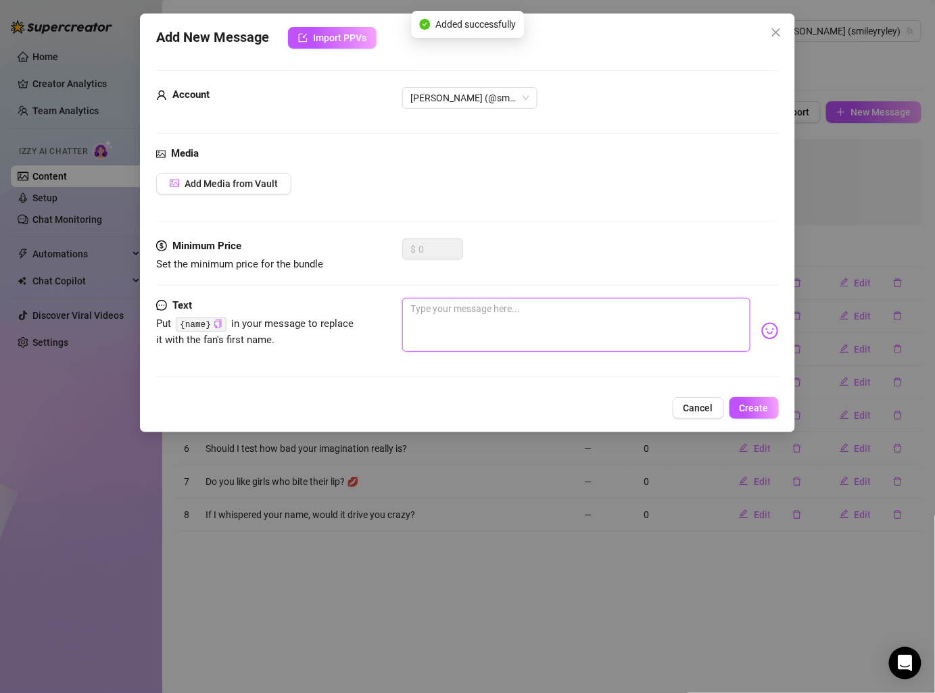
click at [482, 333] on textarea at bounding box center [575, 325] width 347 height 54
paste textarea "Want me to send you a little distraction? Do you like it when a girl takes cont…"
type textarea "Want me to send you a little distraction? Do you like it when a girl takes cont…"
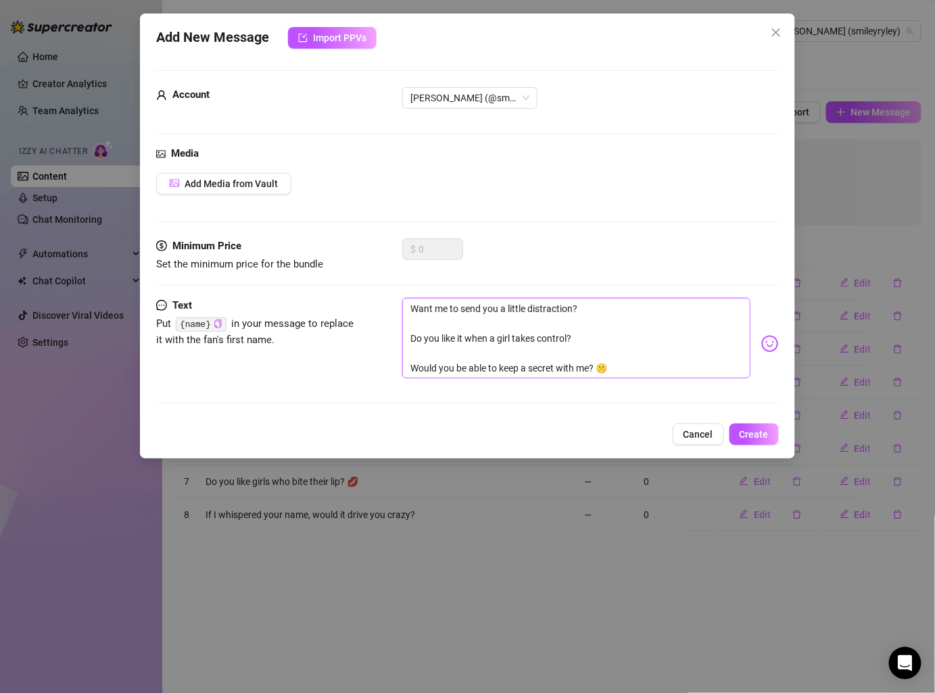
drag, startPoint x: 409, startPoint y: 334, endPoint x: 630, endPoint y: 443, distance: 245.4
click at [630, 443] on div "Add New Message Import PPVs Account [PERSON_NAME] (@smileyryley) Media Add Medi…" at bounding box center [467, 236] width 654 height 445
type textarea "Want me to send you a little distraction?"
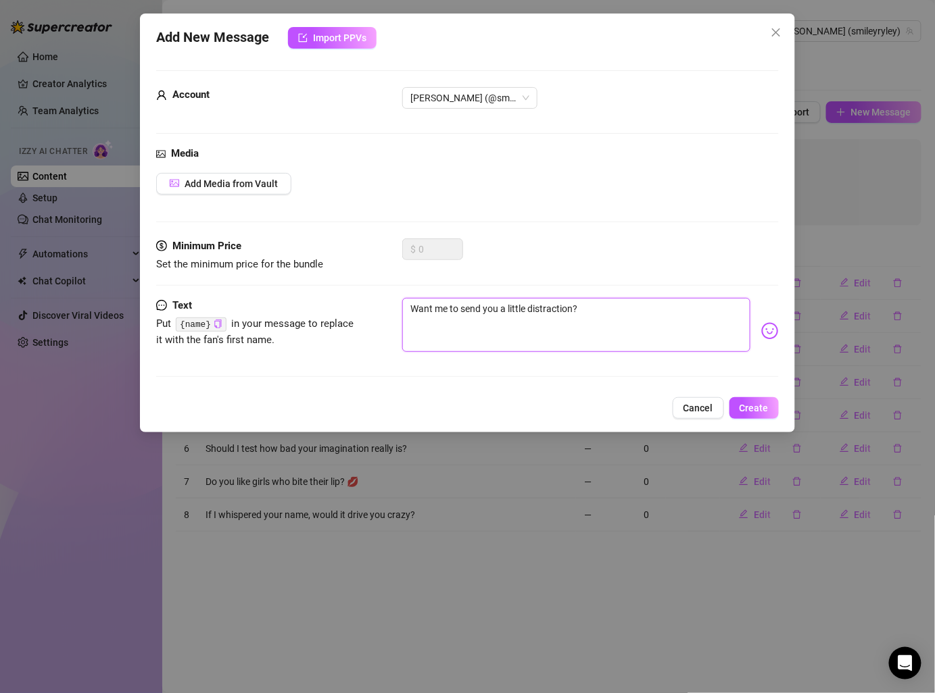
type textarea "Want me to send you a little distraction?"
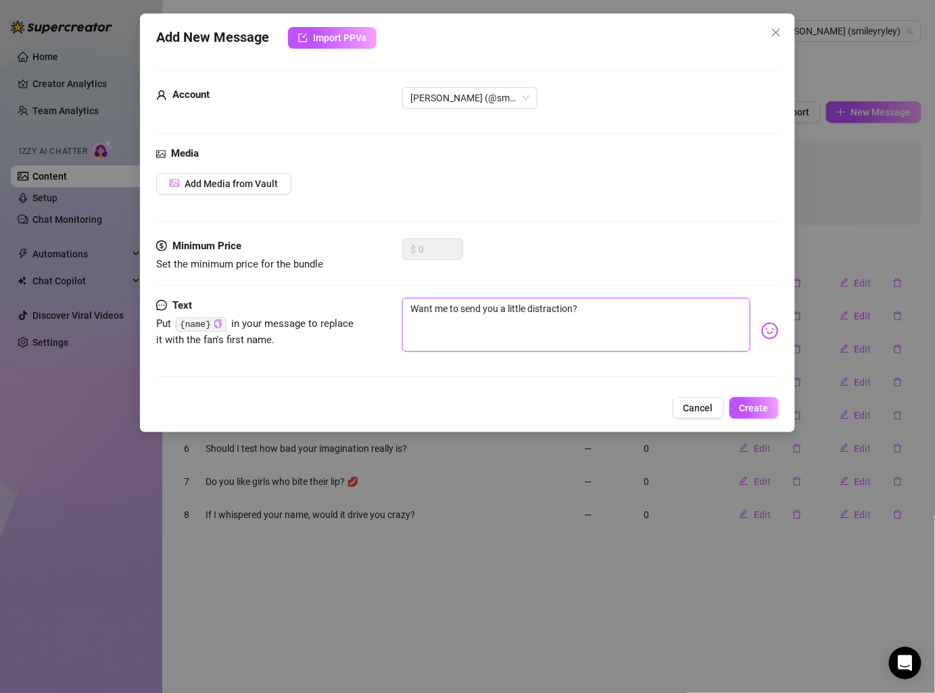
type textarea "Want me to send you a little distraction?"
click at [753, 405] on span "Create" at bounding box center [753, 408] width 29 height 11
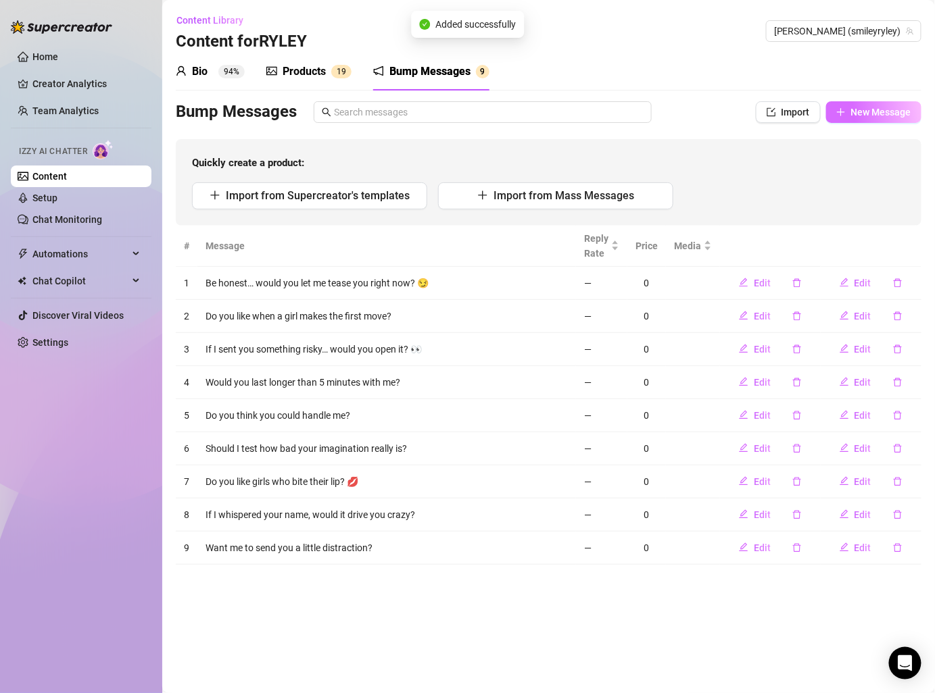
click at [878, 111] on span "New Message" at bounding box center [881, 112] width 60 height 11
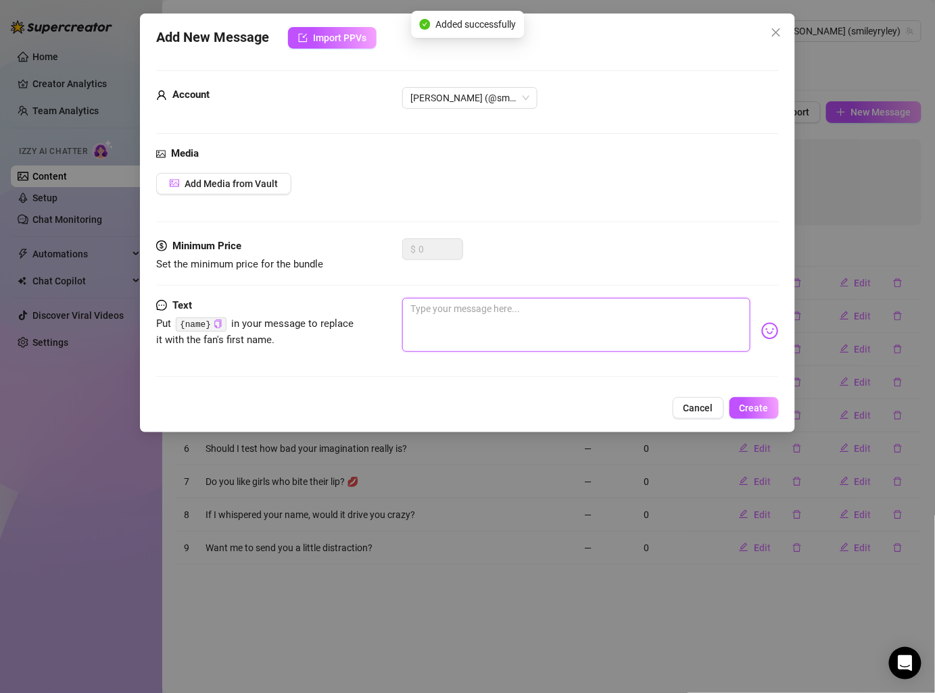
click at [524, 326] on textarea at bounding box center [575, 325] width 347 height 54
paste textarea "Do you like it when a girl takes control? Would you be able to keep a secret wi…"
type textarea "Do you like it when a girl takes control? Would you be able to keep a secret wi…"
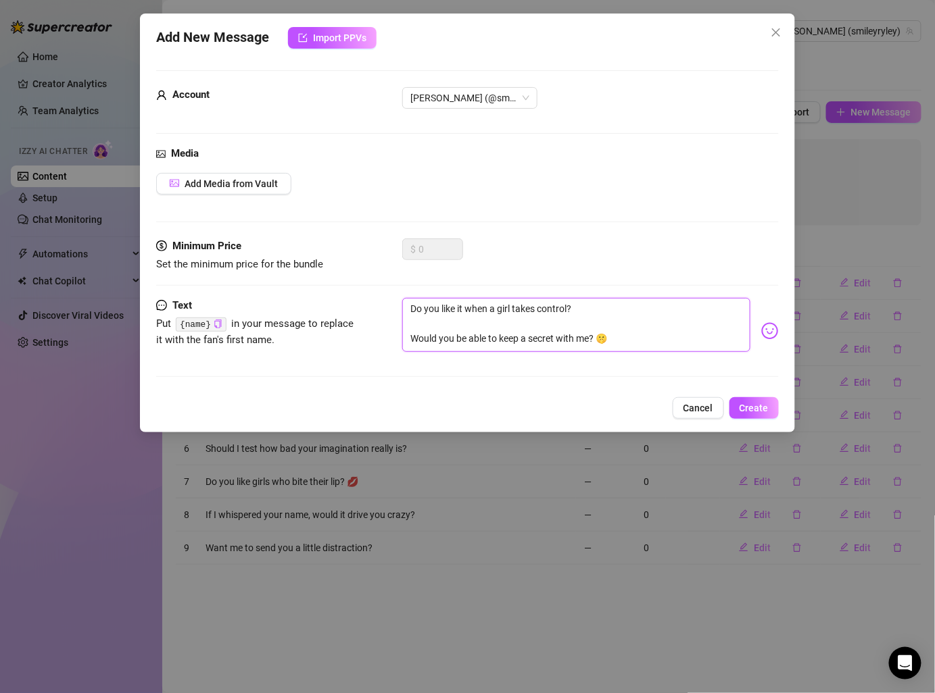
drag, startPoint x: 404, startPoint y: 341, endPoint x: 654, endPoint y: 344, distance: 250.0
click at [654, 344] on textarea "Do you like it when a girl takes control? Would you be able to keep a secret wi…" at bounding box center [575, 325] width 347 height 54
type textarea "Do you like it when a girl takes control?"
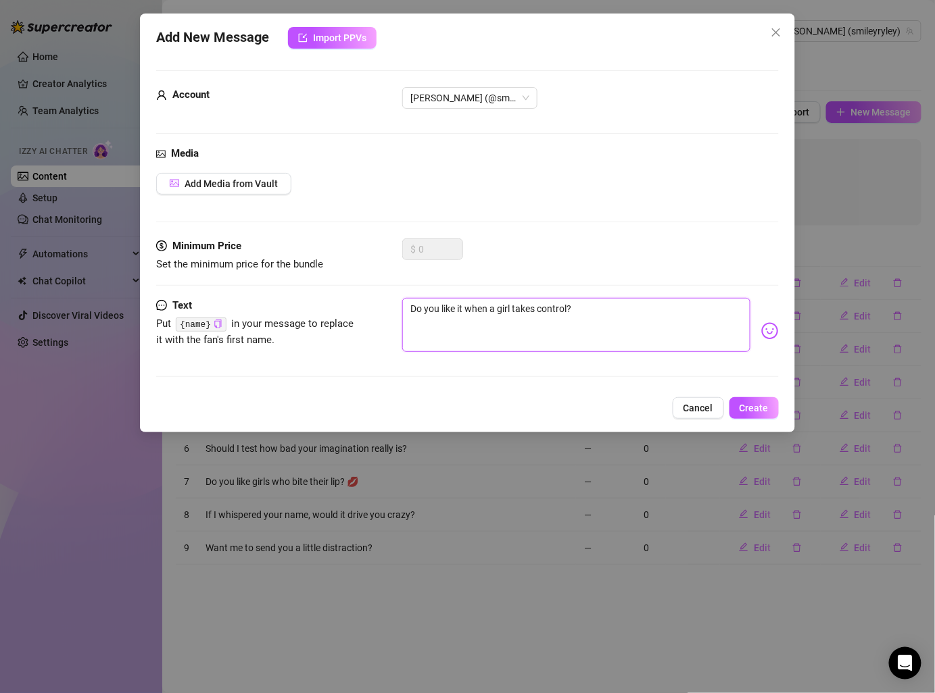
type textarea "Do you like it when a girl takes control?"
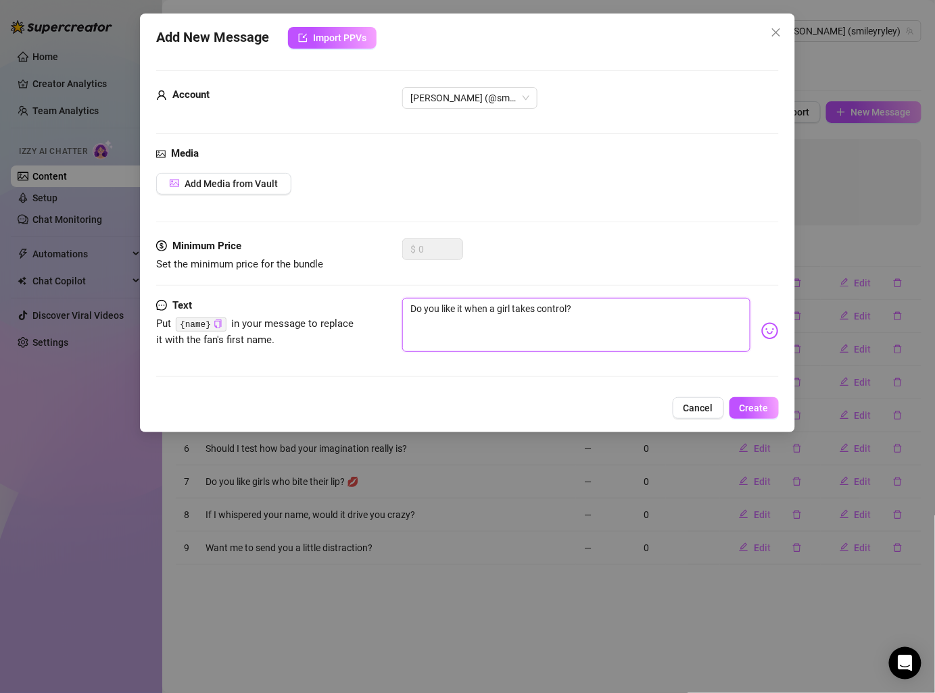
type textarea "Do you like it when a girl takes control?"
click at [760, 405] on span "Create" at bounding box center [753, 408] width 29 height 11
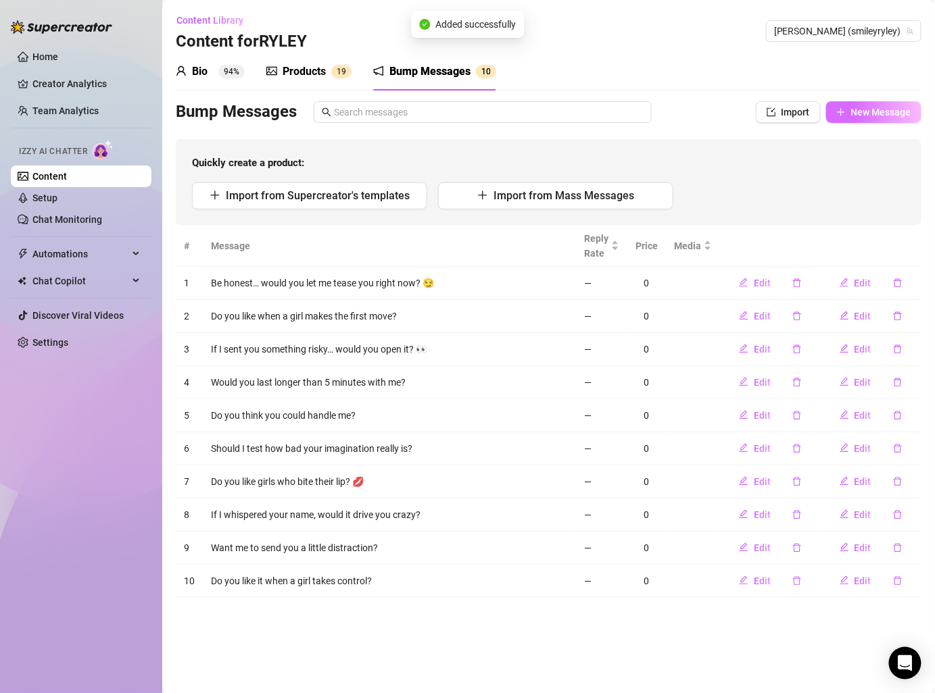
click at [880, 111] on span "New Message" at bounding box center [881, 112] width 60 height 11
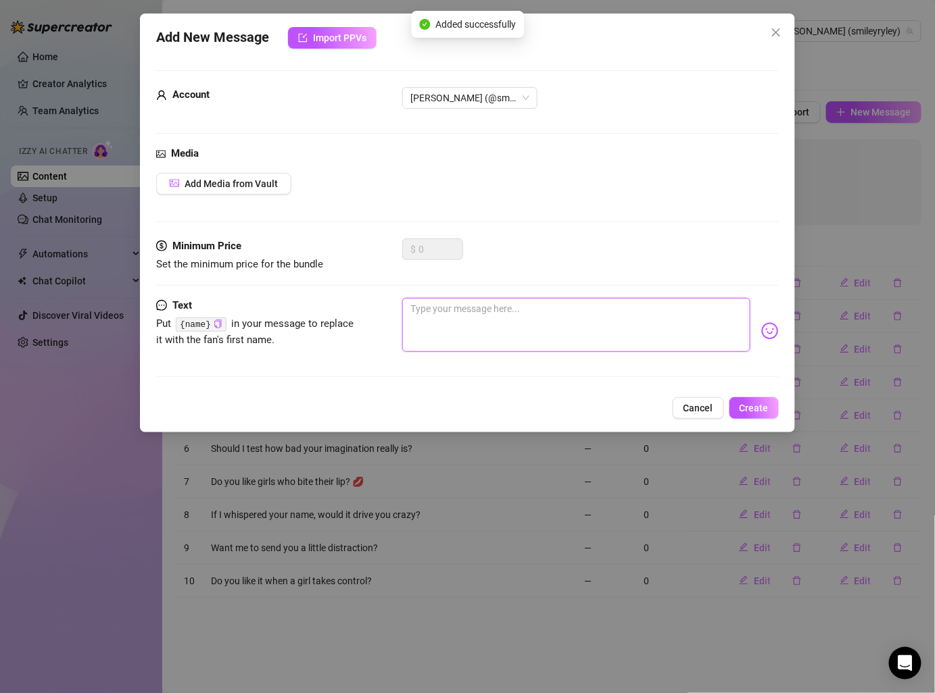
click at [529, 343] on textarea at bounding box center [575, 325] width 347 height 54
paste textarea "Would you be able to keep a secret with me? 🤫"
type textarea "Would you be able to keep a secret with me? 🤫"
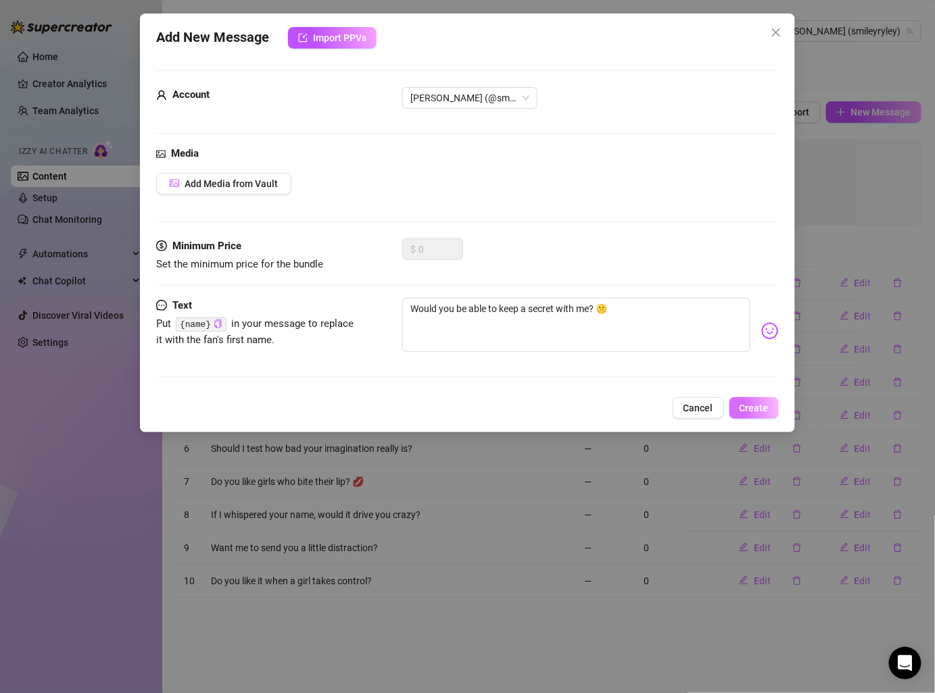
click at [752, 399] on button "Create" at bounding box center [753, 408] width 49 height 22
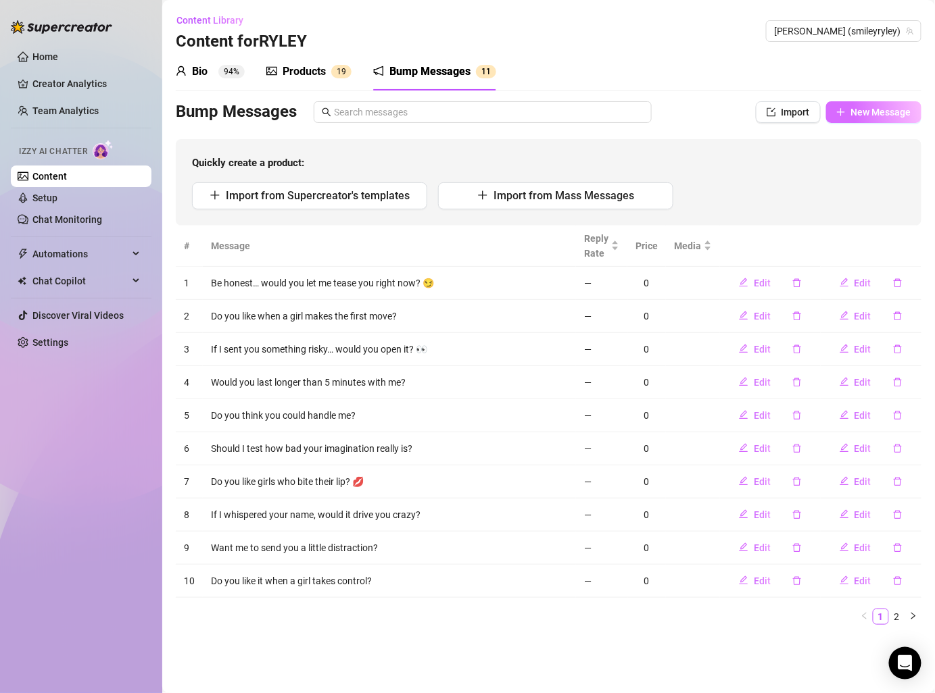
click at [870, 108] on span "New Message" at bounding box center [881, 112] width 60 height 11
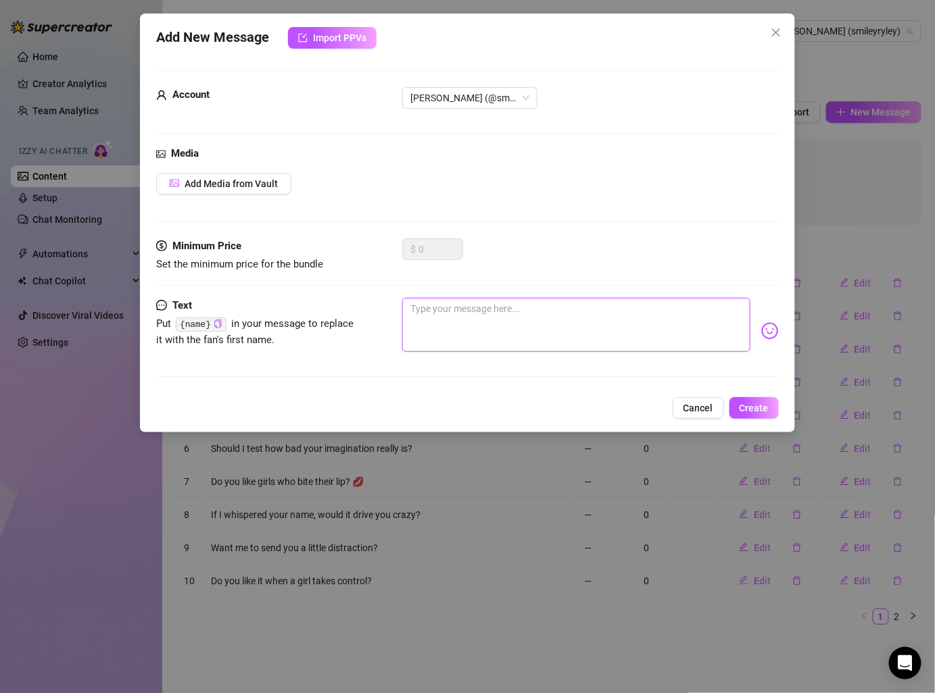
click at [473, 318] on textarea at bounding box center [575, 325] width 347 height 54
paste textarea "Be honest… do you check me out more than once a day? If I dared you, would you …"
type textarea "Be honest… do you check me out more than once a day? If I dared you, would you …"
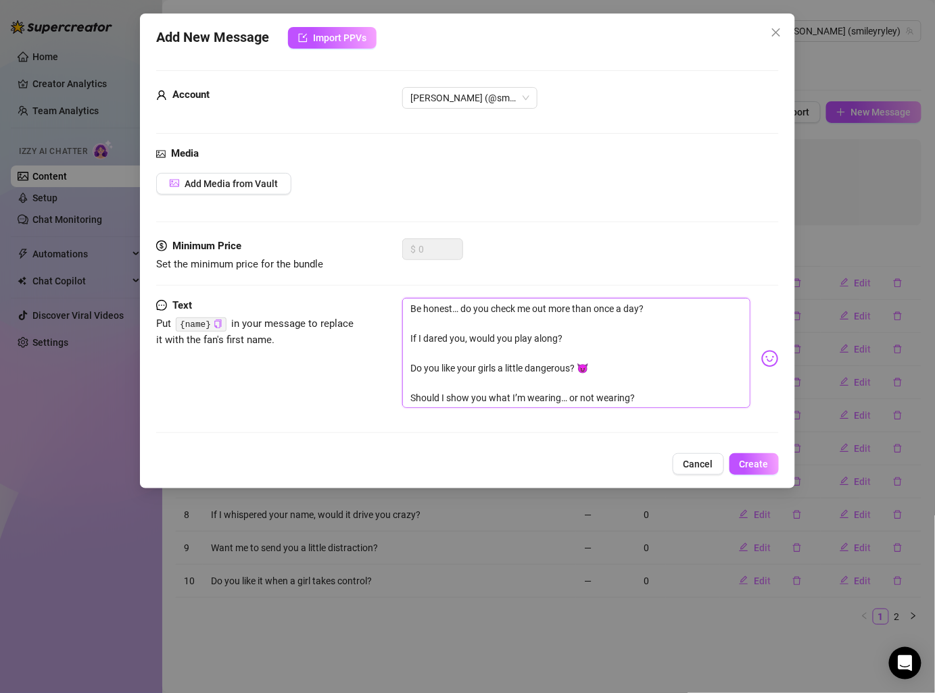
drag, startPoint x: 411, startPoint y: 334, endPoint x: 678, endPoint y: 447, distance: 290.7
click at [678, 447] on div "Add New Message Import PPVs Account [PERSON_NAME] (@smileyryley) Media Add Medi…" at bounding box center [467, 251] width 654 height 475
type textarea "Be honest… do you check me out more than once a day?"
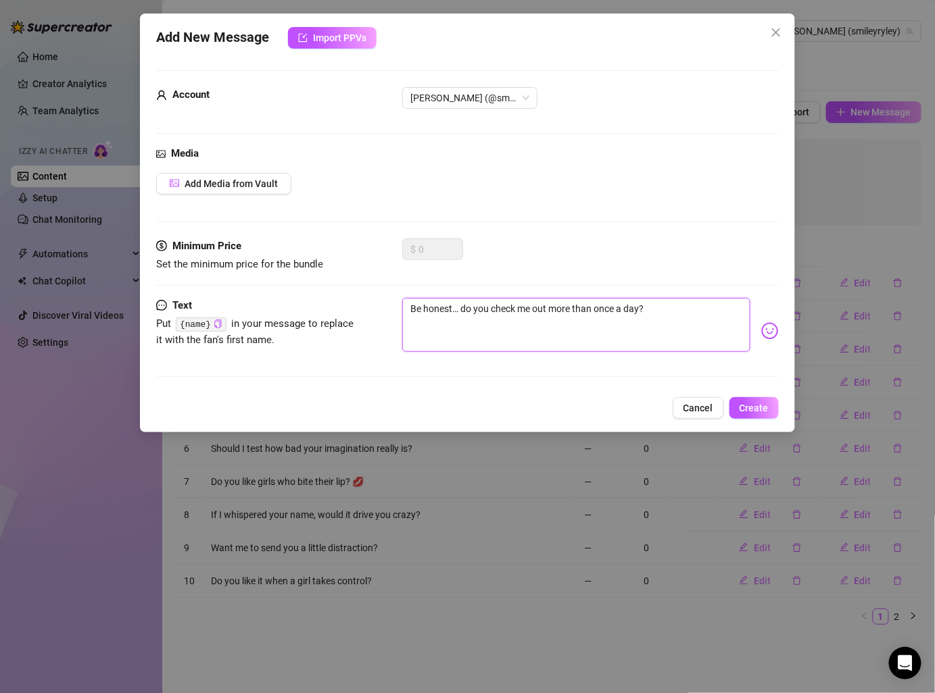
type textarea "Be honest… do you check me out more than once a day?"
click at [766, 403] on span "Create" at bounding box center [753, 408] width 29 height 11
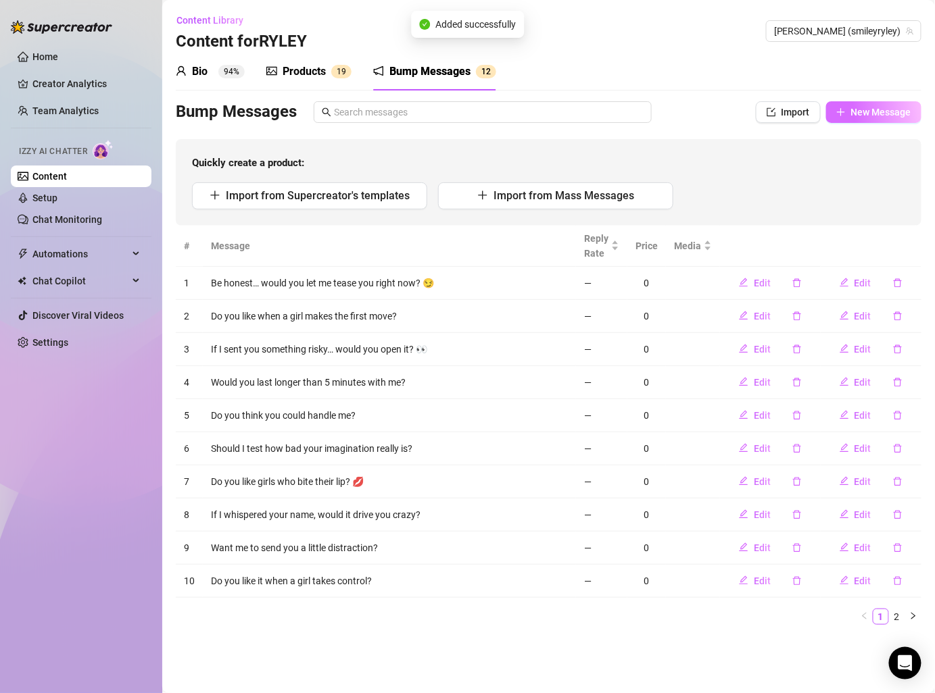
click at [864, 109] on span "New Message" at bounding box center [881, 112] width 60 height 11
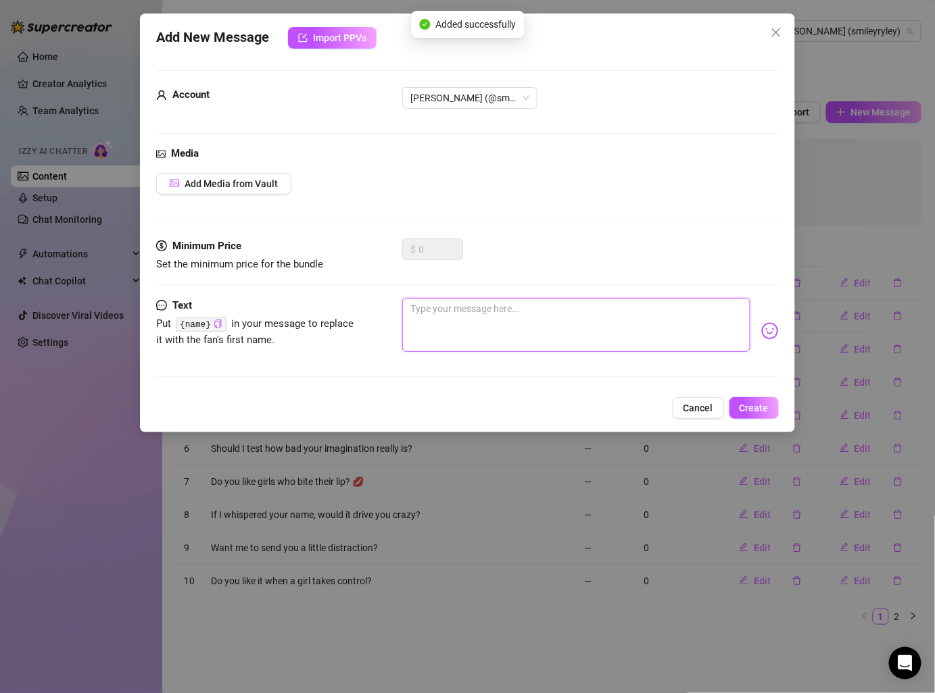
click at [564, 313] on textarea at bounding box center [575, 325] width 347 height 54
paste textarea "If I dared you, would you play along? Do you like your girls a little dangerous…"
type textarea "If I dared you, would you play along? Do you like your girls a little dangerous…"
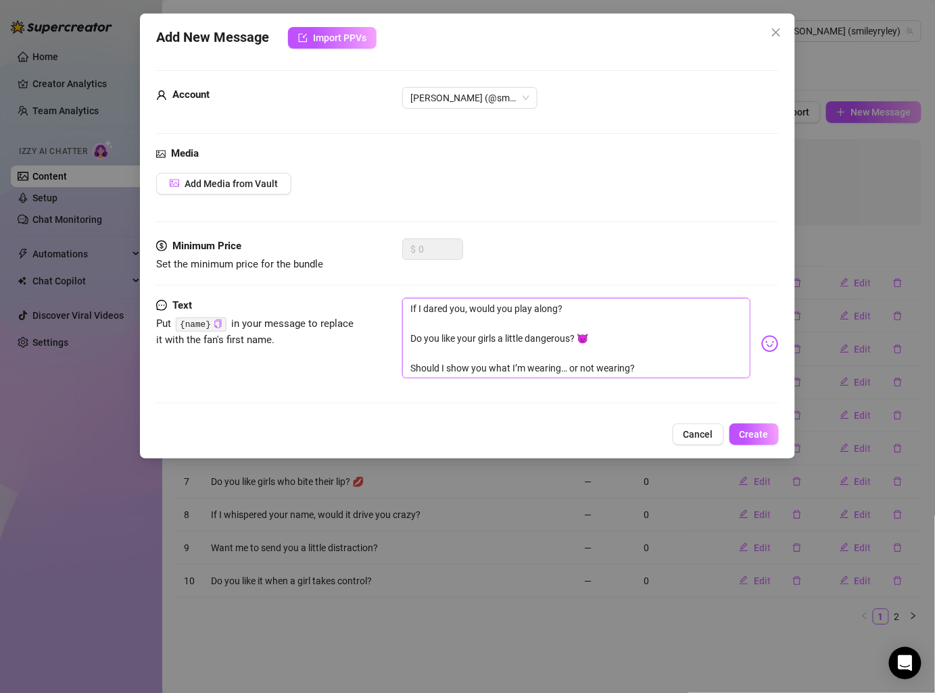
drag, startPoint x: 412, startPoint y: 333, endPoint x: 697, endPoint y: 412, distance: 295.1
click at [697, 412] on div "Text Put {name} in your message to replace it with the fan's first name. If I d…" at bounding box center [467, 357] width 622 height 118
type textarea "If I dared you, would you play along?"
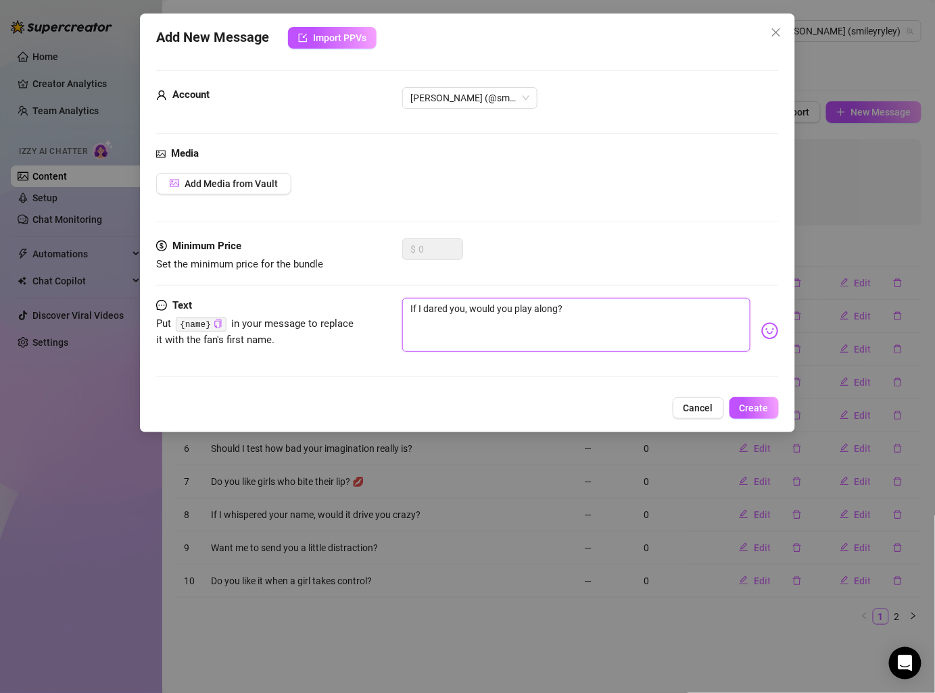
type textarea "If I dared you, would you play along?"
click at [763, 403] on span "Create" at bounding box center [753, 408] width 29 height 11
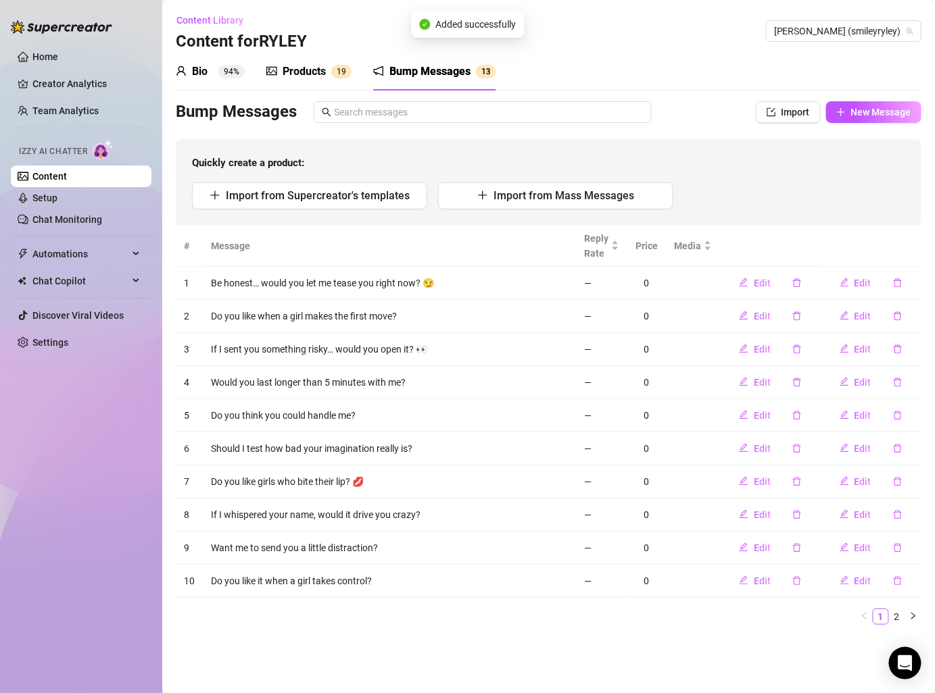
click at [864, 123] on div "Bump Messages Import New Message Quickly create a product: Import from Supercre…" at bounding box center [548, 163] width 745 height 124
click at [873, 109] on span "New Message" at bounding box center [881, 112] width 60 height 11
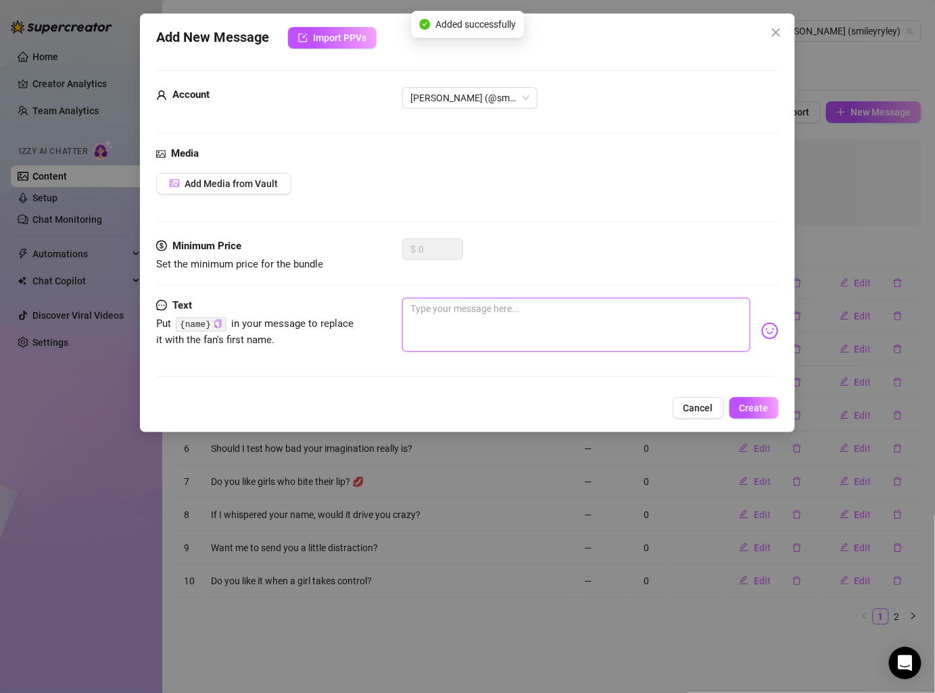
click at [568, 307] on textarea at bounding box center [575, 325] width 347 height 54
paste textarea "Do you like your girls a little dangerous? 😈 Should I show you what I’m wearing…"
type textarea "Do you like your girls a little dangerous? 😈 Should I show you what I’m wearing…"
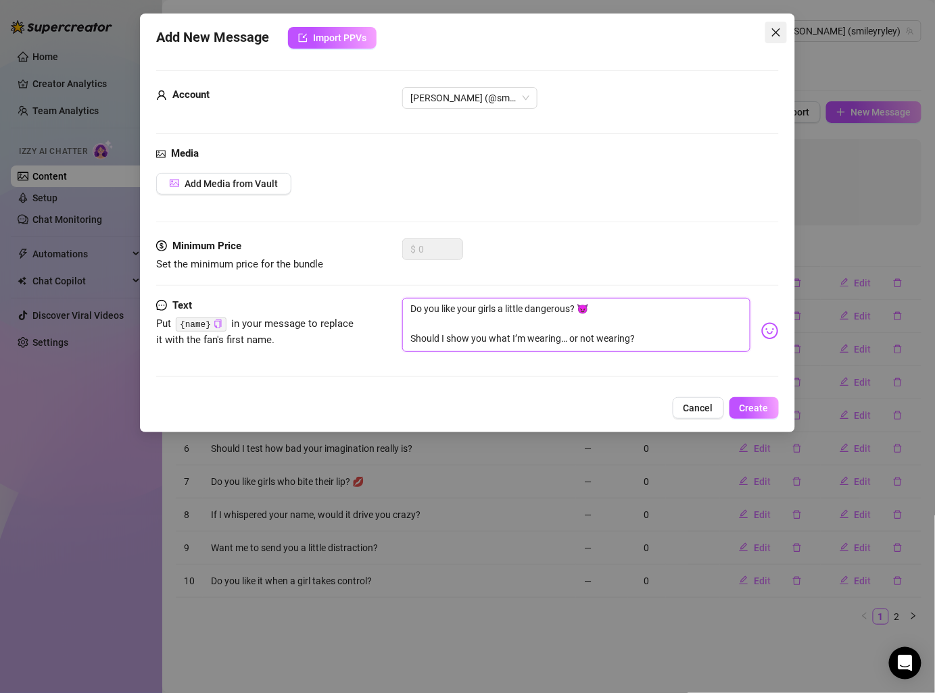
type textarea "Do you like your girls a little dangerous? 😈 Should I show you what I’m wearing…"
click at [783, 27] on span "Close" at bounding box center [776, 32] width 22 height 11
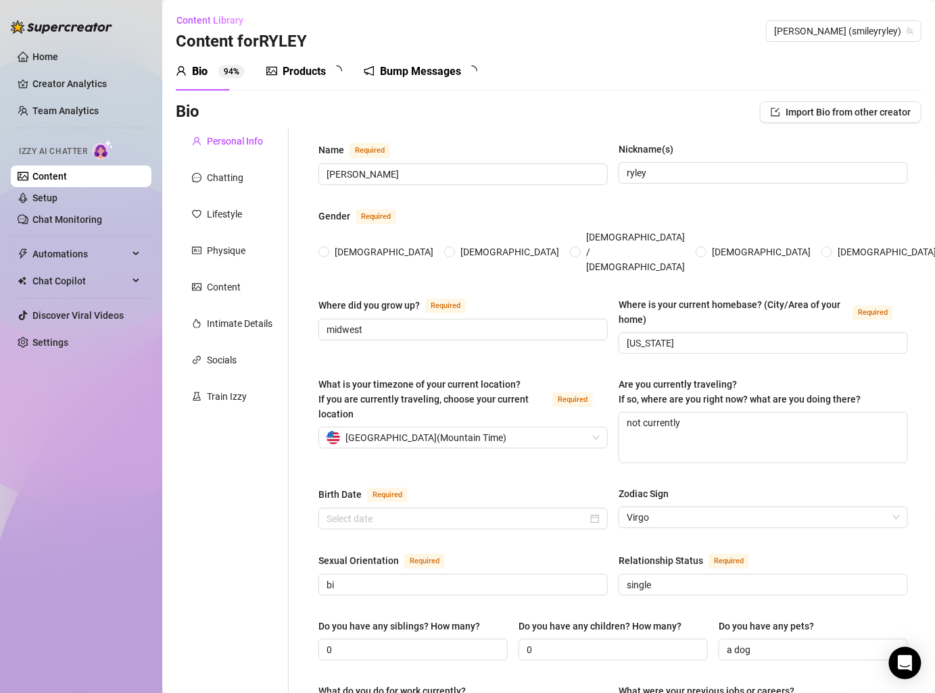
radio input "true"
type input "[DATE]"
click at [320, 66] on div "Products" at bounding box center [303, 72] width 43 height 16
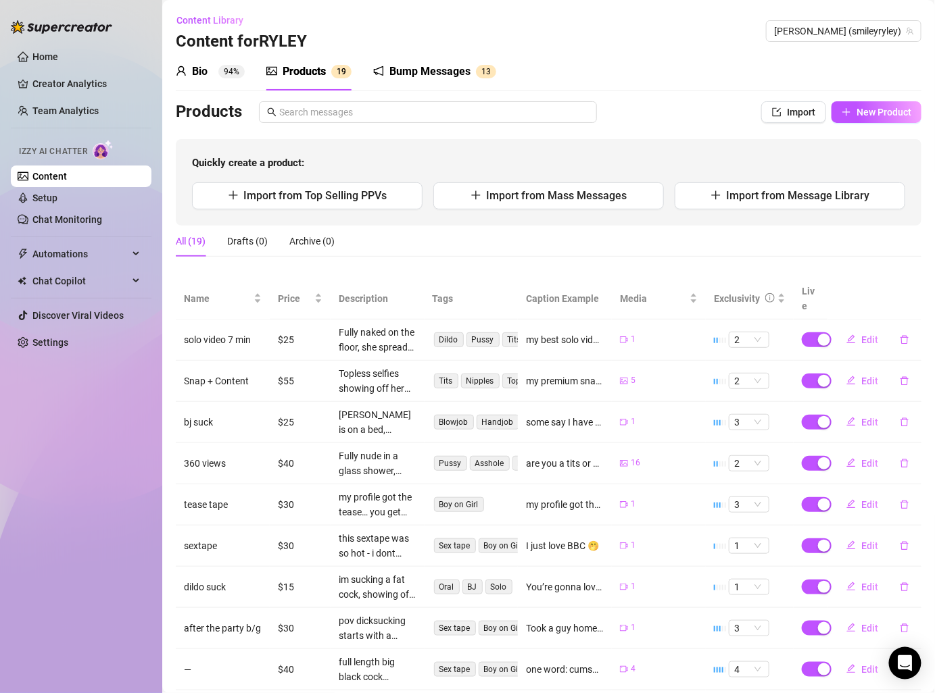
click at [424, 62] on div "Bump Messages 1 3" at bounding box center [434, 72] width 123 height 38
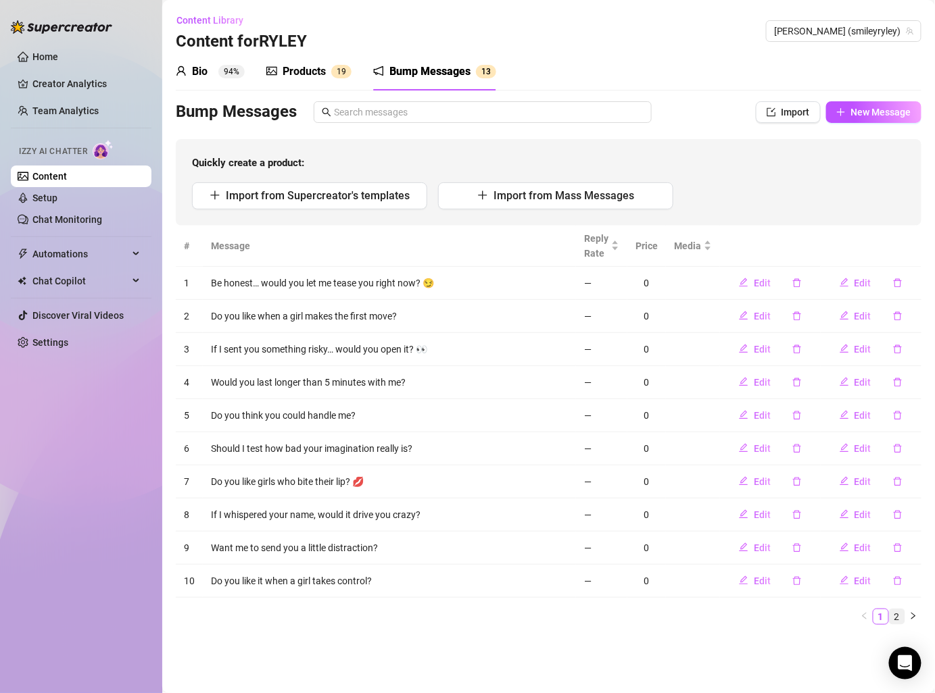
click at [897, 613] on link "2" at bounding box center [896, 616] width 15 height 15
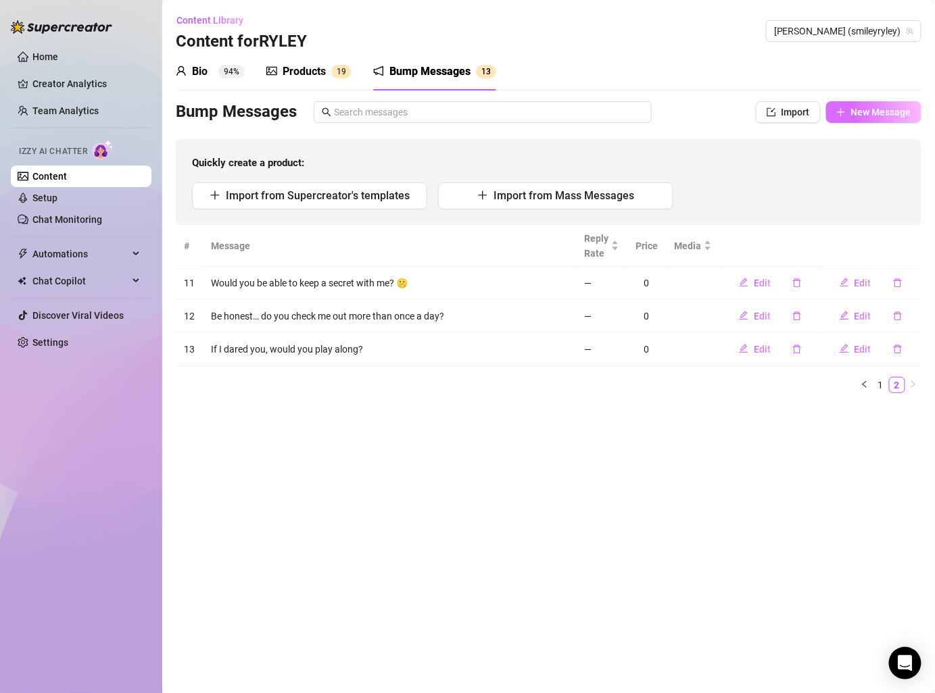
click at [837, 116] on span "button" at bounding box center [840, 112] width 9 height 11
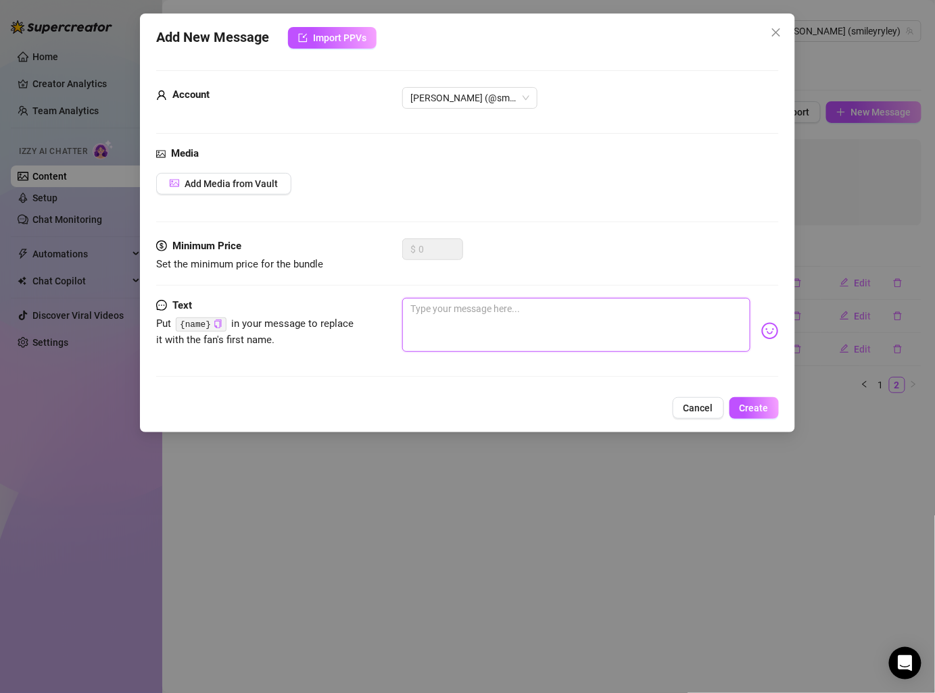
click at [476, 313] on textarea at bounding box center [575, 325] width 347 height 54
paste textarea "Do you like your girls a little dangerous? 😈 Should I show you what I’m wearing…"
type textarea "Do you like your girls a little dangerous? 😈 Should I show you what I’m wearing…"
drag, startPoint x: 409, startPoint y: 336, endPoint x: 751, endPoint y: 336, distance: 341.9
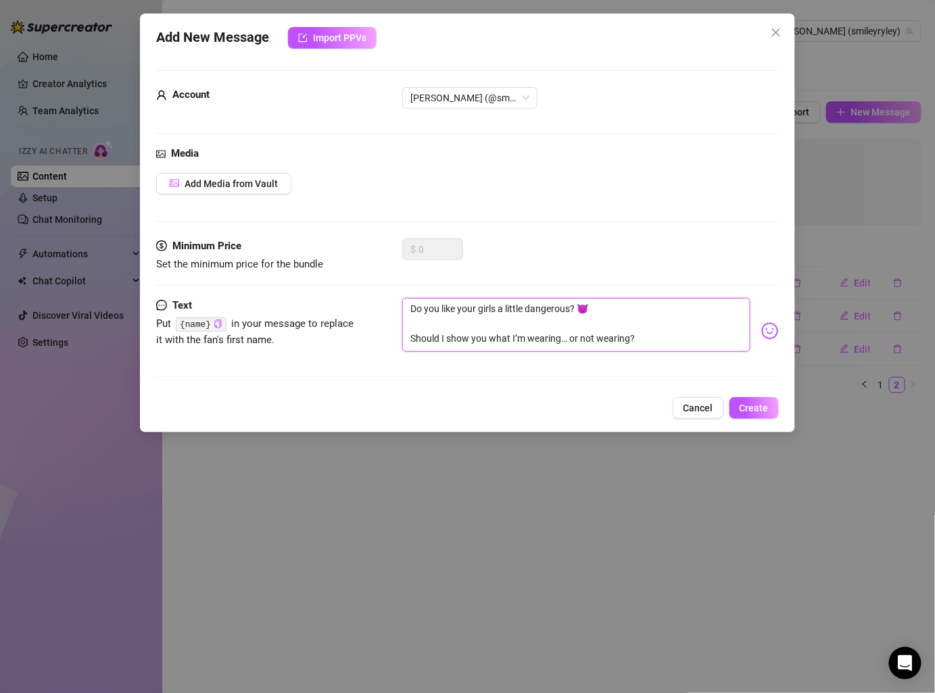
click at [751, 336] on div "Do you like your girls a little dangerous? 😈 Should I show you what I’m wearing…" at bounding box center [590, 331] width 376 height 66
type textarea "Do you like your girls a little dangerous? 😈"
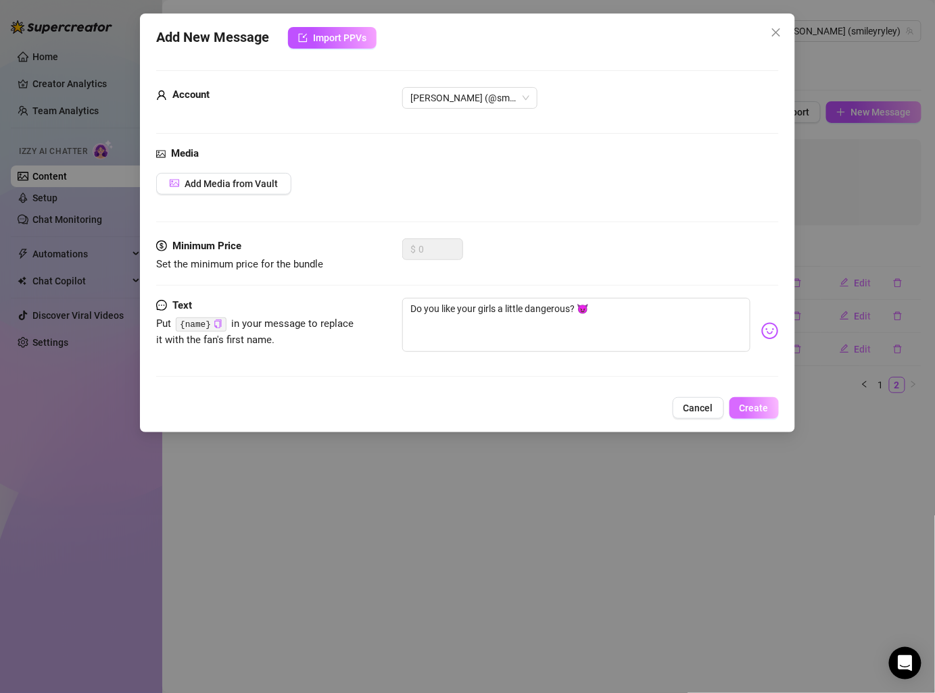
click at [757, 403] on span "Create" at bounding box center [753, 408] width 29 height 11
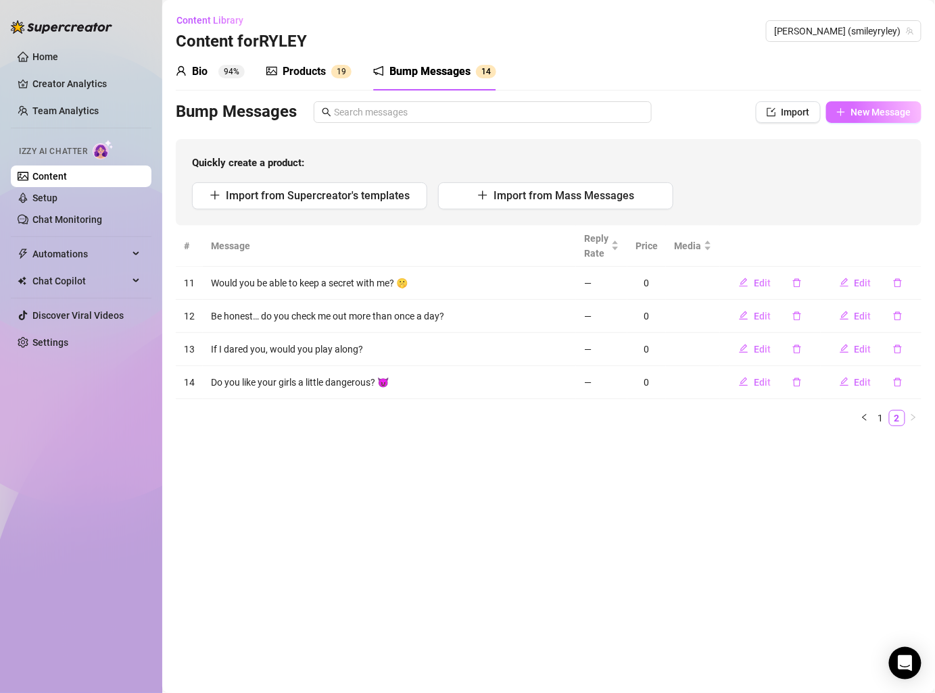
click at [878, 117] on span "New Message" at bounding box center [881, 112] width 60 height 11
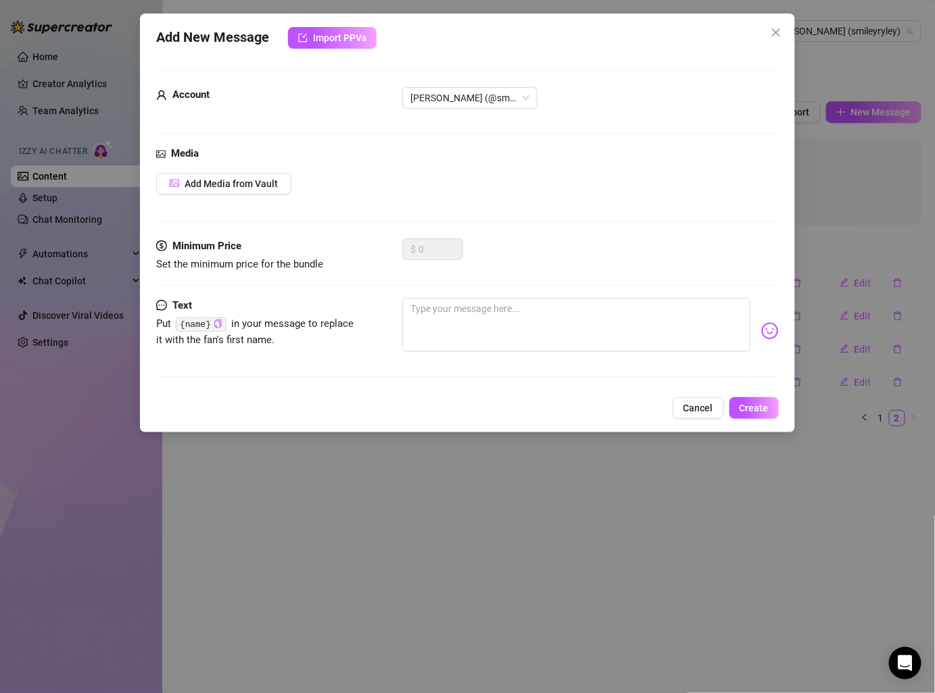
click at [511, 368] on div "Text Put {name} in your message to replace it with the fan's first name." at bounding box center [467, 343] width 622 height 91
click at [487, 316] on textarea at bounding box center [575, 325] width 347 height 54
paste textarea "Should I show you what I’m wearing… or not wearing?"
type textarea "Should I show you what I’m wearing… or not wearing?"
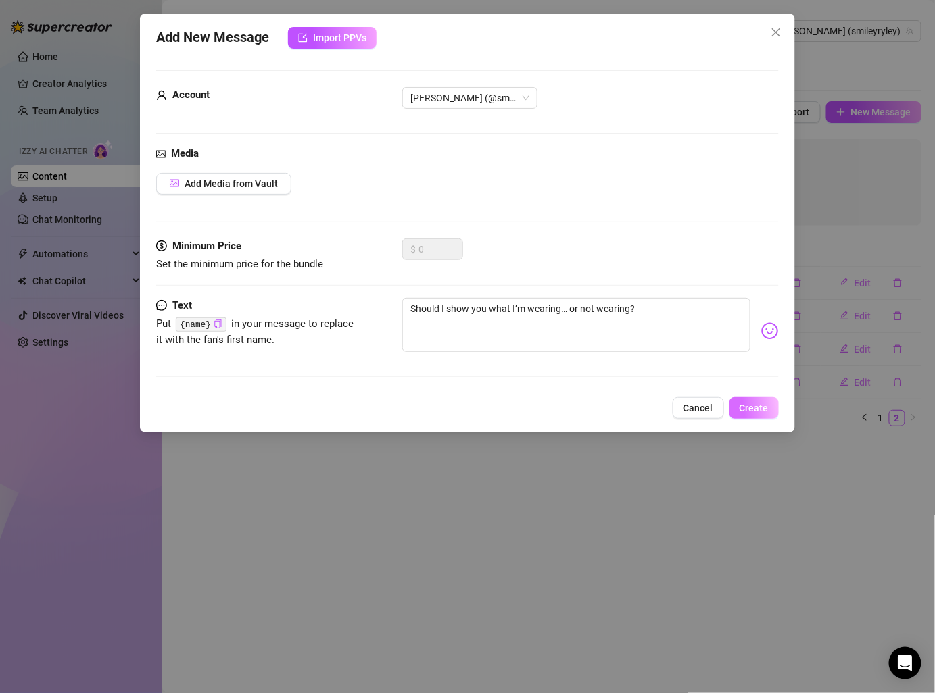
click at [760, 409] on span "Create" at bounding box center [753, 408] width 29 height 11
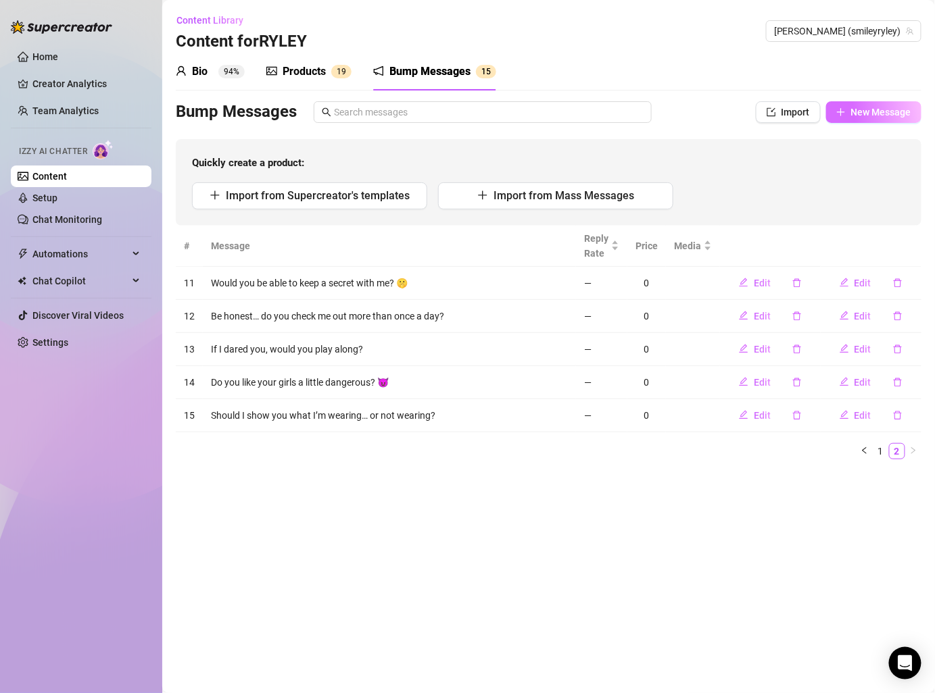
click at [877, 109] on span "New Message" at bounding box center [881, 112] width 60 height 11
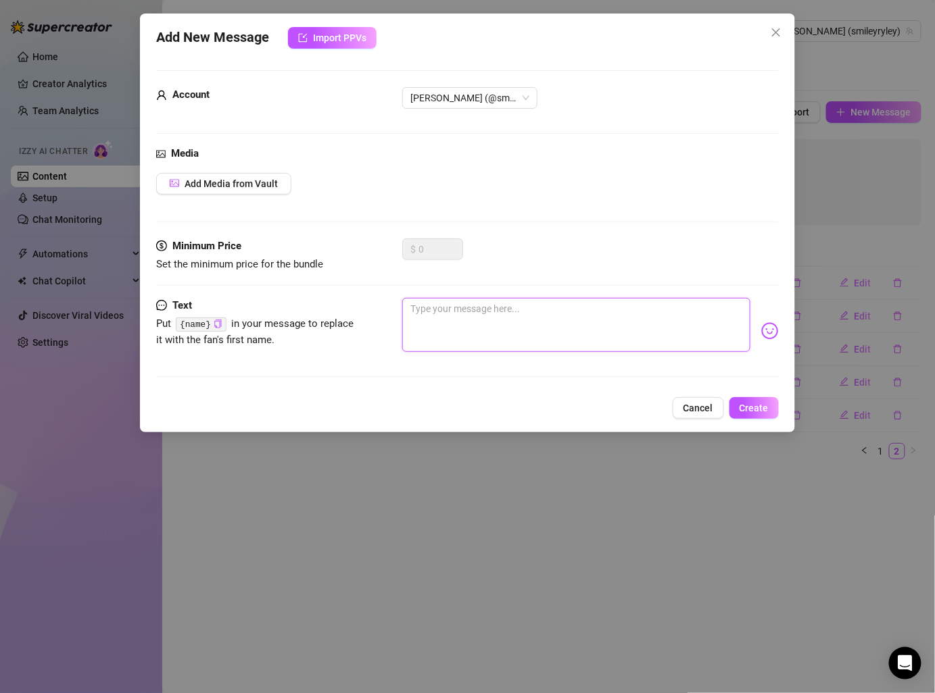
click at [430, 312] on textarea at bounding box center [575, 325] width 347 height 54
paste textarea "Do you get turned on easy, or should I push harder? If I said “come closer,” wo…"
type textarea "Do you get turned on easy, or should I push harder? If I said “come closer,” wo…"
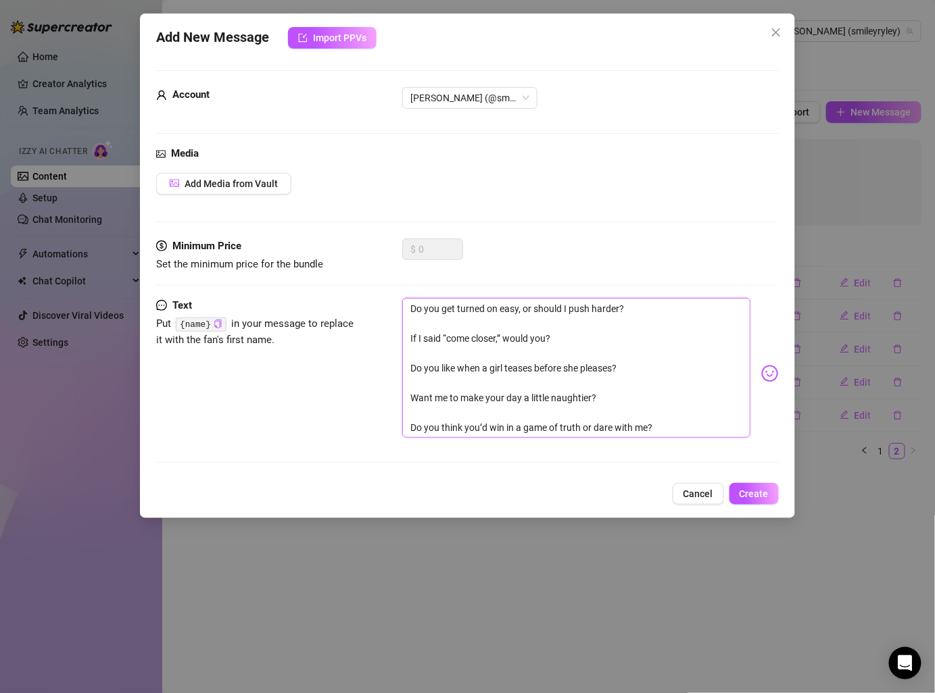
drag, startPoint x: 409, startPoint y: 335, endPoint x: 649, endPoint y: 458, distance: 269.6
click at [649, 458] on div "Text Put {name} in your message to replace it with the fan's first name. Do you…" at bounding box center [467, 386] width 622 height 177
type textarea "Do you get turned on easy, or should I push harder?"
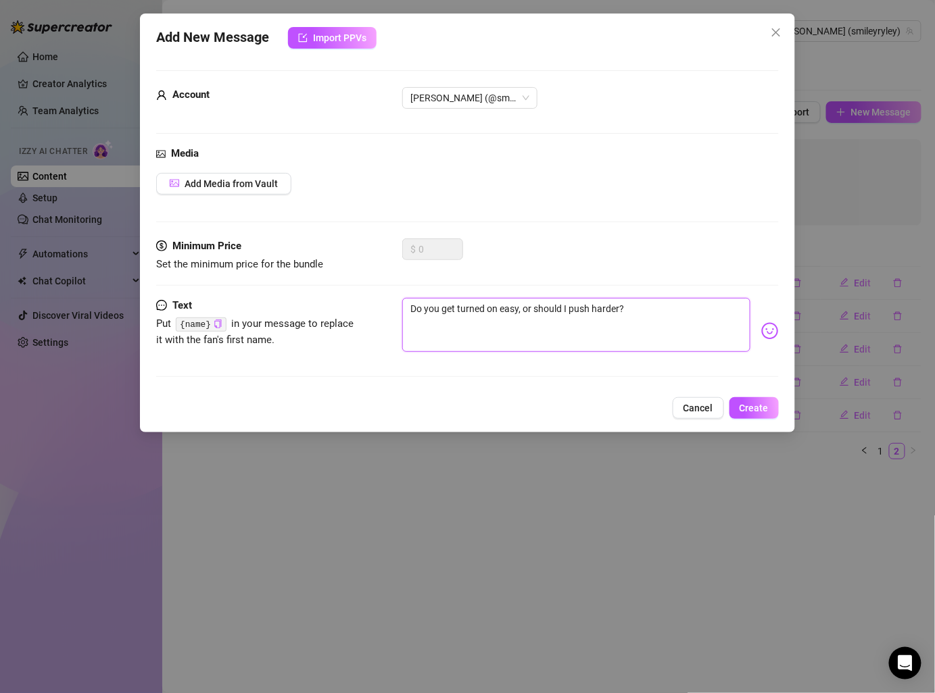
type textarea "Do you get turned on easy, or should I push harder?"
click at [762, 400] on button "Create" at bounding box center [753, 408] width 49 height 22
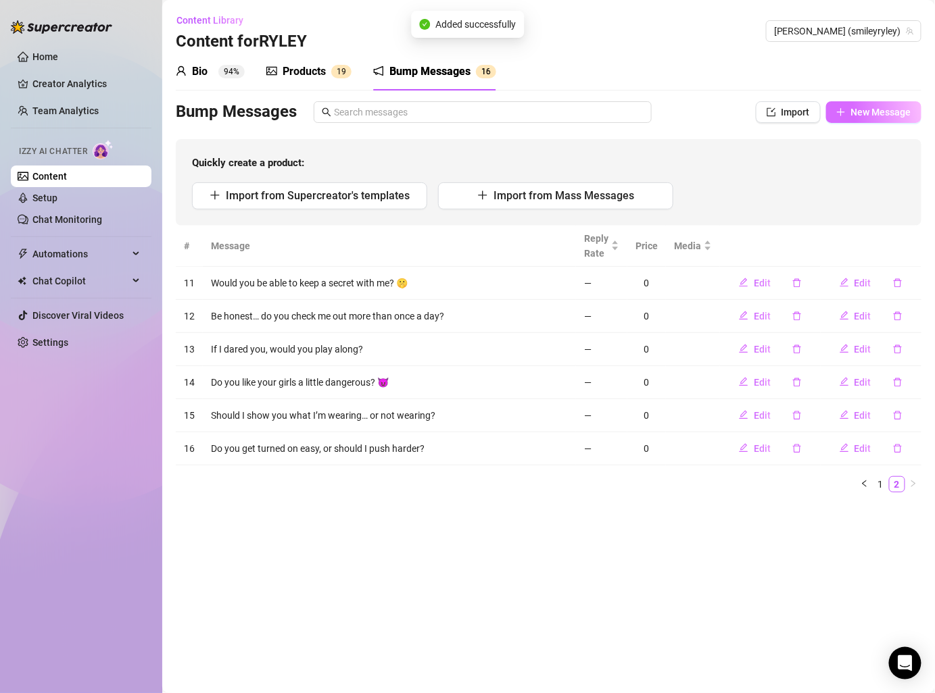
click at [902, 110] on span "New Message" at bounding box center [881, 112] width 60 height 11
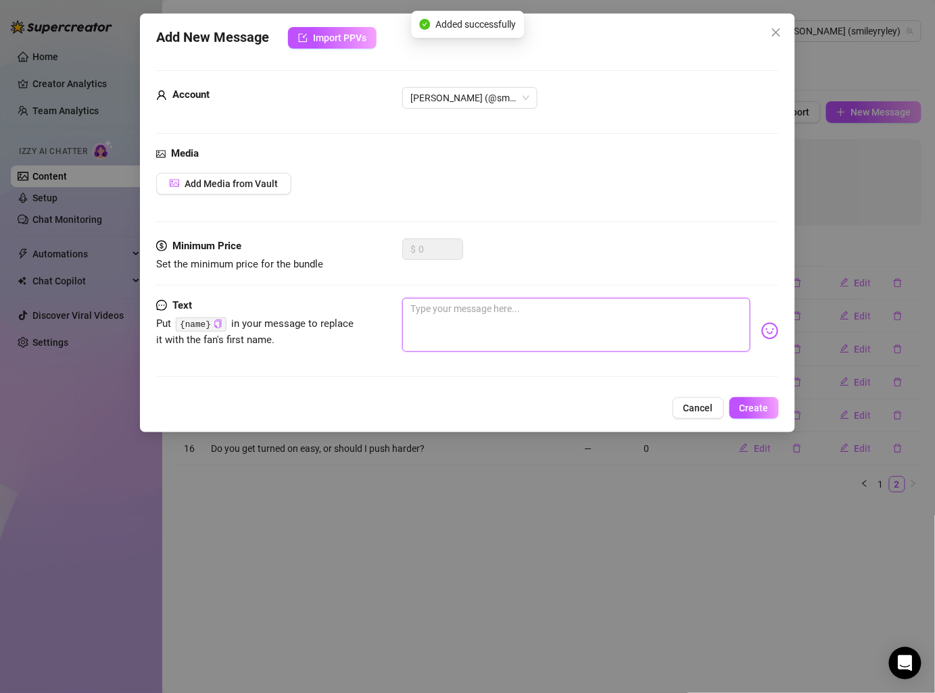
click at [594, 315] on textarea at bounding box center [575, 325] width 347 height 54
paste textarea "If I said “come closer,” would you? Do you like when a girl teases before she p…"
type textarea "If I said “come closer,” would you? Do you like when a girl teases before she p…"
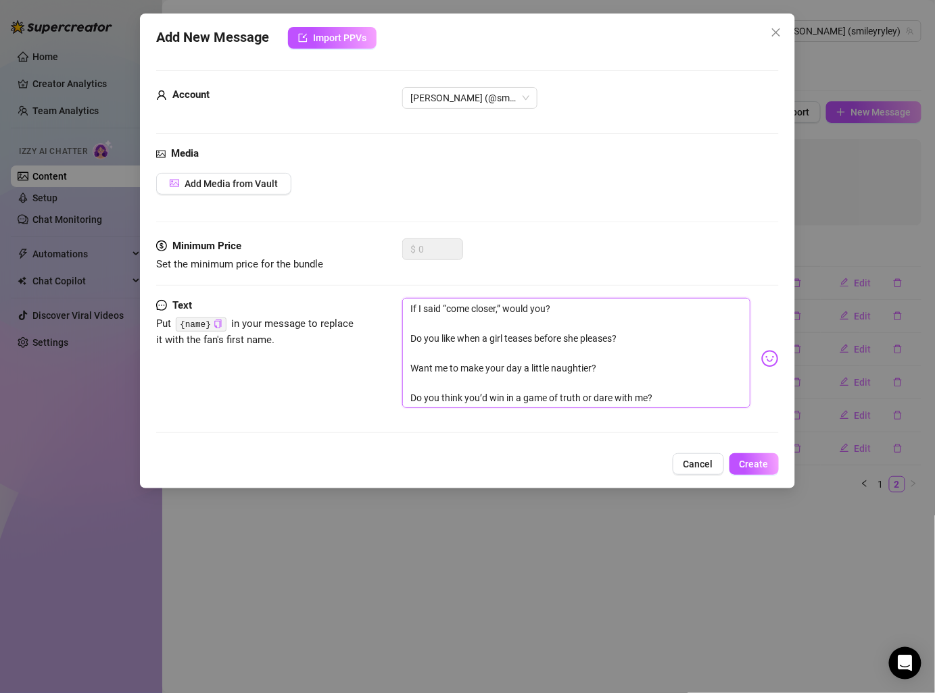
drag, startPoint x: 411, startPoint y: 330, endPoint x: 653, endPoint y: 405, distance: 253.9
click at [653, 405] on textarea "If I said “come closer,” would you? Do you like when a girl teases before she p…" at bounding box center [575, 353] width 347 height 110
type textarea "If I said “come closer,” would you?"
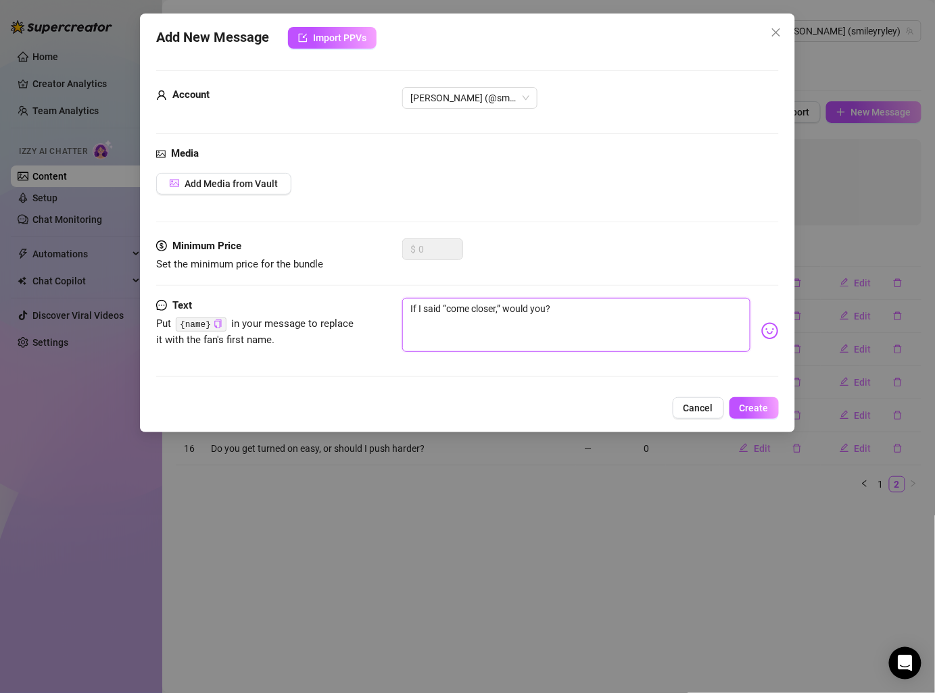
type textarea "If I said “come closer,” would you? Do you like when a girl teases before she p…"
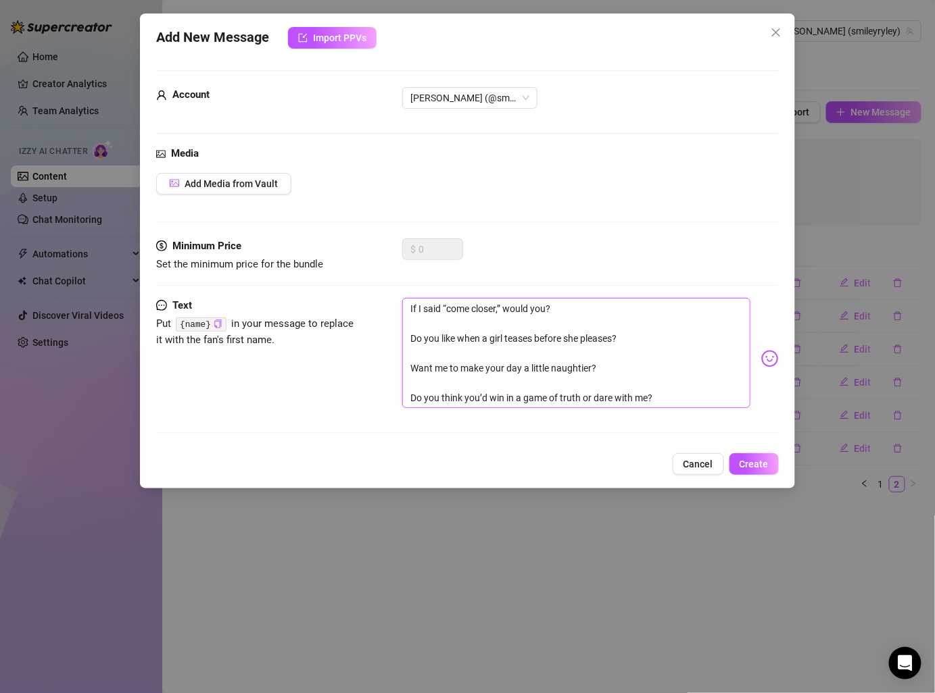
type textarea "If I said “come closer,” would you?"
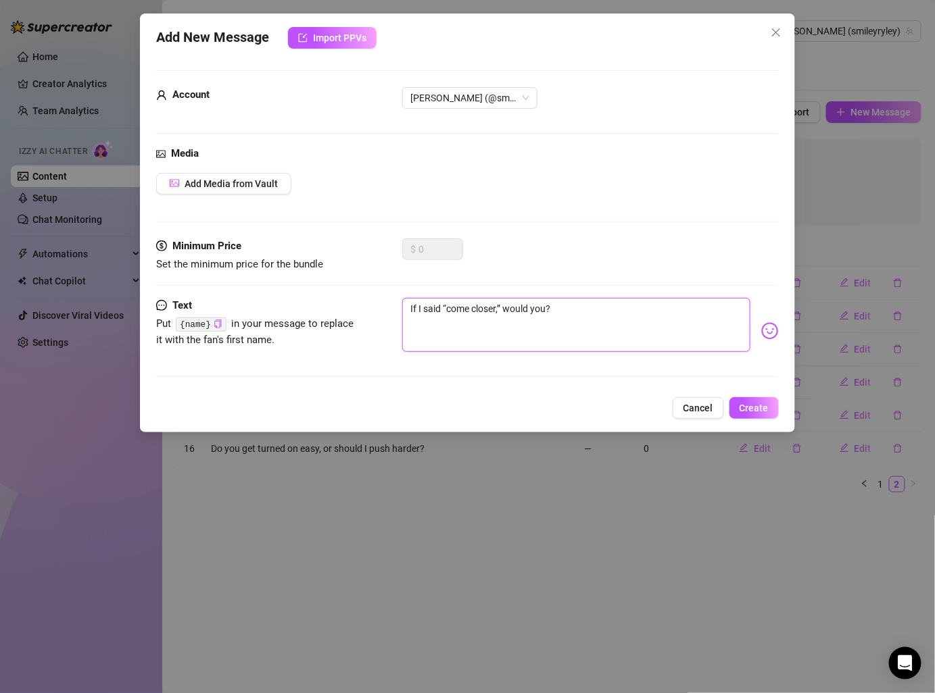
type textarea "If I said “come closer,” would you?"
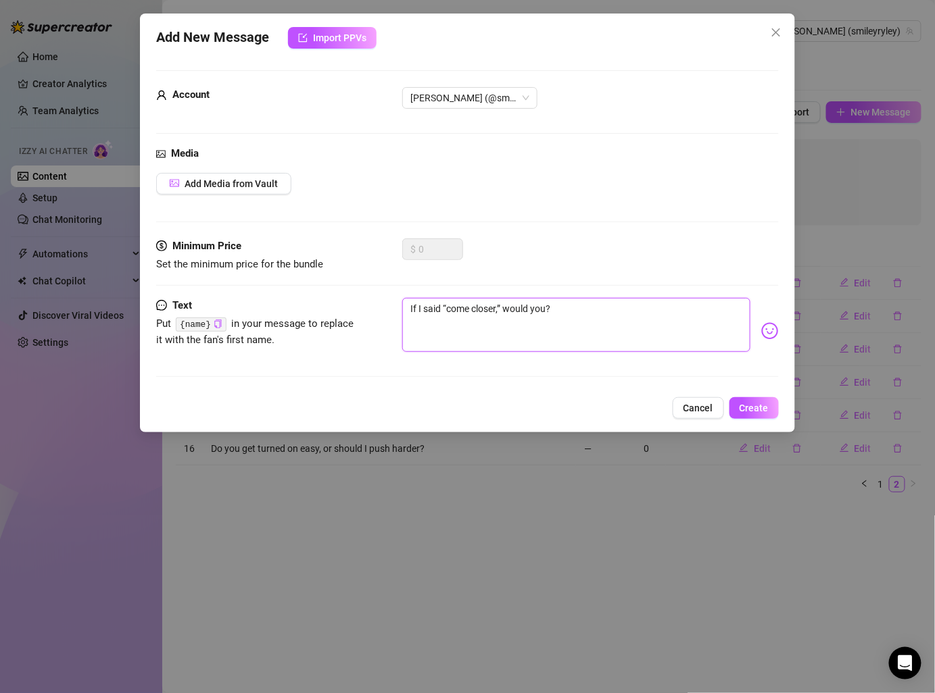
type textarea "If I said “come closer,” would you?"
click at [757, 406] on span "Create" at bounding box center [753, 408] width 29 height 11
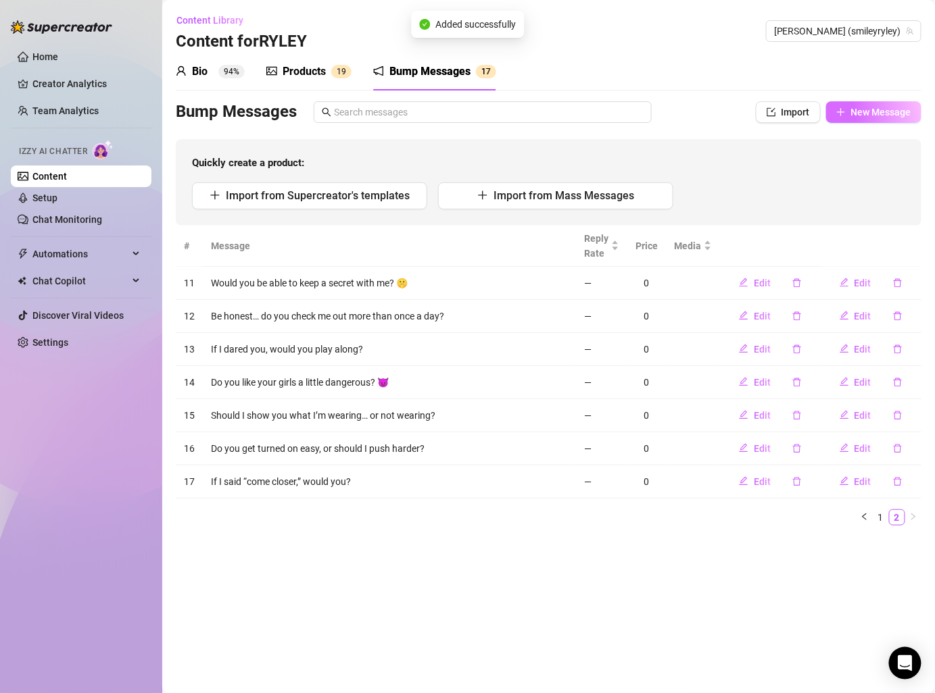
click at [884, 111] on span "New Message" at bounding box center [881, 112] width 60 height 11
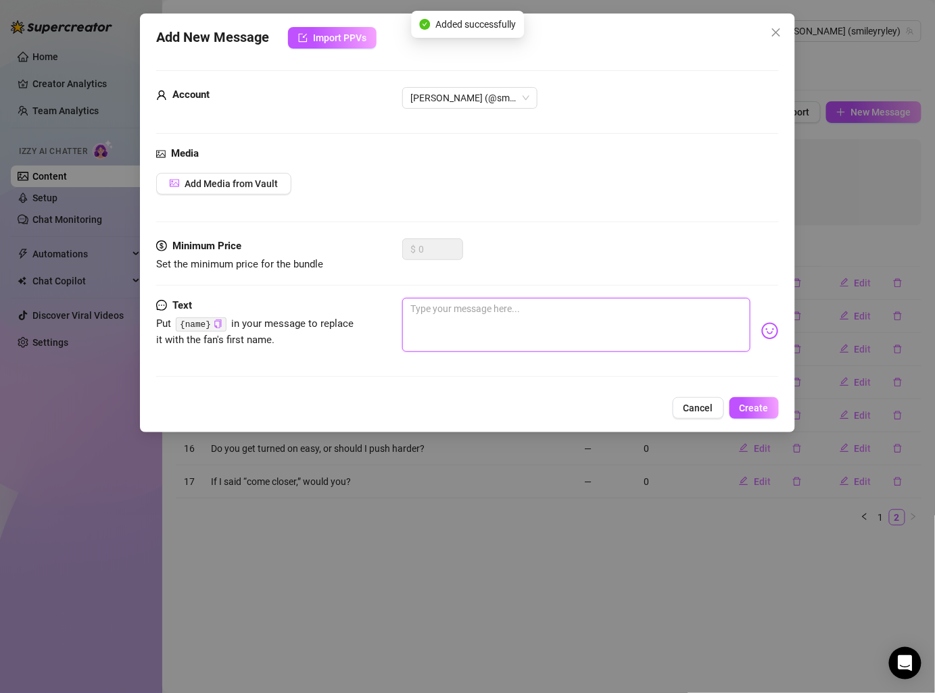
click at [646, 332] on textarea at bounding box center [575, 325] width 347 height 54
paste textarea "Do you like when a girl teases before she pleases? Want me to make your day a l…"
type textarea "Do you like when a girl teases before she pleases? Want me to make your day a l…"
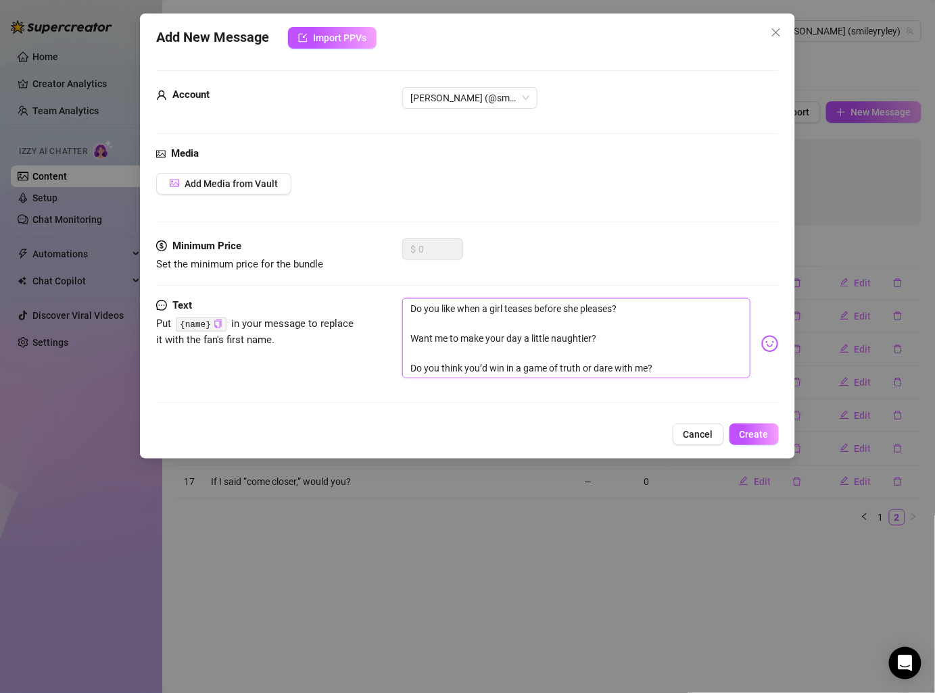
drag, startPoint x: 407, startPoint y: 336, endPoint x: 663, endPoint y: 380, distance: 259.3
click at [663, 380] on div "Do you like when a girl teases before she pleases? Want me to make your day a l…" at bounding box center [590, 344] width 376 height 93
type textarea "Do you like when a girl teases before she pleases?"
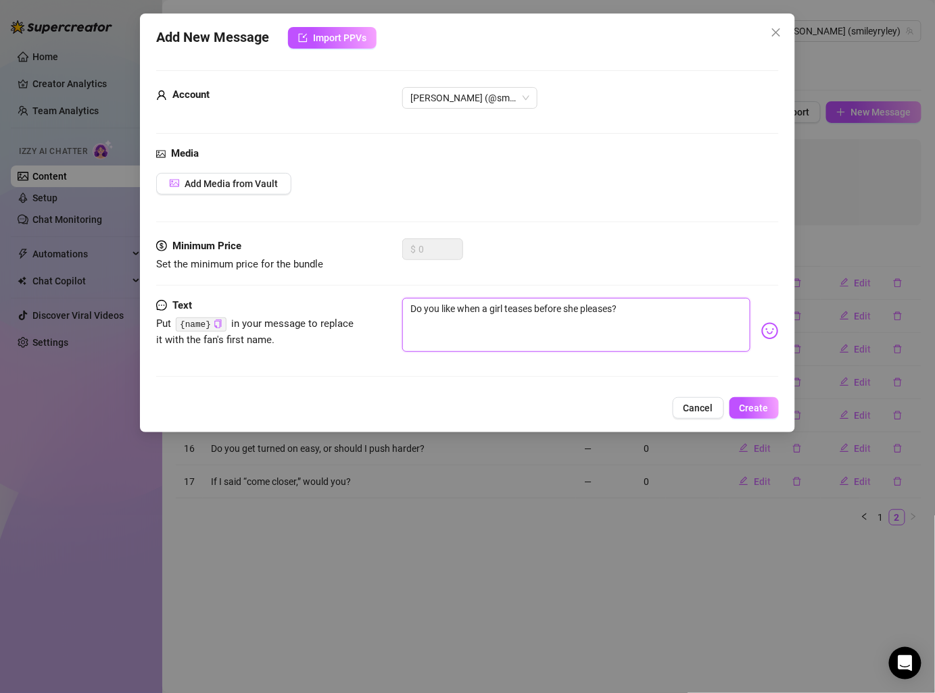
type textarea "Do you like when a girl teases before she pleases?"
click at [764, 404] on span "Create" at bounding box center [753, 408] width 29 height 11
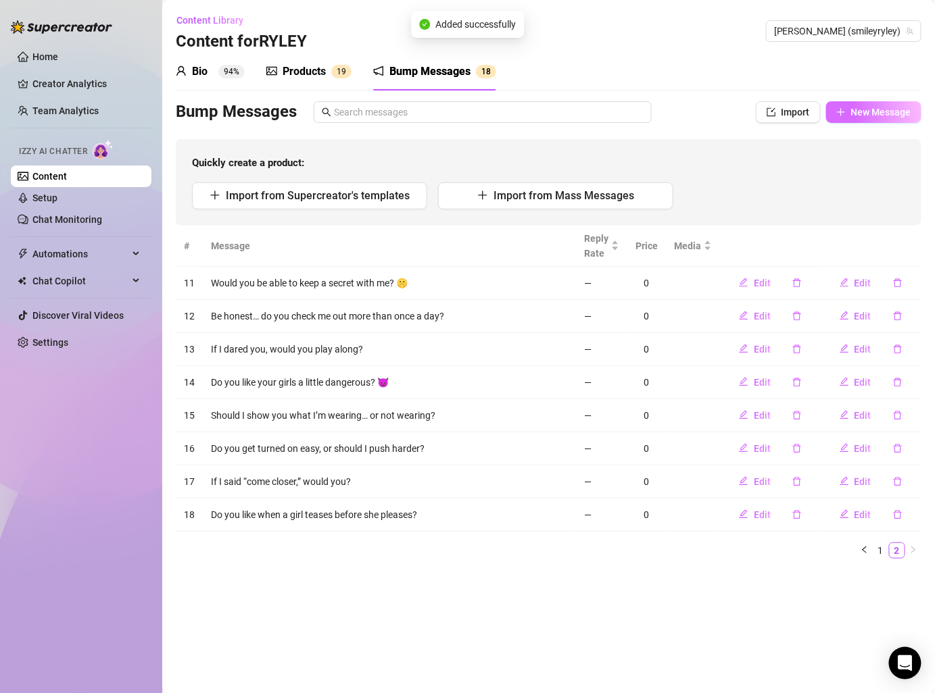
click at [862, 116] on span "New Message" at bounding box center [881, 112] width 60 height 11
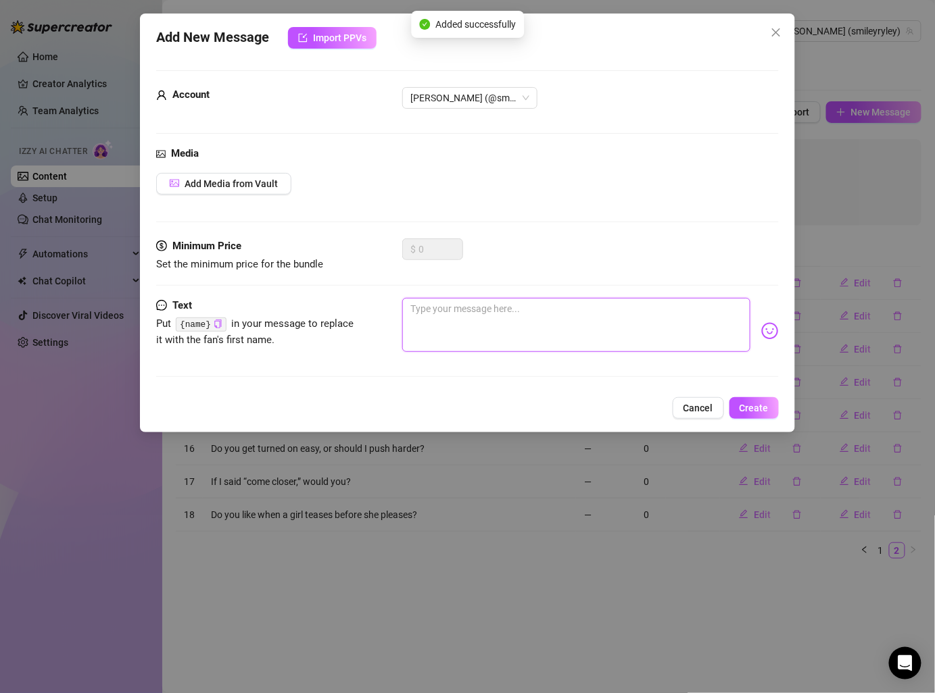
click at [540, 341] on textarea at bounding box center [575, 325] width 347 height 54
paste textarea "Want me to make your day a little naughtier? Do you think you’d win in a game o…"
type textarea "Want me to make your day a little naughtier? Do you think you’d win in a game o…"
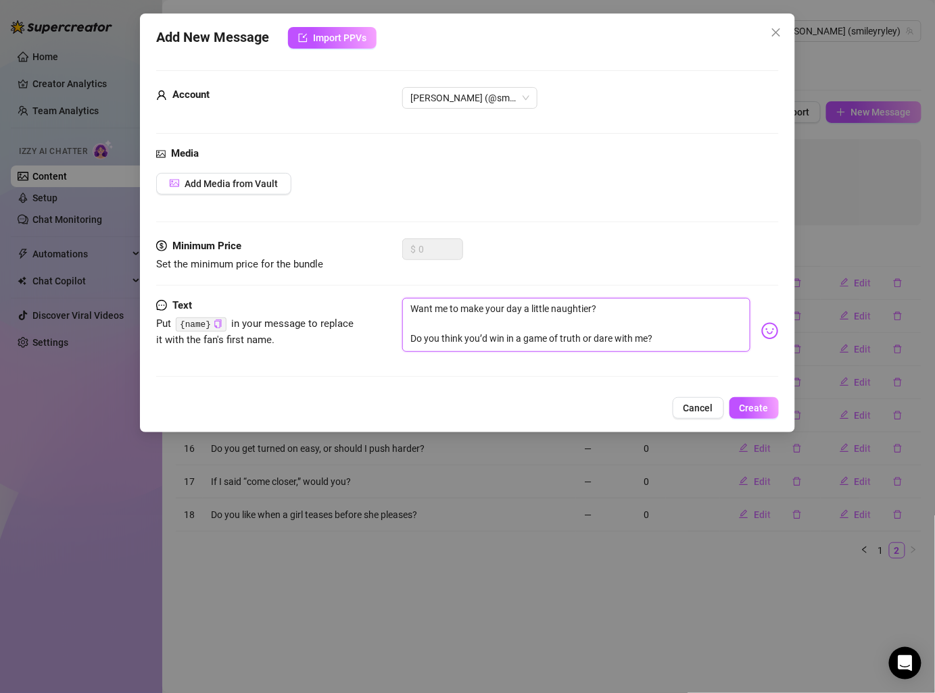
drag, startPoint x: 414, startPoint y: 336, endPoint x: 480, endPoint y: 333, distance: 66.3
click at [480, 333] on textarea "Want me to make your day a little naughtier? Do you think you’d win in a game o…" at bounding box center [575, 325] width 347 height 54
click at [406, 333] on textarea "Want me to make your day a little naughtier? Do you think you’d win in a game o…" at bounding box center [575, 325] width 347 height 54
drag, startPoint x: 406, startPoint y: 333, endPoint x: 678, endPoint y: 345, distance: 271.9
click at [678, 345] on textarea "Want me to make your day a little naughtier? Do you think you’d win in a game o…" at bounding box center [575, 325] width 347 height 54
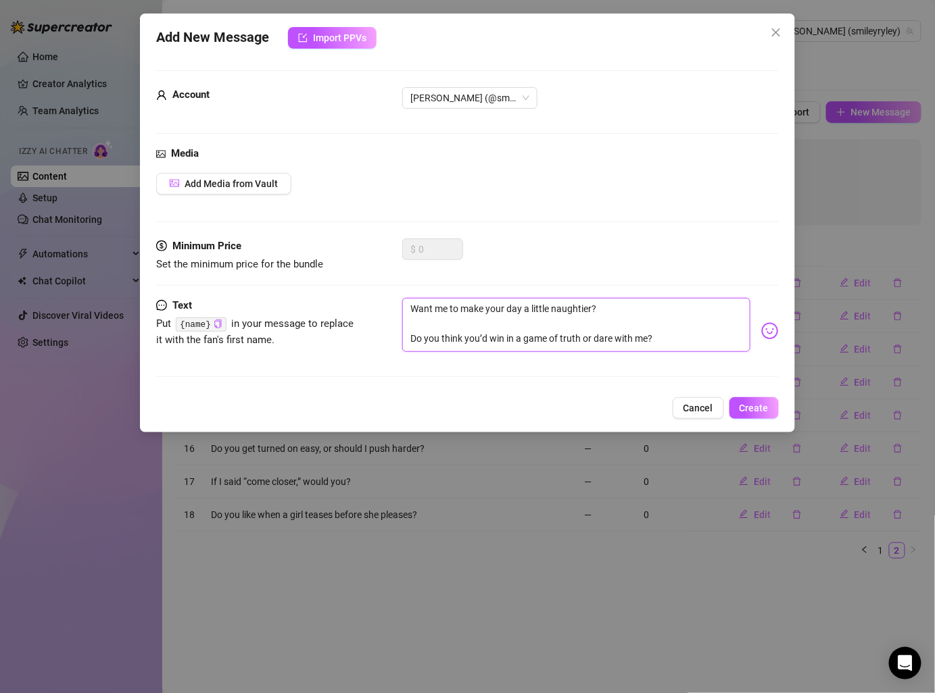
type textarea "Want me to make your day a little naughtier?"
click at [748, 403] on span "Create" at bounding box center [753, 408] width 29 height 11
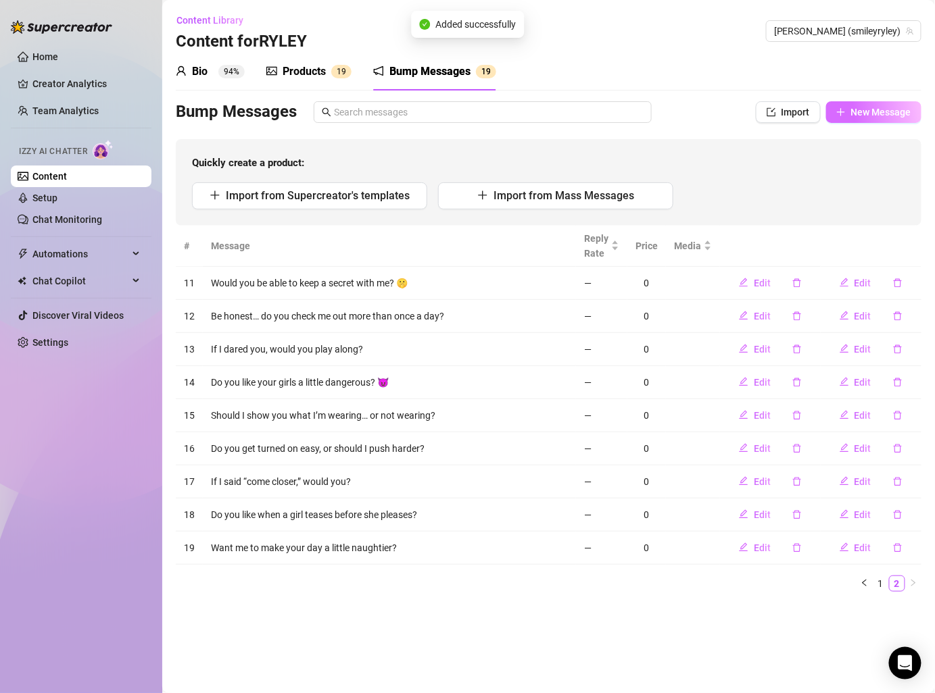
click at [859, 103] on button "New Message" at bounding box center [873, 112] width 95 height 22
type textarea "Type your message here..."
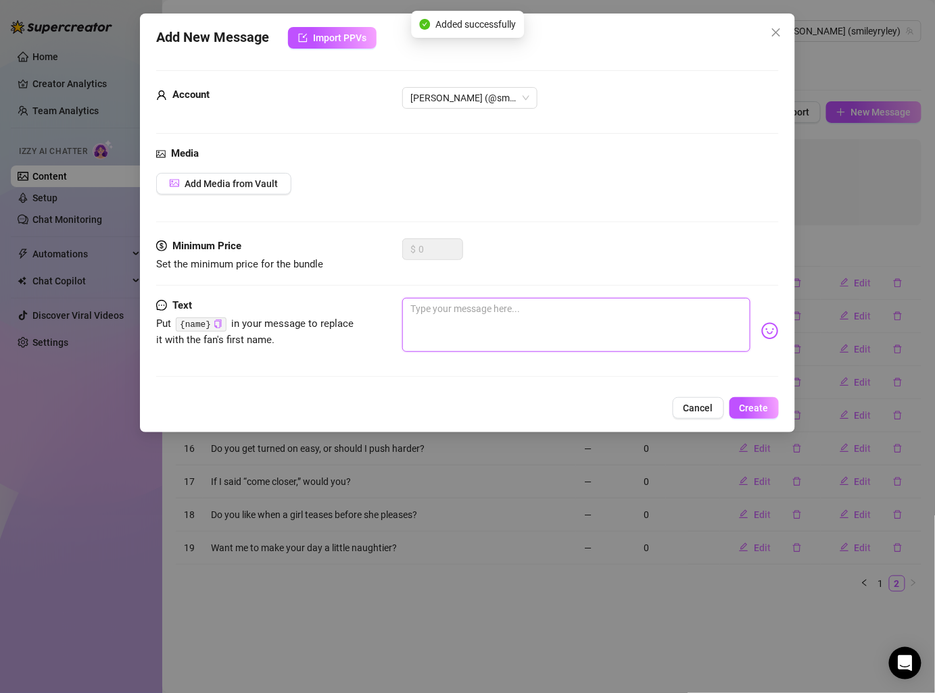
click at [538, 322] on textarea at bounding box center [575, 325] width 347 height 54
type textarea "Type your message here..."
paste textarea "Do you think you’d win in a game of truth or dare with me?"
type textarea "Do you think you’d win in a game of truth or dare with me?"
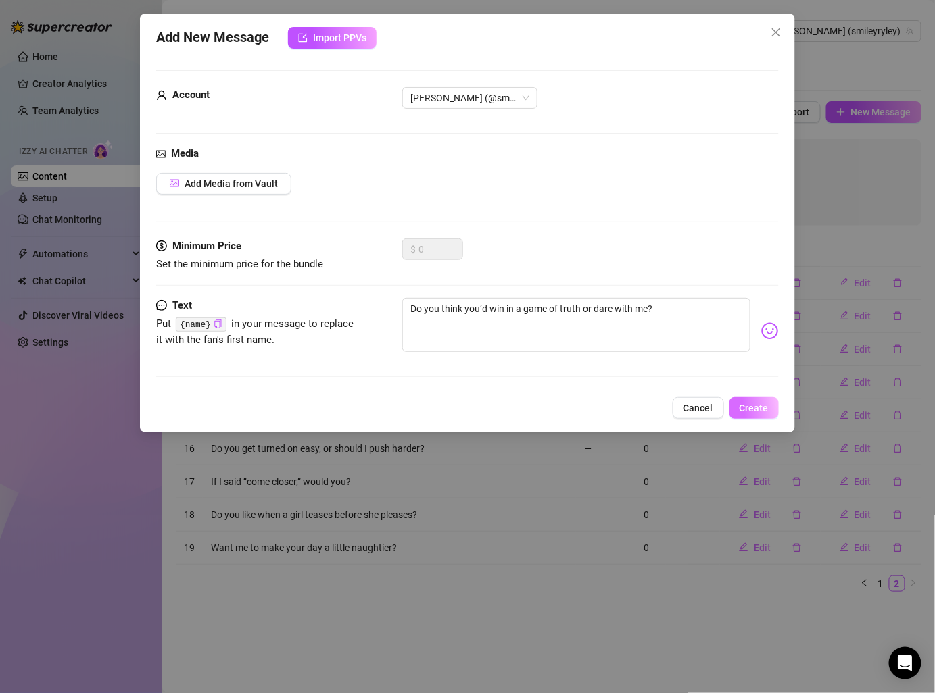
click at [749, 399] on button "Create" at bounding box center [753, 408] width 49 height 22
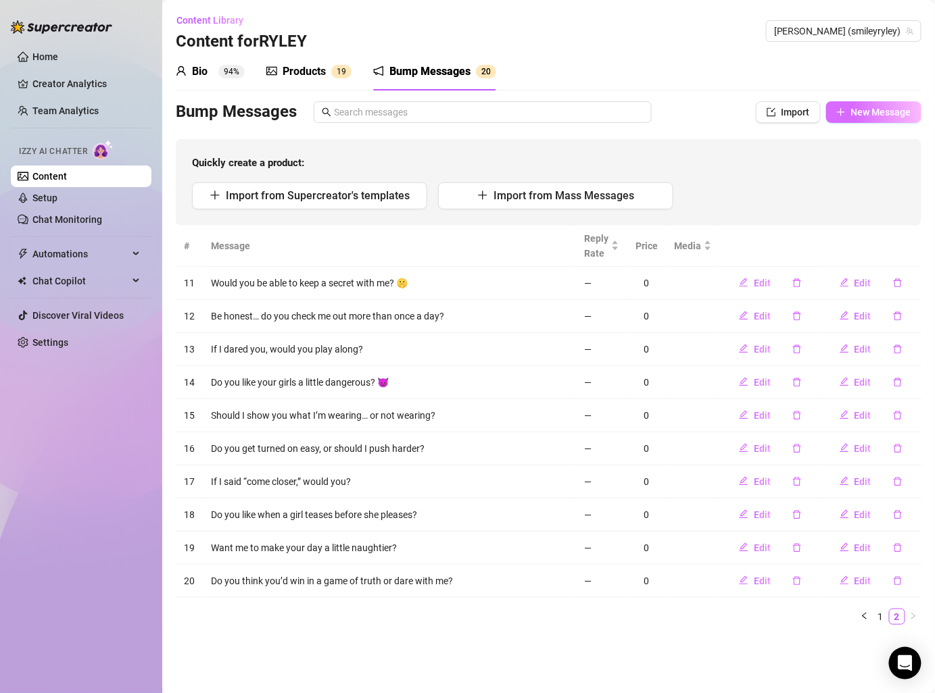
click at [837, 114] on icon "plus" at bounding box center [840, 111] width 9 height 9
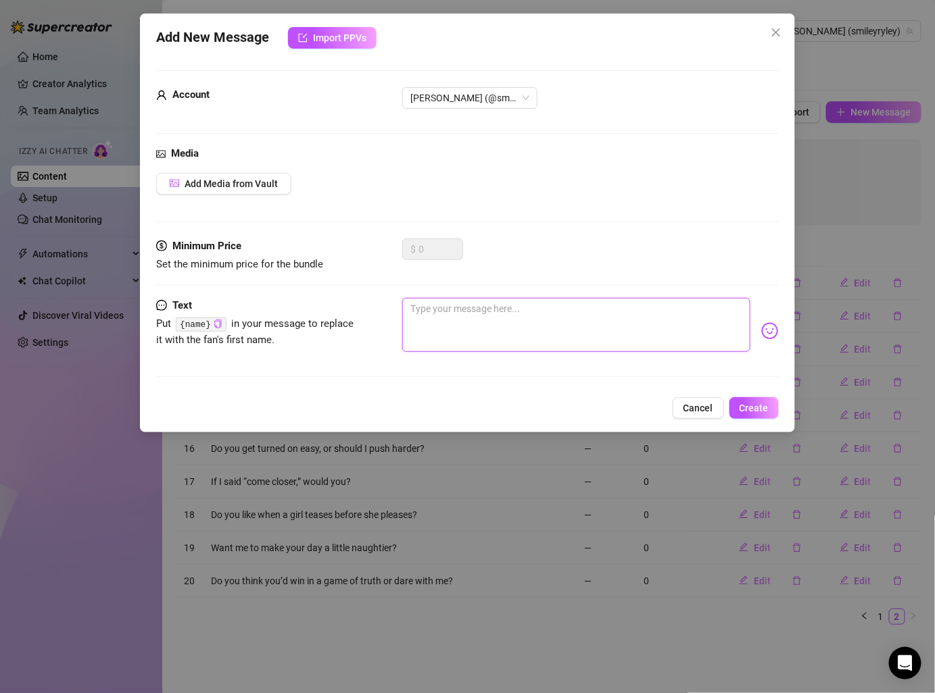
click at [477, 304] on textarea at bounding box center [575, 325] width 347 height 54
paste textarea "If I left you speechless, would you hate it? 😉 Do you like it slow… or should I…"
type textarea "If I left you speechless, would you hate it? 😉 Do you like it slow… or should I…"
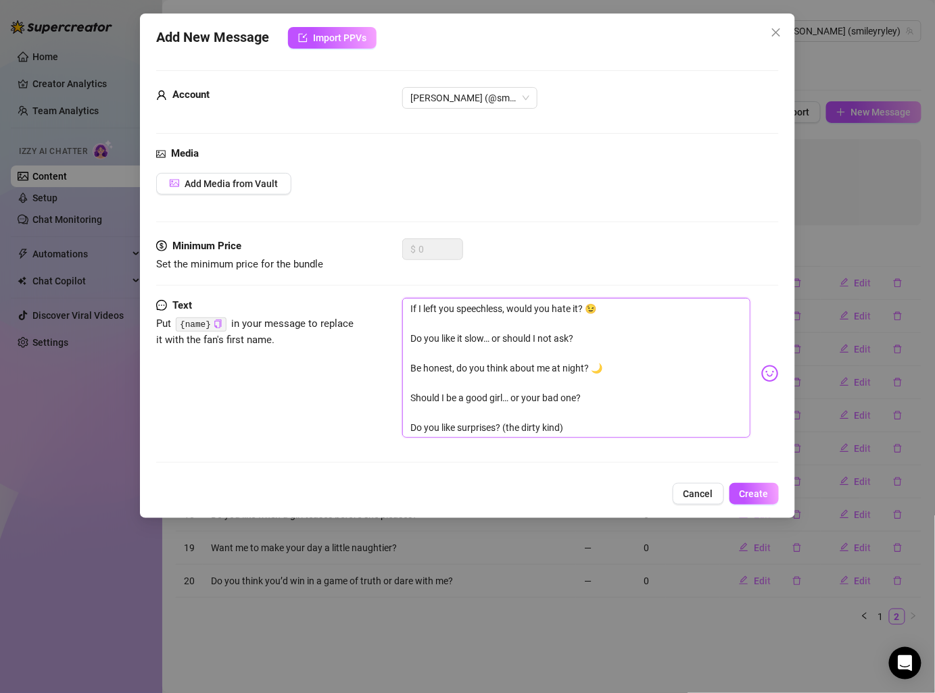
drag, startPoint x: 409, startPoint y: 337, endPoint x: 676, endPoint y: 434, distance: 283.5
click at [676, 434] on textarea "If I left you speechless, would you hate it? 😉 Do you like it slow… or should I…" at bounding box center [575, 368] width 347 height 140
type textarea "If I left you speechless, would you hate it? 😉"
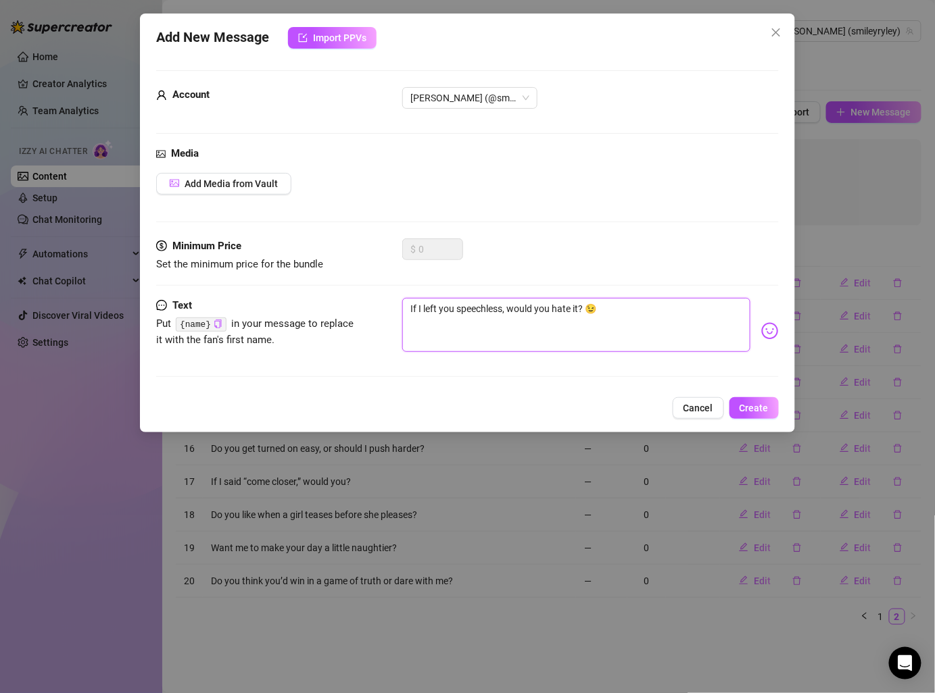
type textarea "If I left you speechless, would you hate it? 😉"
click at [770, 393] on div "Add New Message Import PPVs Account RYLEY (@smileyryley) Media Add Media from V…" at bounding box center [467, 223] width 654 height 419
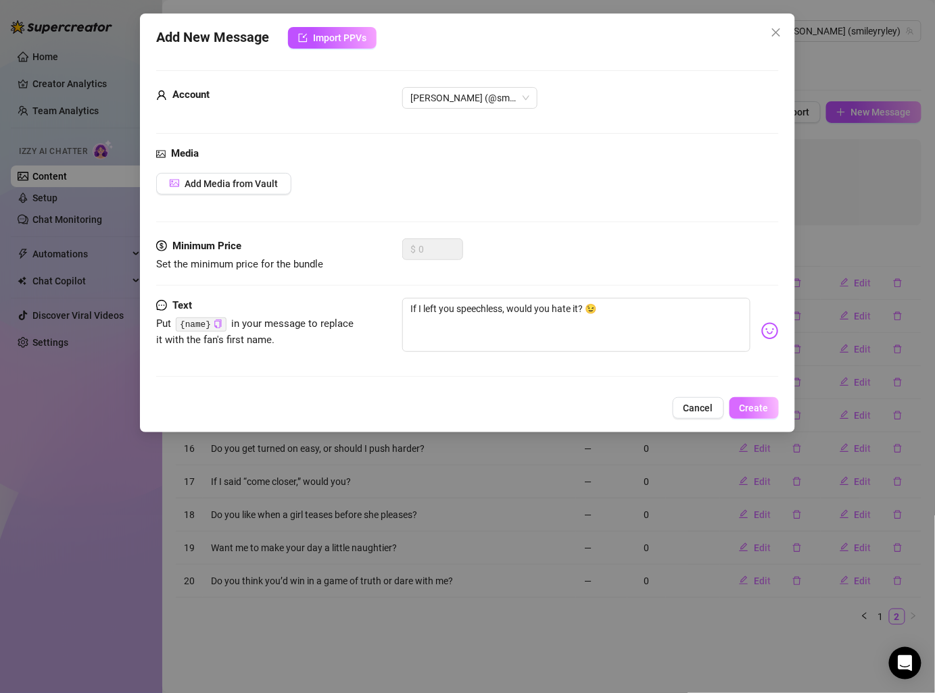
click at [753, 409] on span "Create" at bounding box center [753, 408] width 29 height 11
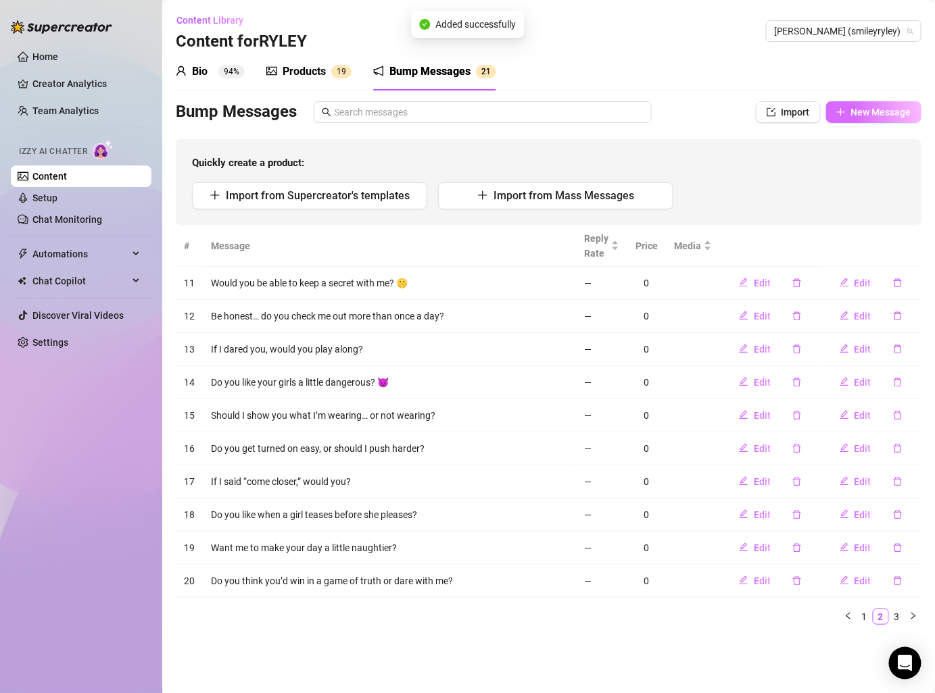
click at [876, 116] on span "New Message" at bounding box center [881, 112] width 60 height 11
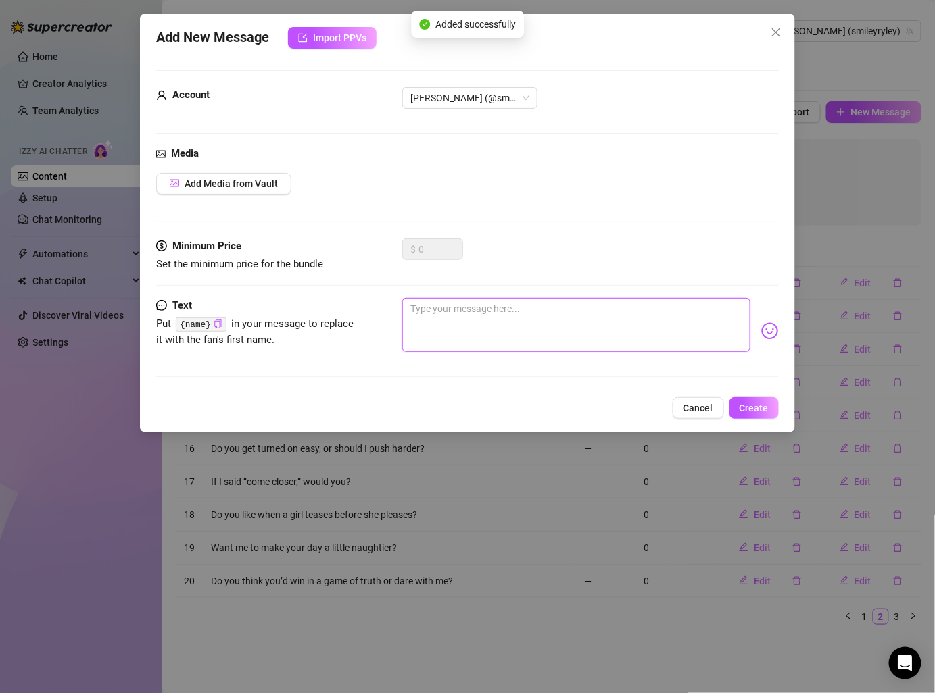
click at [453, 326] on textarea at bounding box center [575, 325] width 347 height 54
paste textarea "Do you like it slow… or should I not ask? Be honest, do you think about me at n…"
type textarea "Do you like it slow… or should I not ask? Be honest, do you think about me at n…"
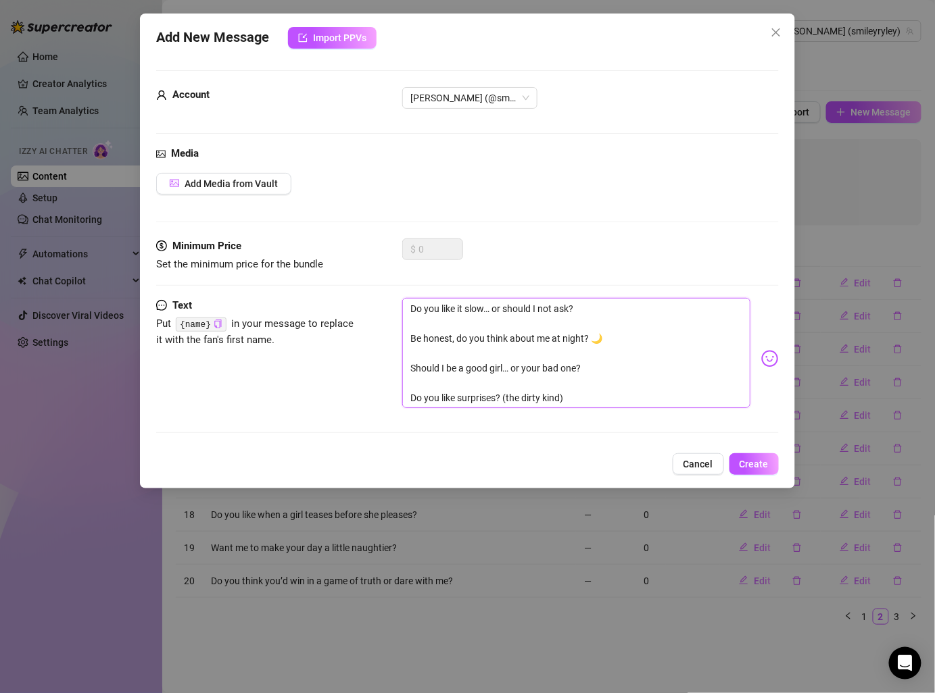
drag, startPoint x: 412, startPoint y: 335, endPoint x: 571, endPoint y: 426, distance: 182.8
click at [571, 426] on div "Text Put {name} in your message to replace it with the fan's first name. Do you…" at bounding box center [467, 371] width 622 height 147
type textarea "Do you like it slow… or should I not ask?"
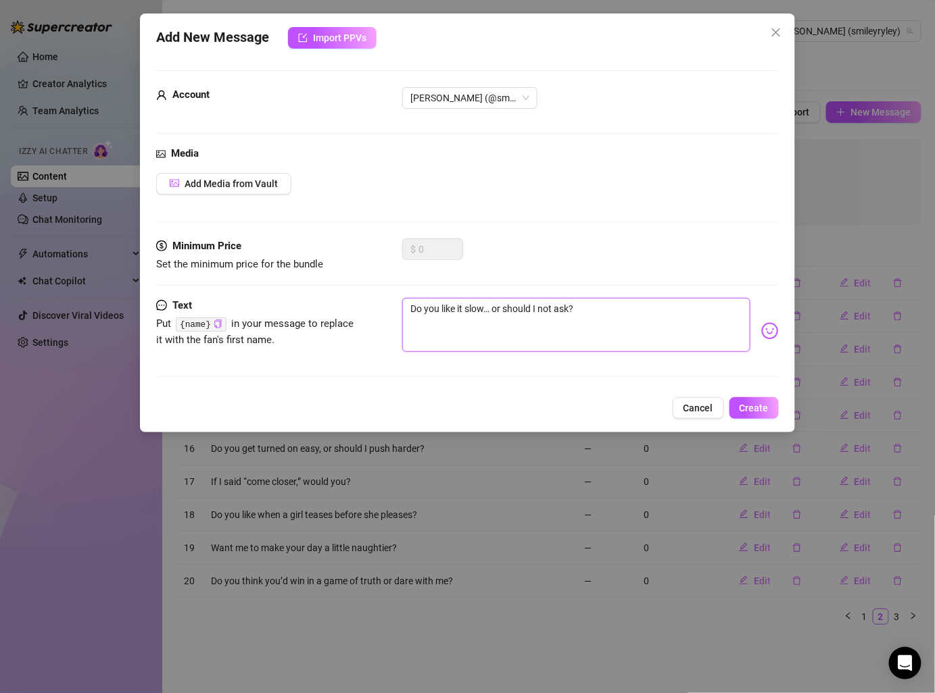
type textarea "Do you like it slow… or should I not ask?"
click at [755, 403] on span "Create" at bounding box center [753, 408] width 29 height 11
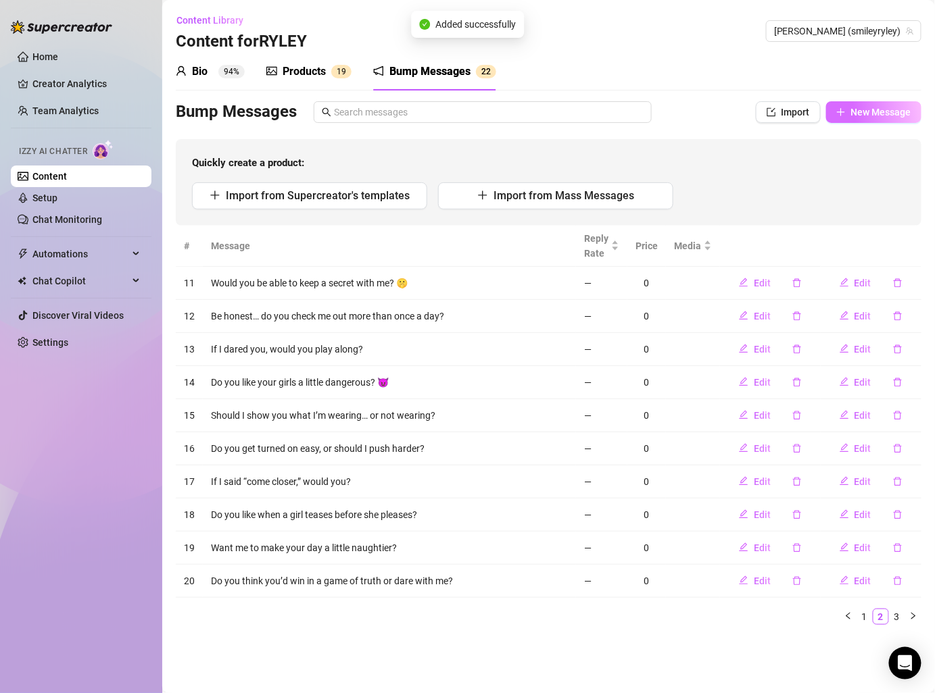
click at [865, 110] on span "New Message" at bounding box center [881, 112] width 60 height 11
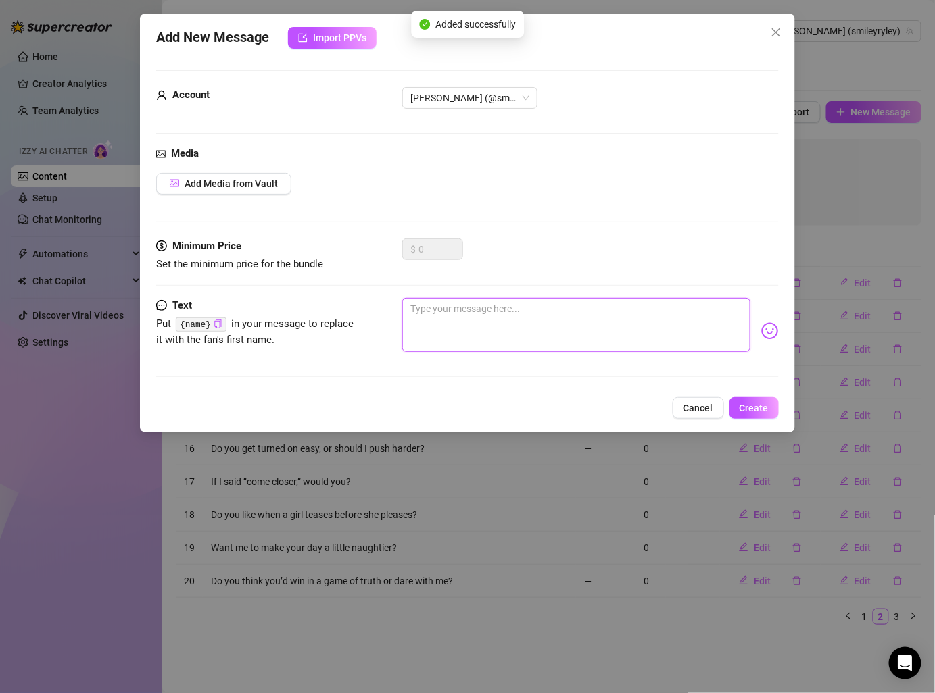
click at [586, 321] on textarea at bounding box center [575, 325] width 347 height 54
paste textarea "Be honest, do you think about me at night? 🌙 Should I be a good girl… or your b…"
type textarea "Be honest, do you think about me at night? 🌙 Should I be a good girl… or your b…"
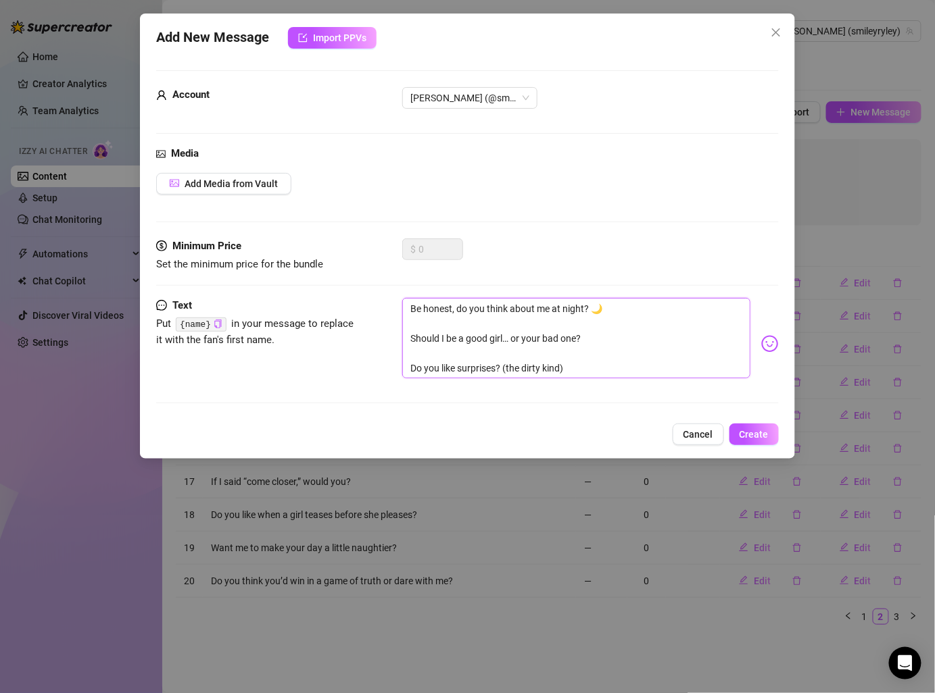
drag, startPoint x: 409, startPoint y: 334, endPoint x: 597, endPoint y: 399, distance: 198.5
click at [597, 399] on div "Text Put {name} in your message to replace it with the fan's first name. Be hon…" at bounding box center [467, 357] width 622 height 118
type textarea "Be honest, do you think about me at night? 🌙"
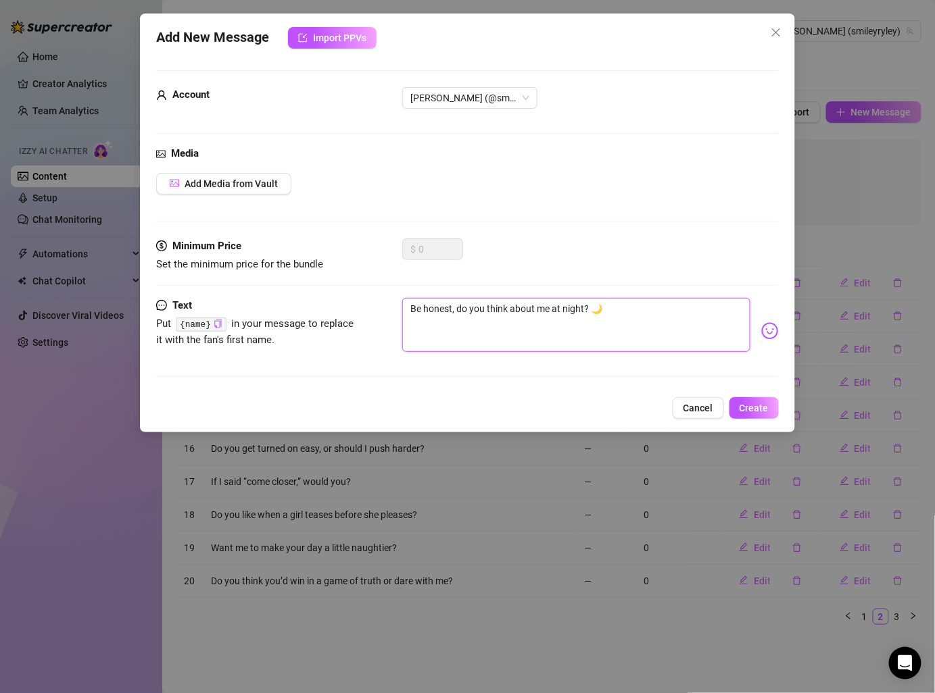
type textarea "Be honest, do you think about me at night? 🌙"
click at [739, 407] on button "Create" at bounding box center [753, 408] width 49 height 22
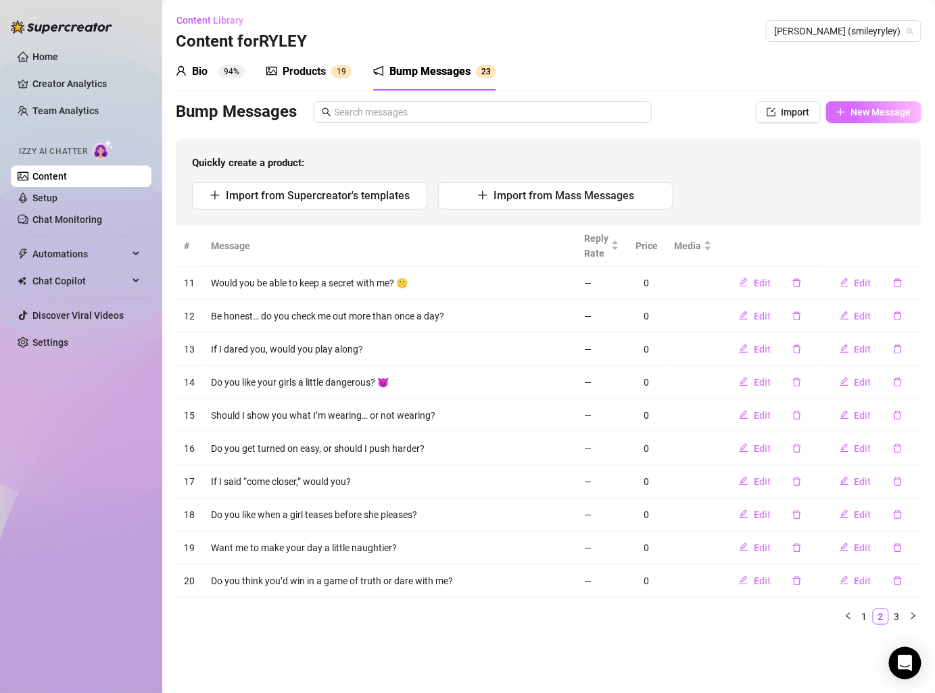
click at [891, 116] on span "New Message" at bounding box center [881, 112] width 60 height 11
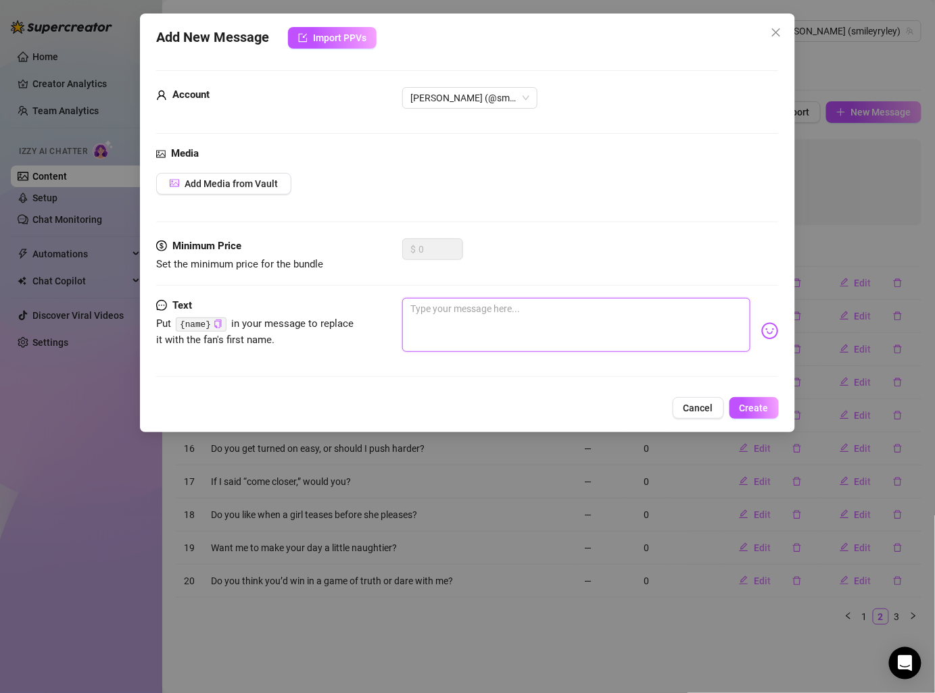
click at [580, 335] on textarea at bounding box center [575, 325] width 347 height 54
paste textarea "Should I be a good girl… or your bad one? Do you like surprises? (the dirty kin…"
type textarea "Should I be a good girl… or your bad one? Do you like surprises? (the dirty kin…"
drag, startPoint x: 406, startPoint y: 336, endPoint x: 675, endPoint y: 336, distance: 268.9
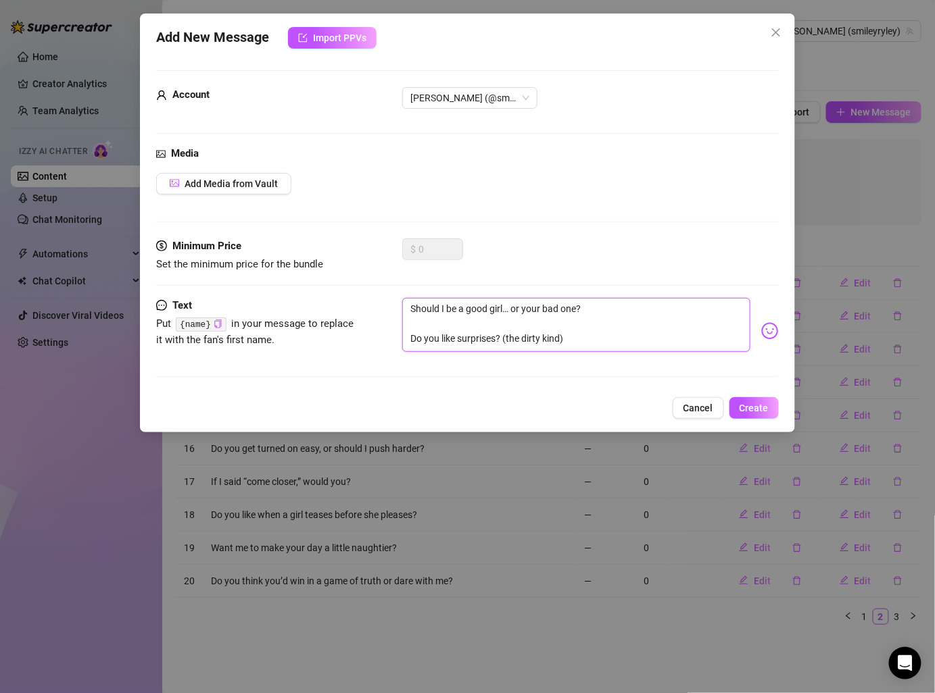
click at [675, 336] on textarea "Should I be a good girl… or your bad one? Do you like surprises? (the dirty kin…" at bounding box center [575, 325] width 347 height 54
paste textarea "Should I be a good girl… or your bad one?"
type textarea "Should I be a good girl… or your bad one? Should I be a good girl… or your bad …"
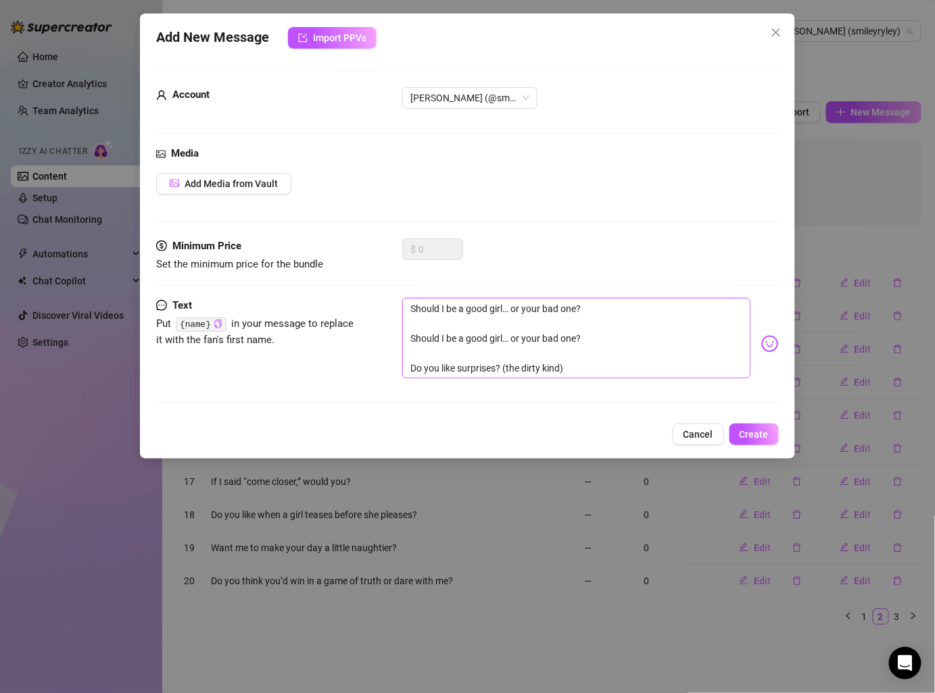
type textarea "Should I be a good girl… or your bad one? Do you like surprises? (the dirty kin…"
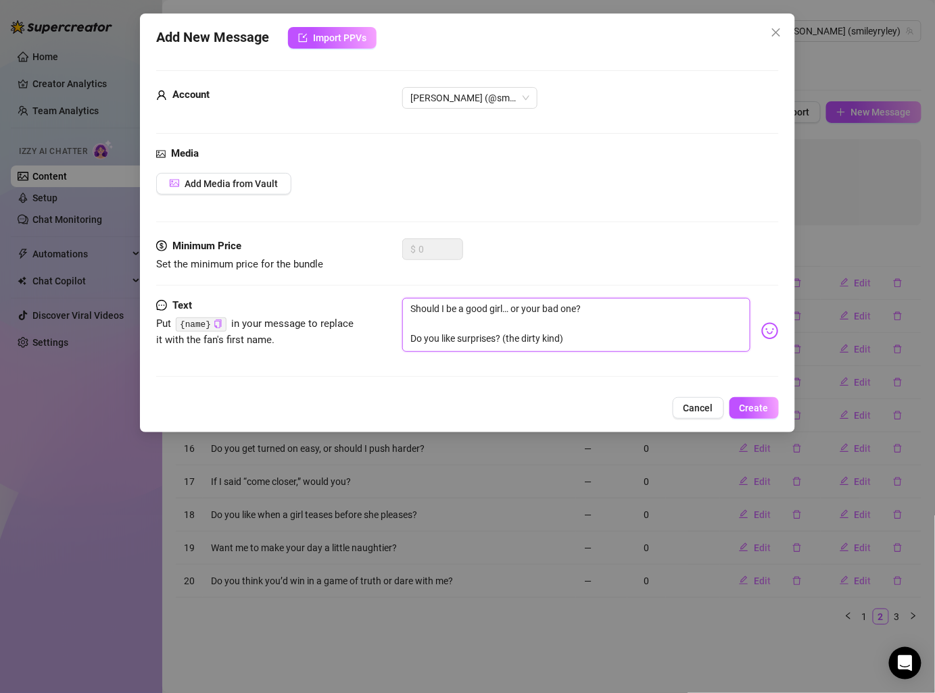
click at [459, 337] on textarea "Should I be a good girl… or your bad one? Do you like surprises? (the dirty kin…" at bounding box center [575, 325] width 347 height 54
drag, startPoint x: 406, startPoint y: 339, endPoint x: 592, endPoint y: 339, distance: 185.8
click at [592, 339] on textarea "Should I be a good girl… or your bad one? Do you like surprises? (the dirty kin…" at bounding box center [575, 325] width 347 height 54
type textarea "Should I be a good girl… or your bad one?"
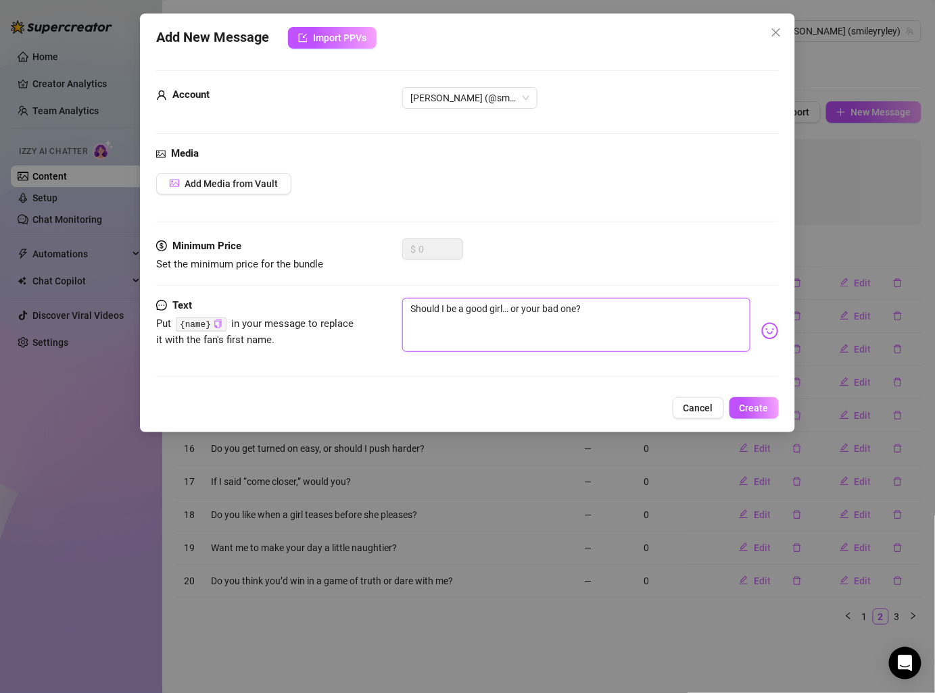
type textarea "Should I be a good girl… or your bad one?"
click at [758, 398] on button "Create" at bounding box center [753, 408] width 49 height 22
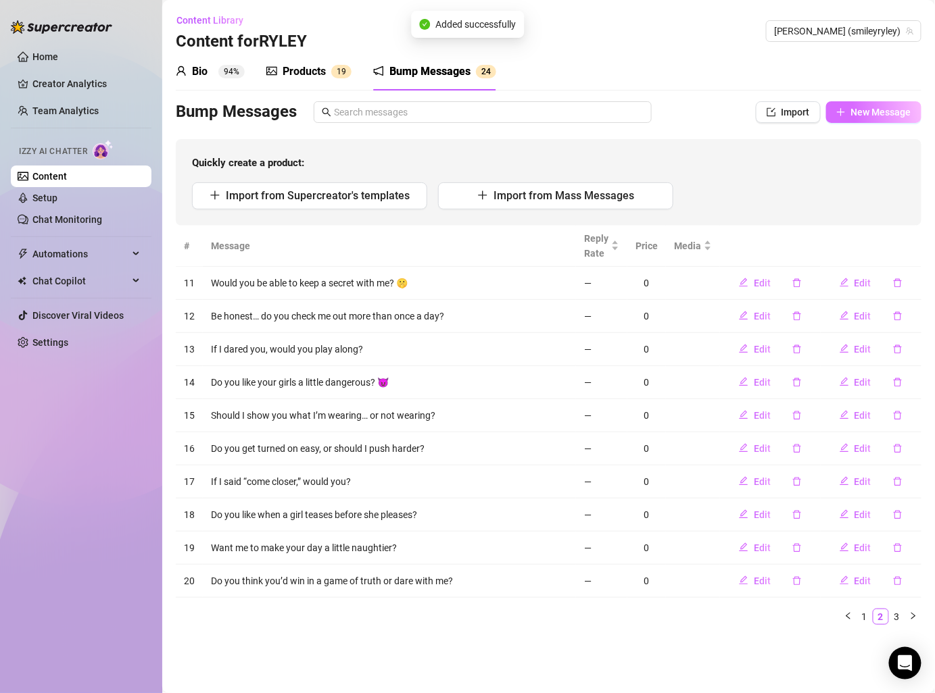
click at [851, 120] on button "New Message" at bounding box center [873, 112] width 95 height 22
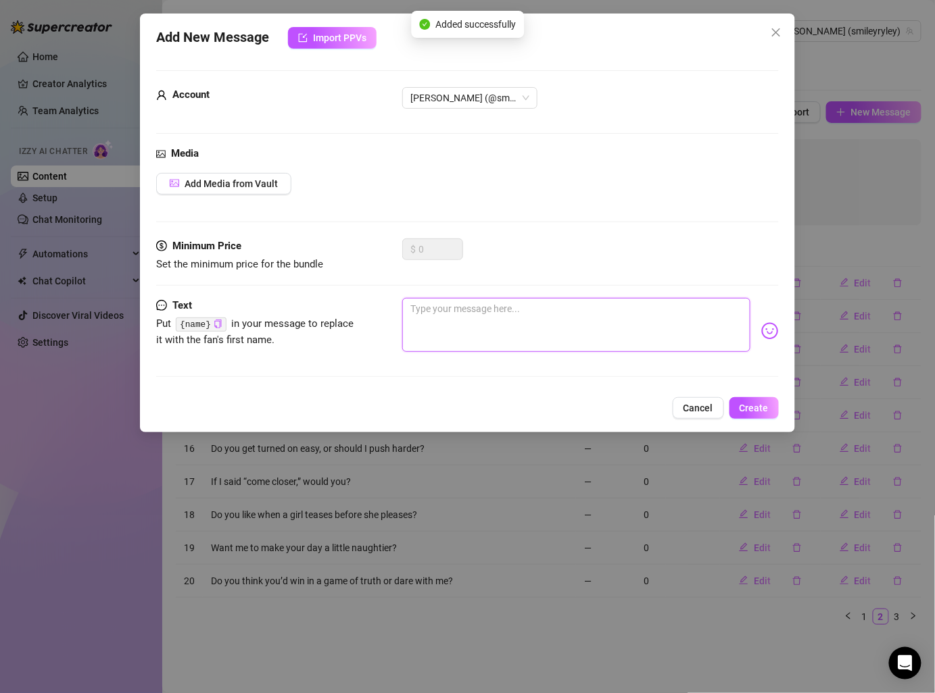
click at [564, 322] on textarea at bounding box center [575, 325] width 347 height 54
paste textarea "Do you like surprises? (the dirty kind)"
type textarea "Do you like surprises? (the dirty kind)"
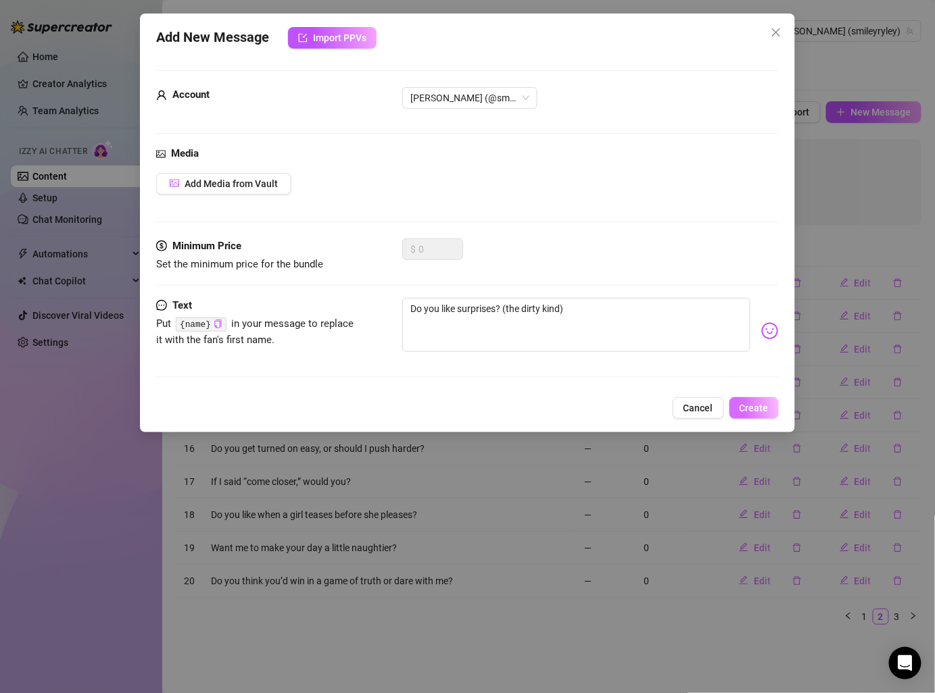
click at [740, 397] on button "Create" at bounding box center [753, 408] width 49 height 22
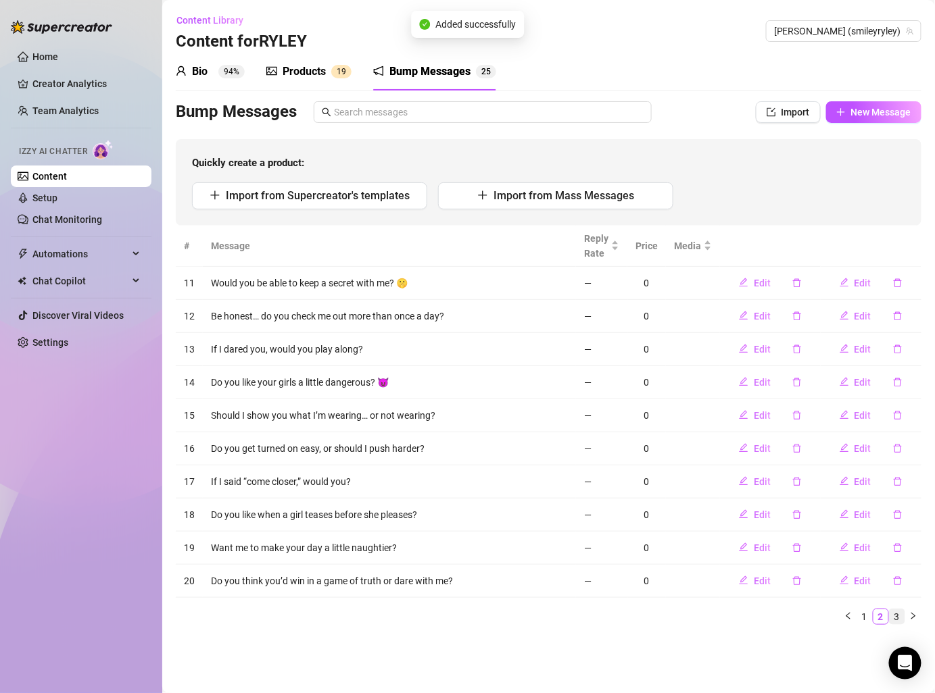
click at [893, 613] on link "3" at bounding box center [896, 616] width 15 height 15
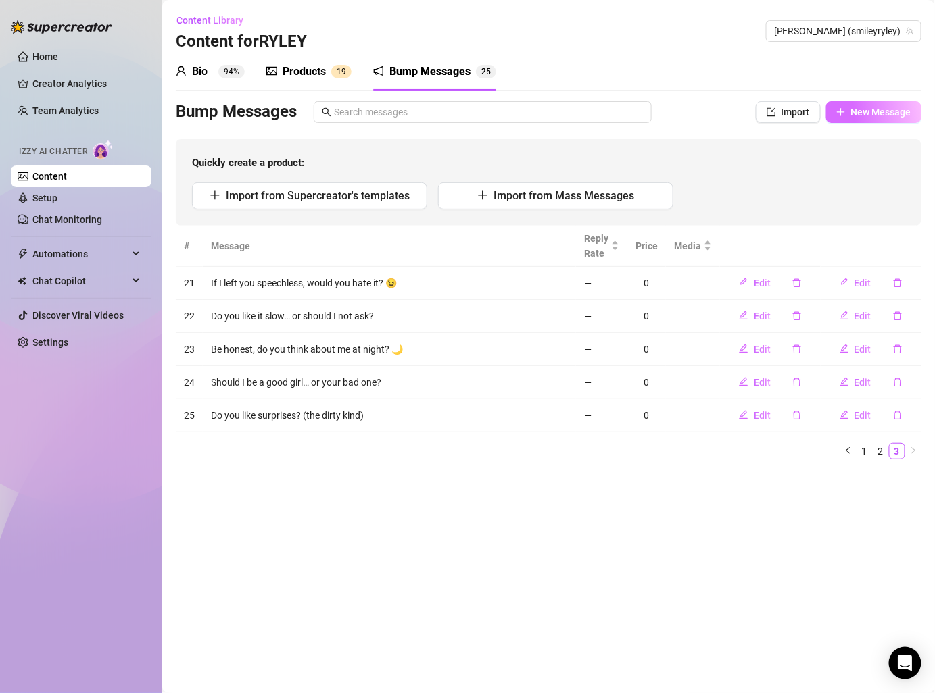
click at [889, 117] on span "New Message" at bounding box center [881, 112] width 60 height 11
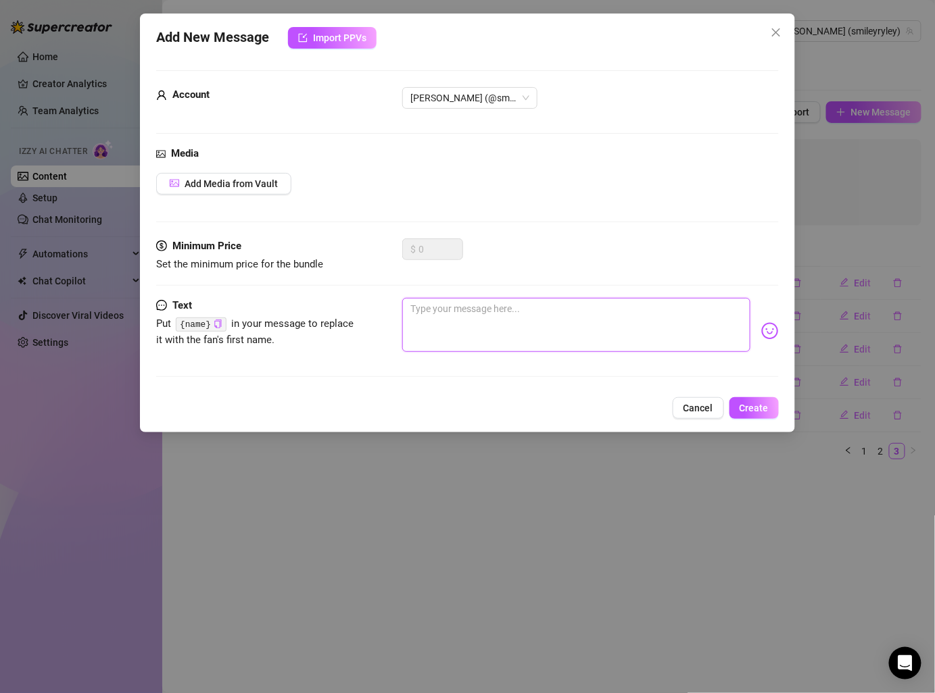
click at [590, 330] on textarea at bounding box center [575, 325] width 347 height 54
paste textarea "If I showed you my secret spot, would you behave? Do you like when a girl tells…"
type textarea "If I showed you my secret spot, would you behave? Do you like when a girl tells…"
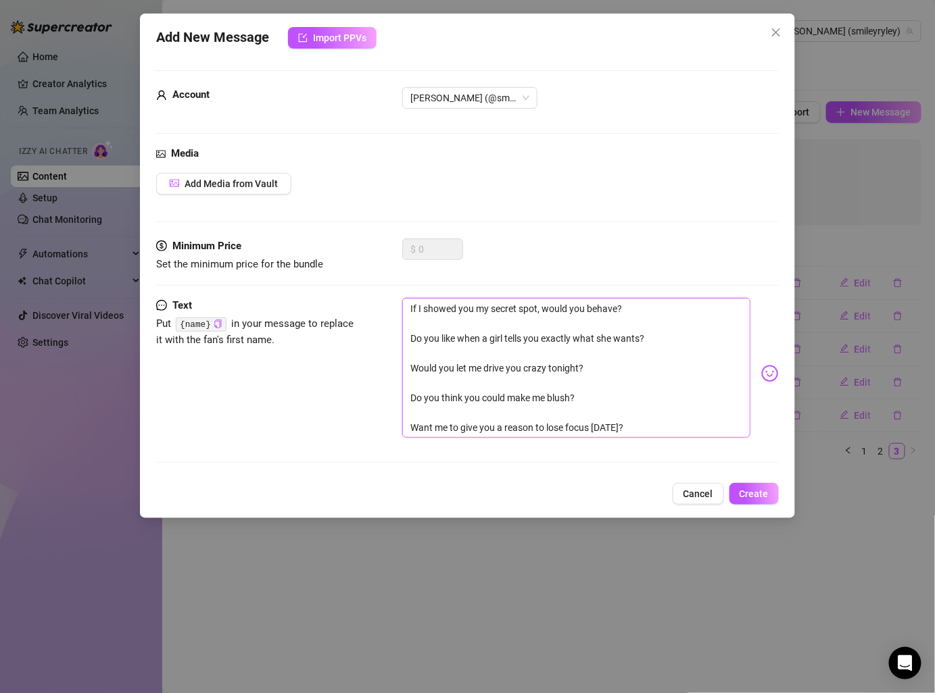
drag, startPoint x: 405, startPoint y: 335, endPoint x: 659, endPoint y: 452, distance: 279.7
click at [659, 452] on div "Text Put {name} in your message to replace it with the fan's first name. If I s…" at bounding box center [467, 386] width 622 height 177
type textarea "If I showed you my secret spot, would you behave?"
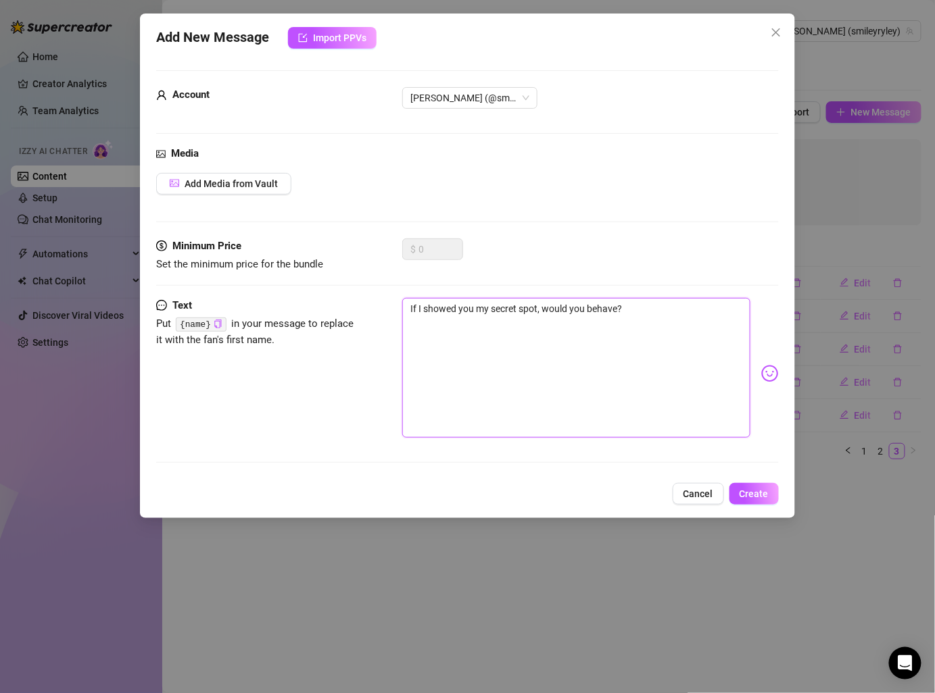
type textarea "If I showed you my secret spot, would you behave?"
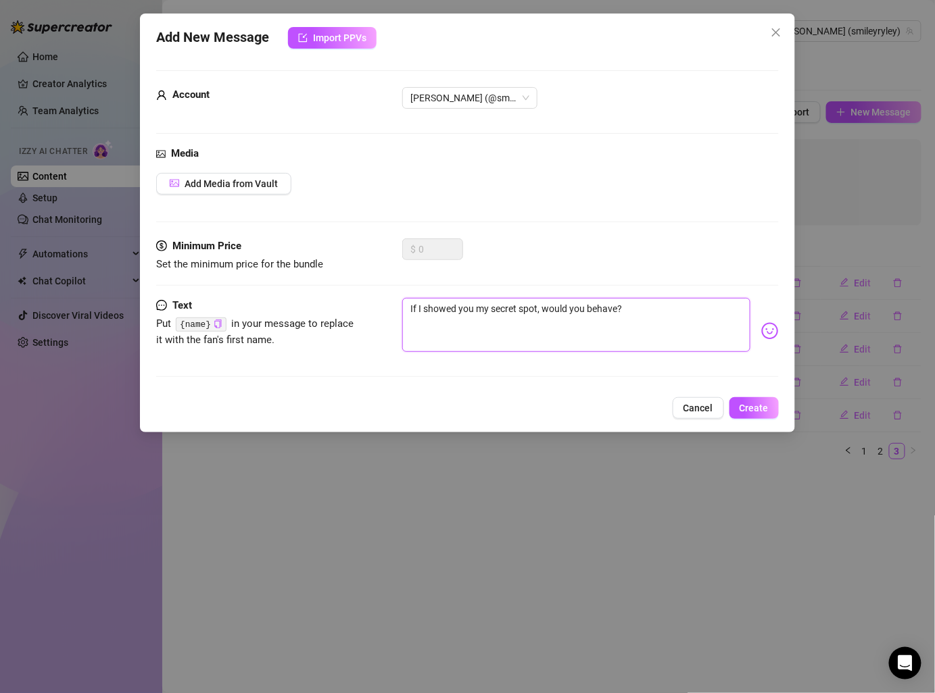
type textarea "If I showed you my secret spot, would you behave?"
click at [751, 403] on span "Create" at bounding box center [753, 408] width 29 height 11
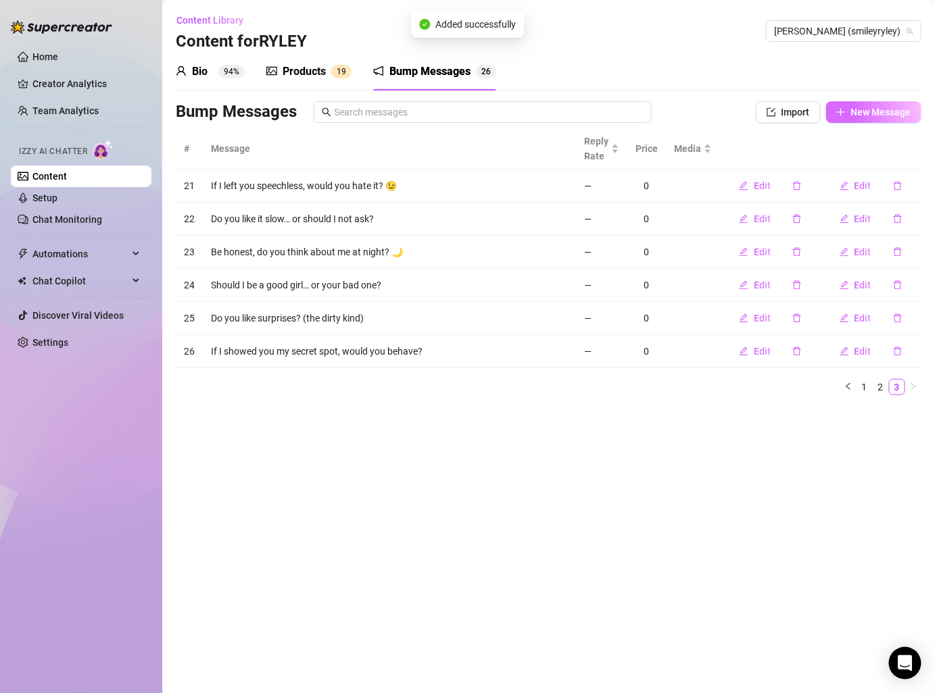
click at [891, 105] on button "New Message" at bounding box center [873, 112] width 95 height 22
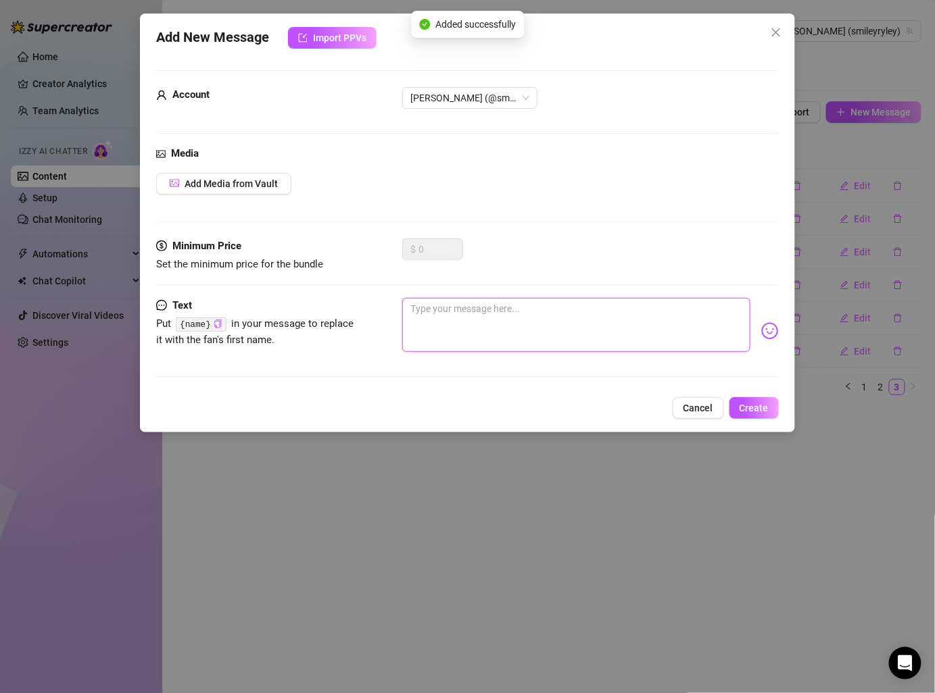
click at [521, 314] on textarea at bounding box center [575, 325] width 347 height 54
paste textarea "Do you like when a girl tells you exactly what she wants? Would you let me driv…"
type textarea "Do you like when a girl tells you exactly what she wants? Would you let me driv…"
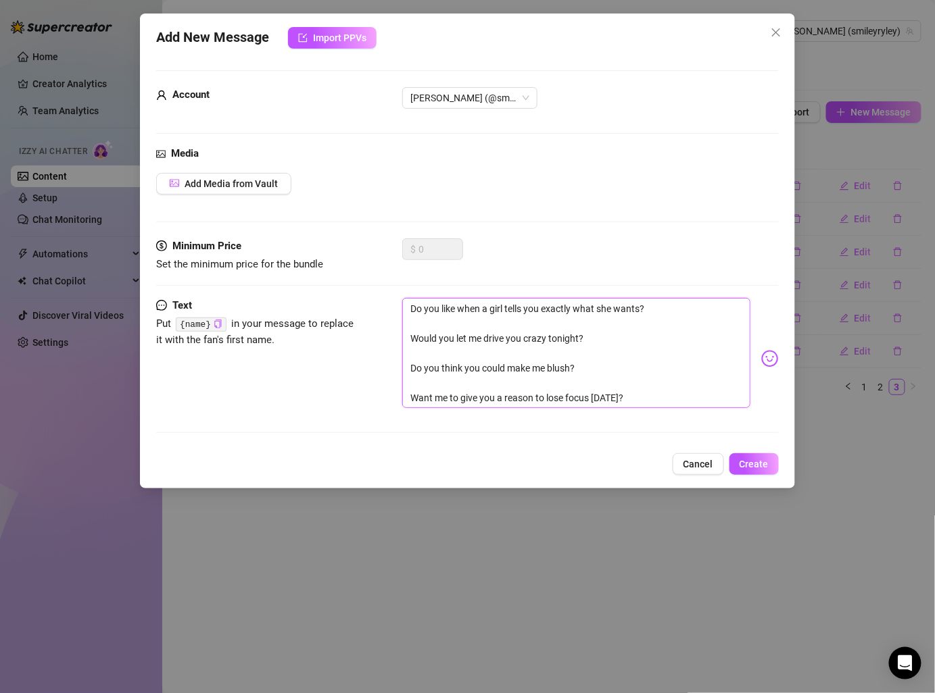
drag, startPoint x: 409, startPoint y: 334, endPoint x: 712, endPoint y: 403, distance: 310.5
click at [712, 403] on textarea "Do you like when a girl tells you exactly what she wants? Would you let me driv…" at bounding box center [575, 353] width 347 height 110
type textarea "Do you like when a girl tells you exactly what she wants?"
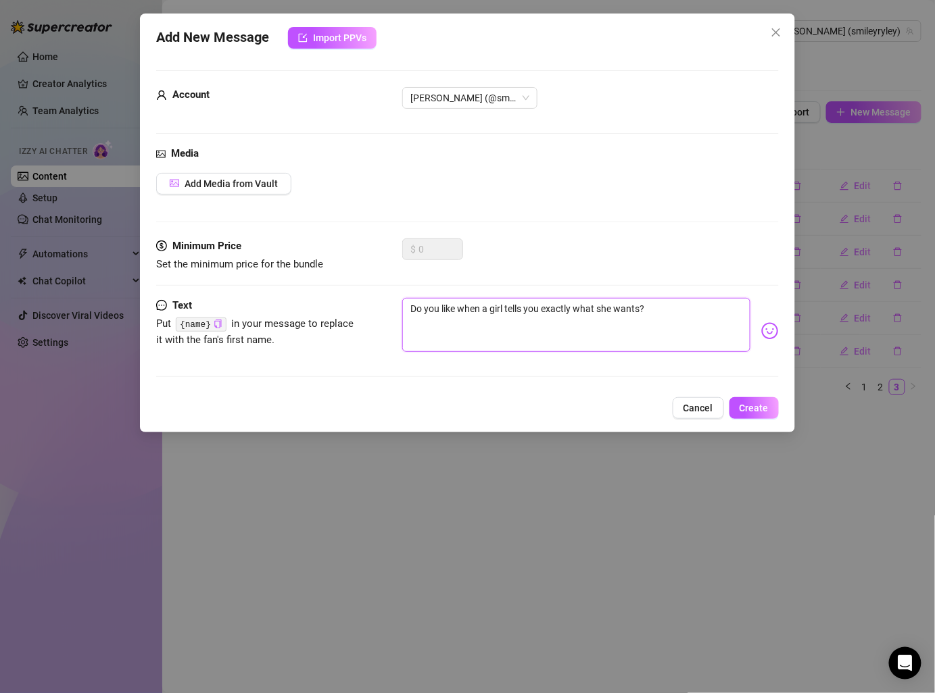
type textarea "Do you like when a girl tells you exactly what she wants?"
click at [747, 403] on span "Create" at bounding box center [753, 408] width 29 height 11
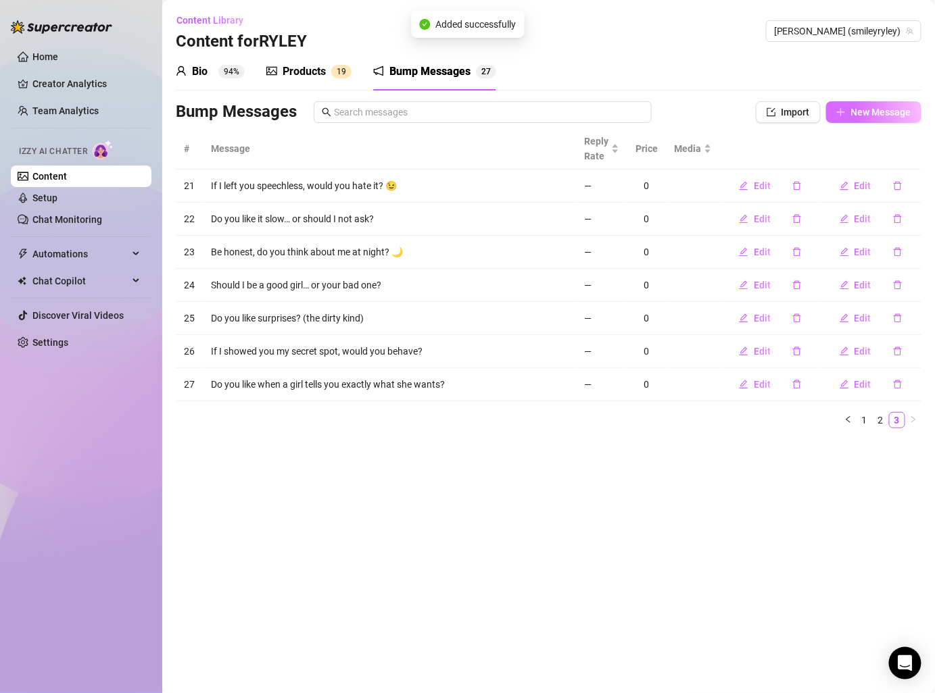
click at [873, 109] on span "New Message" at bounding box center [881, 112] width 60 height 11
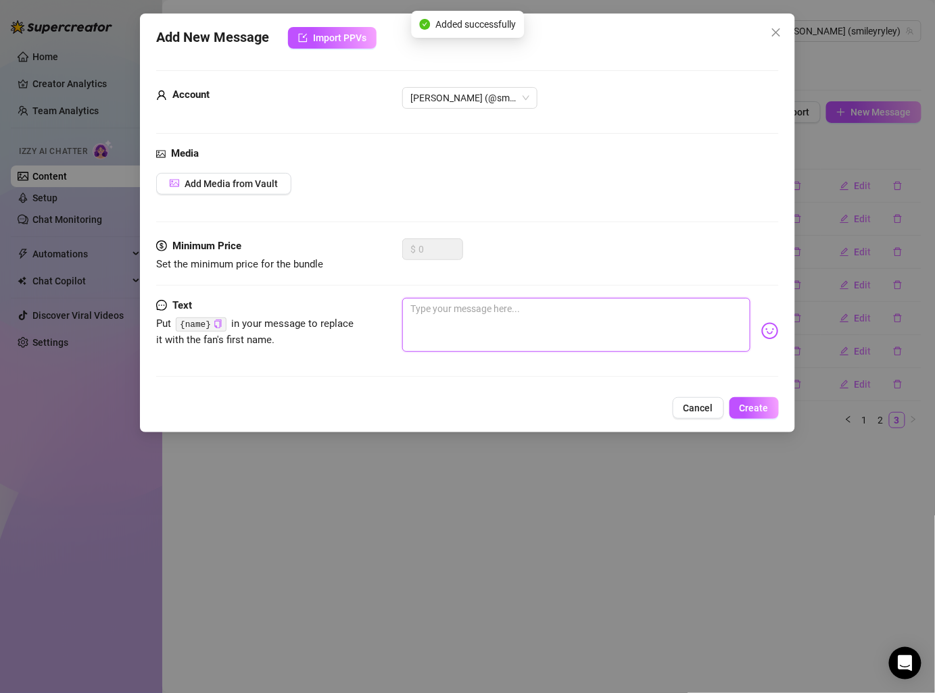
click at [524, 298] on textarea at bounding box center [575, 325] width 347 height 54
paste textarea "Would you let me drive you crazy tonight? Do you think you could make me blush?…"
type textarea "Would you let me drive you crazy tonight? Do you think you could make me blush?…"
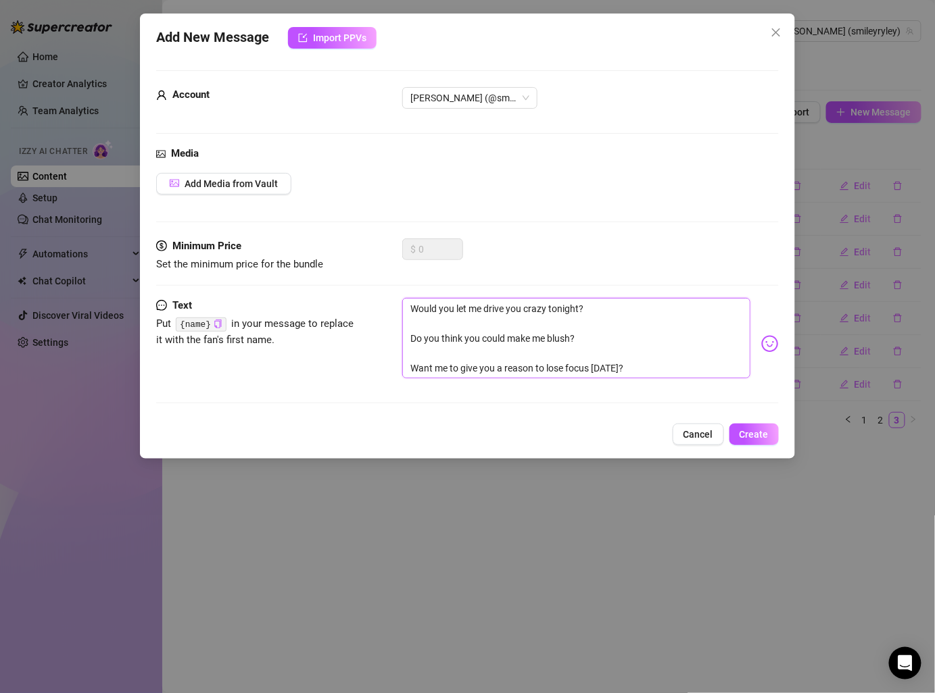
drag, startPoint x: 412, startPoint y: 336, endPoint x: 708, endPoint y: 403, distance: 304.2
click at [708, 403] on div "Text Put {name} in your message to replace it with the fan's first name. Would …" at bounding box center [467, 357] width 622 height 118
type textarea "Would you let me drive you crazy tonight?"
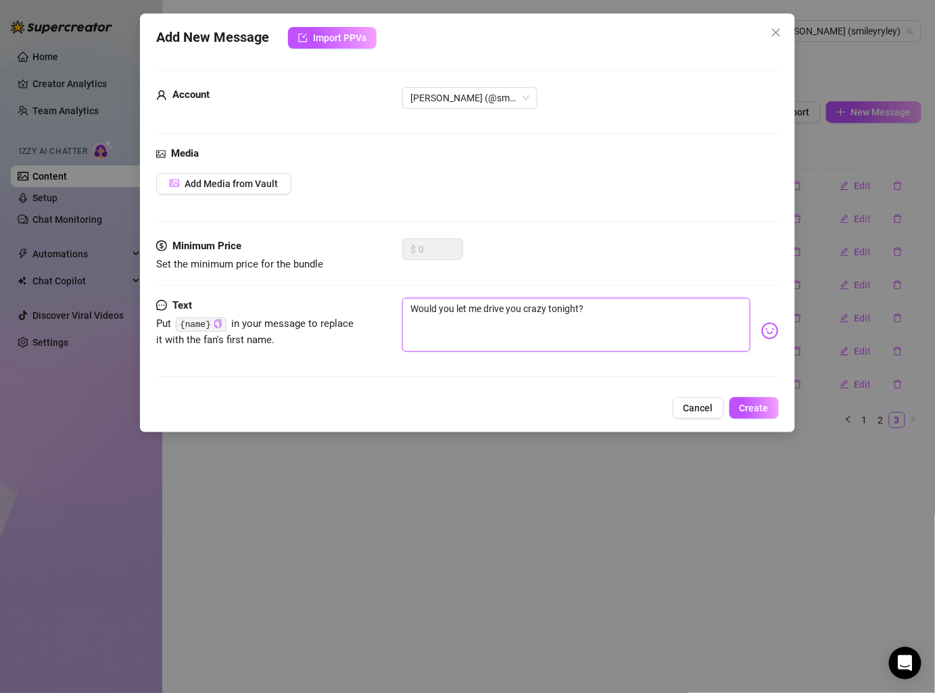
type textarea "Would you let me drive you crazy tonight?"
click at [760, 414] on button "Create" at bounding box center [753, 408] width 49 height 22
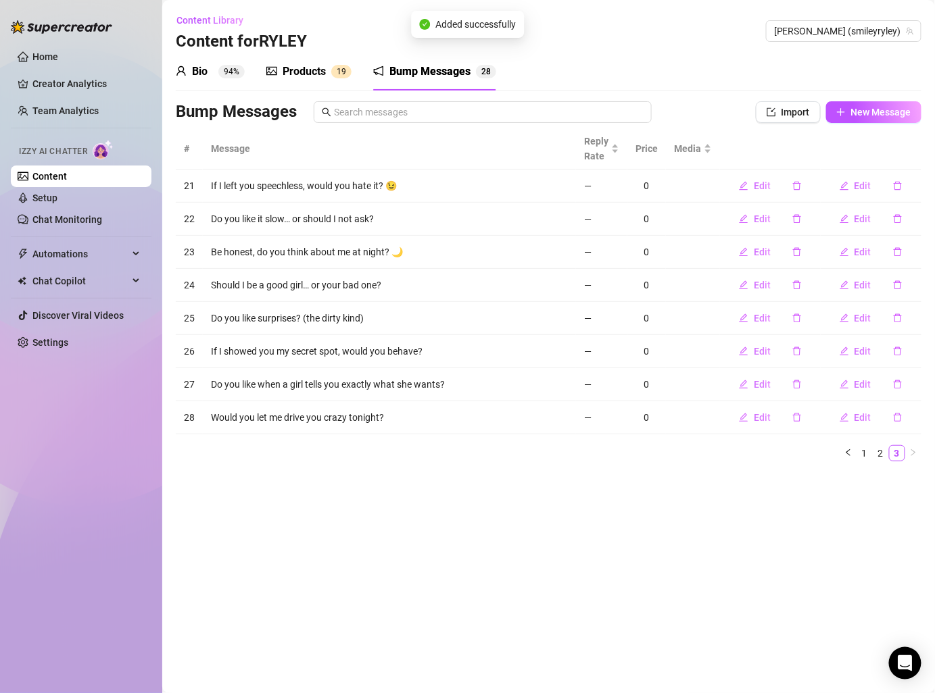
click at [886, 99] on div "Bio 94% Products 1 9 Bump Messages 2 8 Bio Import Bio from other creator Person…" at bounding box center [548, 263] width 745 height 420
click at [867, 113] on span "New Message" at bounding box center [881, 112] width 60 height 11
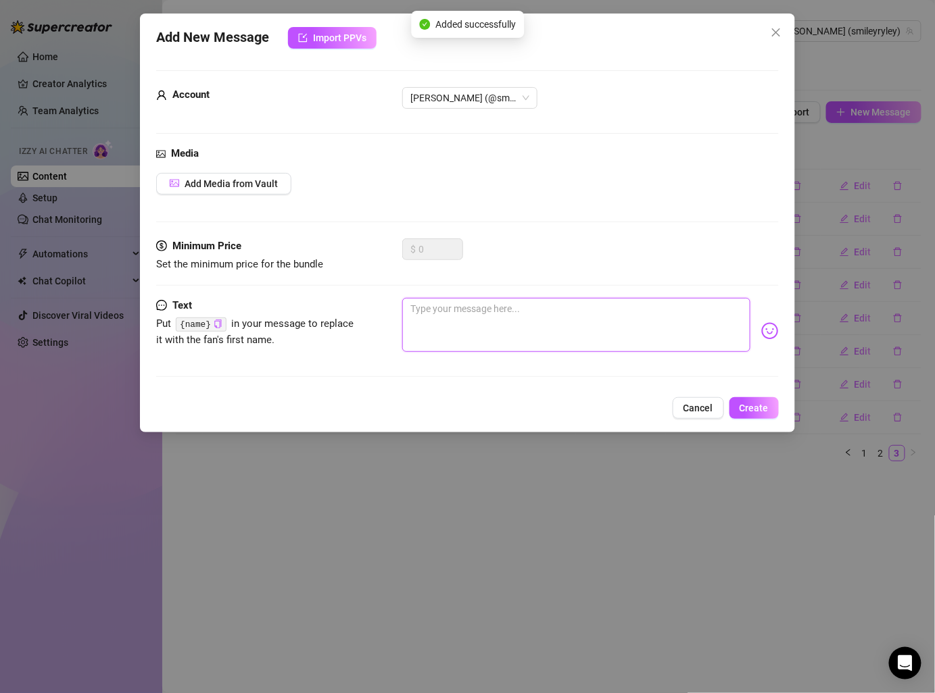
click at [464, 302] on textarea at bounding box center [575, 325] width 347 height 54
paste textarea "Do you think you could make me blush? Want me to give you a reason to lose focu…"
type textarea "Do you think you could make me blush? Want me to give you a reason to lose focu…"
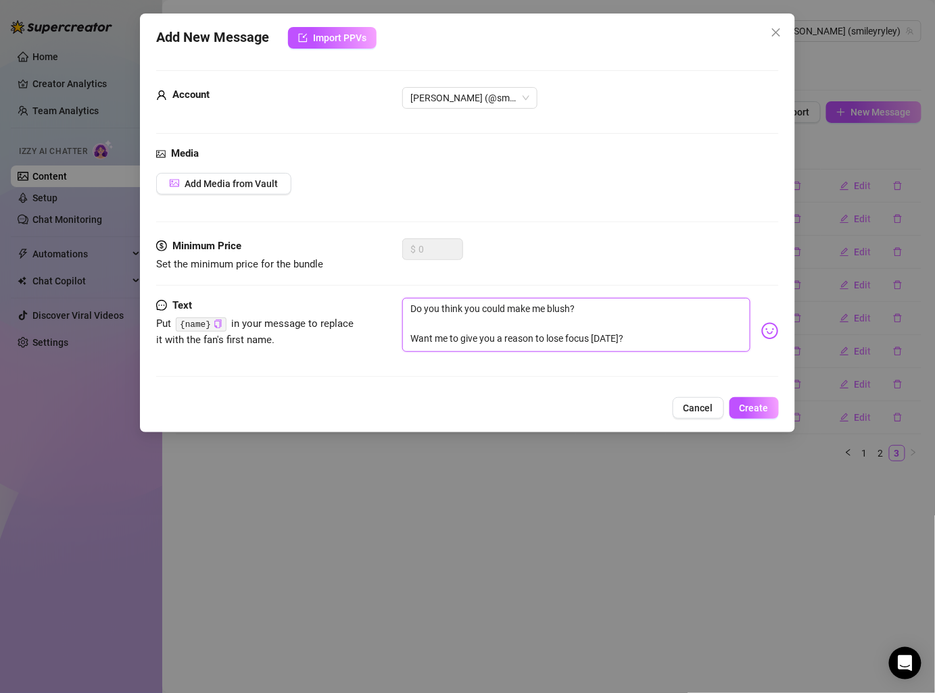
drag, startPoint x: 412, startPoint y: 339, endPoint x: 671, endPoint y: 343, distance: 259.5
click at [671, 343] on textarea "Do you think you could make me blush? Want me to give you a reason to lose focu…" at bounding box center [575, 325] width 347 height 54
type textarea "Do you think you could make me blush?"
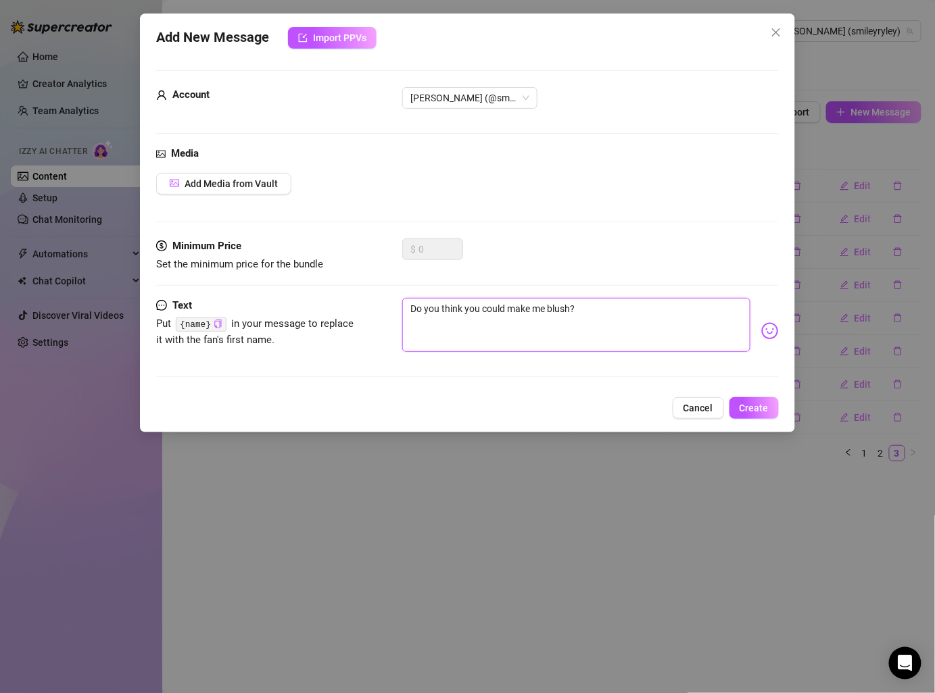
type textarea "Do you think you could make me blush?"
click at [762, 411] on span "Create" at bounding box center [753, 408] width 29 height 11
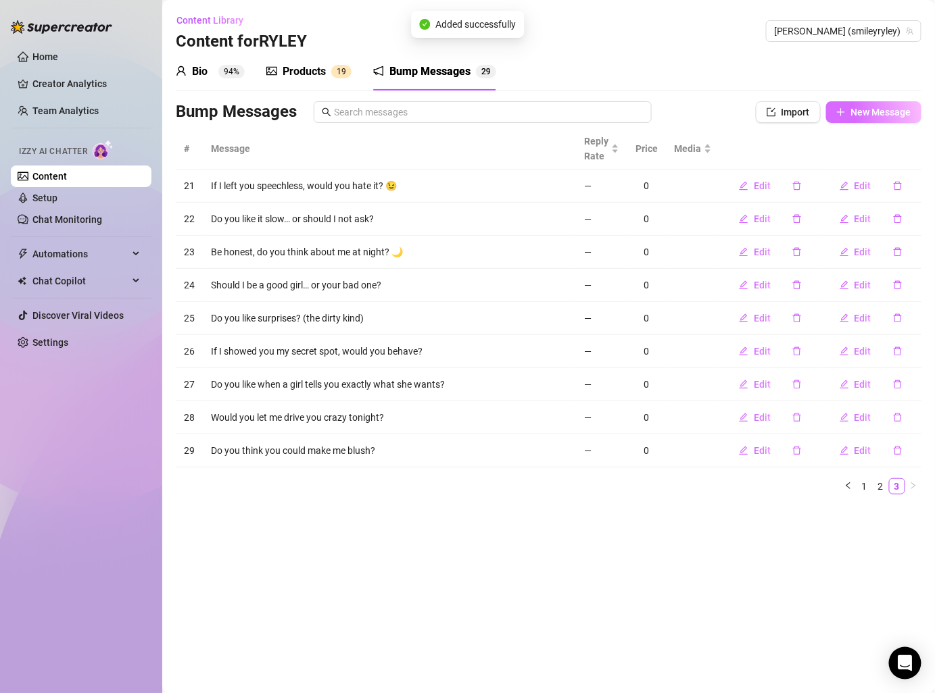
click at [873, 107] on span "New Message" at bounding box center [881, 112] width 60 height 11
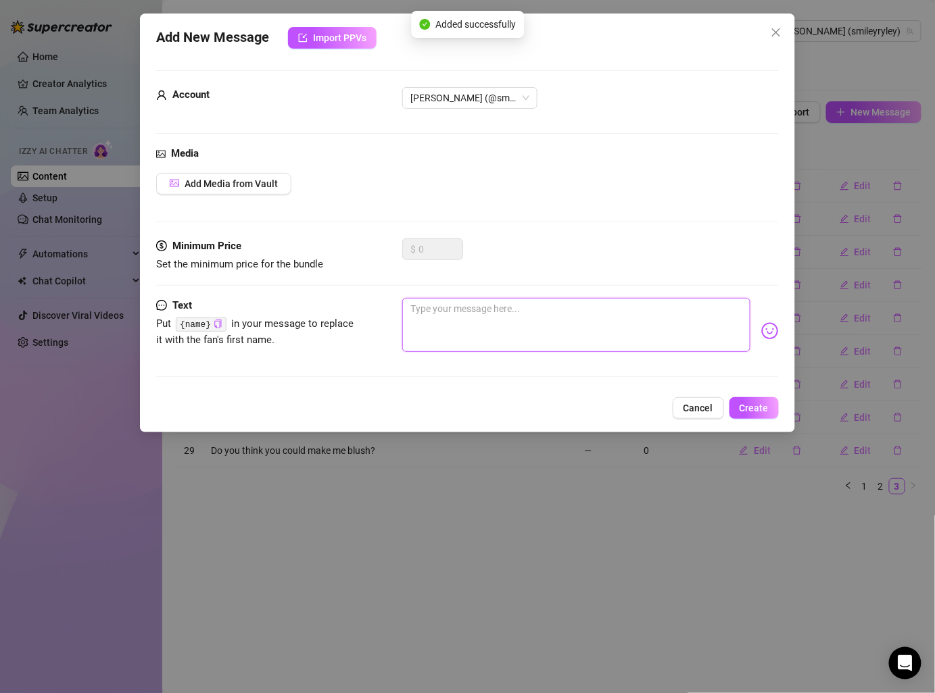
click at [575, 333] on textarea at bounding box center [575, 325] width 347 height 54
paste textarea "Want me to give you a reason to lose focus today?"
type textarea "Want me to give you a reason to lose focus today?"
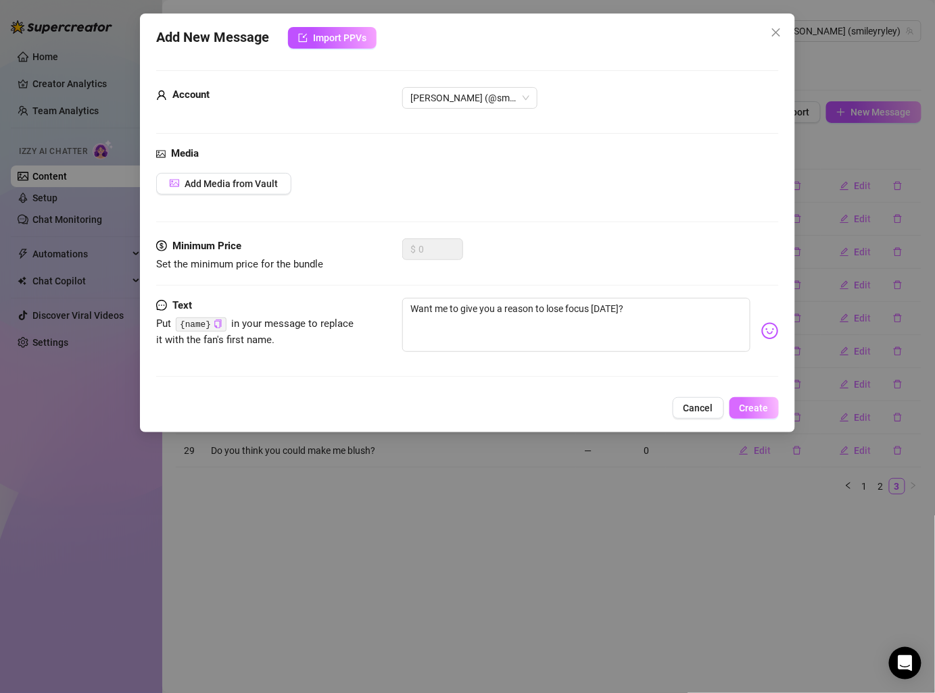
click at [733, 409] on button "Create" at bounding box center [753, 408] width 49 height 22
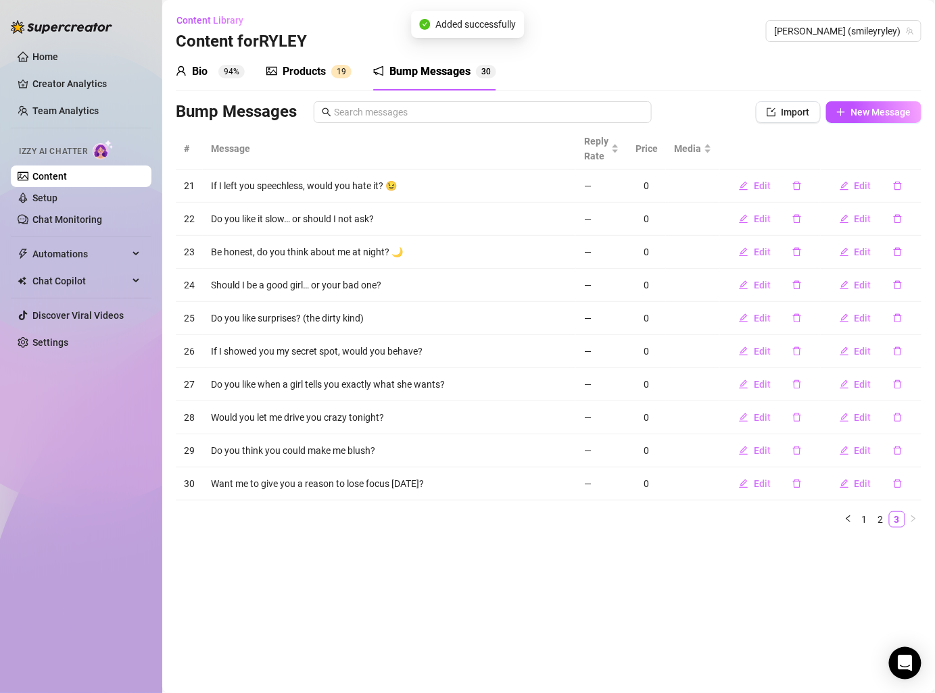
click at [332, 67] on sup "1 9" at bounding box center [341, 72] width 20 height 14
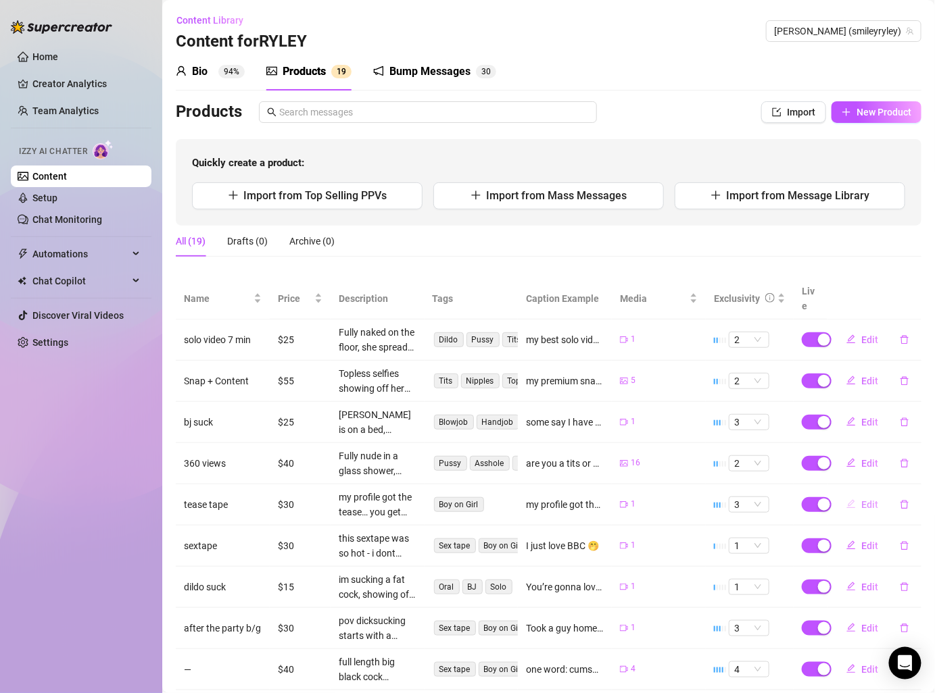
click at [866, 499] on span "Edit" at bounding box center [869, 504] width 17 height 11
type textarea "my profile got the tease… you get the full show 😏"
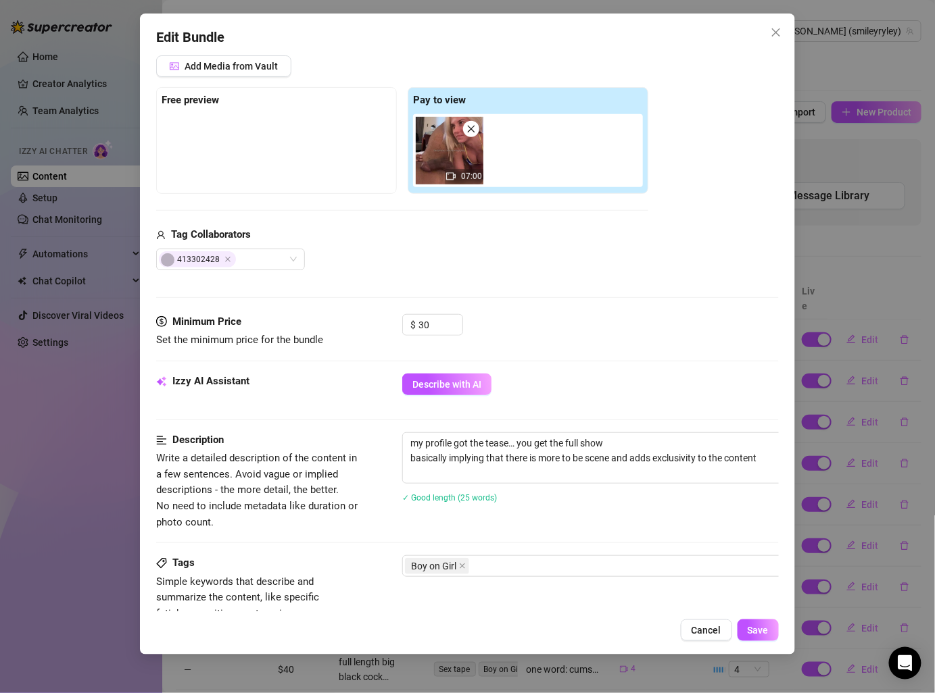
scroll to position [316, 0]
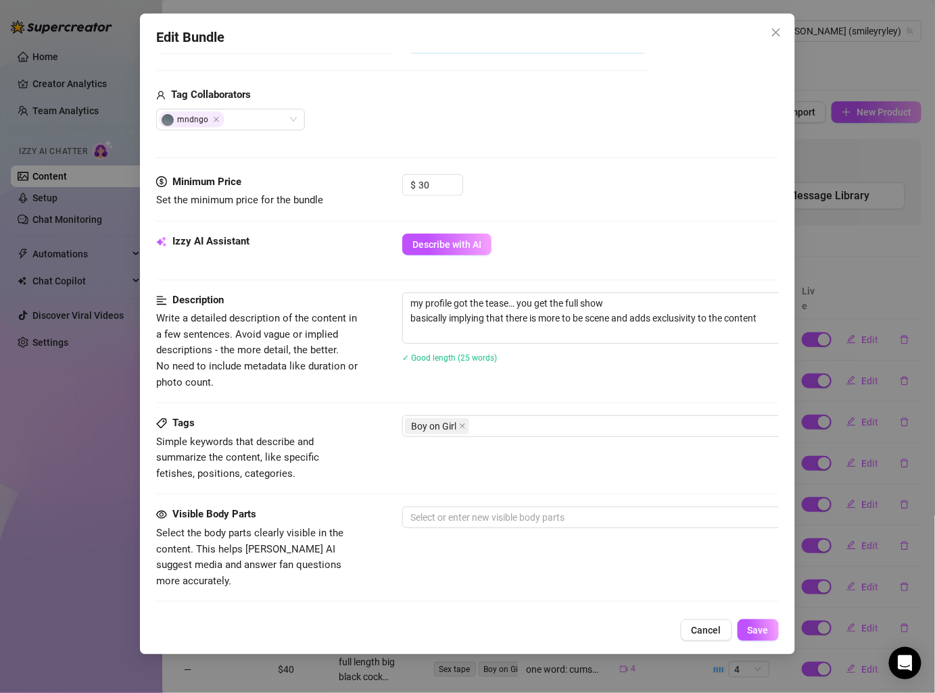
click at [453, 224] on div "Minimum Price Set the minimum price for the bundle $ 30" at bounding box center [467, 203] width 622 height 59
click at [453, 244] on span "Describe with AI" at bounding box center [446, 244] width 69 height 11
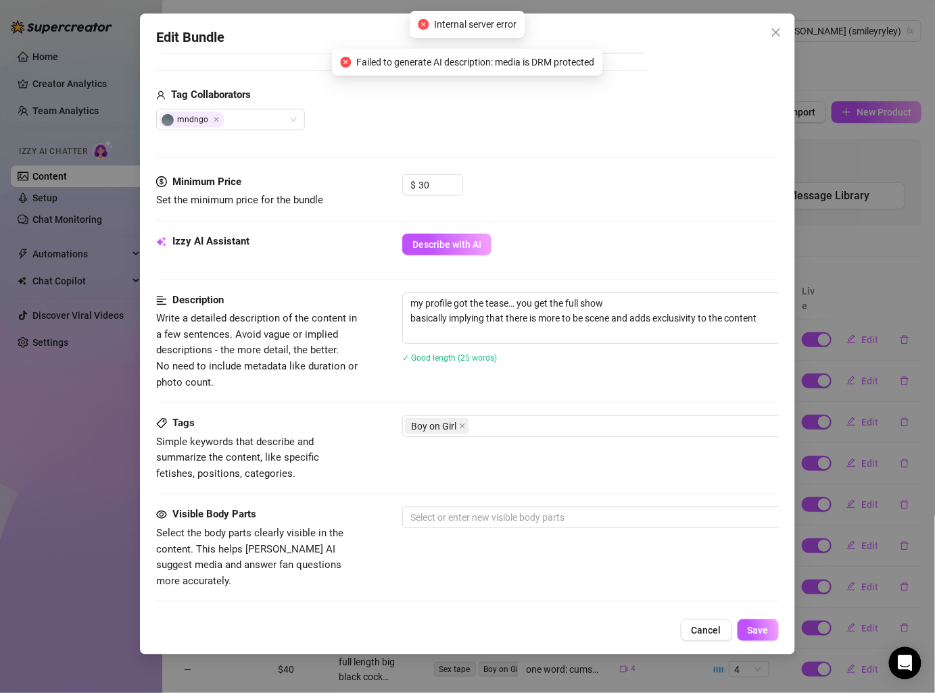
click at [787, 25] on div "Edit Bundle Account RYLEY (@smileyryley) Name Name is for your internal organiz…" at bounding box center [467, 334] width 654 height 641
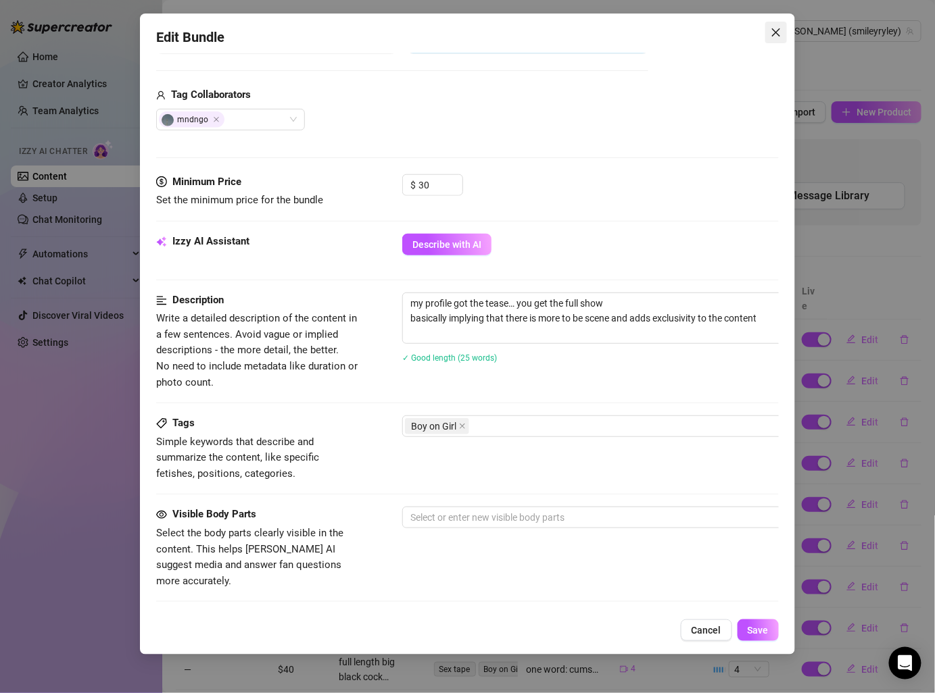
click at [780, 25] on button "Close" at bounding box center [776, 33] width 22 height 22
